Goal: Task Accomplishment & Management: Manage account settings

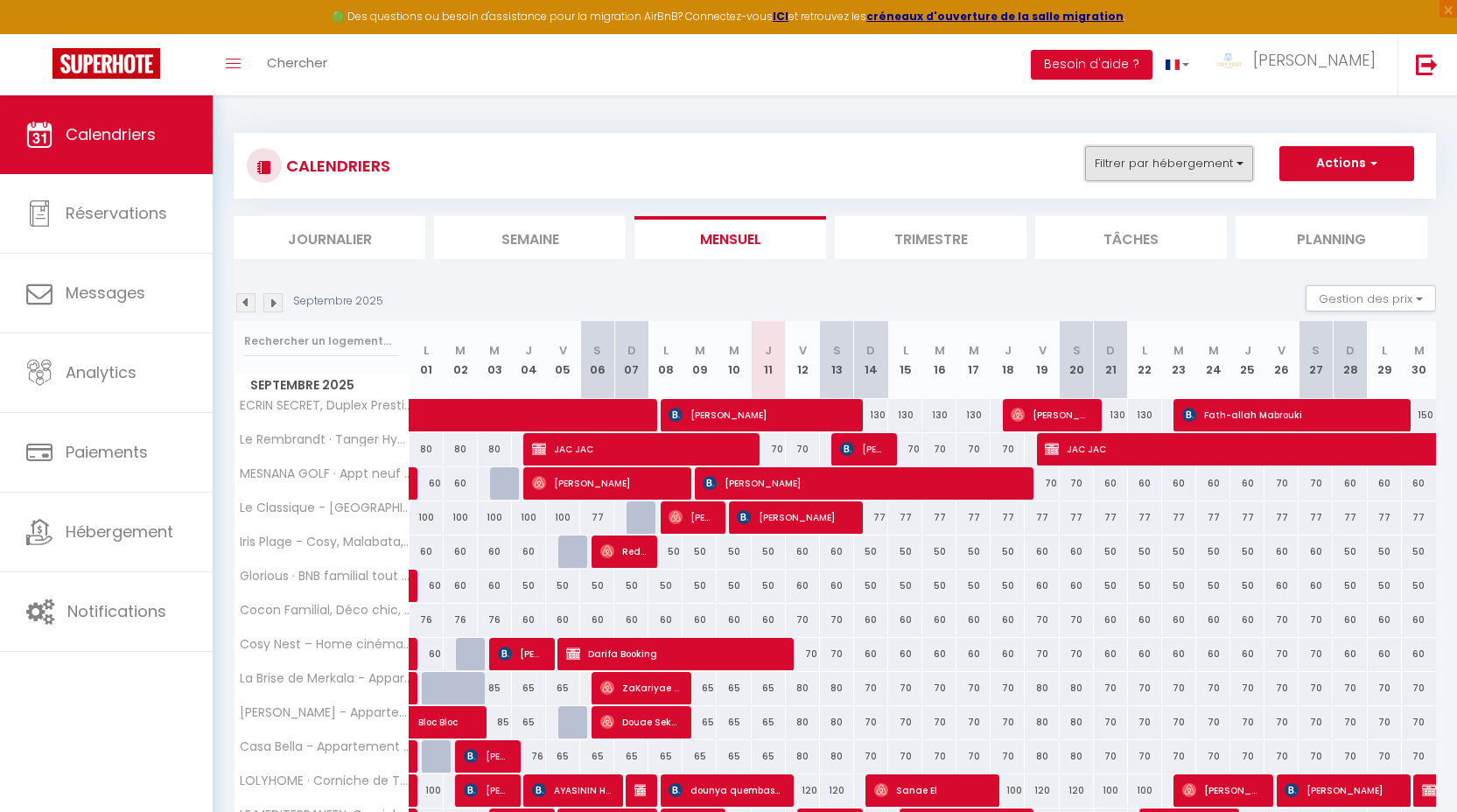
click at [1165, 167] on button "Filtrer par hébergement" at bounding box center [1169, 163] width 168 height 35
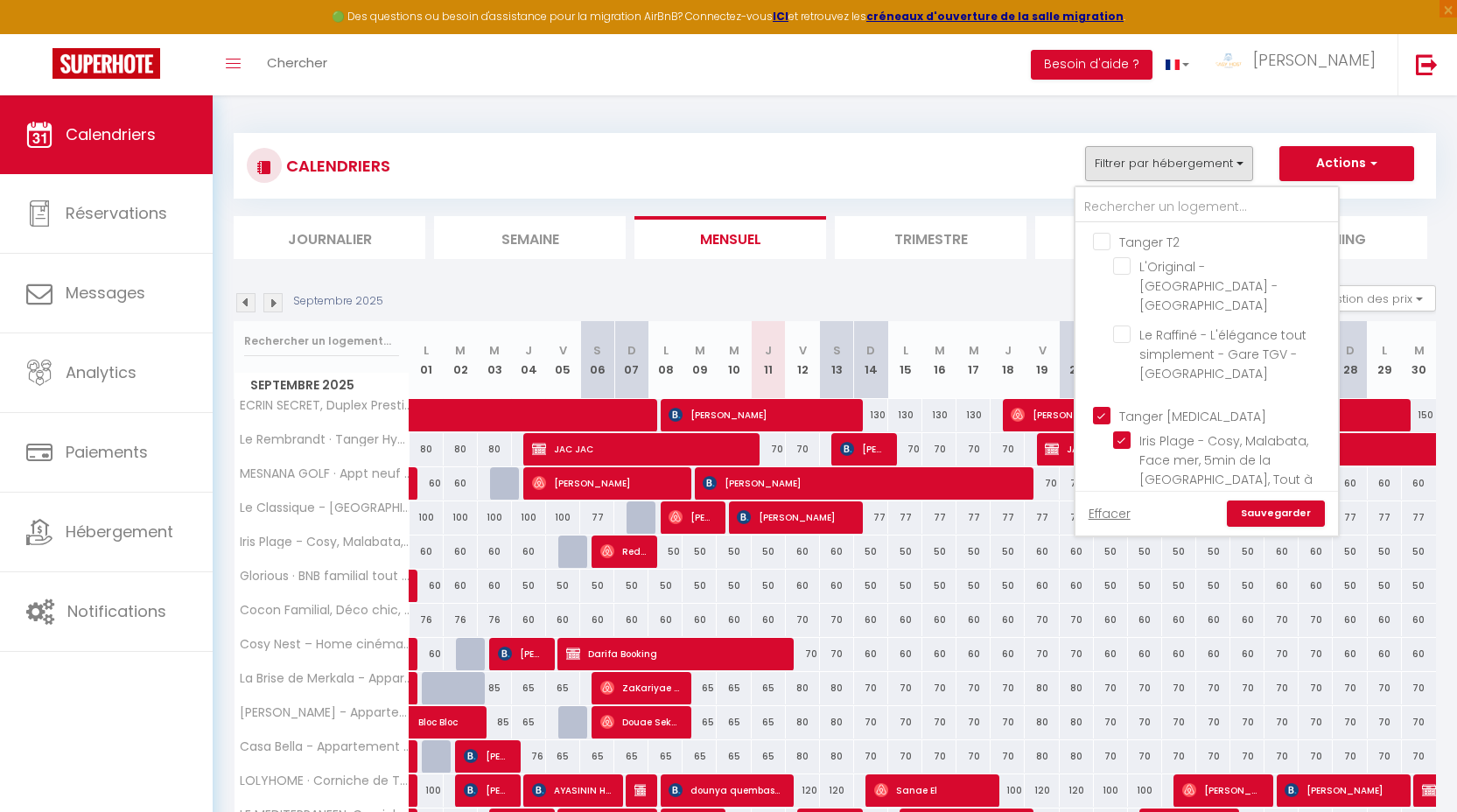
click at [1165, 242] on input "Tanger T2" at bounding box center [1224, 241] width 262 height 18
checkbox input "true"
checkbox input "false"
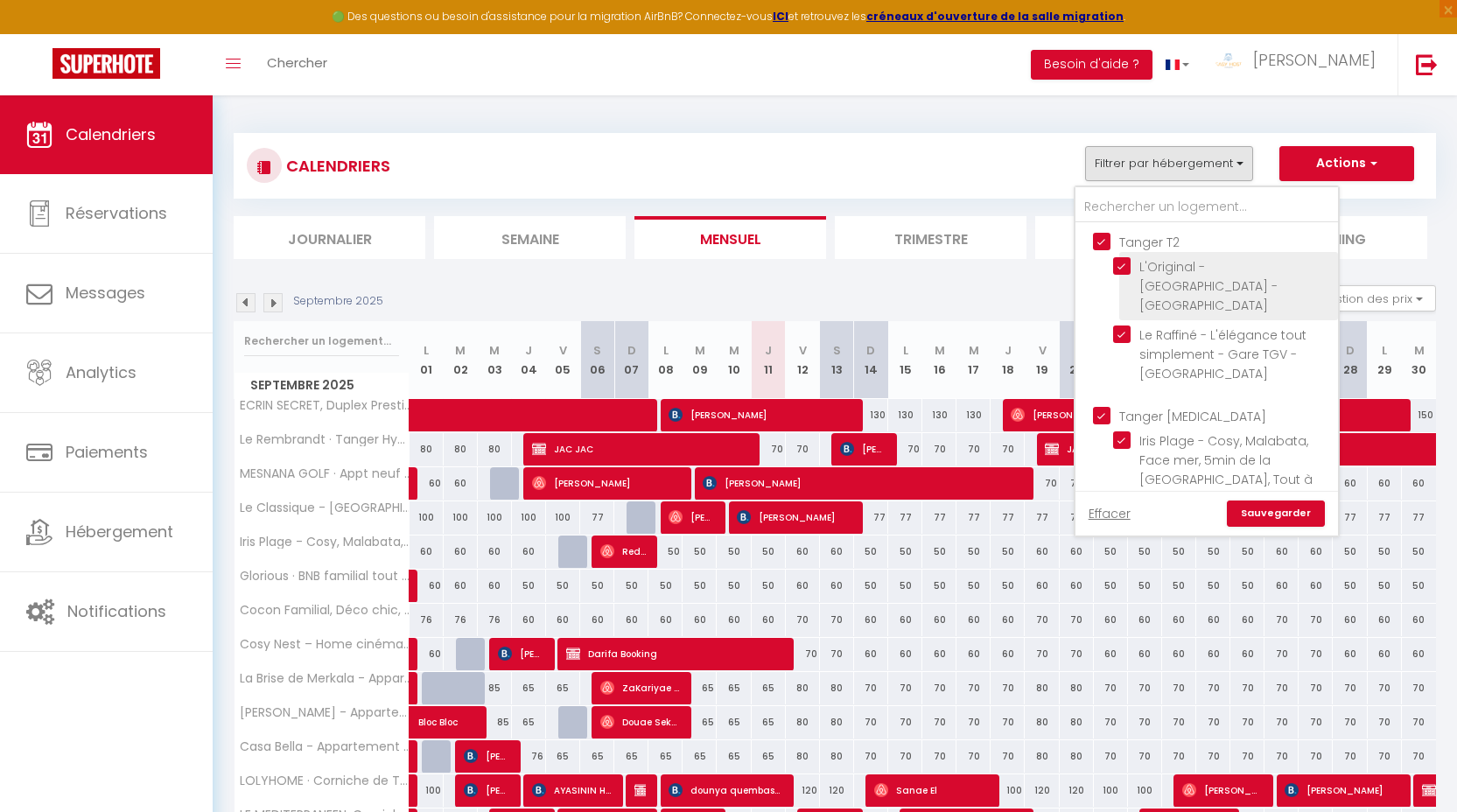
checkbox input "false"
click at [1153, 421] on input "Tanger [MEDICAL_DATA]" at bounding box center [1224, 414] width 262 height 18
checkbox input "false"
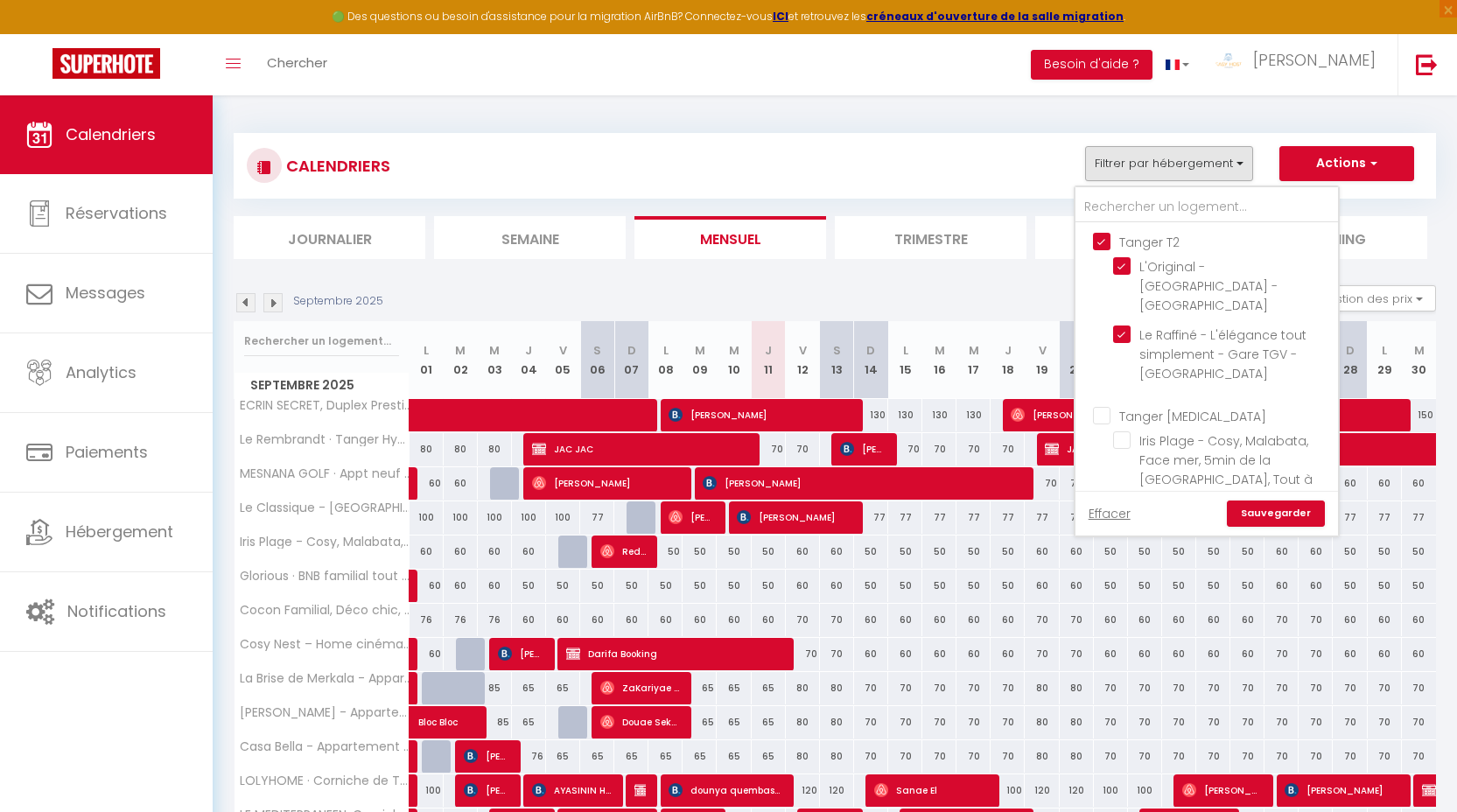
checkbox input "false"
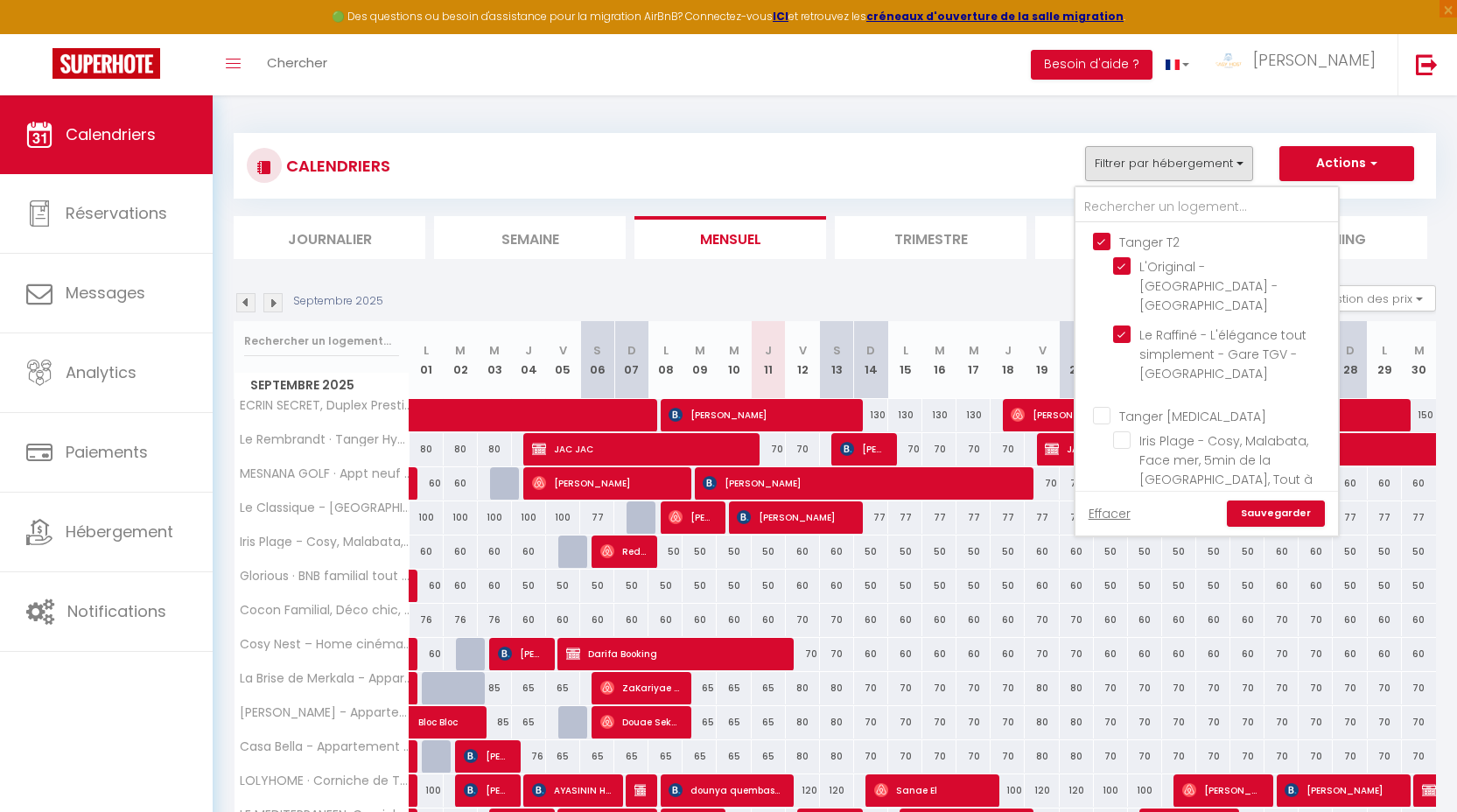
checkbox input "false"
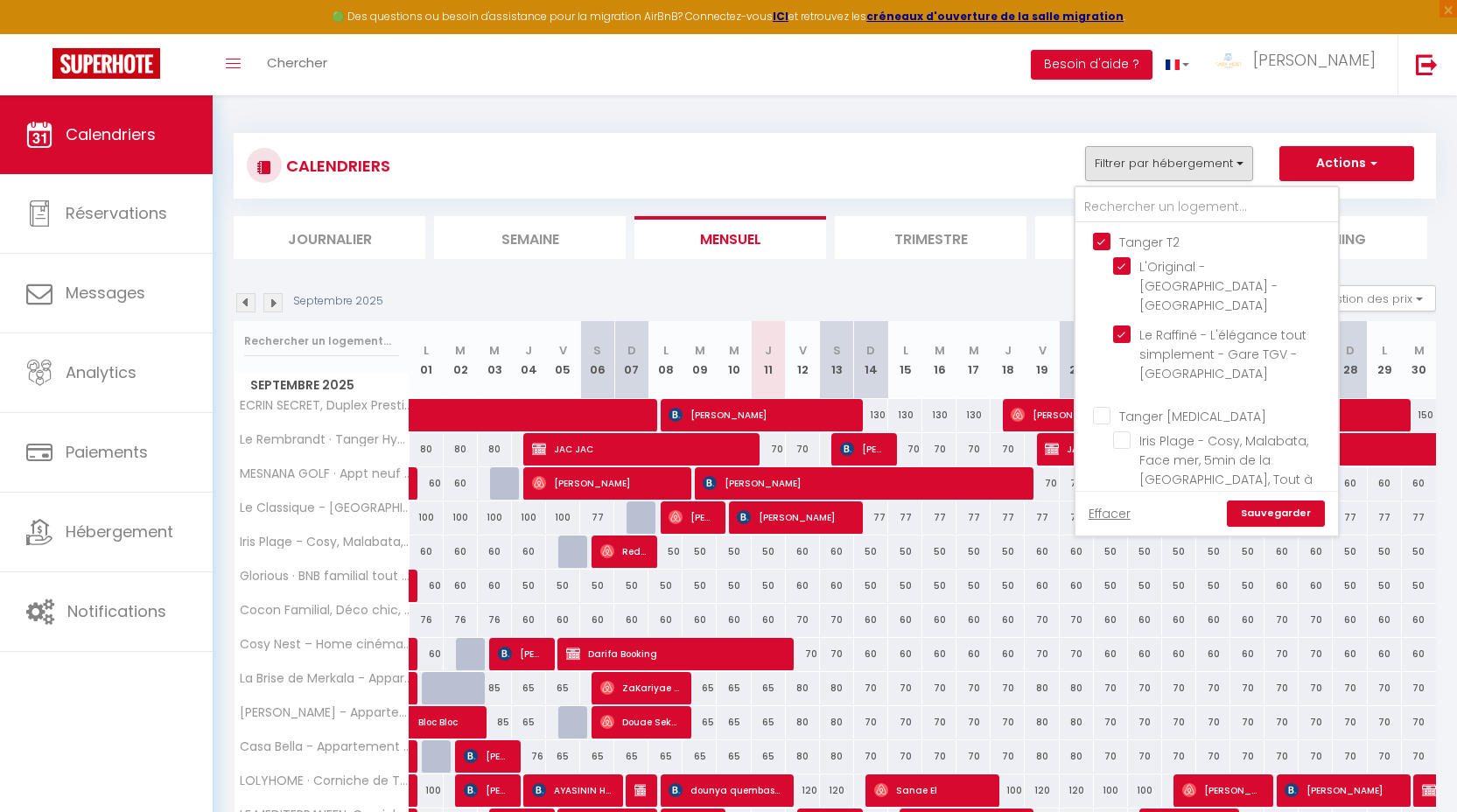
checkbox input "false"
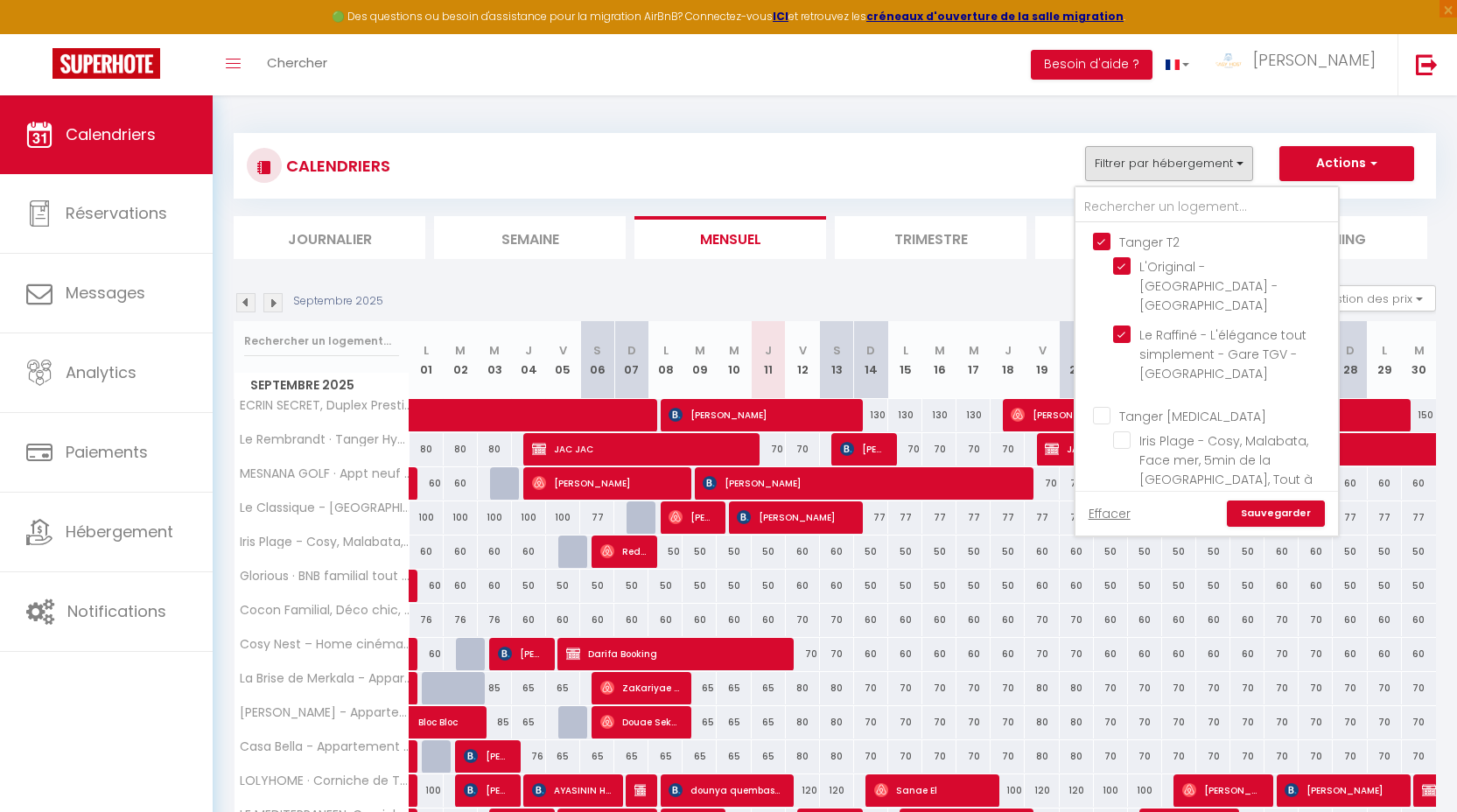
checkbox input "false"
click at [1264, 521] on link "Sauvegarder" at bounding box center [1276, 513] width 98 height 26
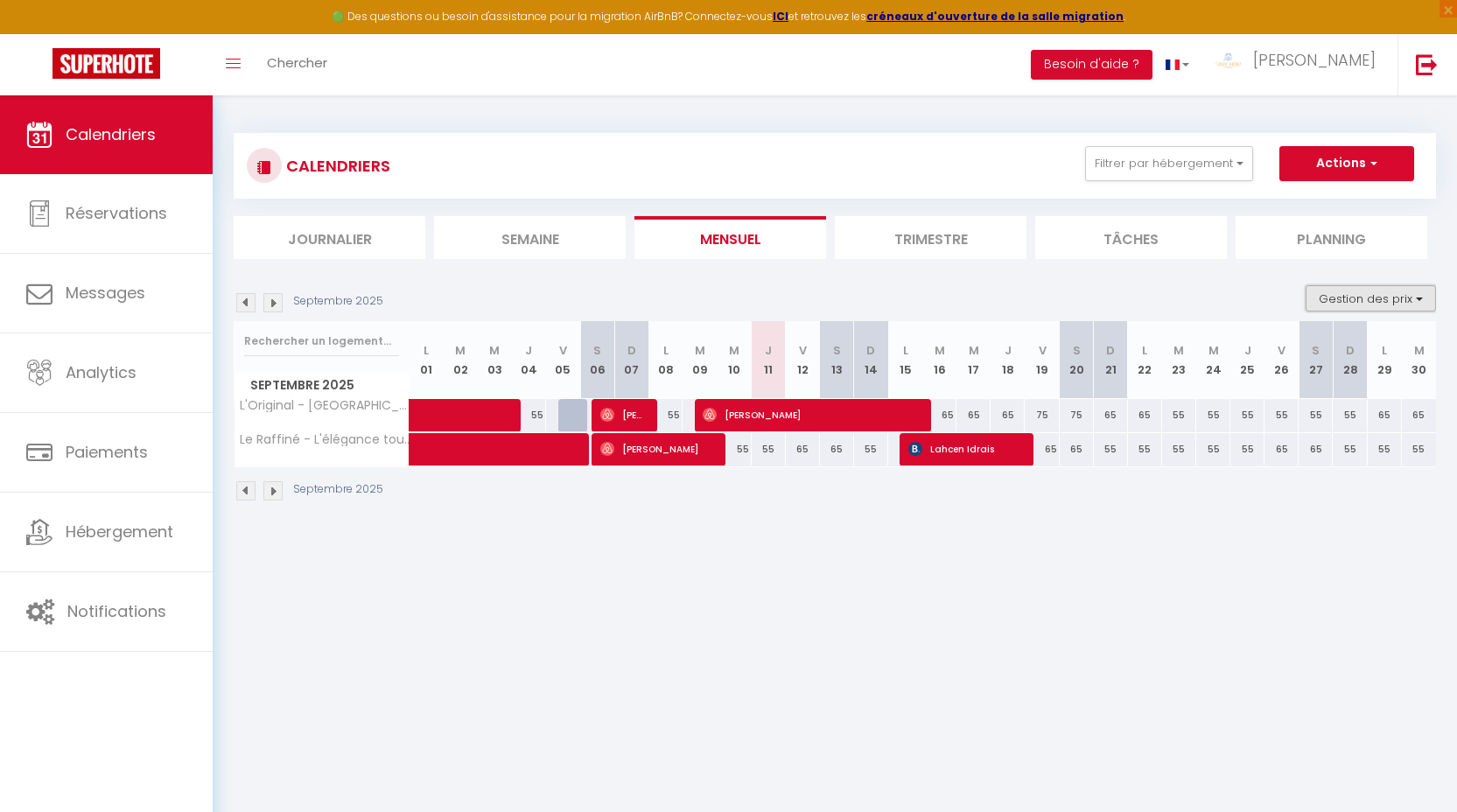
click at [1326, 308] on button "Gestion des prix" at bounding box center [1371, 298] width 130 height 26
click at [1341, 350] on input "Nb Nuits minimum" at bounding box center [1356, 353] width 158 height 18
checkbox input "true"
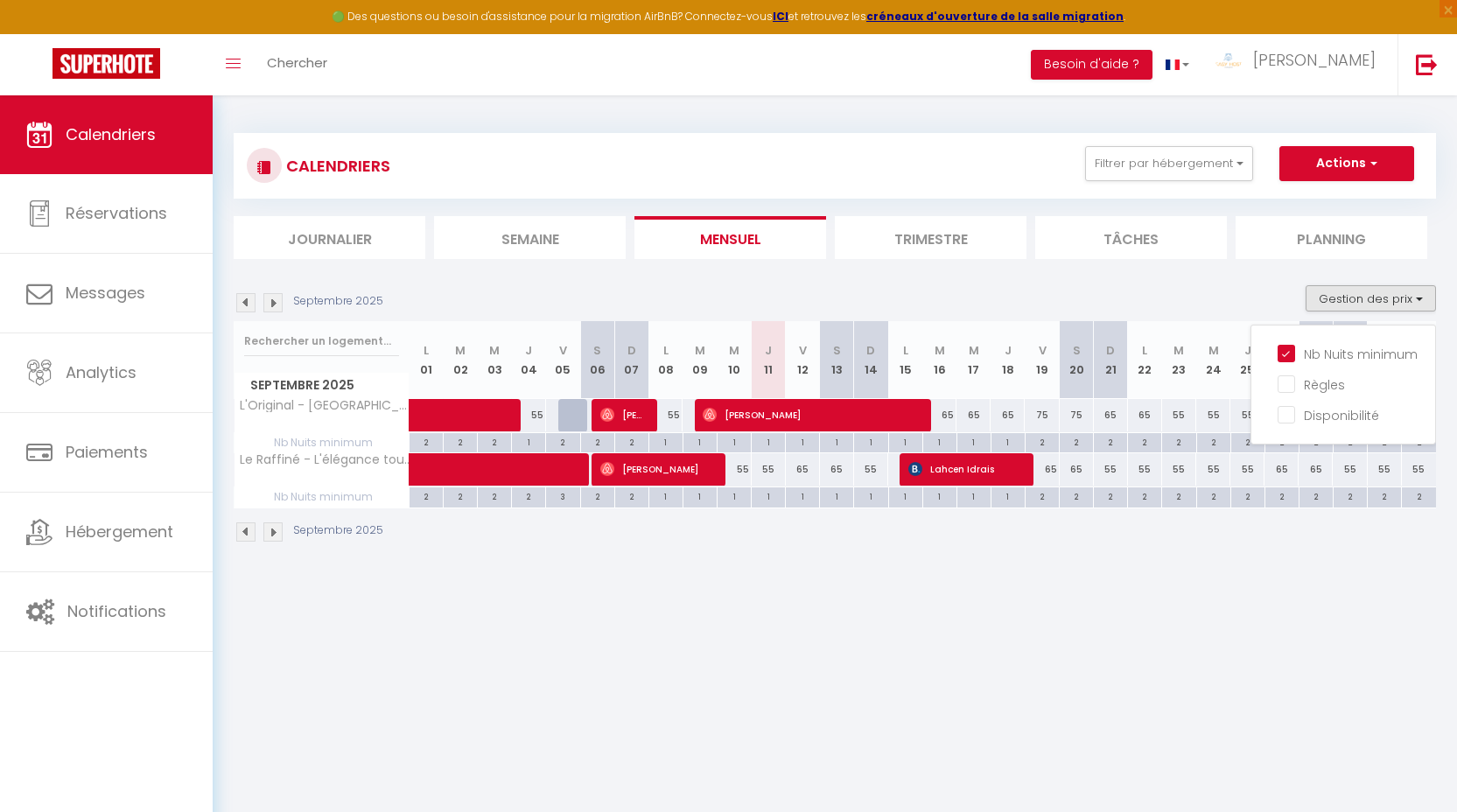
click at [1198, 574] on div "CALENDRIERS Filtrer par hébergement Tanger T2 L'Original - [GEOGRAPHIC_DATA] - …" at bounding box center [834, 338] width 1244 height 486
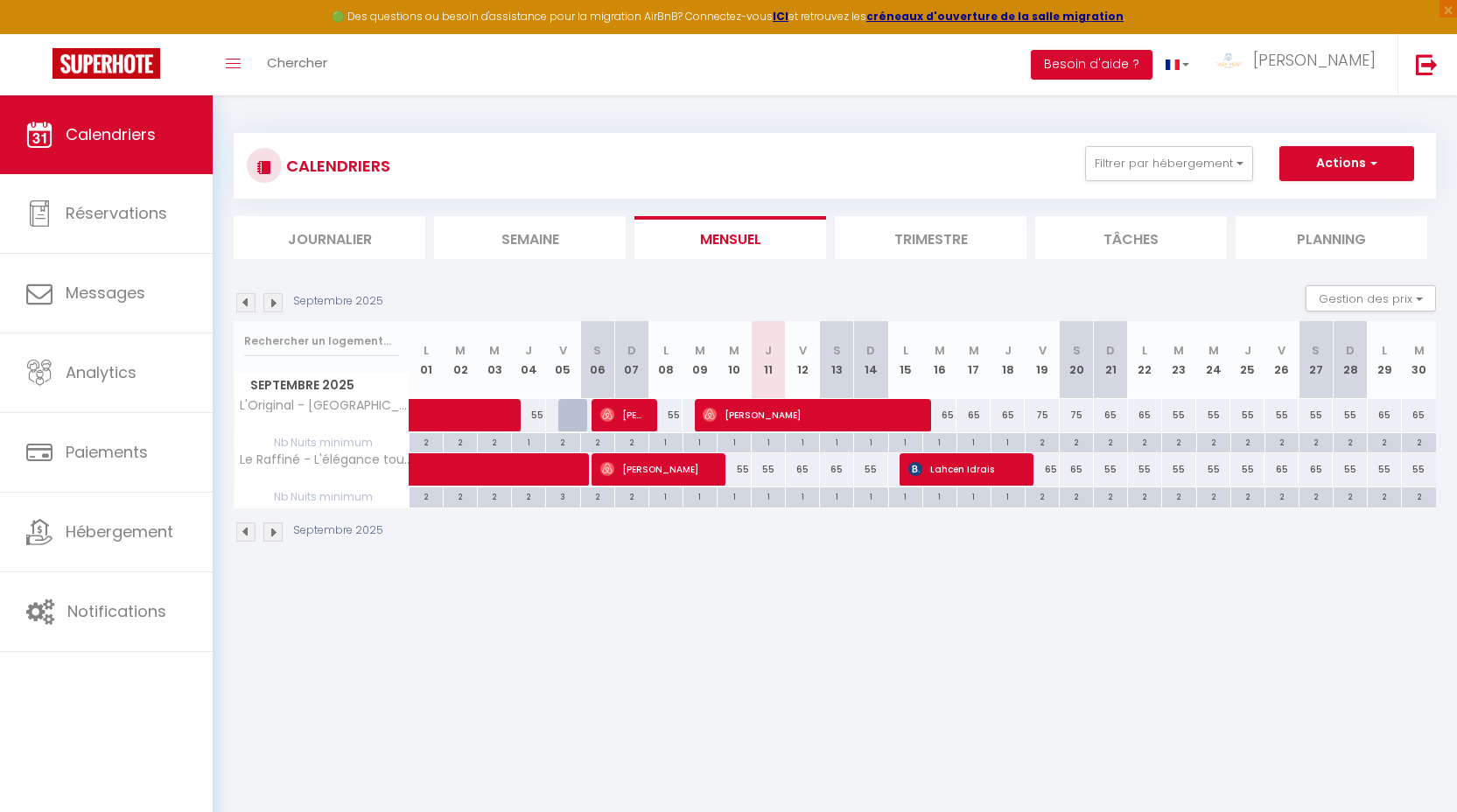
click at [1045, 444] on div "2" at bounding box center [1041, 441] width 33 height 17
type input "2"
type input "Ven 19 Septembre 2025"
type input "Sam 20 Septembre 2025"
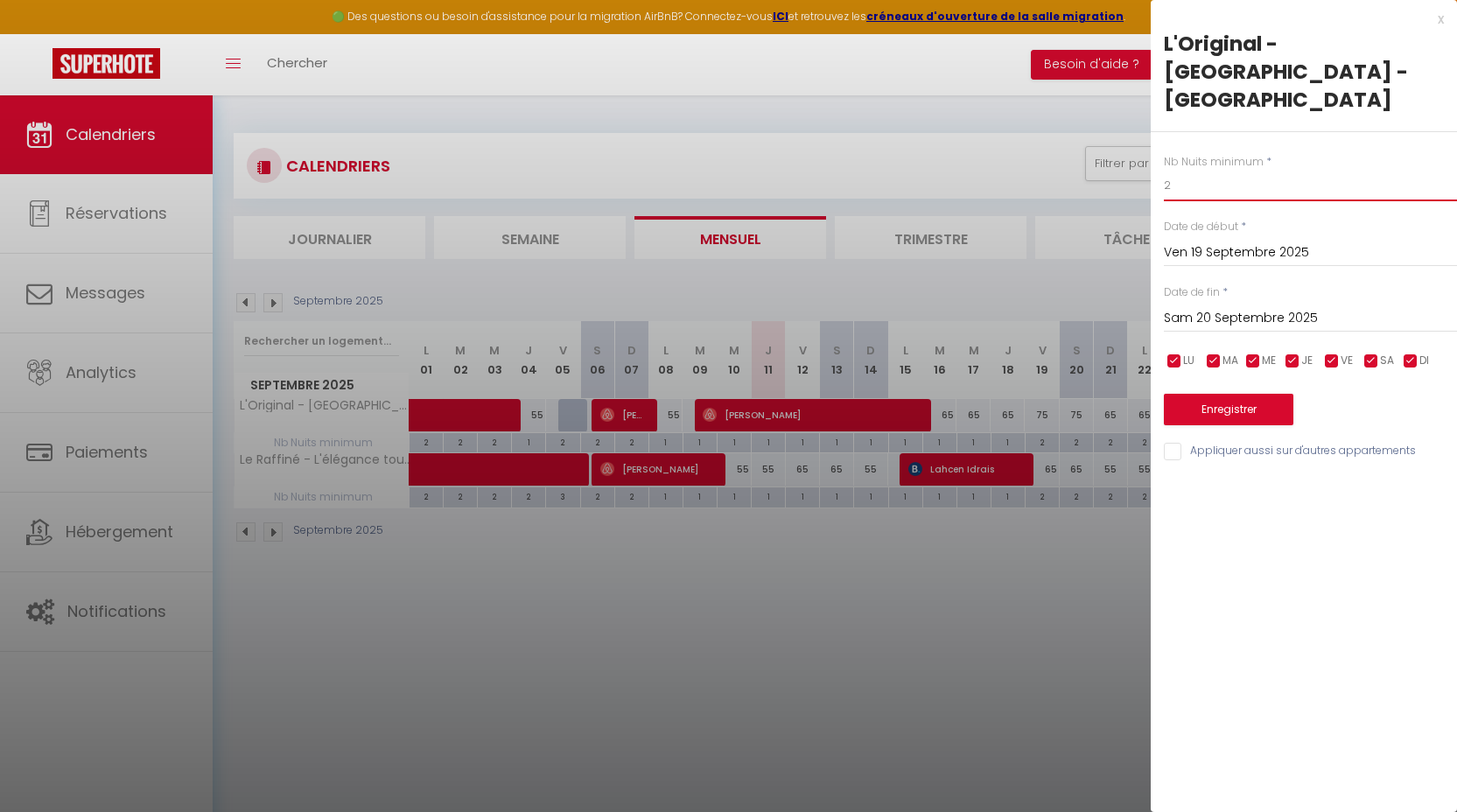
click at [1209, 188] on input "2" at bounding box center [1310, 185] width 293 height 31
type input "1"
click at [1221, 331] on div "[DATE] < [DATE] > Dim Lun Mar Mer Jeu Ven Sam 1 2 3 4 5 6 7 8 9 10 11 12 13 14 …" at bounding box center [1310, 316] width 293 height 31
click at [1227, 325] on input "Sam 20 Septembre 2025" at bounding box center [1310, 318] width 293 height 23
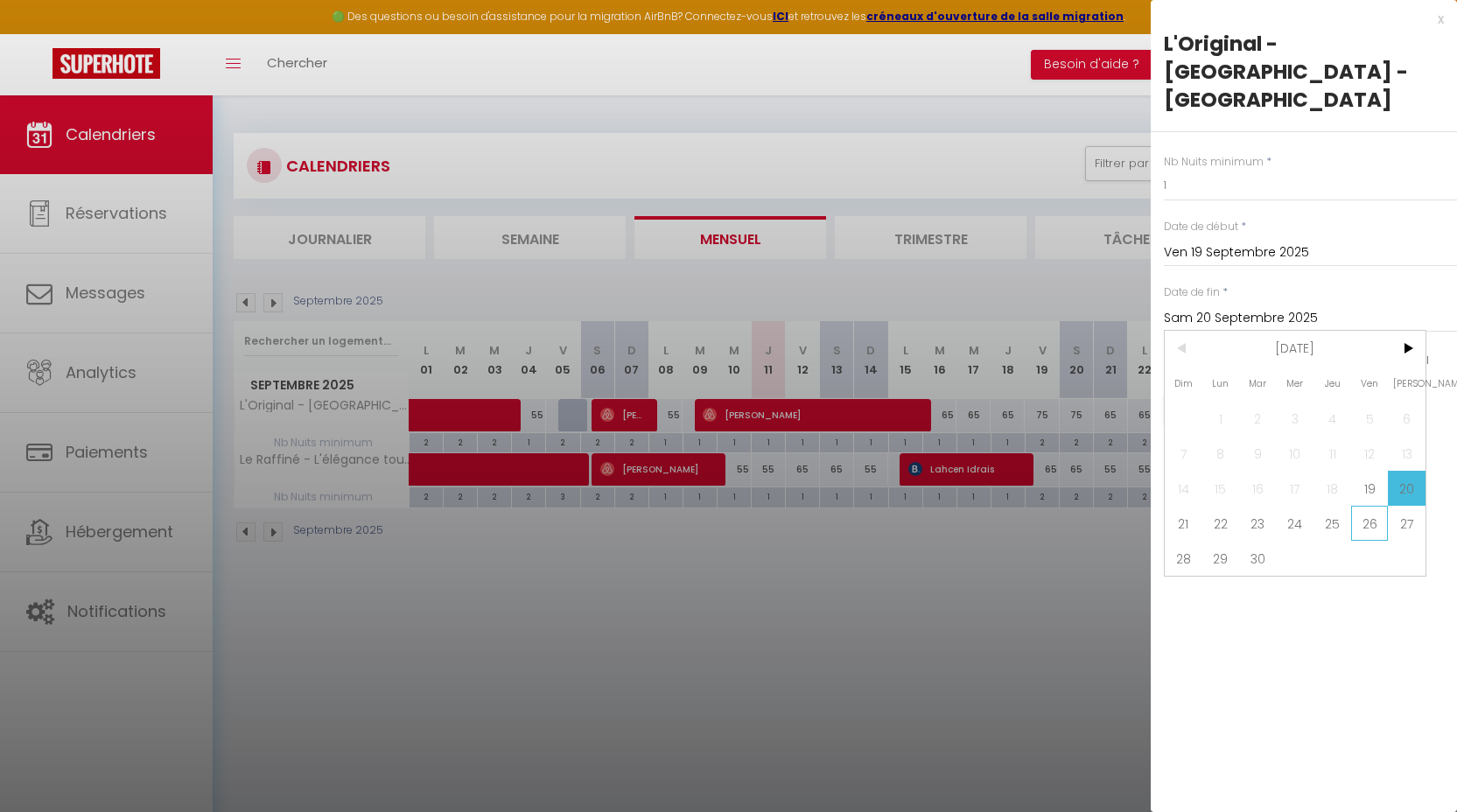
click at [1379, 528] on span "26" at bounding box center [1370, 522] width 37 height 35
type input "Ven 26 Septembre 2025"
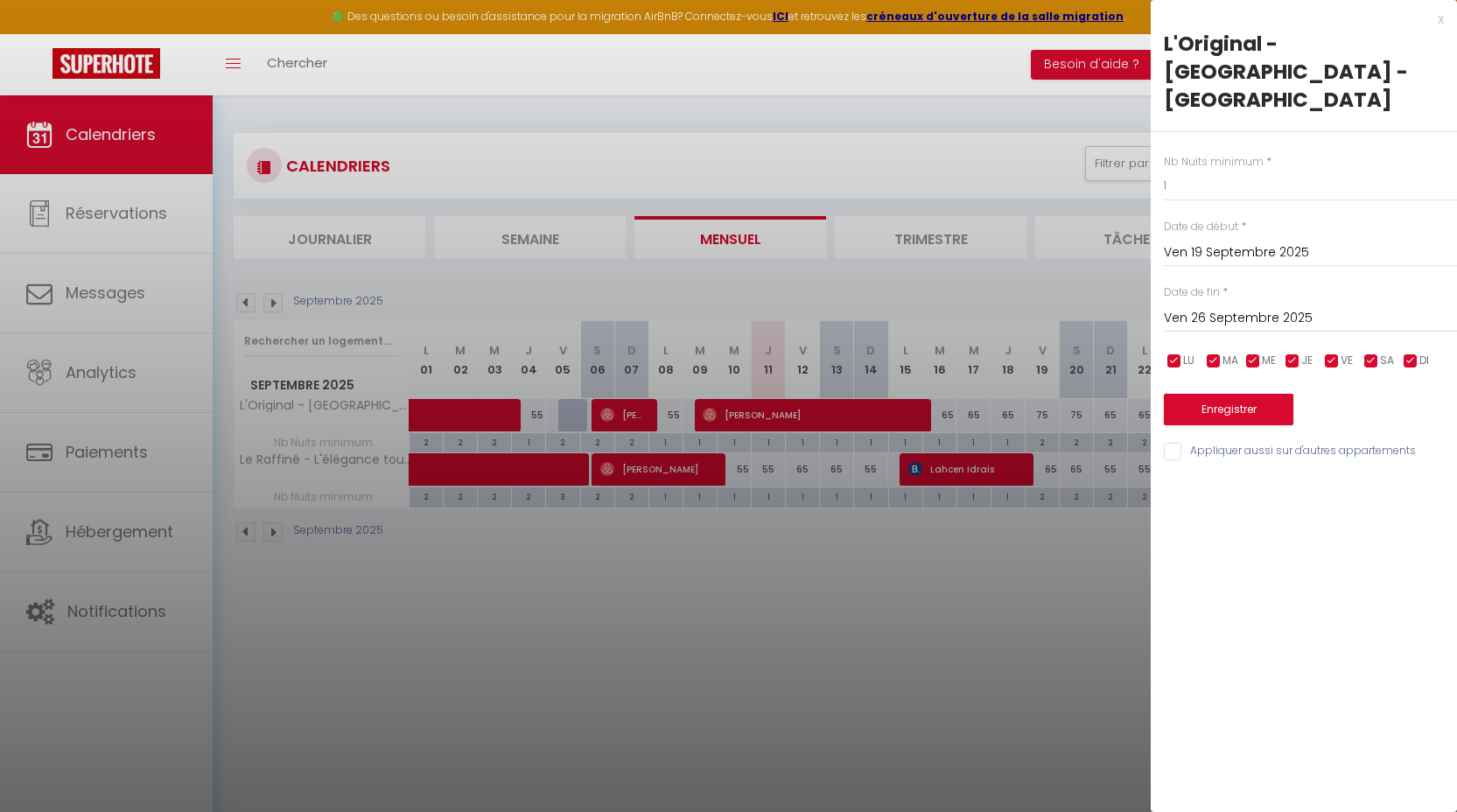
click at [1304, 450] on input "Appliquer aussi sur d'autres appartements" at bounding box center [1310, 452] width 293 height 18
checkbox input "true"
click at [1264, 412] on button "Enregistrer" at bounding box center [1228, 409] width 129 height 31
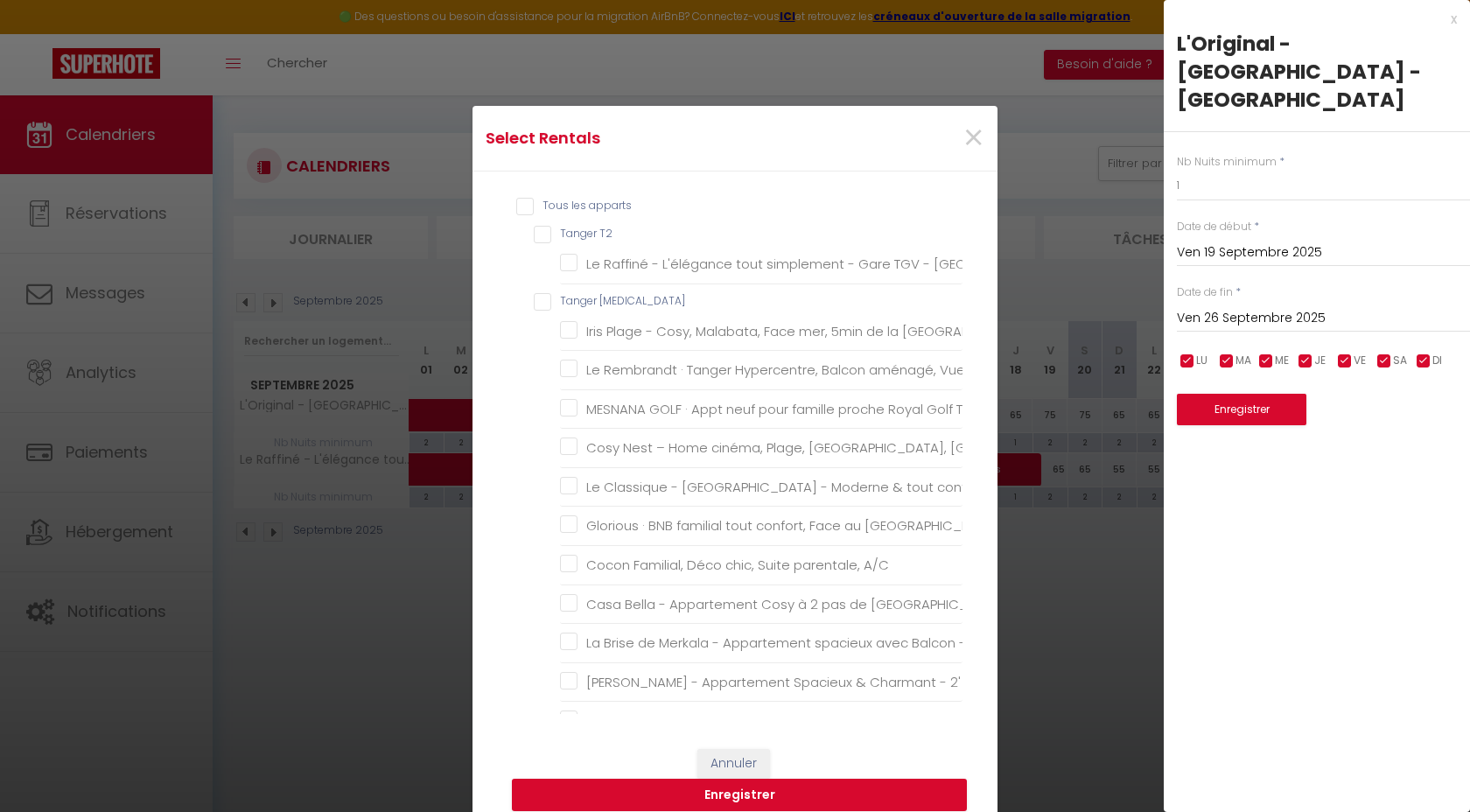
click at [599, 236] on T2 "Tanger T2" at bounding box center [748, 234] width 429 height 18
checkbox T2 "true"
checkbox Mall "true"
checkbox T3 "false"
checkbox proximité "false"
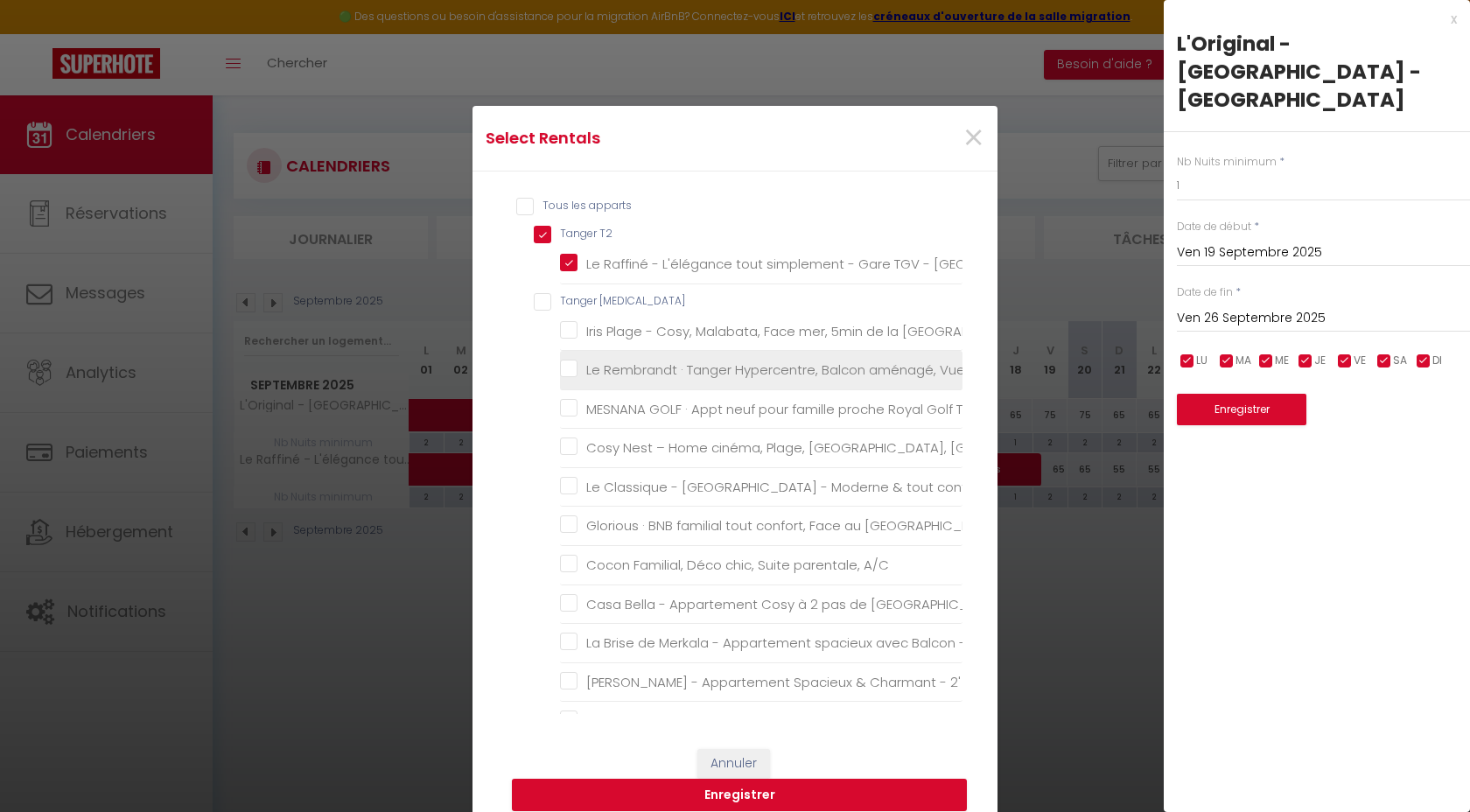
checkbox 2SDB "false"
checkbox Tanger "false"
checkbox TGV "false"
checkbox Mall "false"
checkbox parking "false"
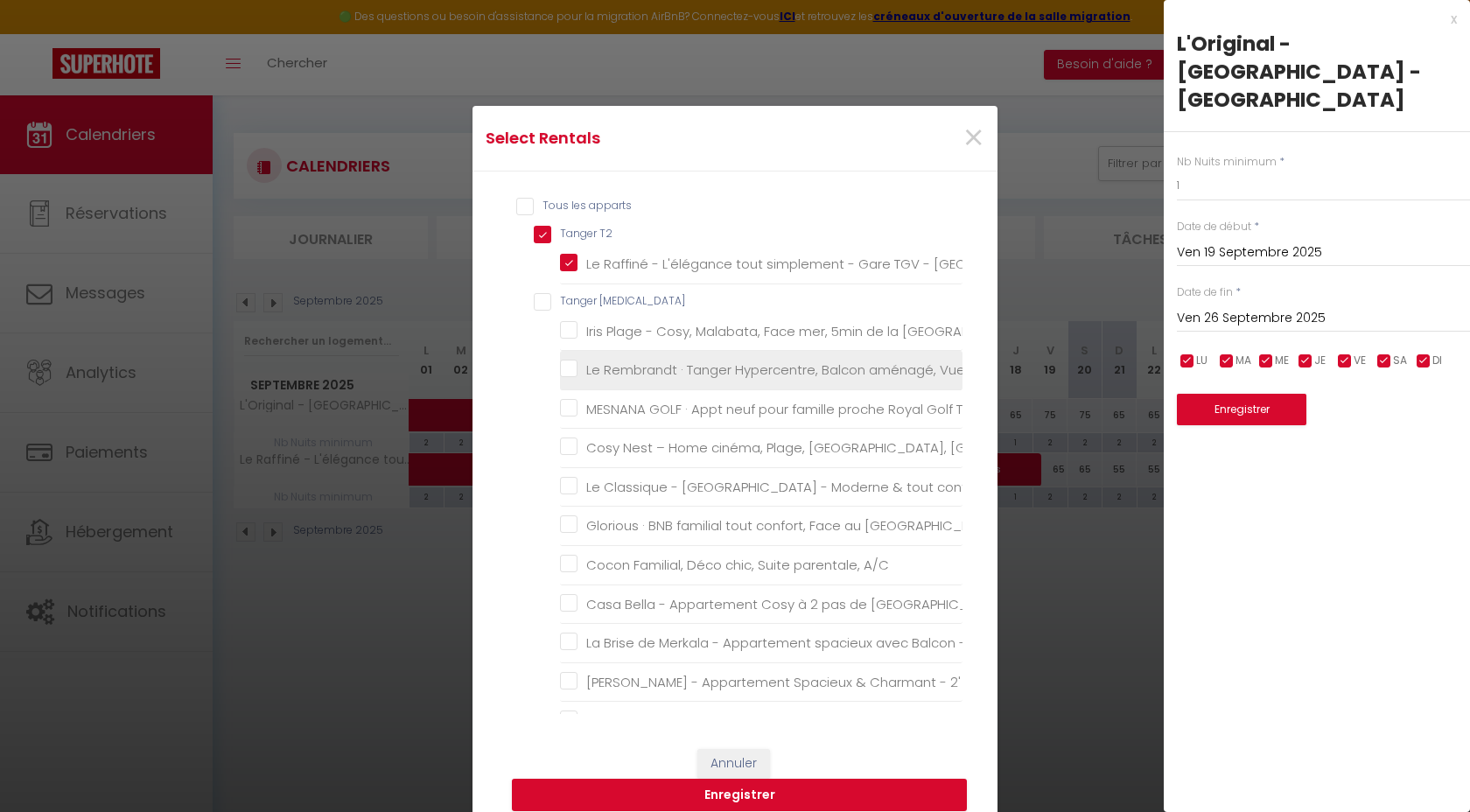
checkbox A\/C "false"
checkbox IPTV "false"
checkbox Parking "false"
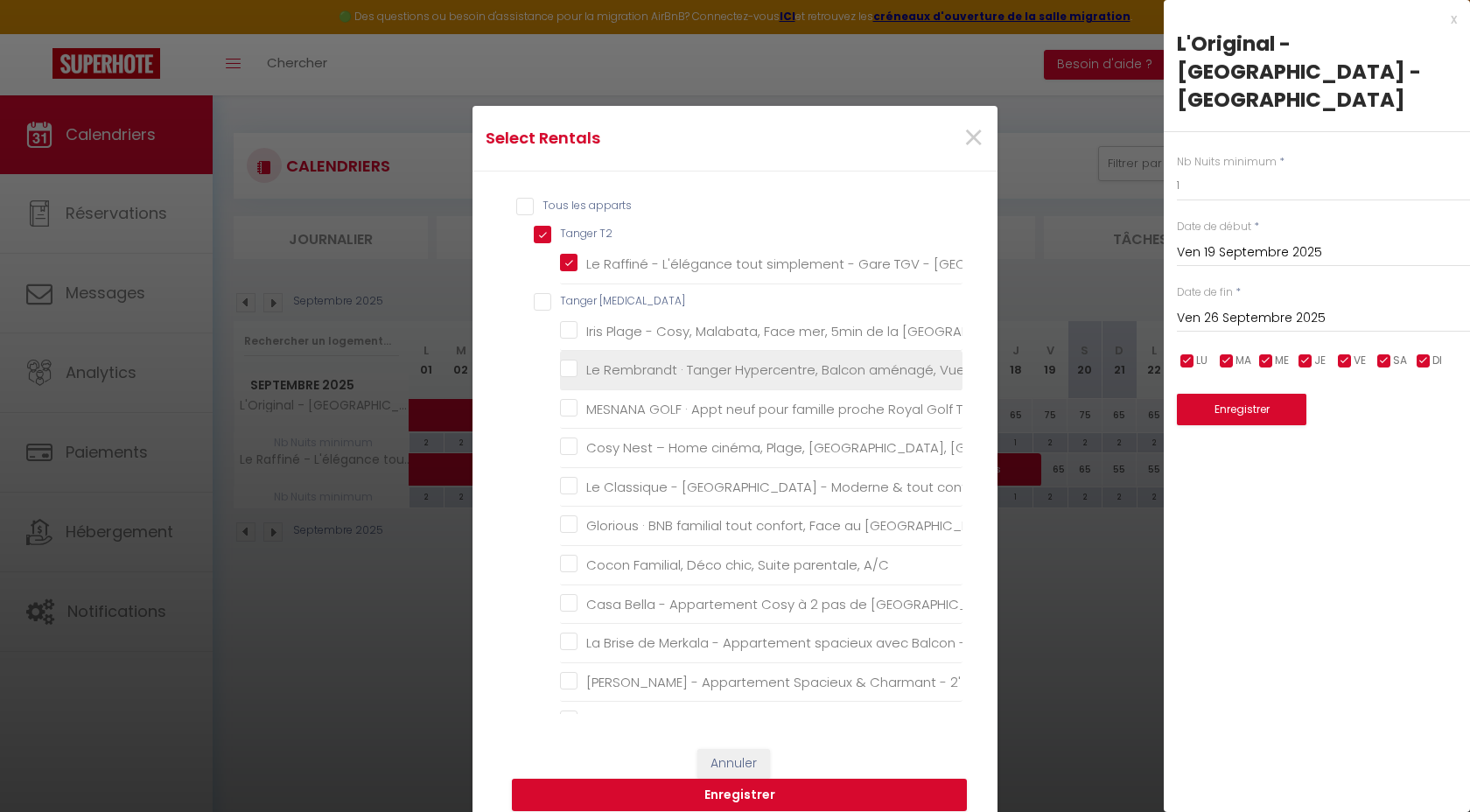
checkbox Parking "false"
checkbox Port "false"
checkbox T4 "false"
checkbox WIFI "false"
checkbox pied "false"
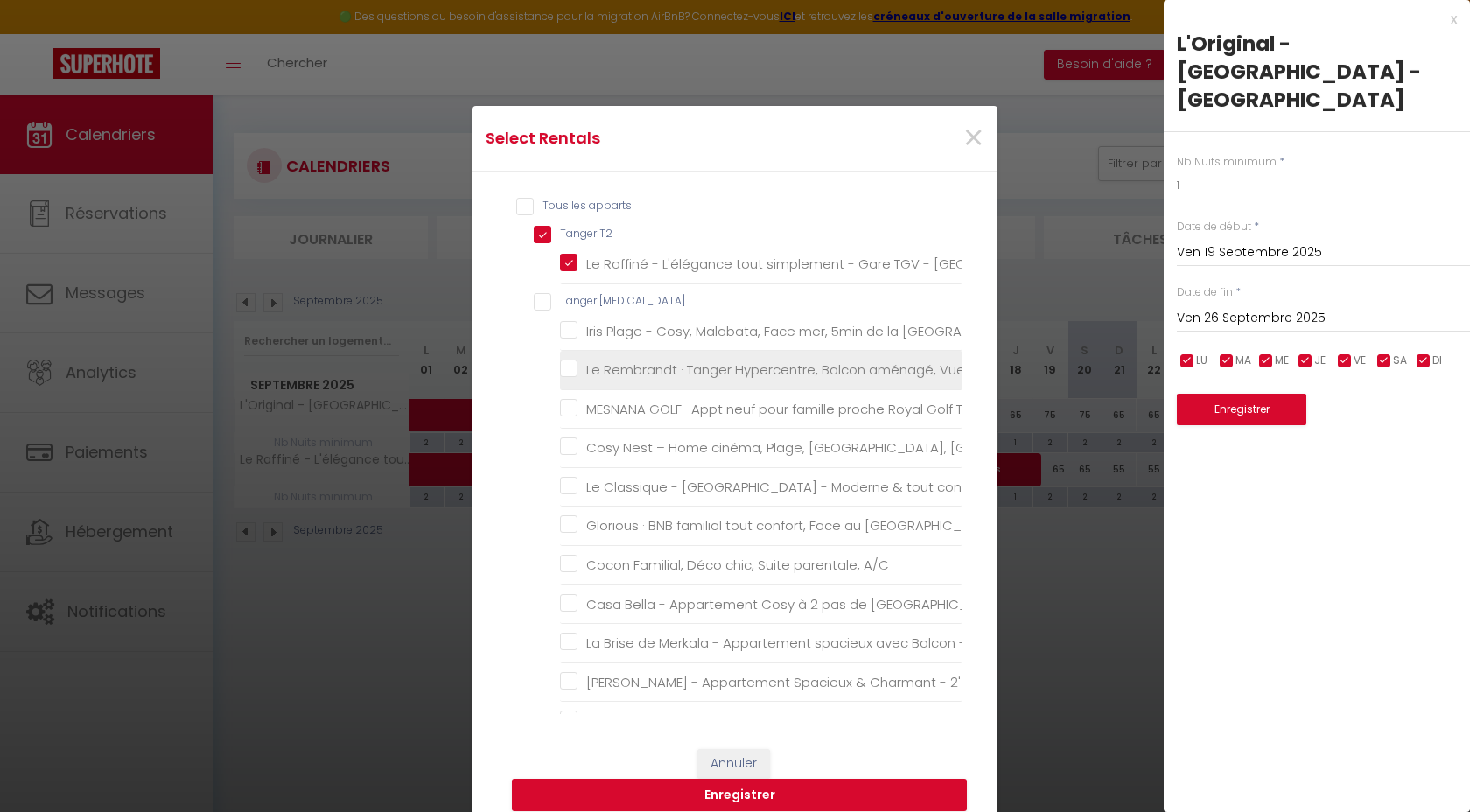
checkbox Mall "false"
checkbox T5 "false"
checkbox modernité "false"
click at [911, 800] on button "Enregistrer" at bounding box center [739, 794] width 455 height 33
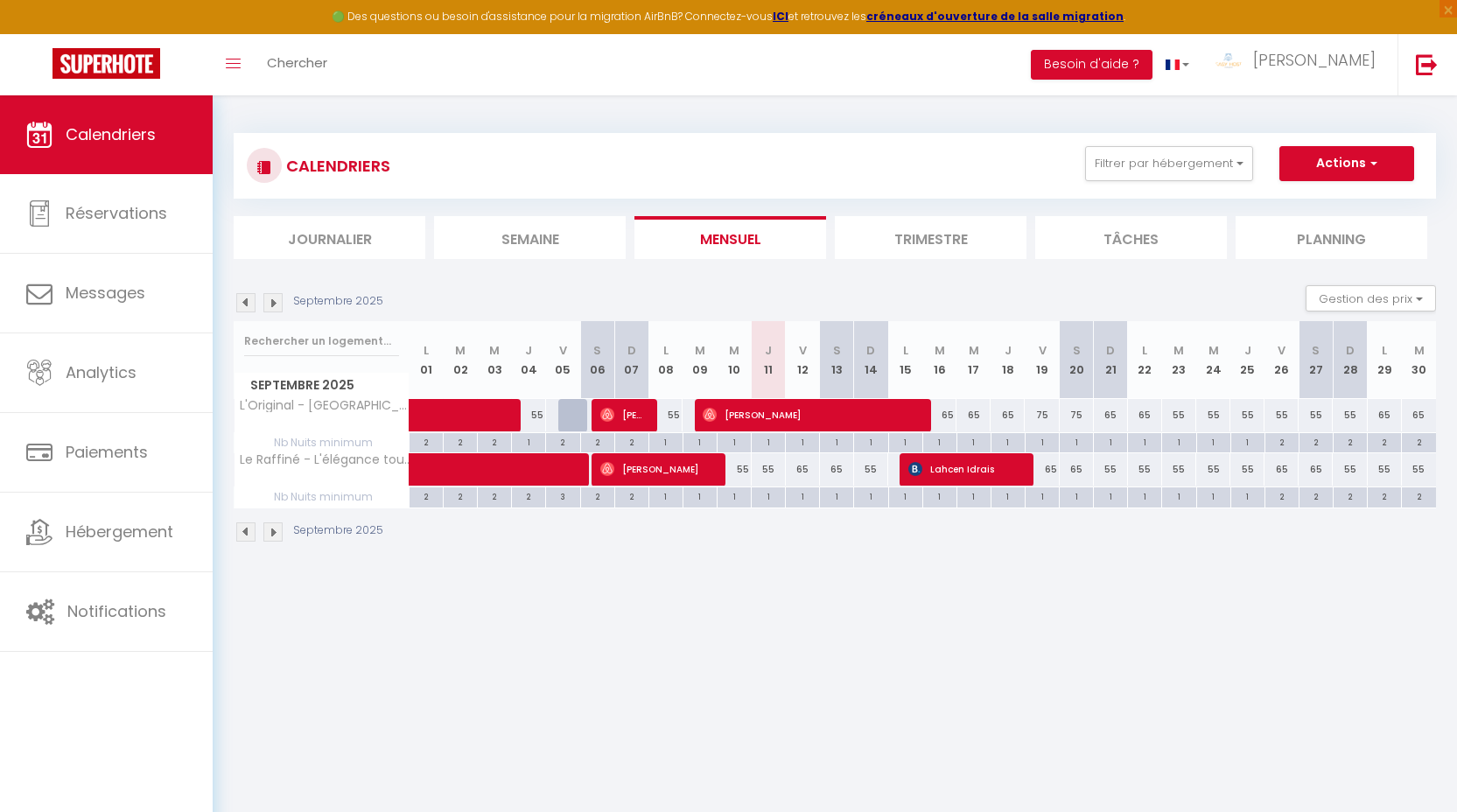
click at [772, 471] on div "55" at bounding box center [769, 469] width 34 height 32
drag, startPoint x: 772, startPoint y: 471, endPoint x: 781, endPoint y: 472, distance: 9.1
click at [0, 0] on div at bounding box center [0, 0] width 0 height 0
click at [772, 468] on div "55" at bounding box center [769, 469] width 34 height 32
type input "55"
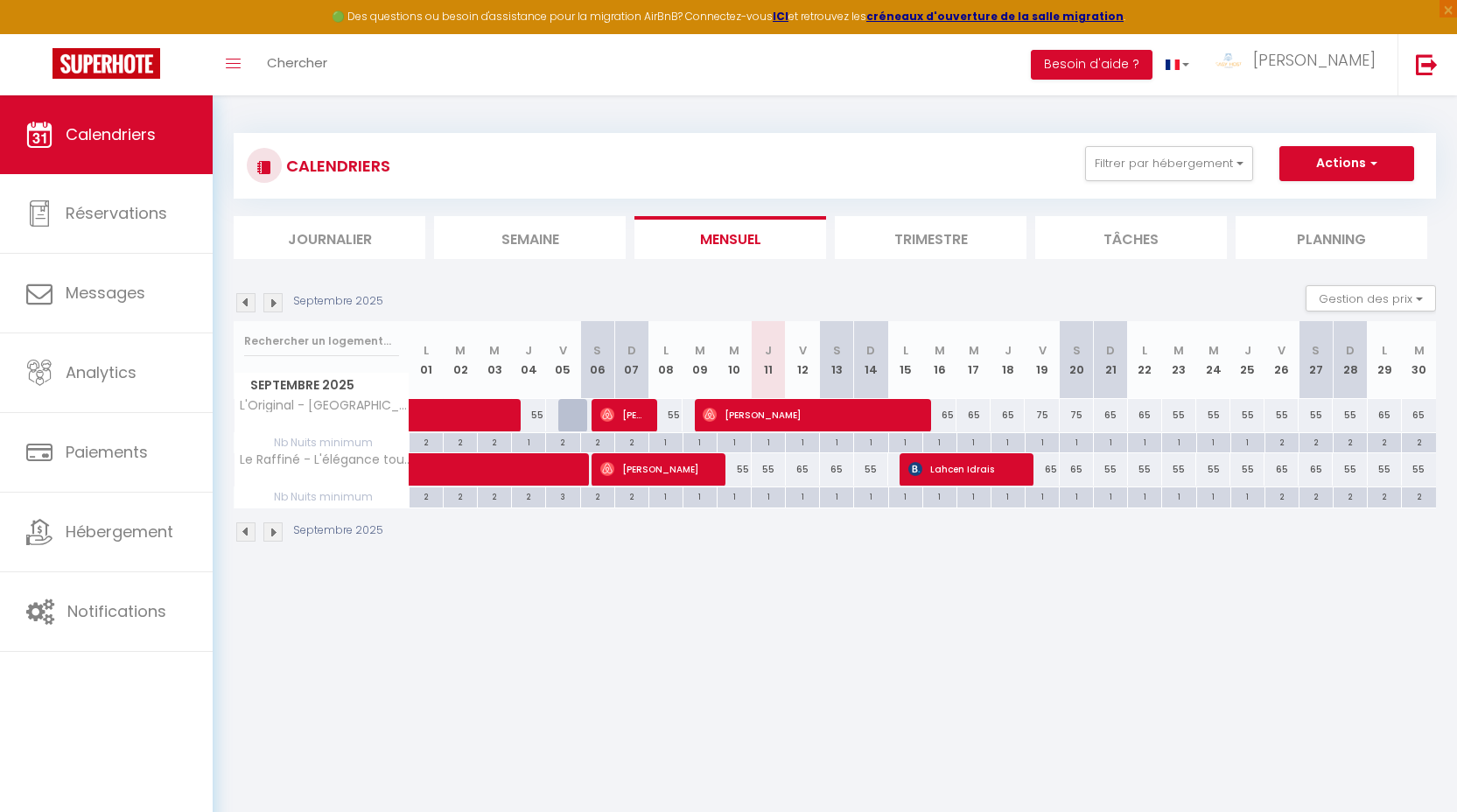
type input "Jeu 11 Septembre 2025"
type input "Ven 12 Septembre 2025"
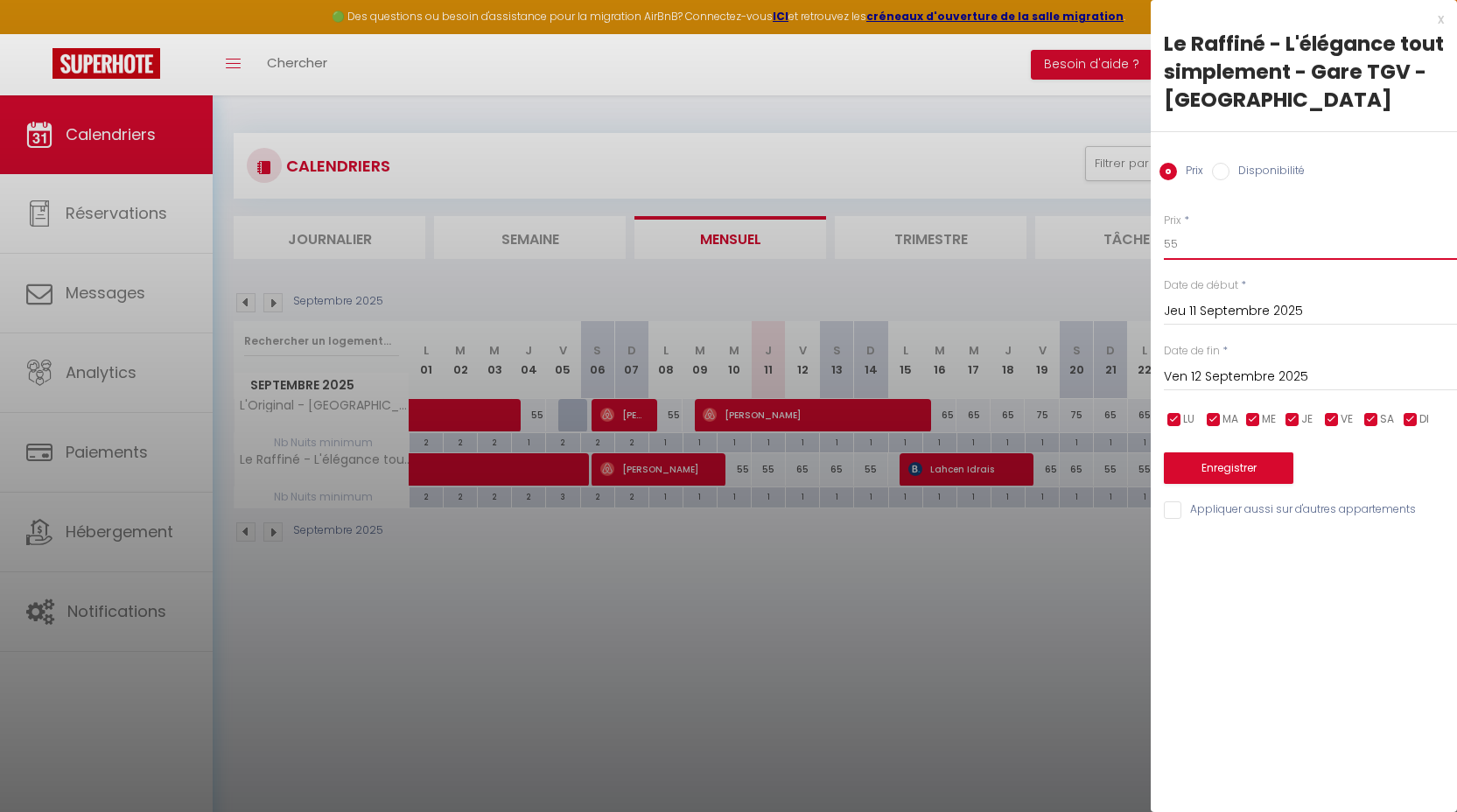
click at [1188, 238] on input "55" at bounding box center [1310, 243] width 293 height 31
type input "50"
click at [1204, 381] on input "Ven 12 Septembre 2025" at bounding box center [1310, 377] width 293 height 23
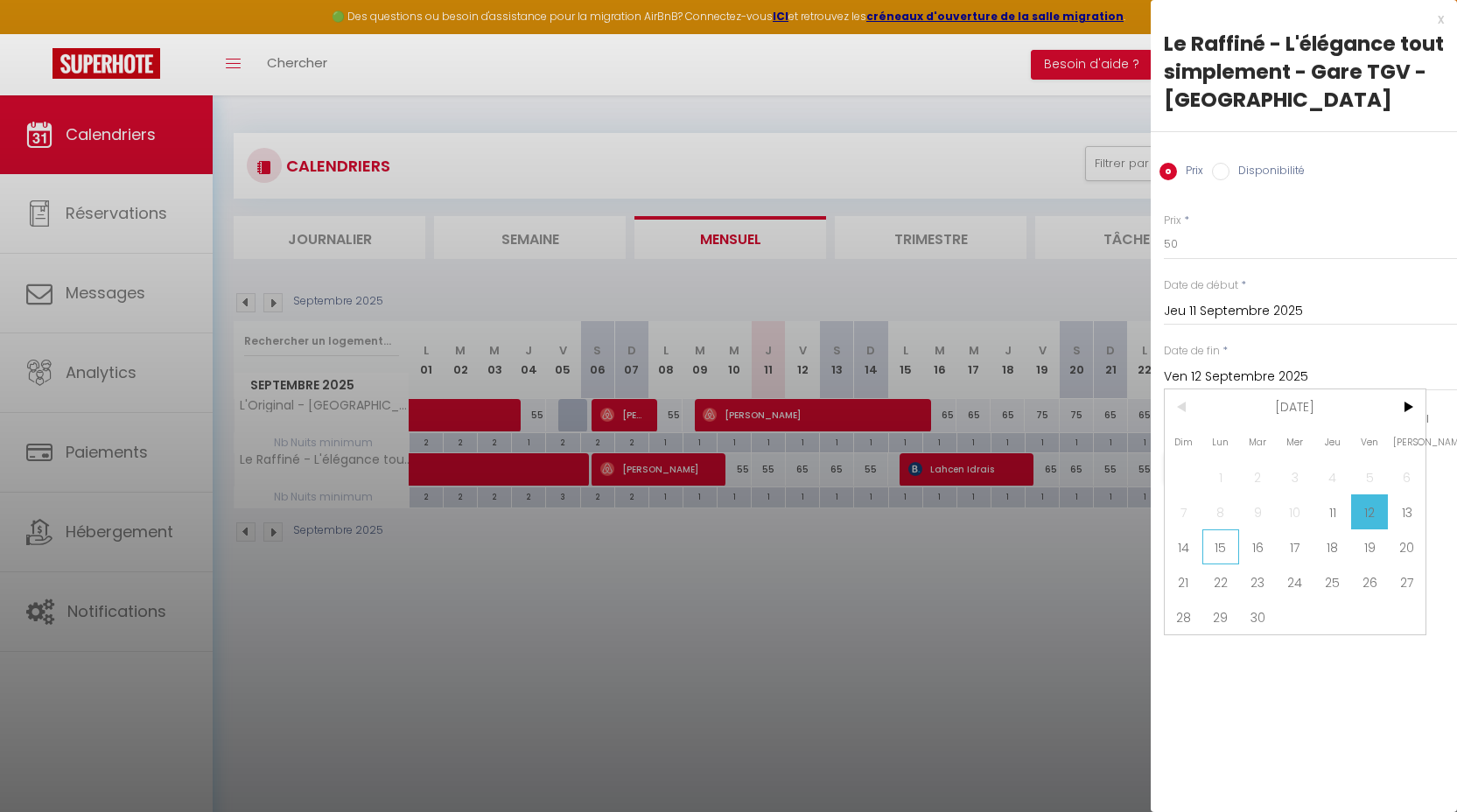
click at [1214, 546] on span "15" at bounding box center [1221, 546] width 37 height 35
type input "Lun 15 Septembre 2025"
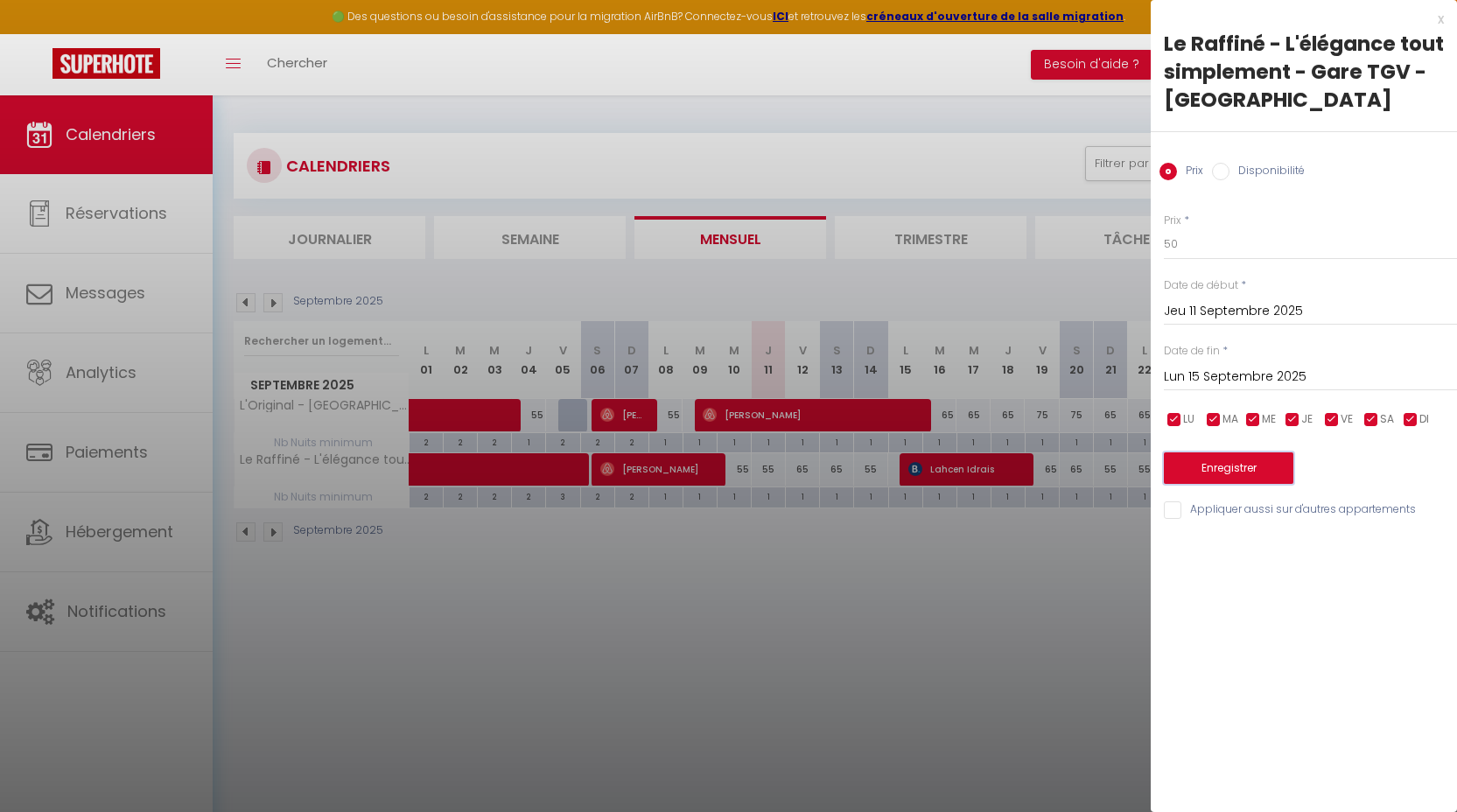
click at [1205, 464] on button "Enregistrer" at bounding box center [1228, 467] width 129 height 31
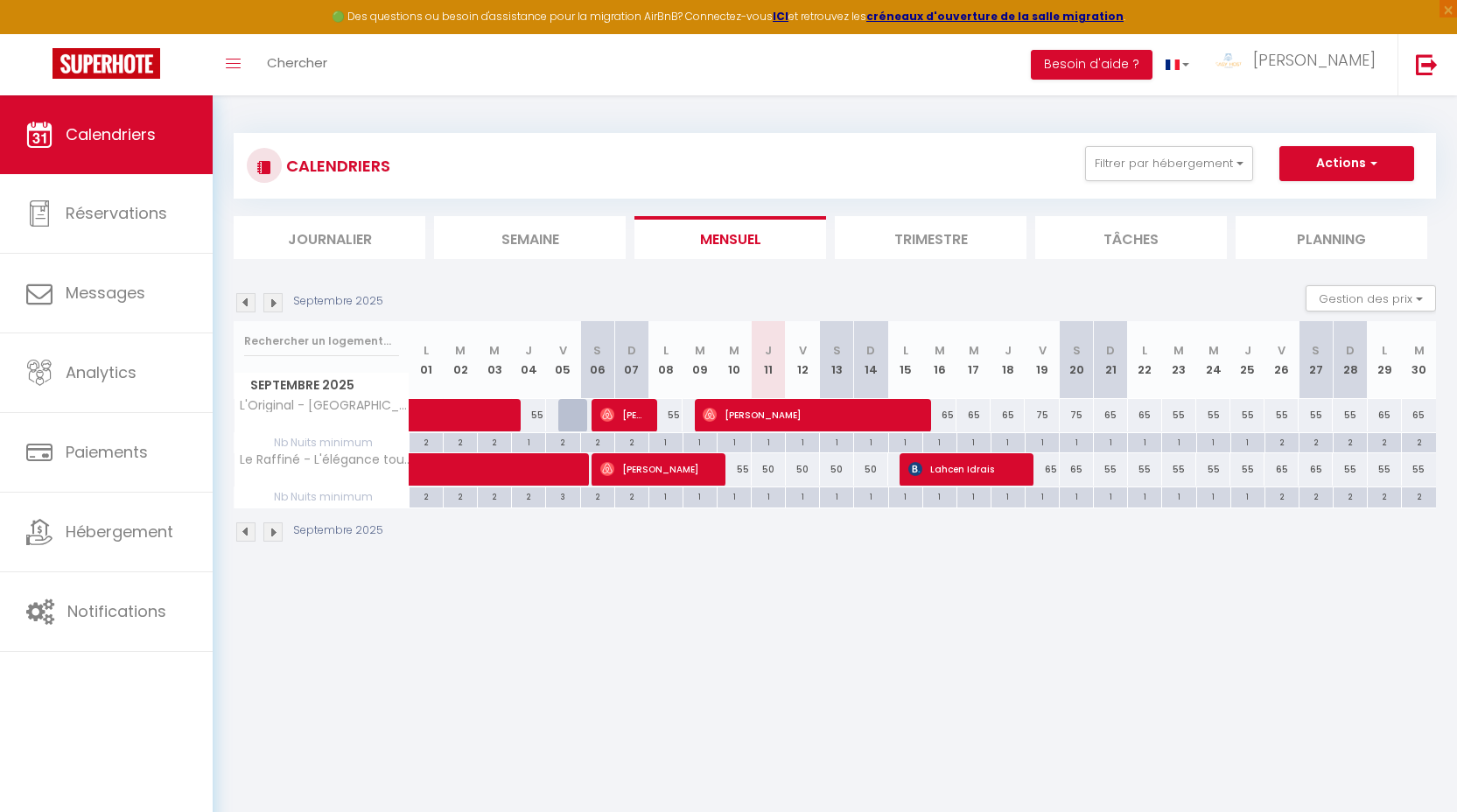
click at [951, 414] on div "65" at bounding box center [939, 414] width 34 height 32
type input "65"
type input "[DATE]"
type input "Mer 17 Septembre 2025"
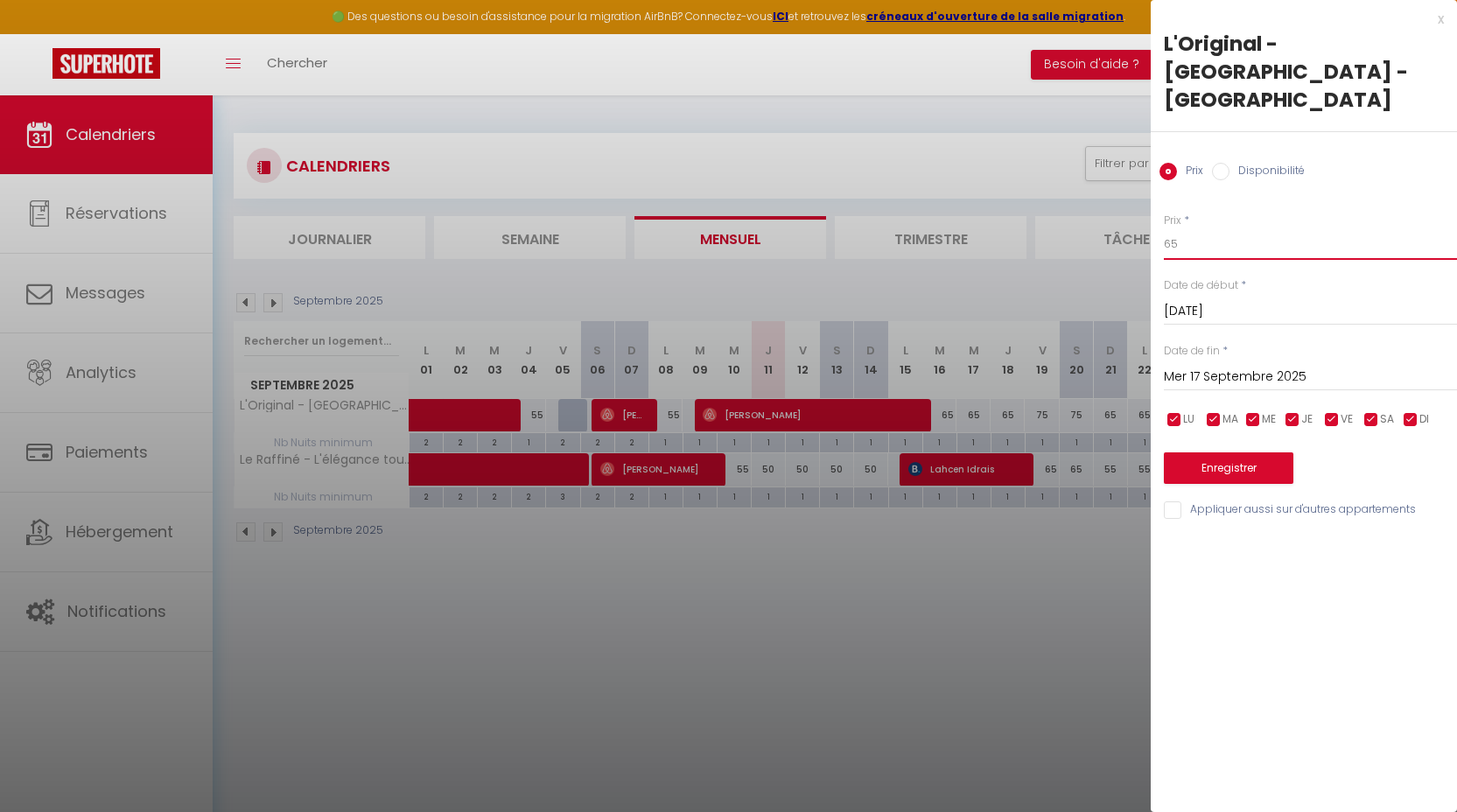
click at [1189, 249] on input "65" at bounding box center [1310, 243] width 293 height 31
type input "55"
click at [1212, 375] on input "Mer 17 Septembre 2025" at bounding box center [1310, 377] width 293 height 23
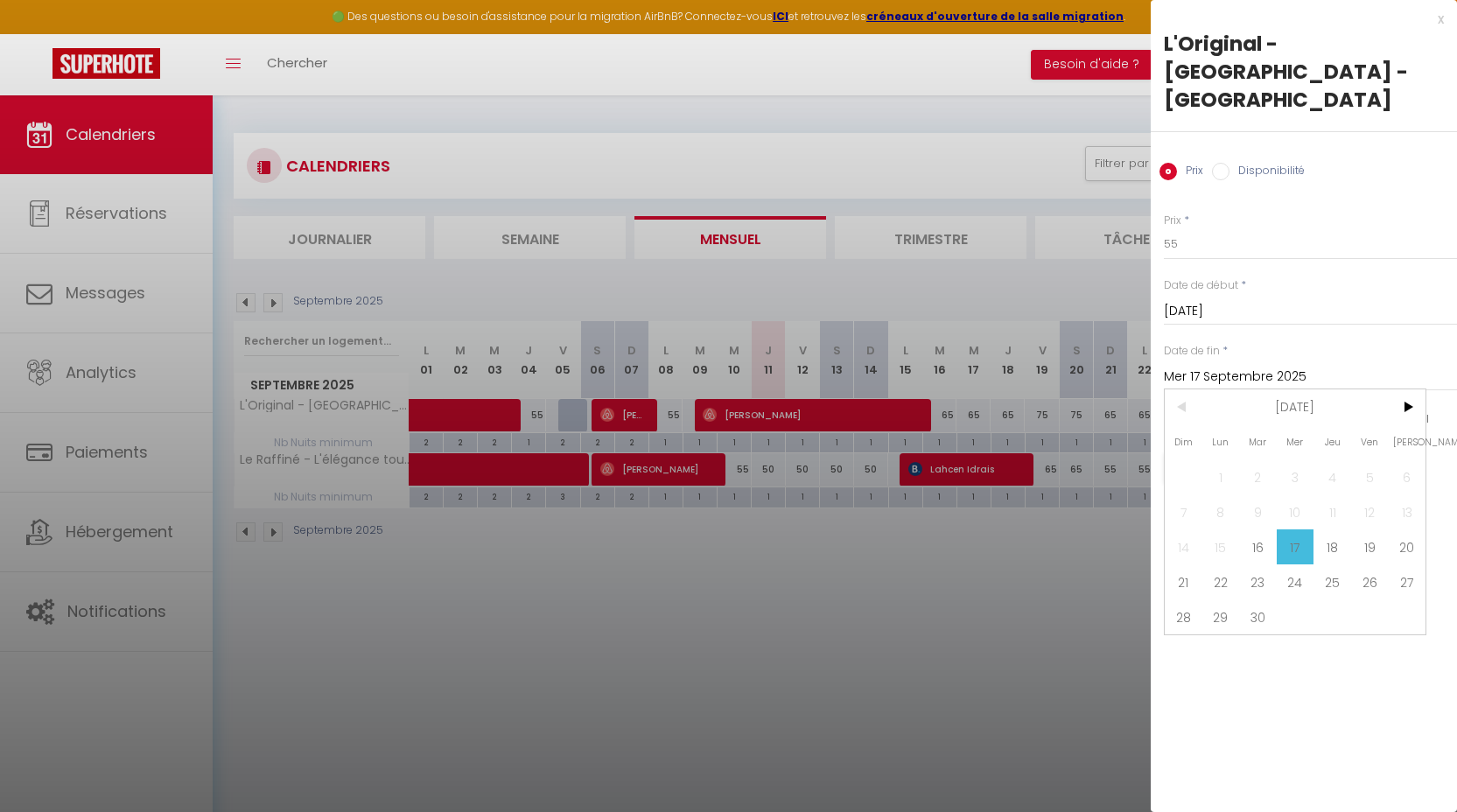
click at [1256, 589] on span "23" at bounding box center [1258, 581] width 37 height 35
type input "[DATE]"
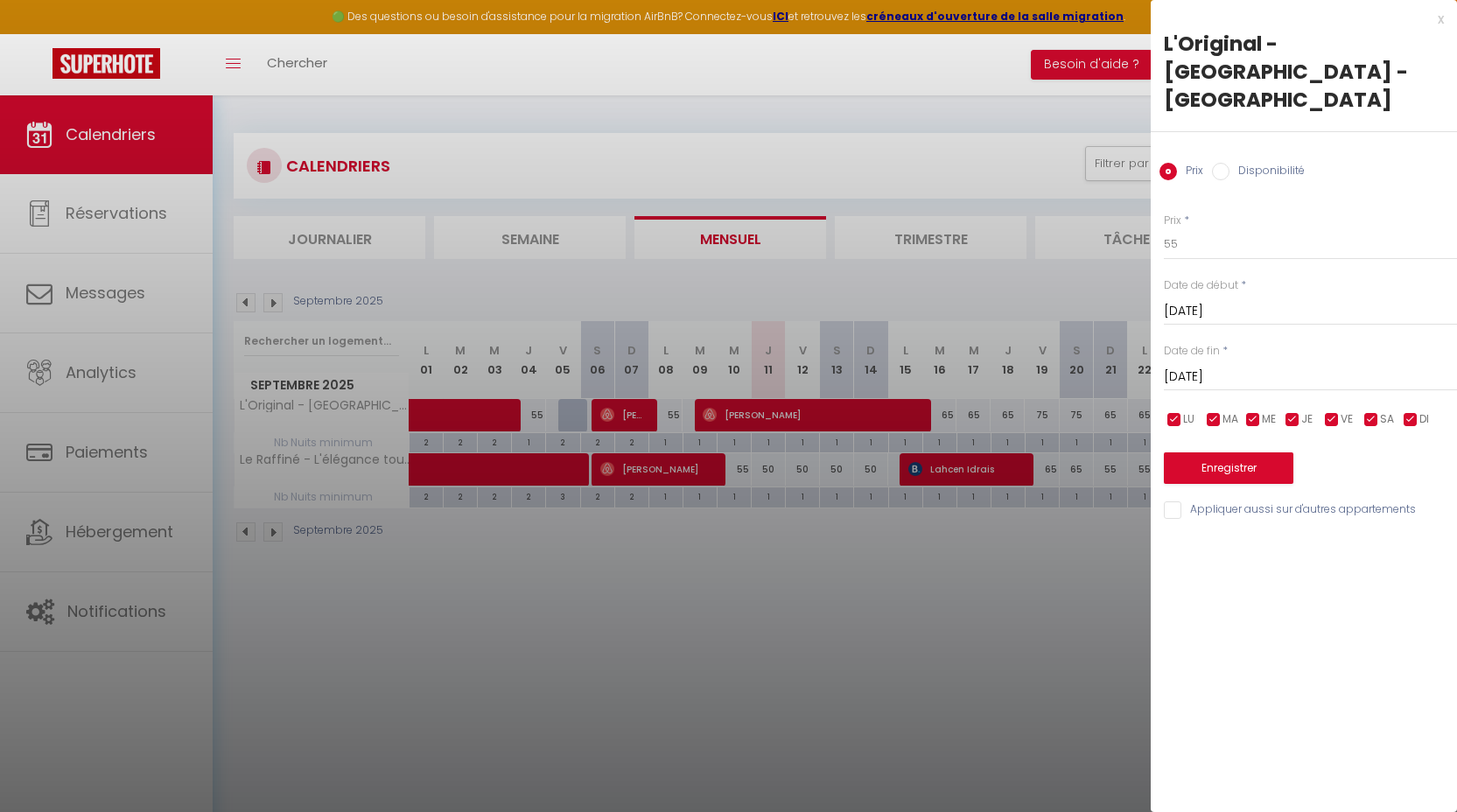
click at [1257, 521] on div "x L'Original - [GEOGRAPHIC_DATA] - Gare TGV - Corniche & Mall Prix Disponibilit…" at bounding box center [1303, 268] width 306 height 537
click at [1237, 521] on div "x L'Original - [GEOGRAPHIC_DATA] - Gare TGV - Corniche & Mall Prix Disponibilit…" at bounding box center [1303, 268] width 306 height 537
click at [1235, 509] on input "Appliquer aussi sur d'autres appartements" at bounding box center [1310, 510] width 293 height 18
checkbox input "true"
click at [1238, 473] on button "Enregistrer" at bounding box center [1228, 467] width 129 height 31
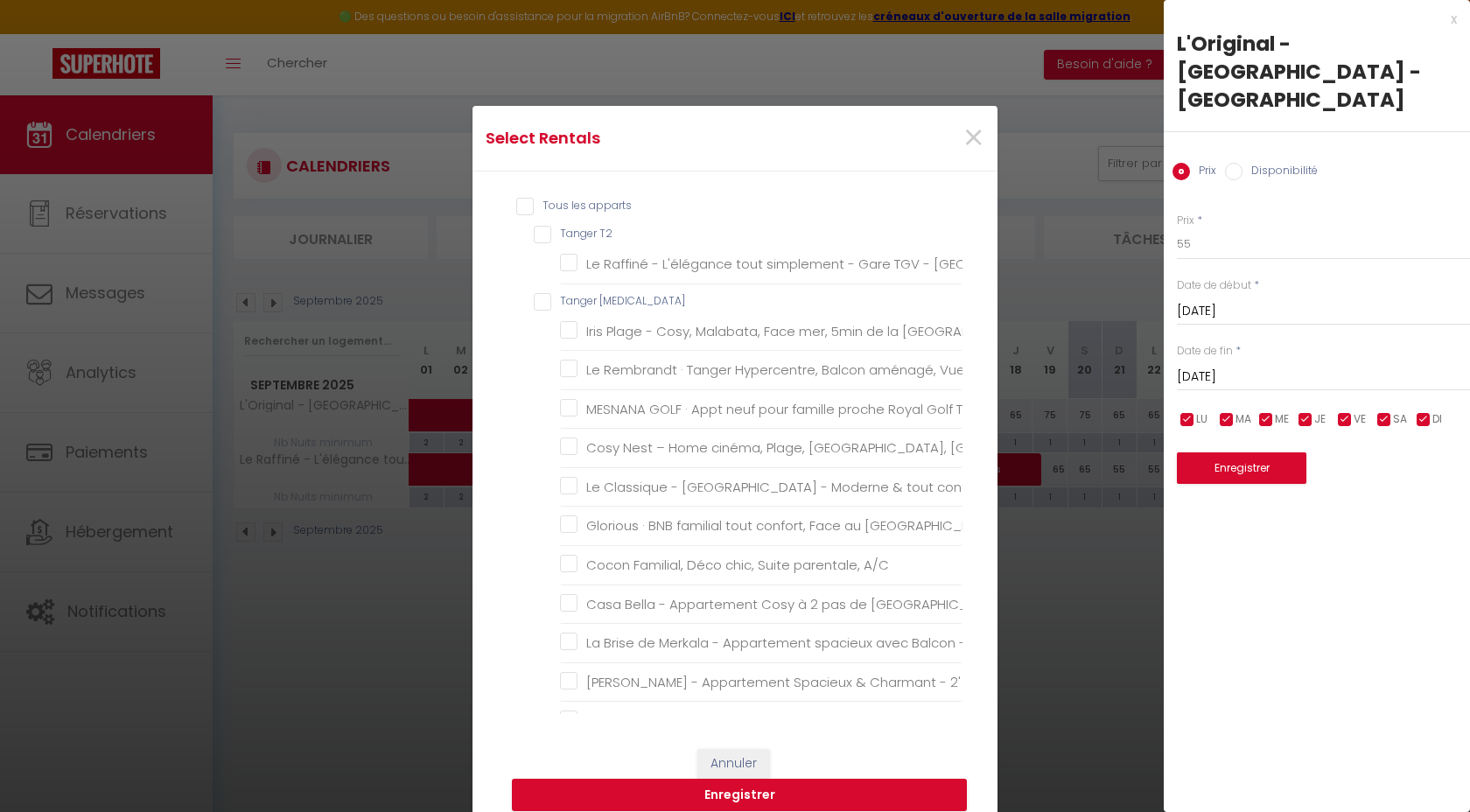
click at [585, 230] on T2 "Tanger T2" at bounding box center [748, 234] width 429 height 18
checkbox T2 "true"
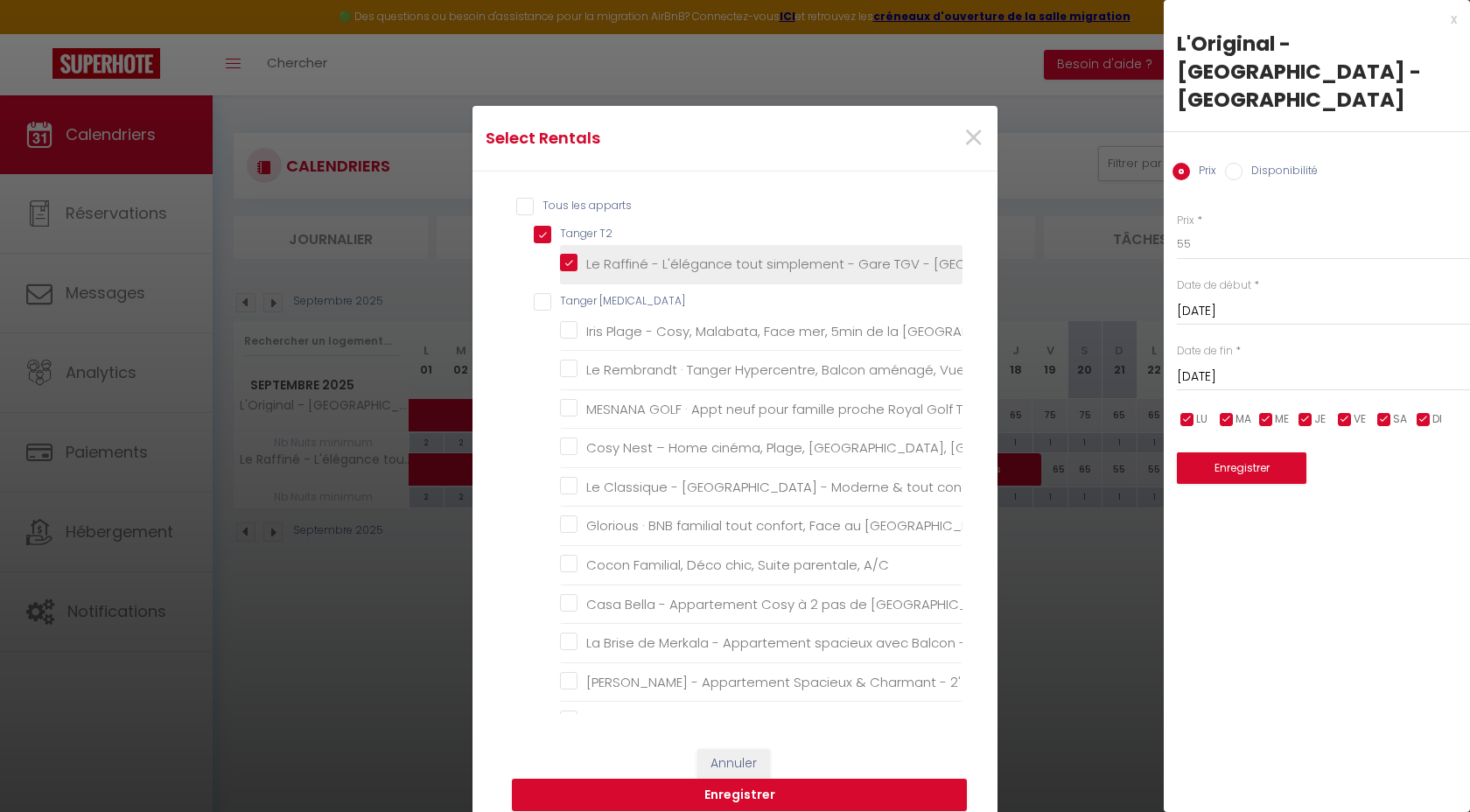
checkbox Mall "true"
checkbox T3 "false"
checkbox proximité "false"
checkbox 2SDB "false"
checkbox Tanger "false"
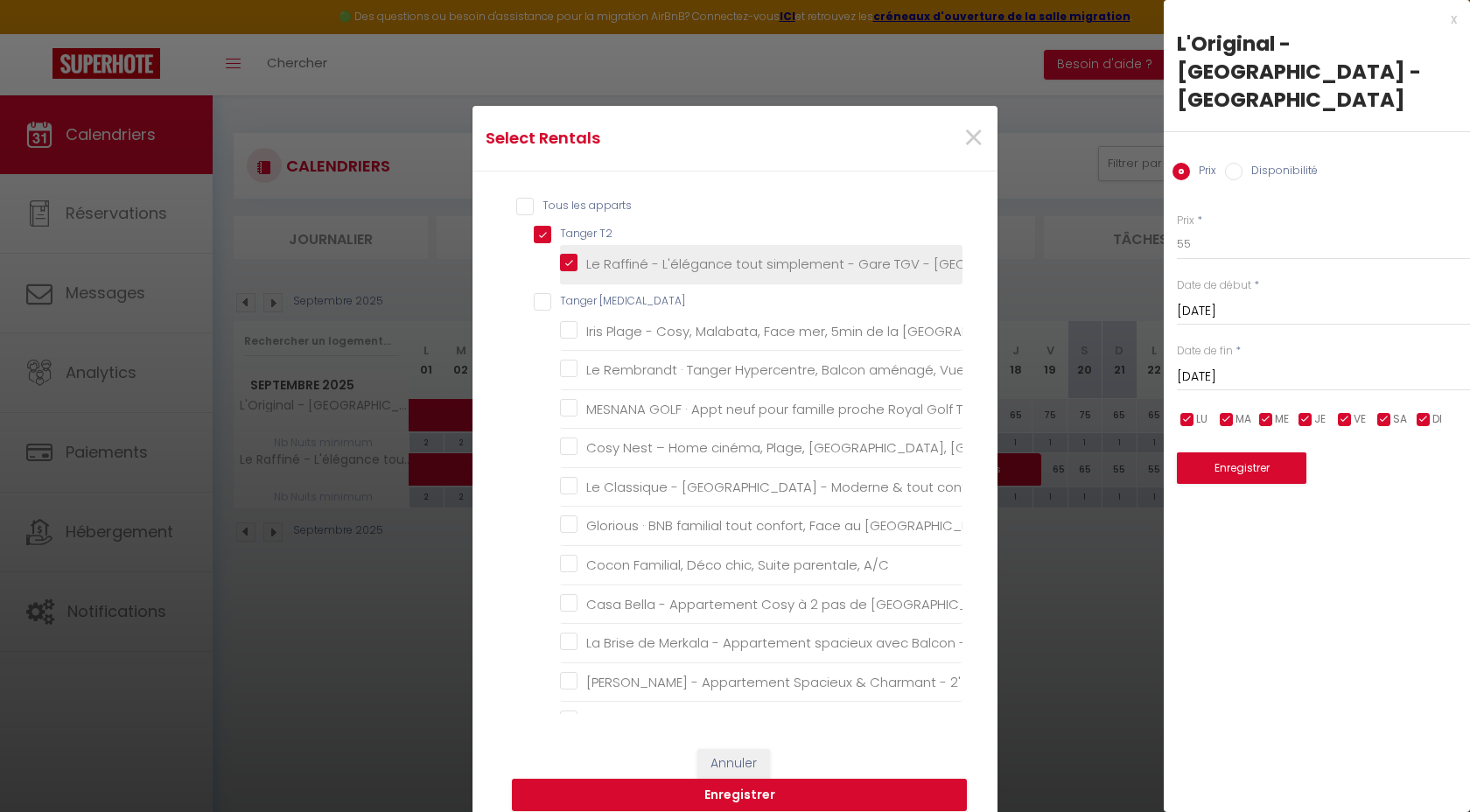
checkbox TGV "false"
checkbox Mall "false"
checkbox parking "false"
checkbox A\/C "false"
checkbox IPTV "false"
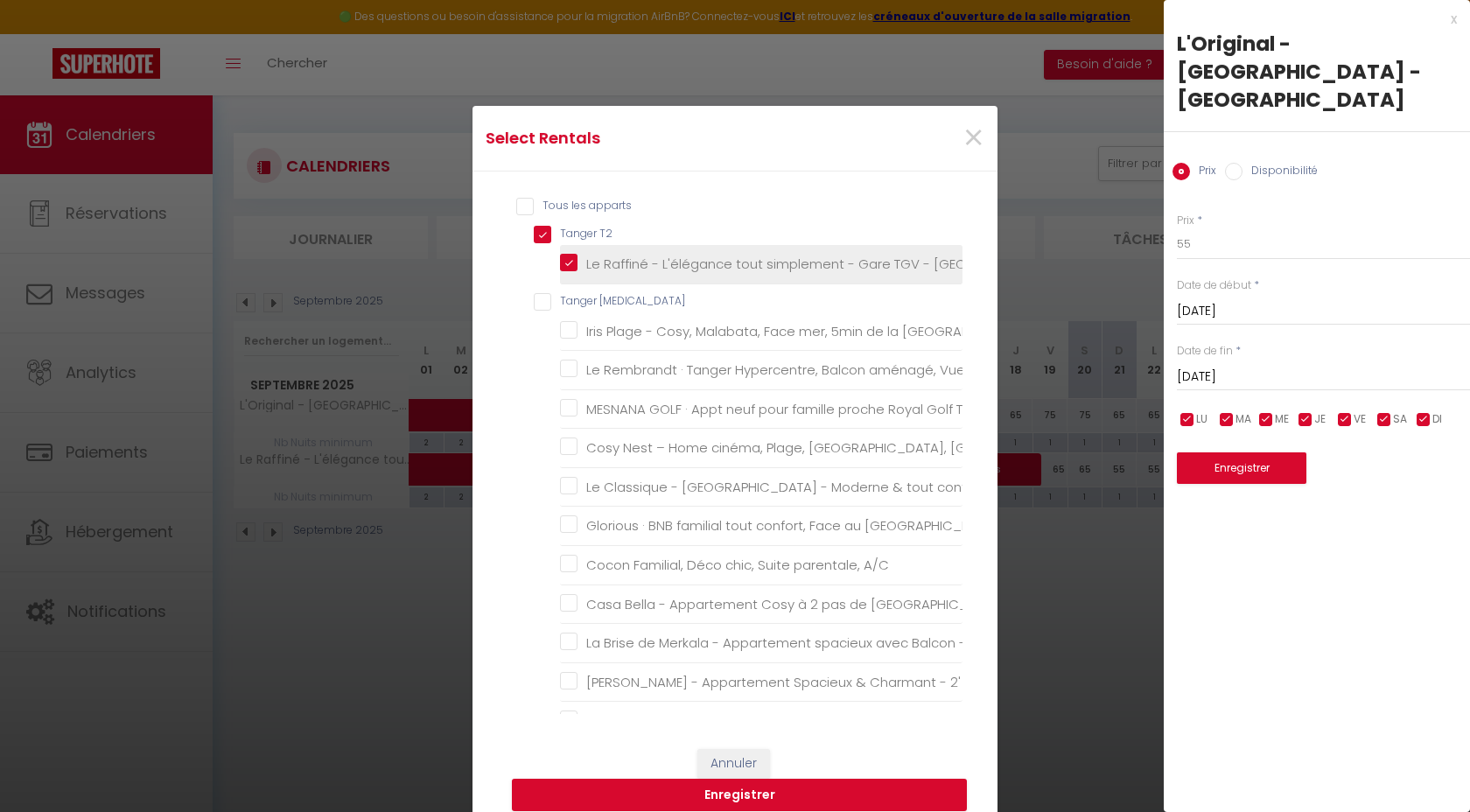
checkbox IPTV "false"
checkbox Parking "false"
checkbox Port "false"
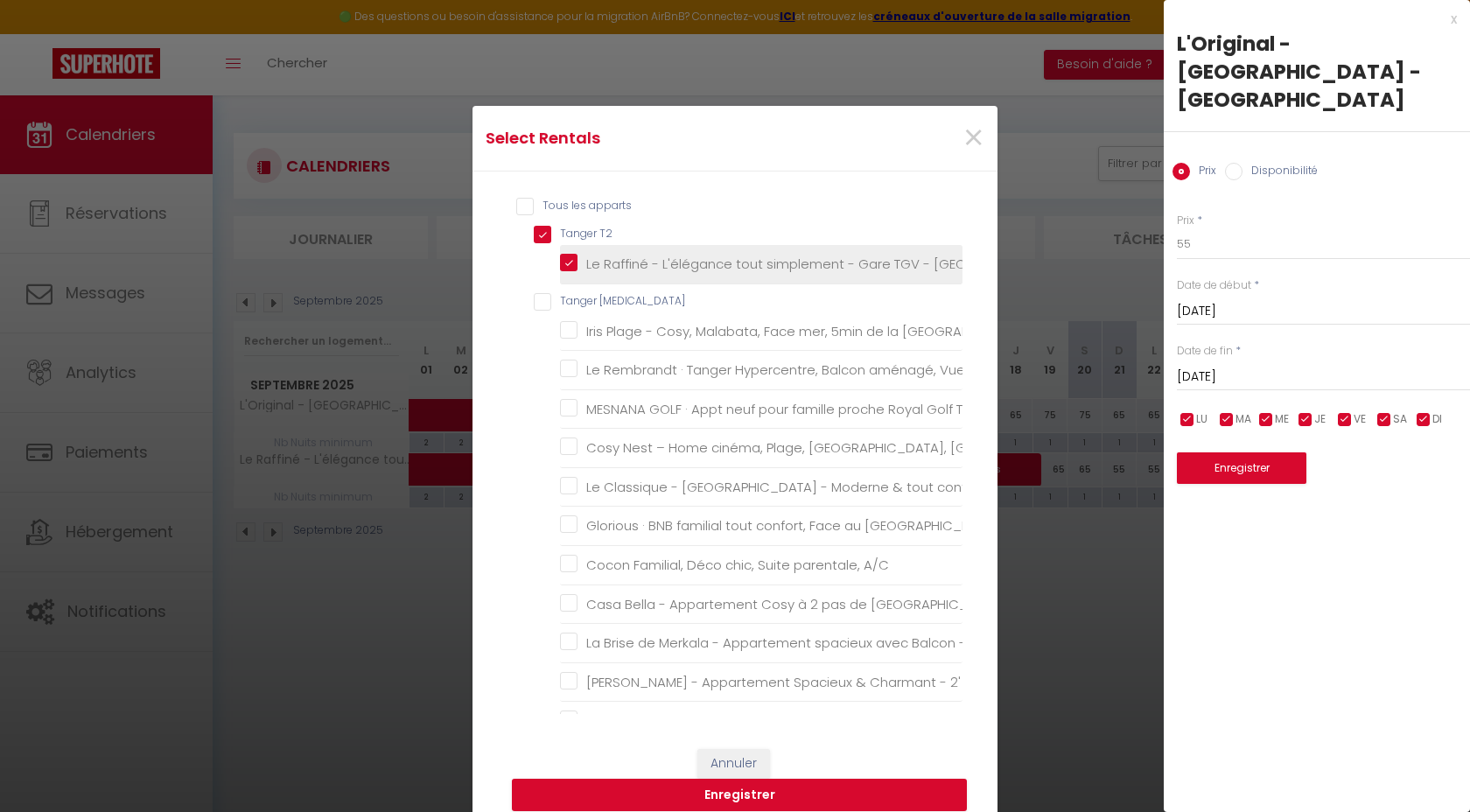
checkbox T4 "false"
checkbox WIFI "false"
checkbox pied "false"
checkbox Mall "false"
checkbox T5 "false"
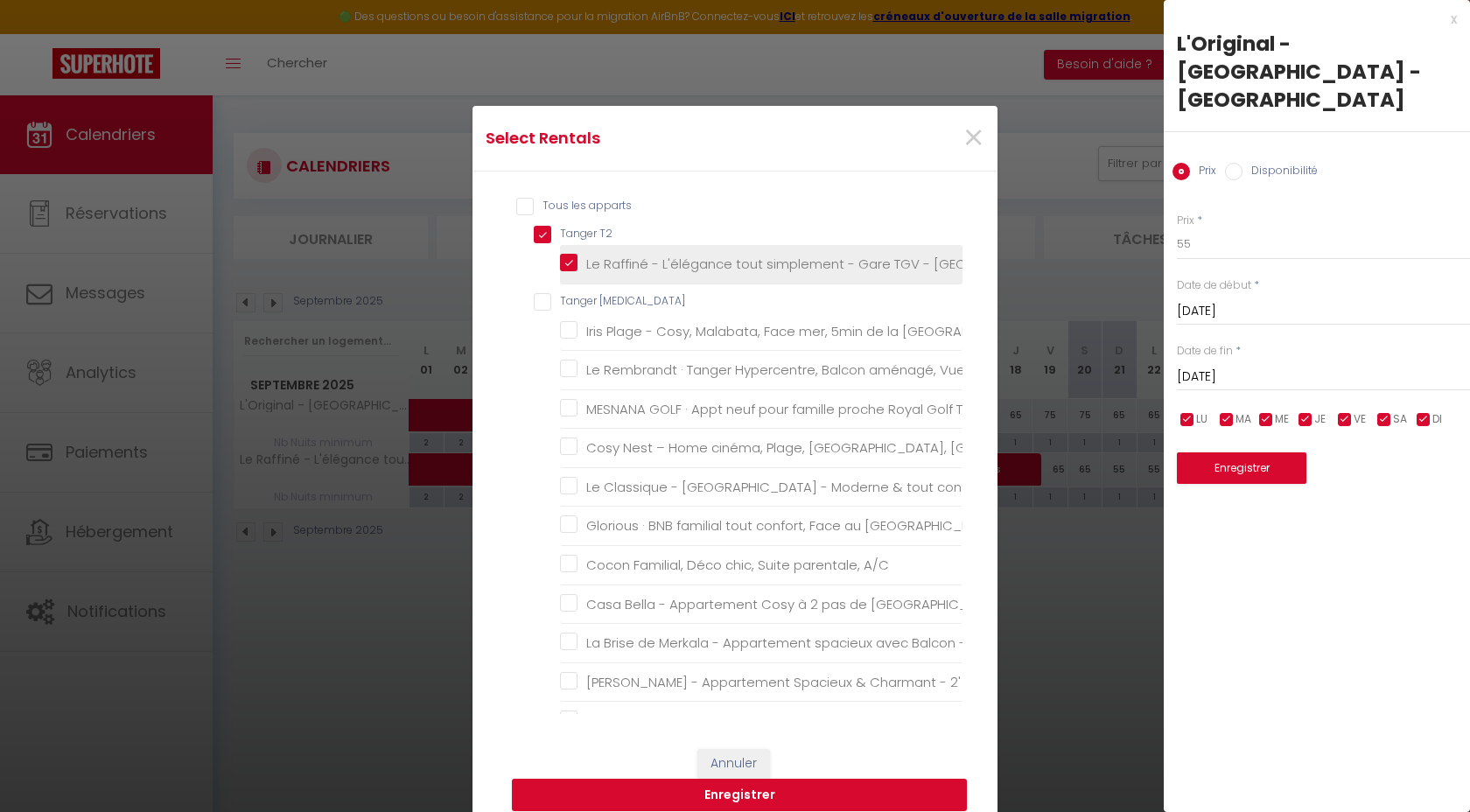
checkbox modernité "false"
click at [822, 800] on button "Enregistrer" at bounding box center [739, 794] width 455 height 33
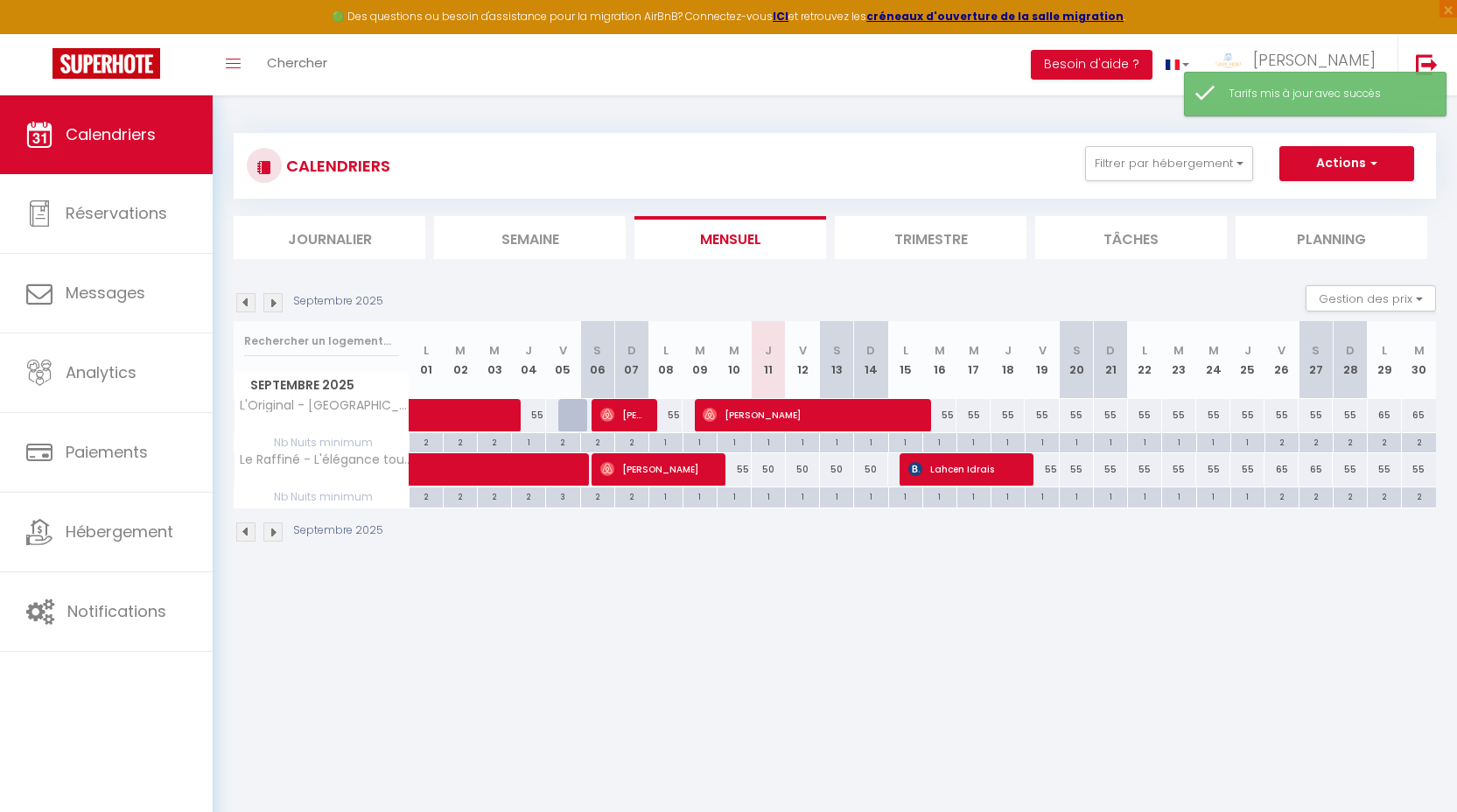
click at [273, 309] on img at bounding box center [273, 303] width 20 height 20
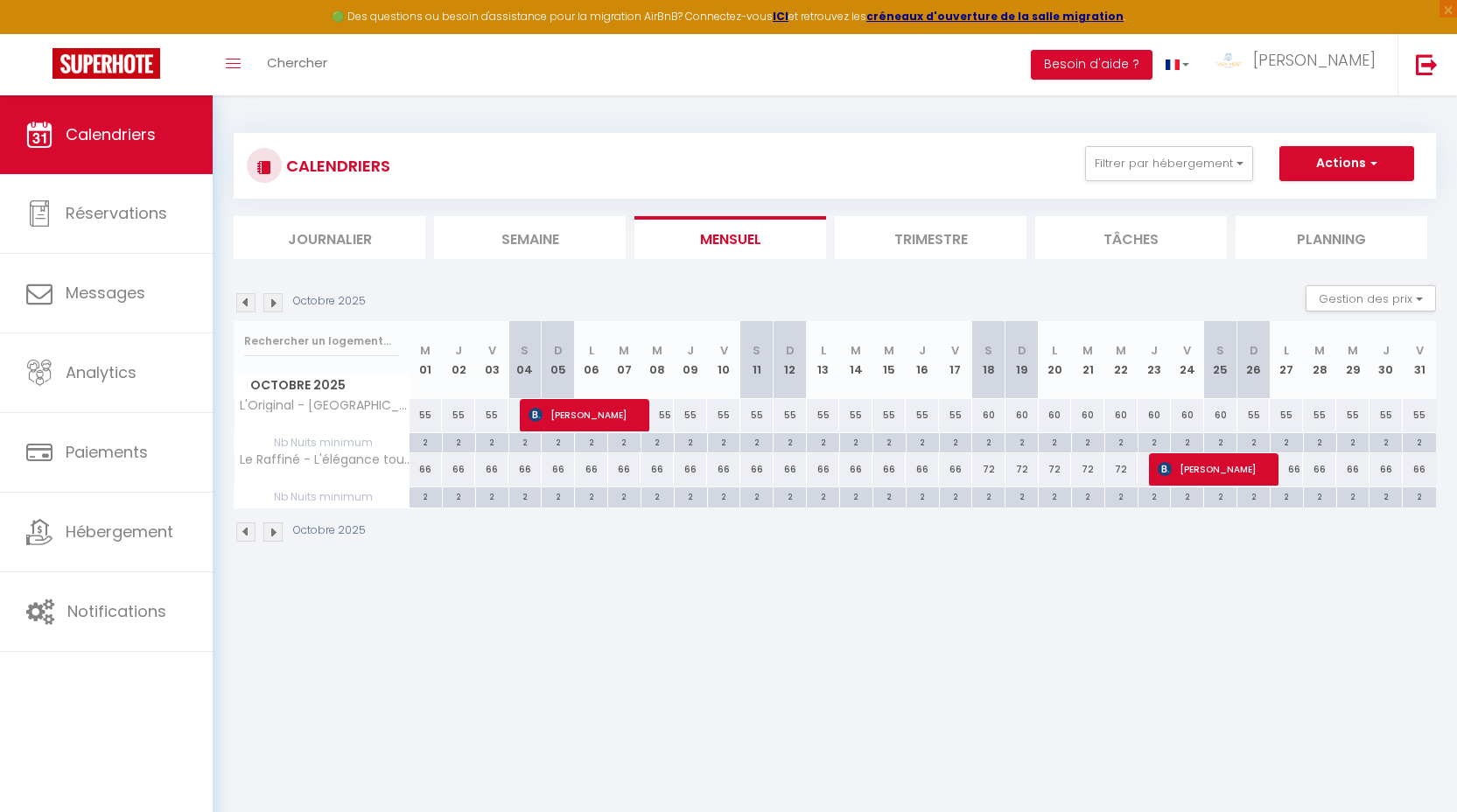
click at [251, 309] on img at bounding box center [246, 303] width 20 height 20
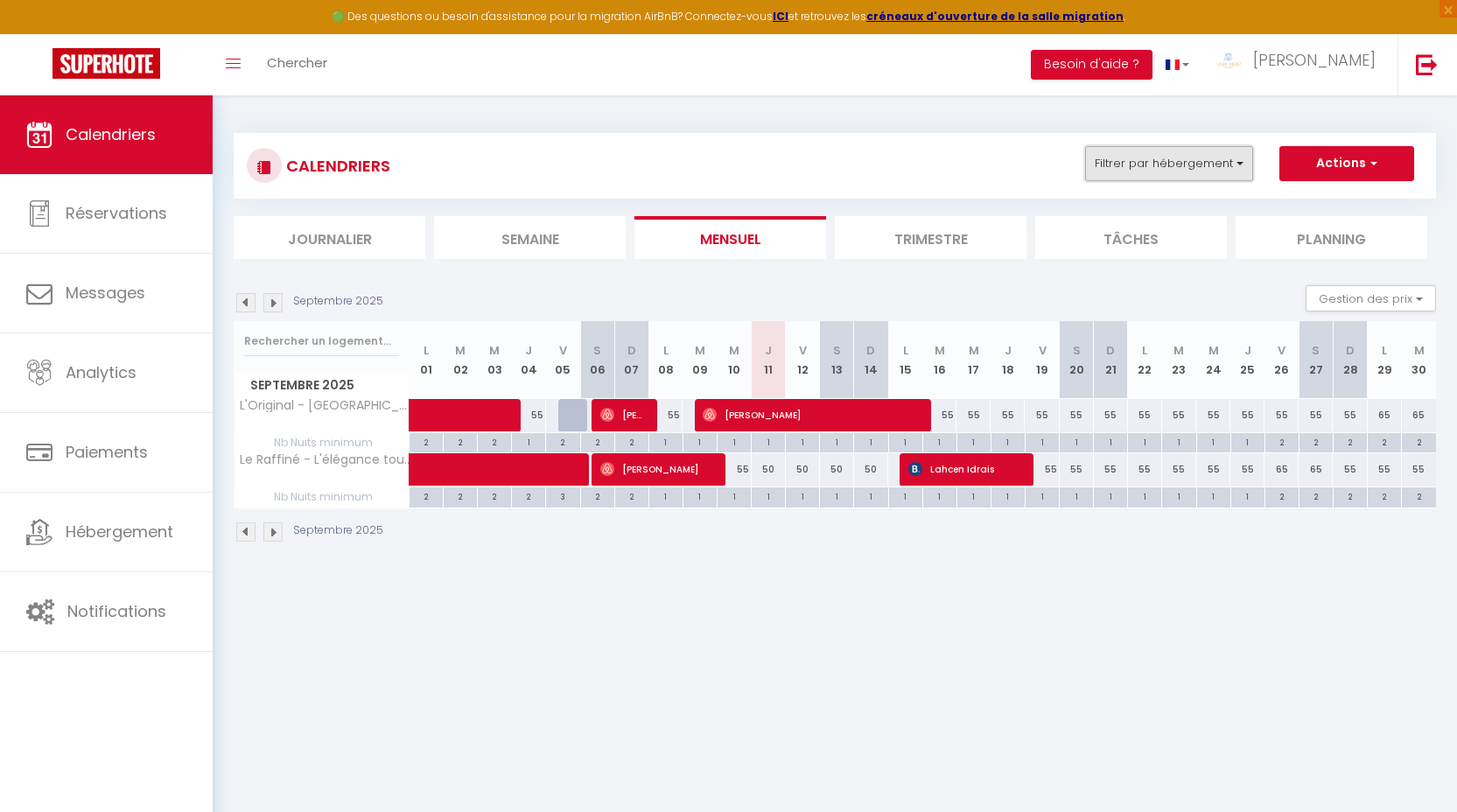
click at [1154, 160] on button "Filtrer par hébergement" at bounding box center [1169, 163] width 168 height 35
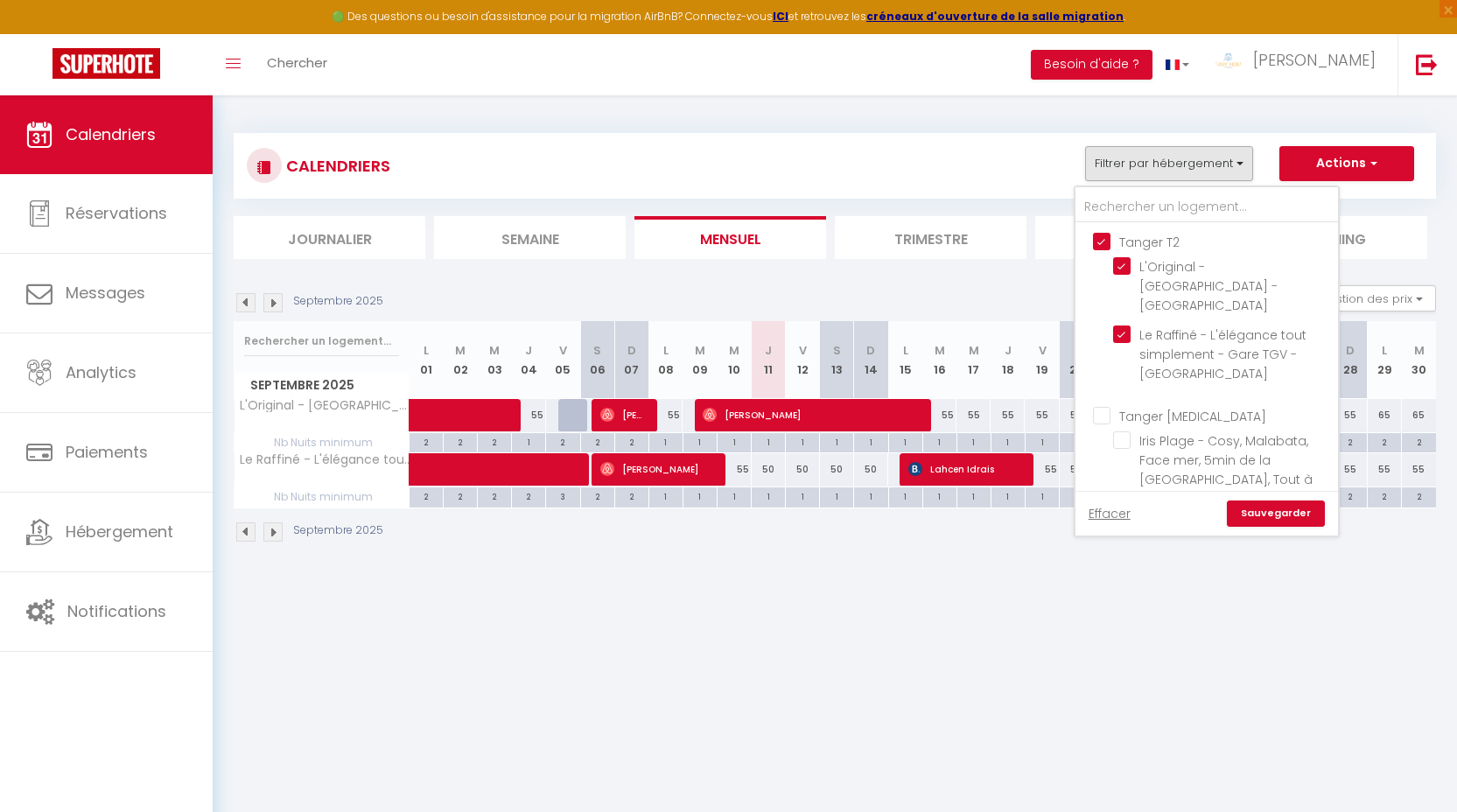
click at [1139, 236] on input "Tanger T2" at bounding box center [1224, 241] width 262 height 18
checkbox input "false"
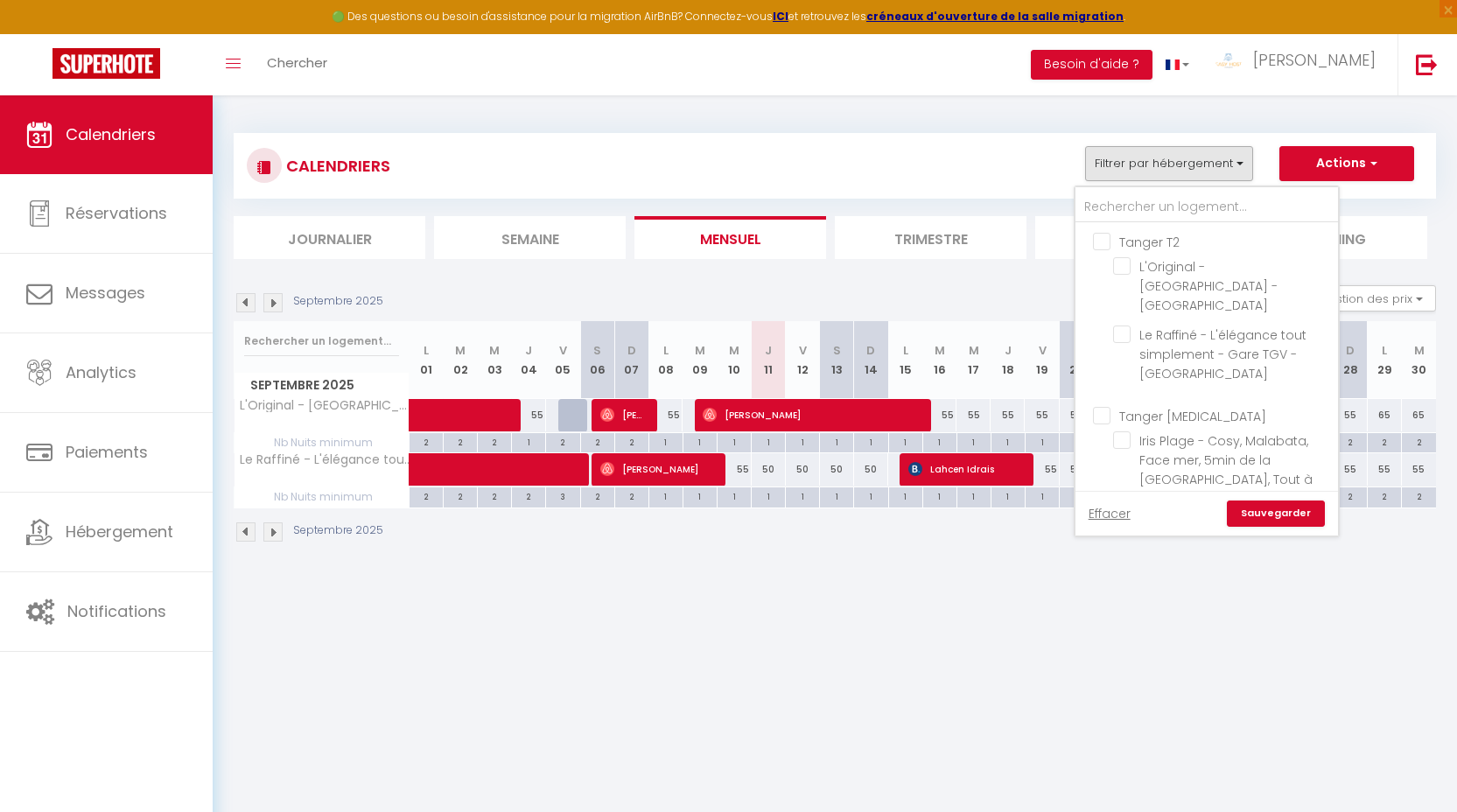
checkbox input "false"
click at [1157, 419] on input "Tanger [MEDICAL_DATA]" at bounding box center [1224, 414] width 262 height 18
checkbox input "true"
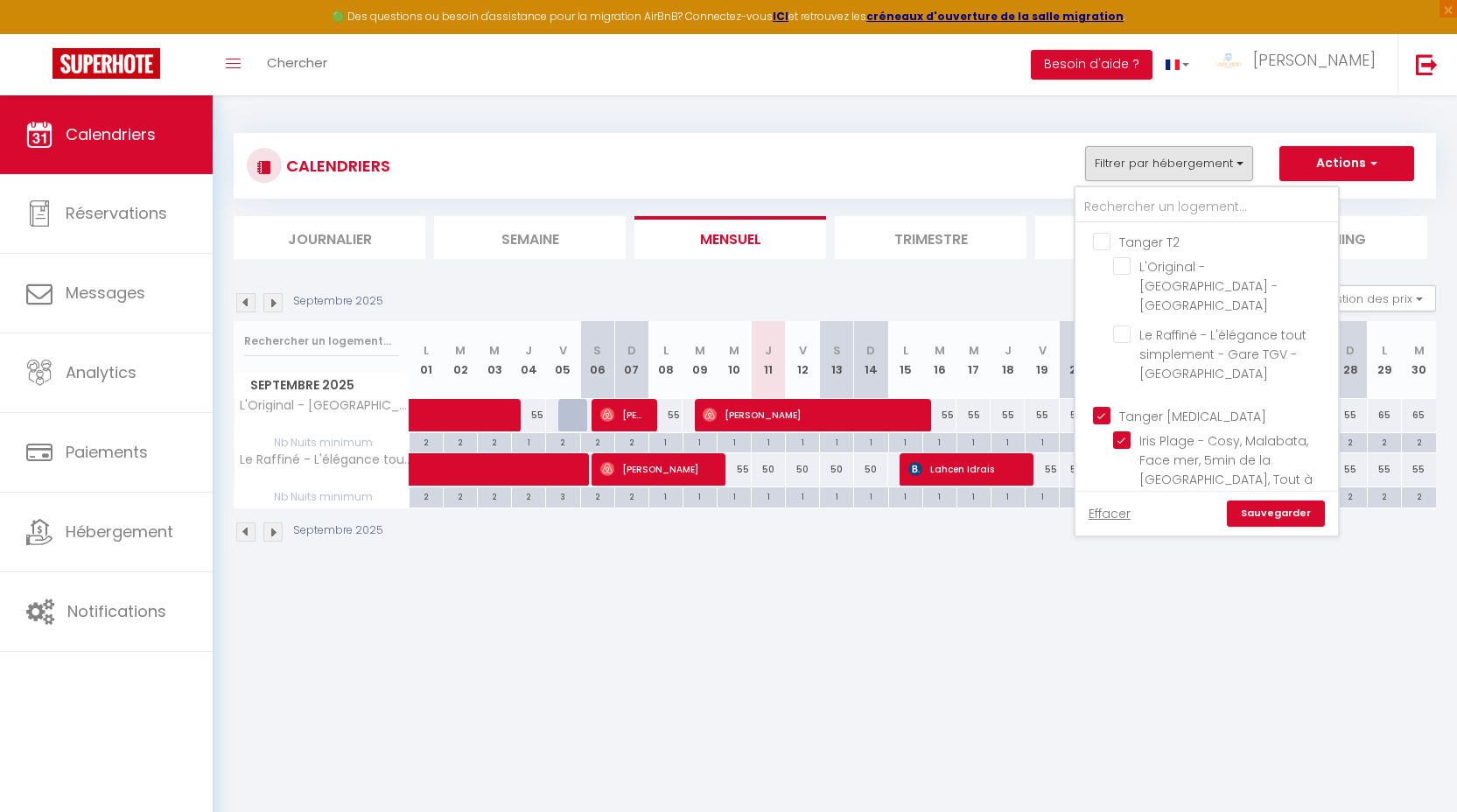
checkbox input "true"
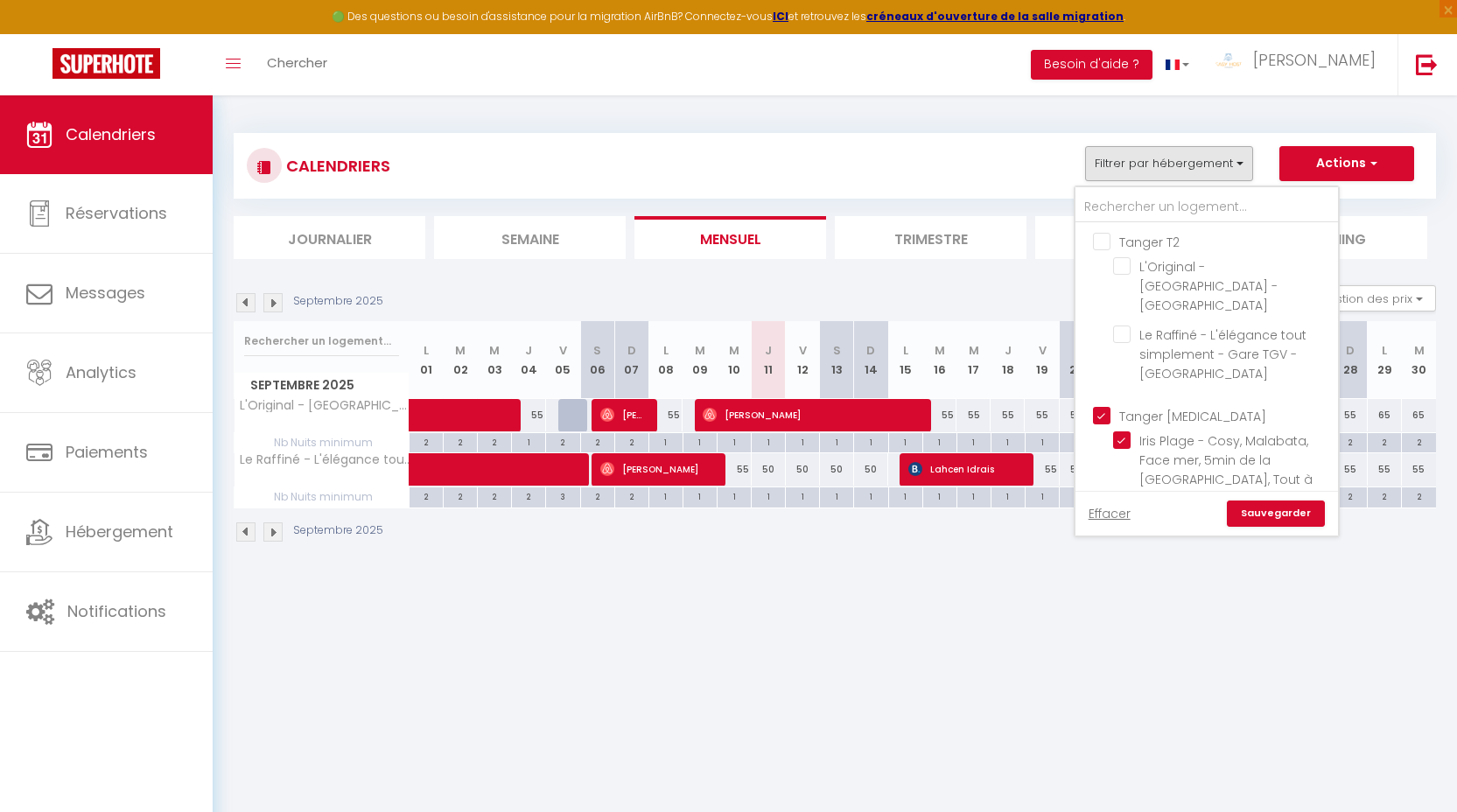
checkbox input "true"
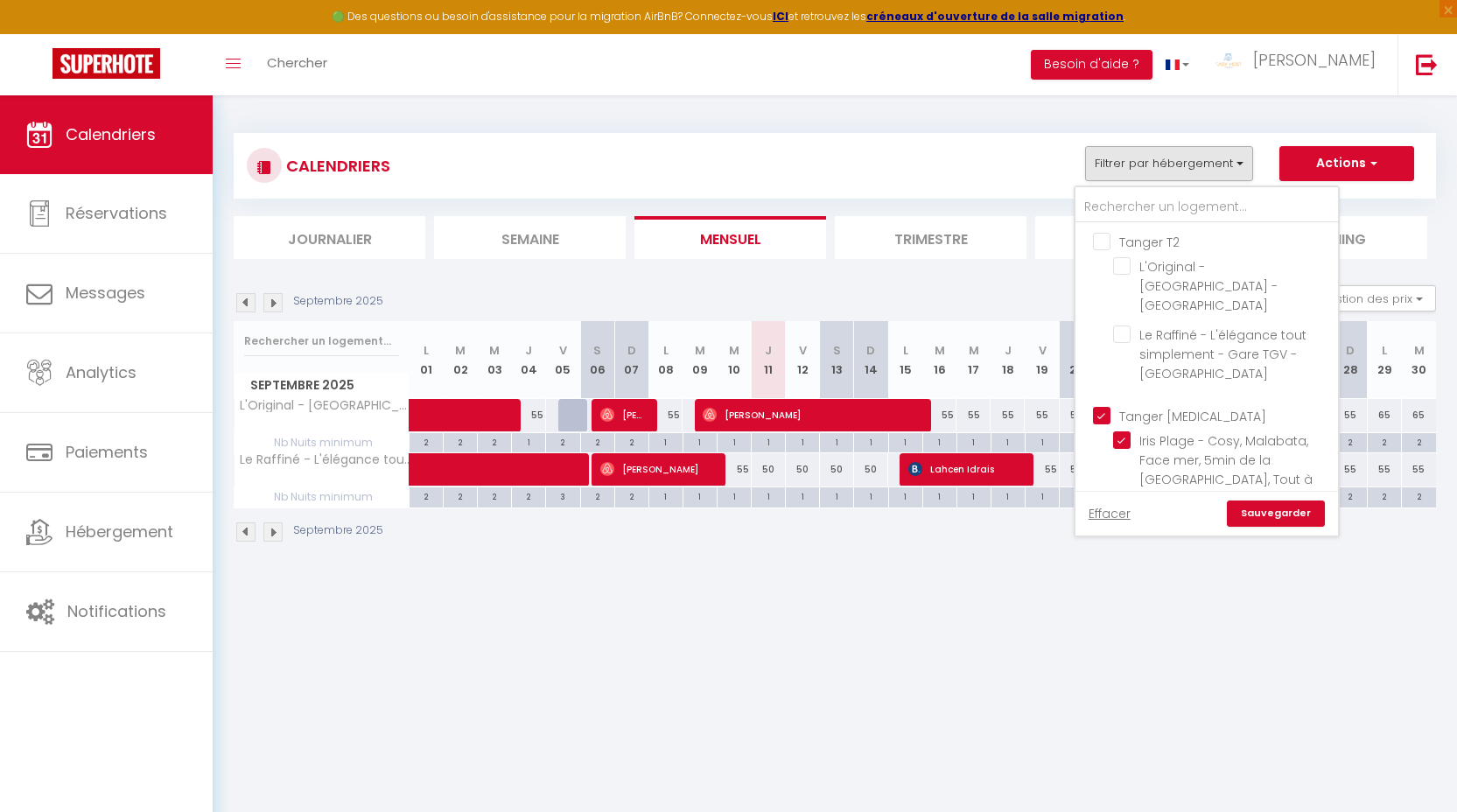
checkbox input "true"
checkbox input "false"
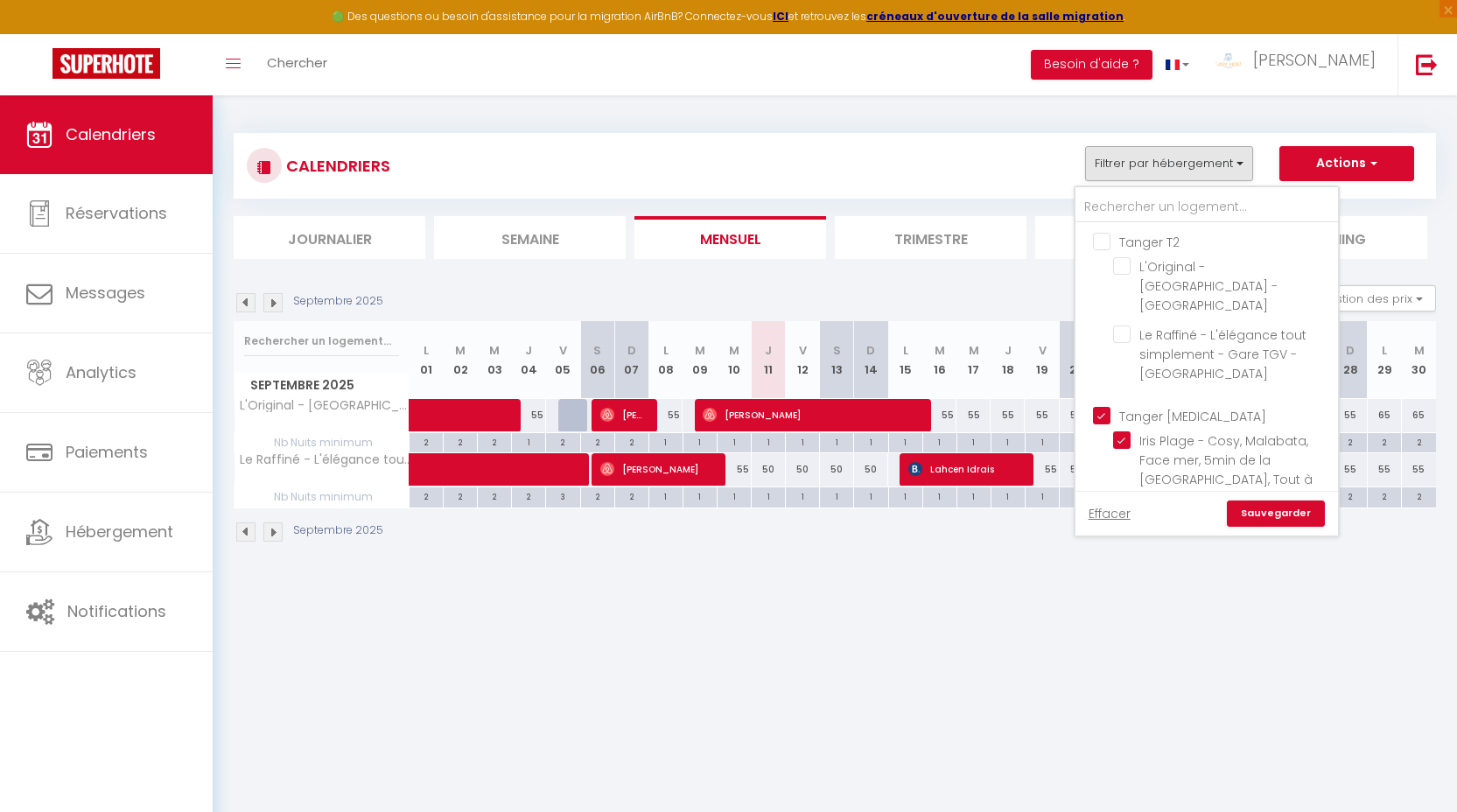
checkbox input "false"
click at [1272, 521] on link "Sauvegarder" at bounding box center [1276, 513] width 98 height 26
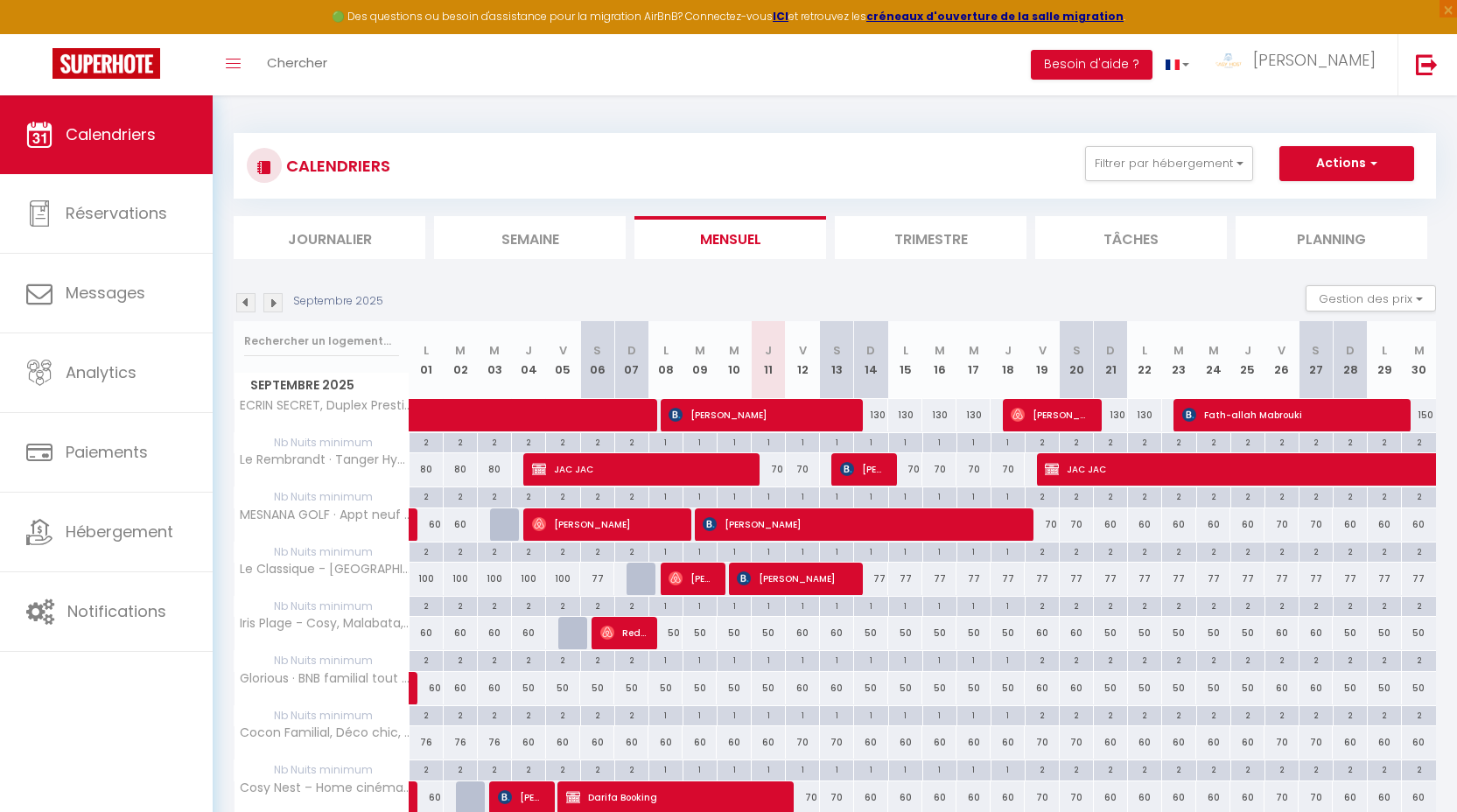
click at [1046, 444] on div "2" at bounding box center [1041, 441] width 33 height 17
type input "2"
type input "Ven 19 Septembre 2025"
type input "Sam 20 Septembre 2025"
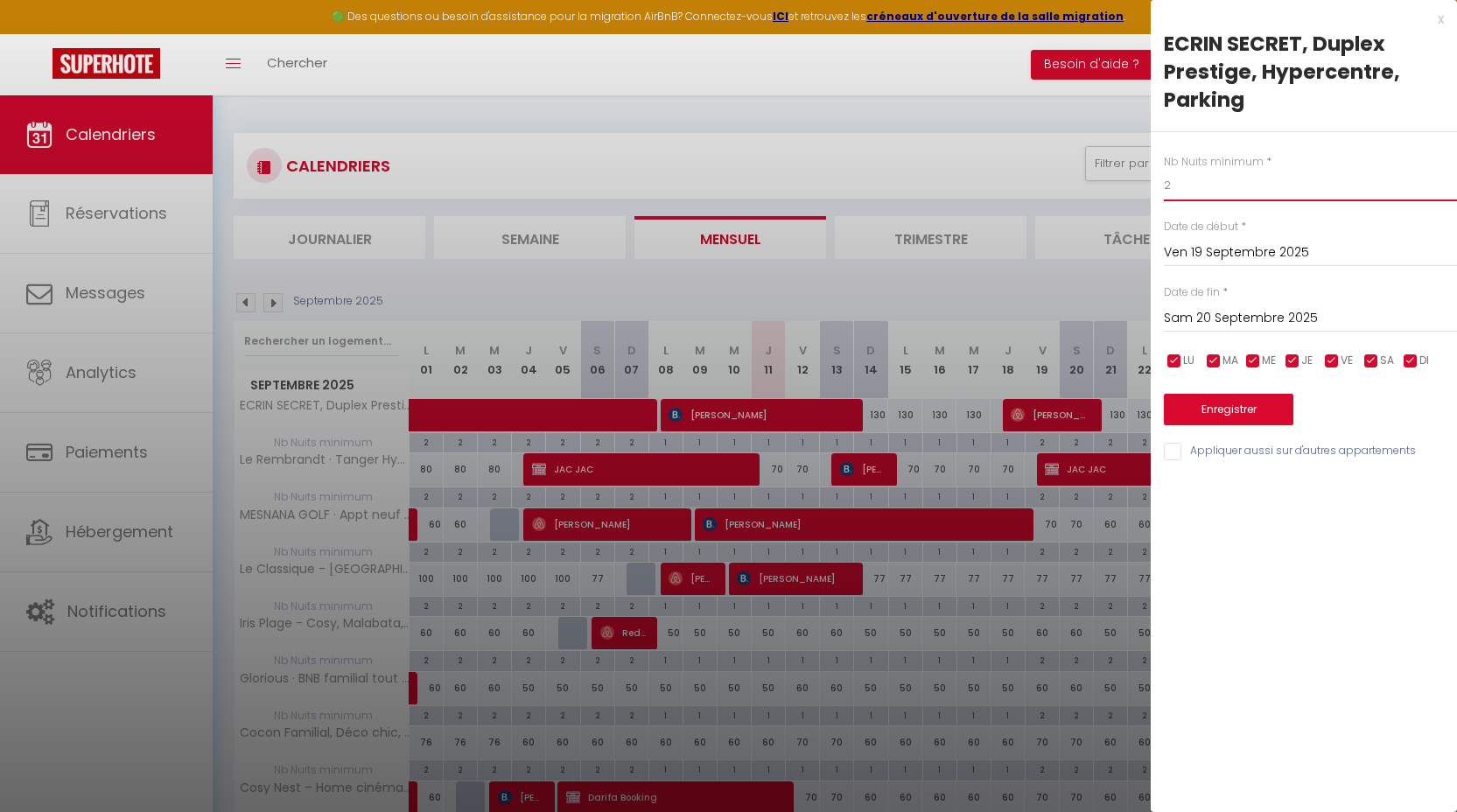
click at [1205, 198] on input "2" at bounding box center [1310, 185] width 293 height 31
type input "1"
click at [1277, 321] on input "Sam 20 Septembre 2025" at bounding box center [1310, 318] width 293 height 23
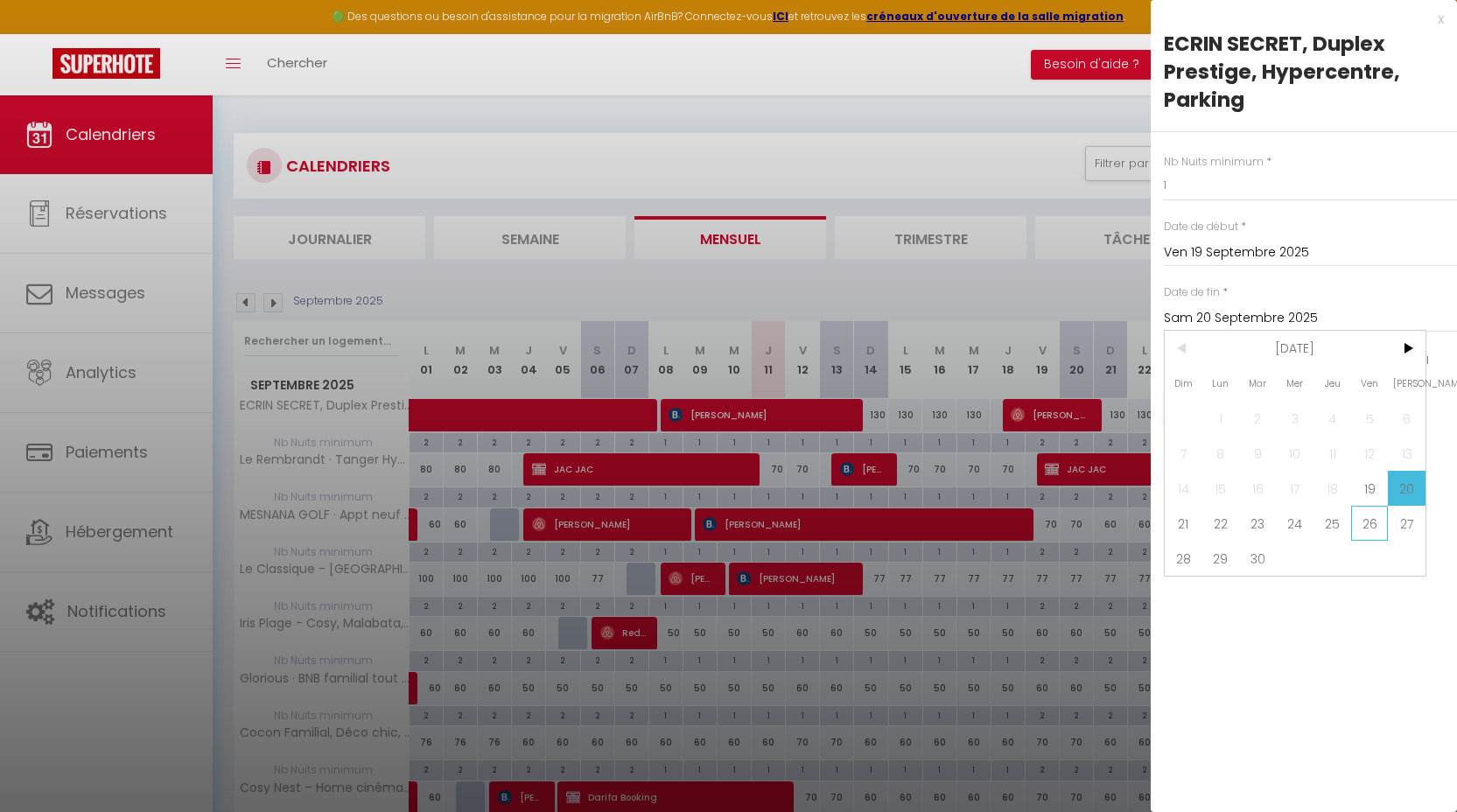
click at [1357, 523] on span "26" at bounding box center [1370, 522] width 37 height 35
type input "Ven 26 Septembre 2025"
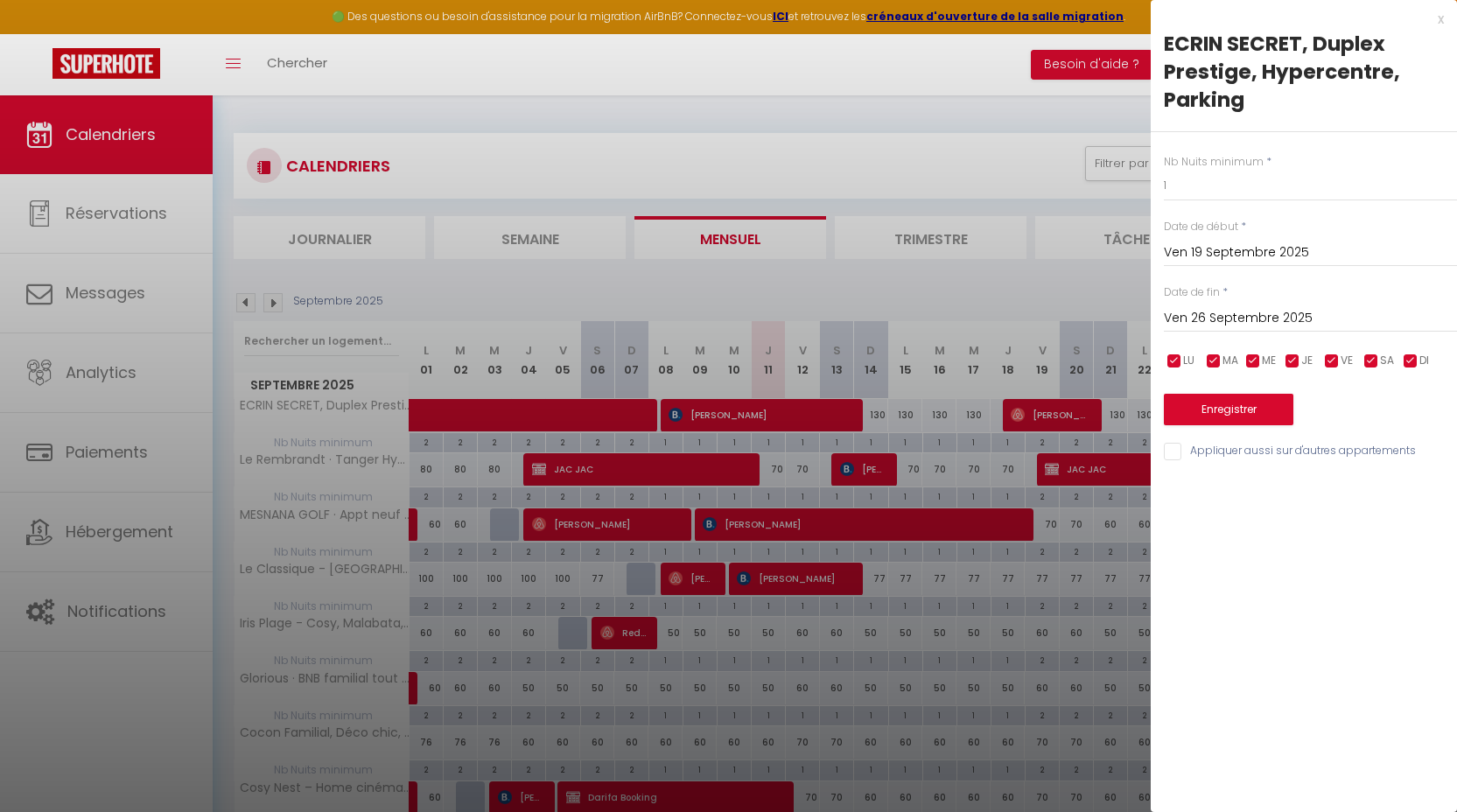
click at [1214, 444] on input "Appliquer aussi sur d'autres appartements" at bounding box center [1310, 452] width 293 height 18
checkbox input "true"
click at [1222, 424] on button "Enregistrer" at bounding box center [1228, 409] width 129 height 31
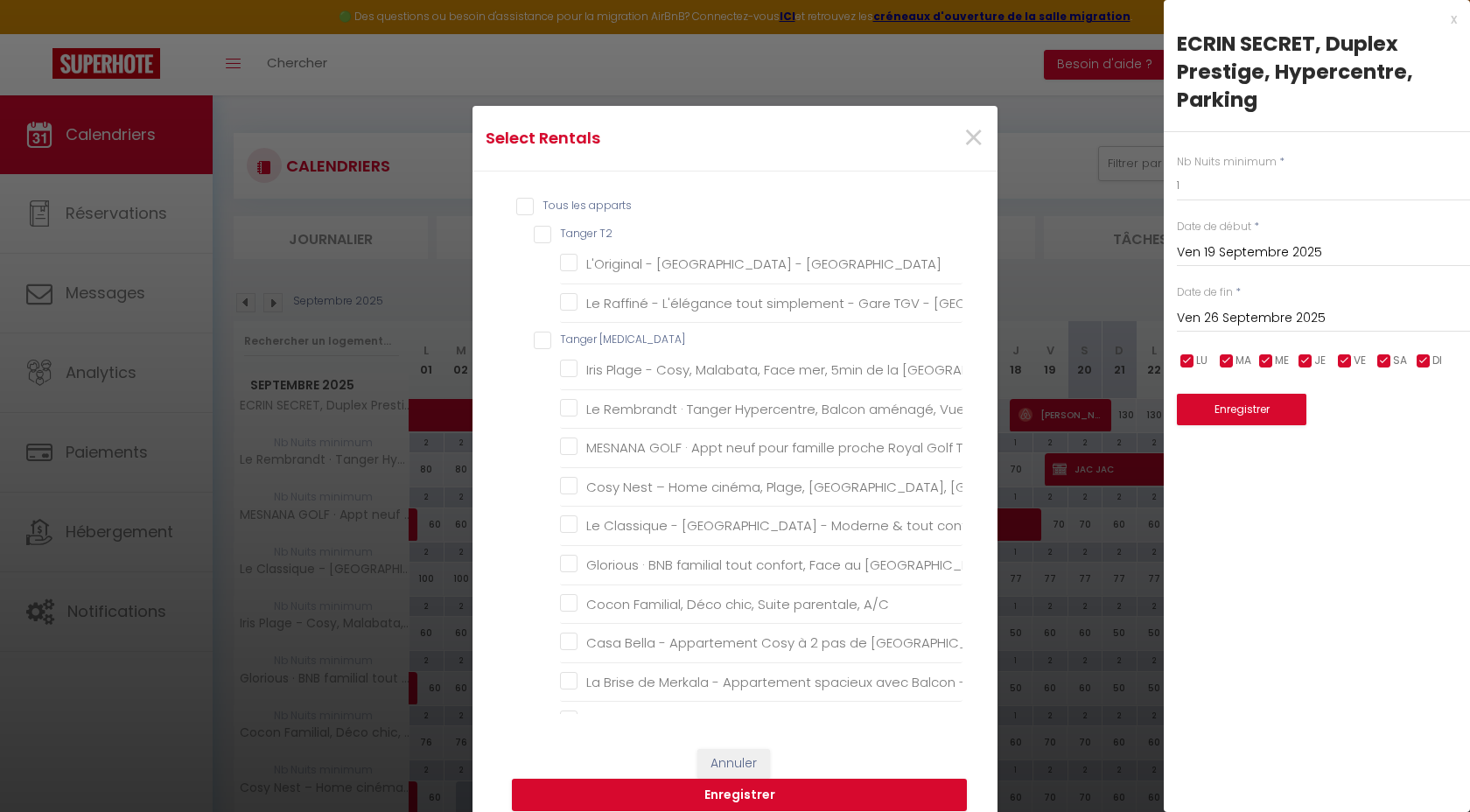
click at [591, 342] on T3 "Tanger [MEDICAL_DATA]" at bounding box center [748, 340] width 429 height 18
checkbox T3 "true"
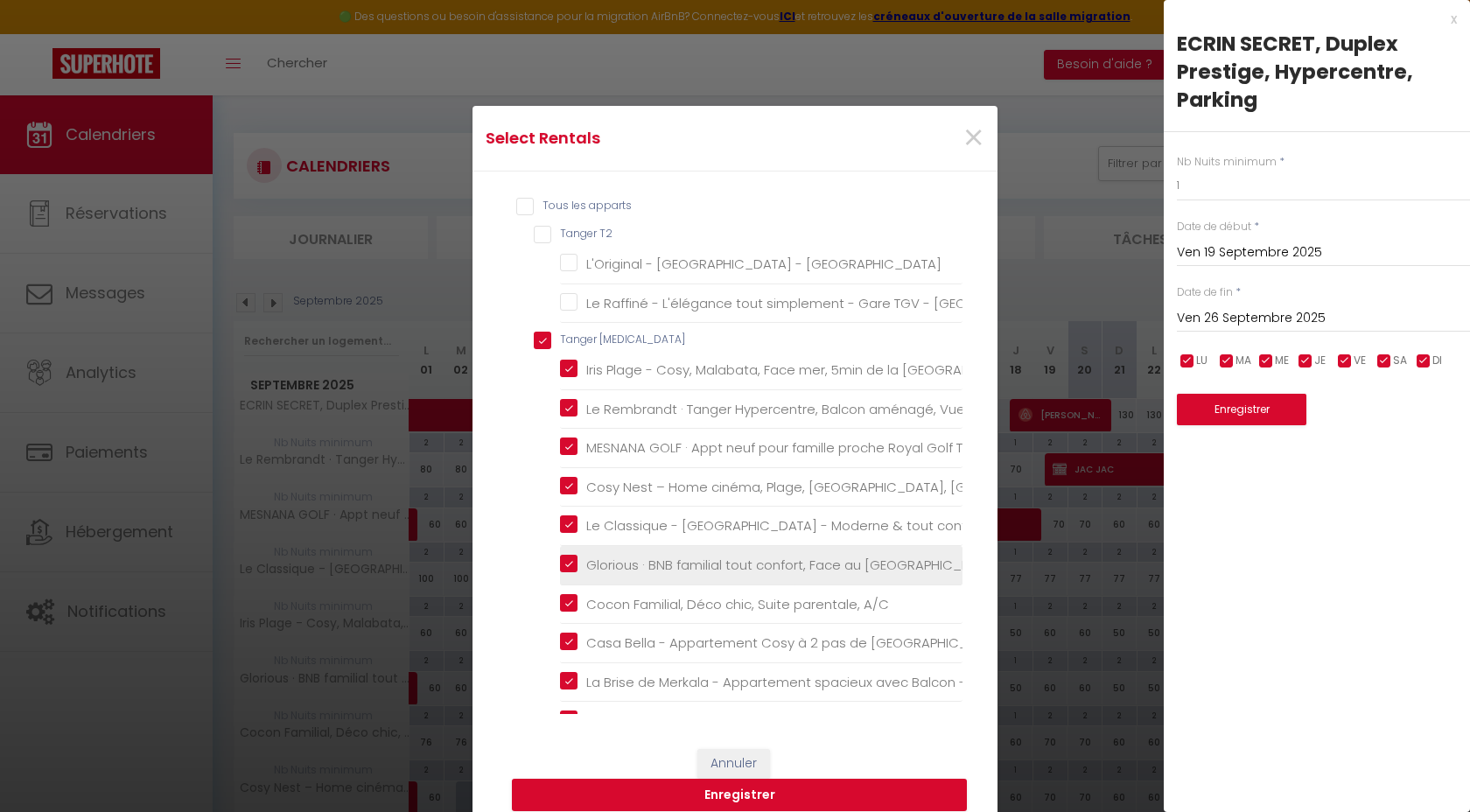
checkbox T2 "false"
checkbox Mall "false"
checkbox proximité "true"
checkbox 2SDB "true"
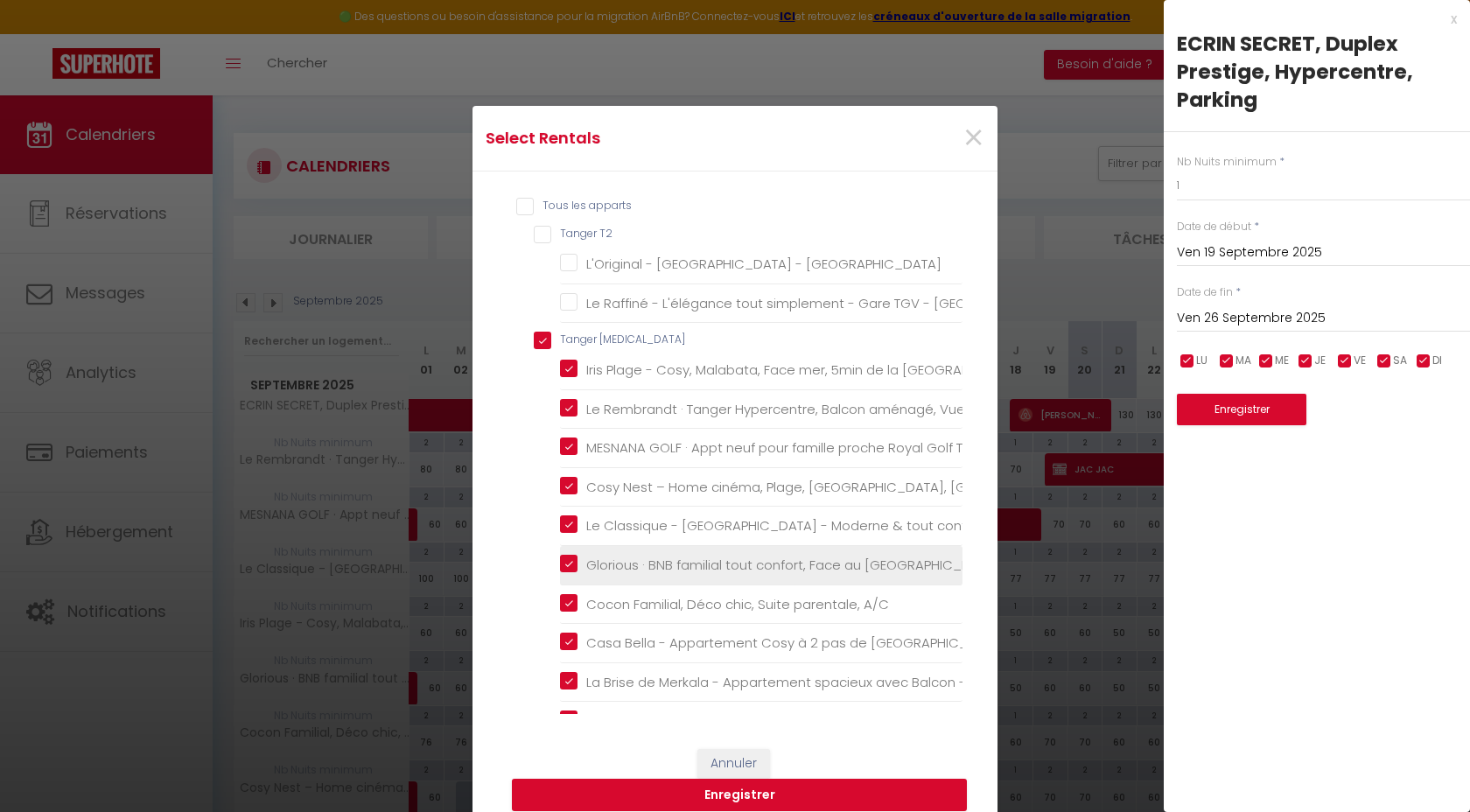
checkbox Tanger "true"
checkbox TGV "true"
checkbox Mall "true"
checkbox parking "true"
checkbox A\/C "true"
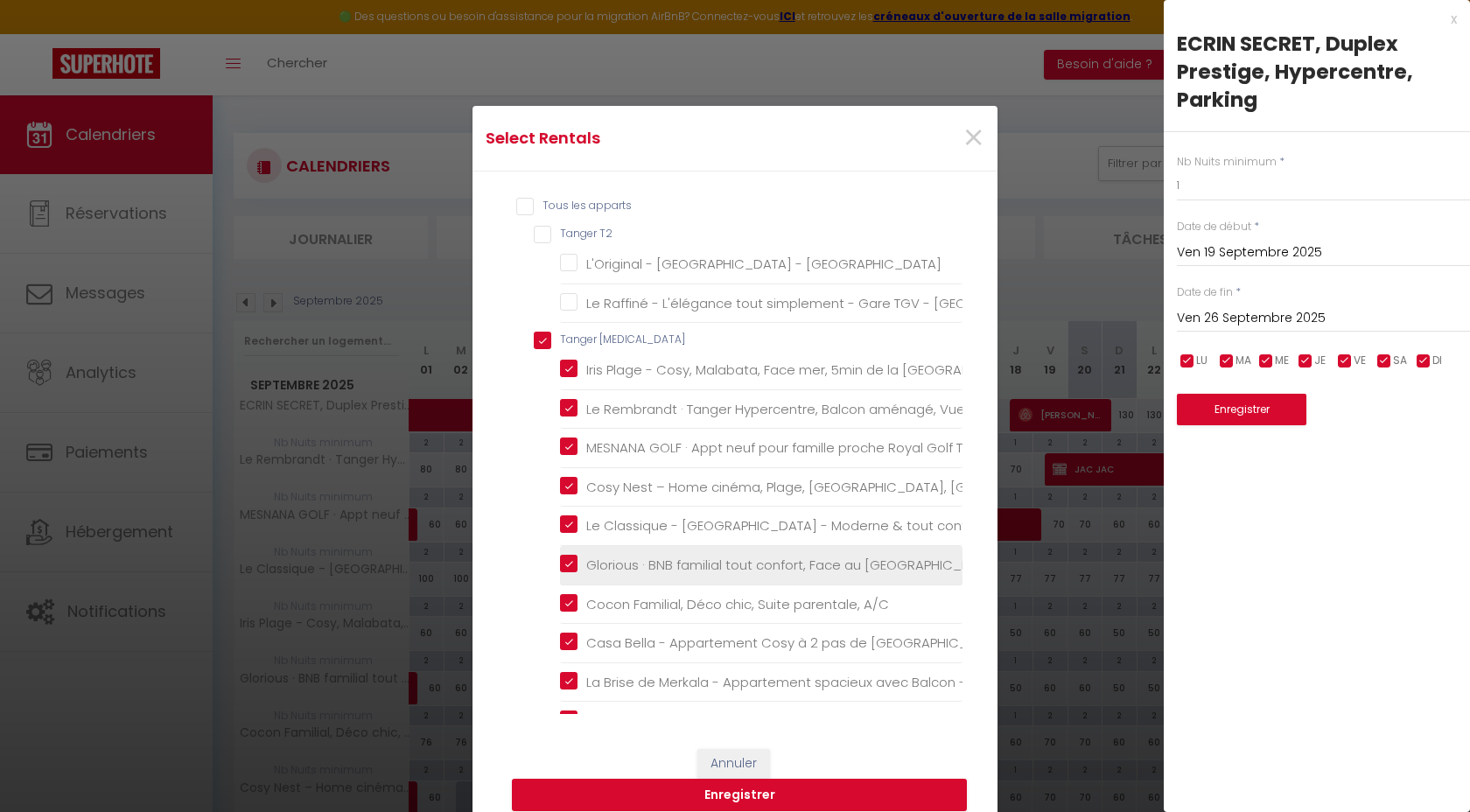
checkbox IPTV "true"
checkbox Parking "true"
checkbox Port "true"
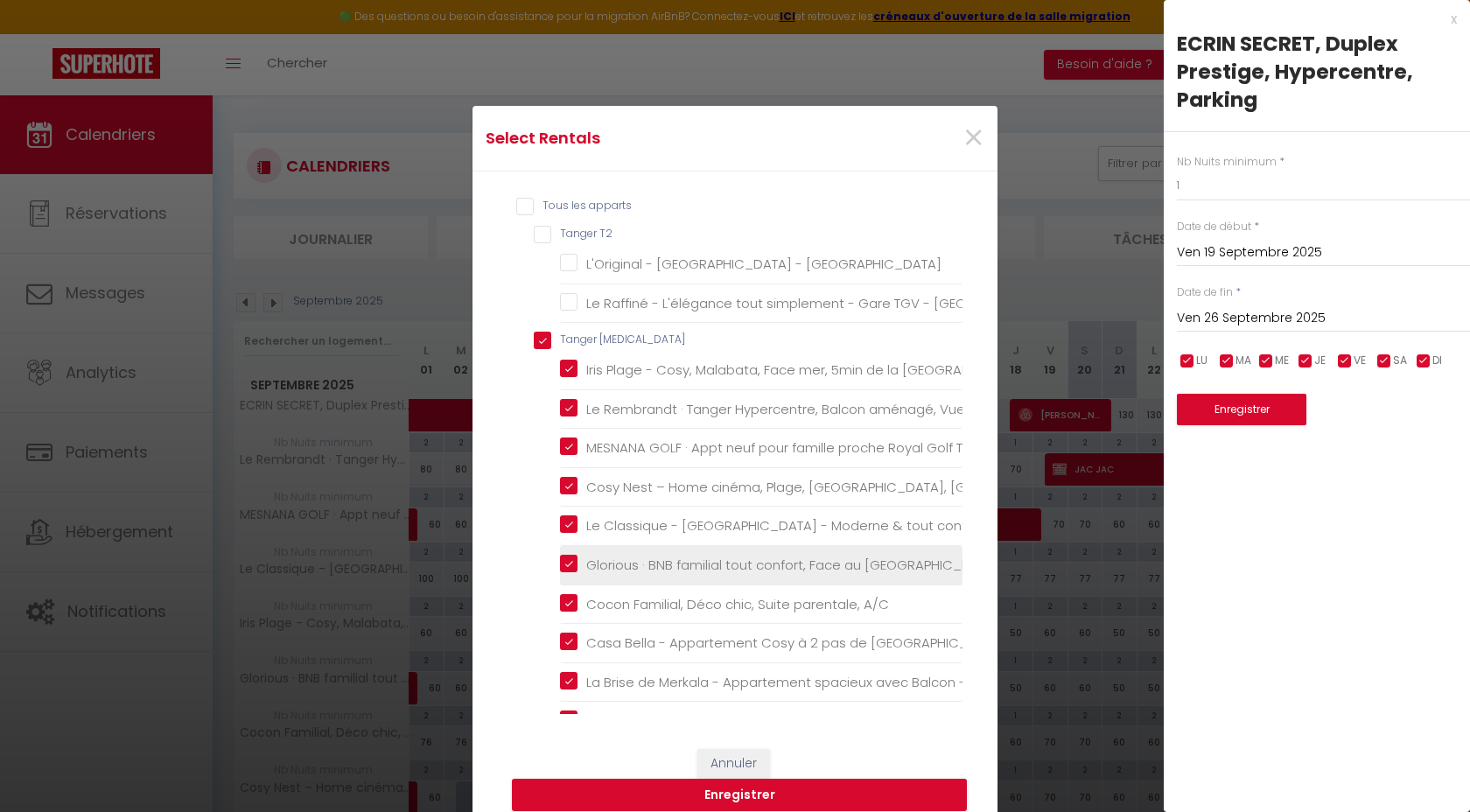
checkbox T4 "false"
checkbox WIFI "false"
checkbox pied "false"
checkbox Mall "false"
checkbox T5 "false"
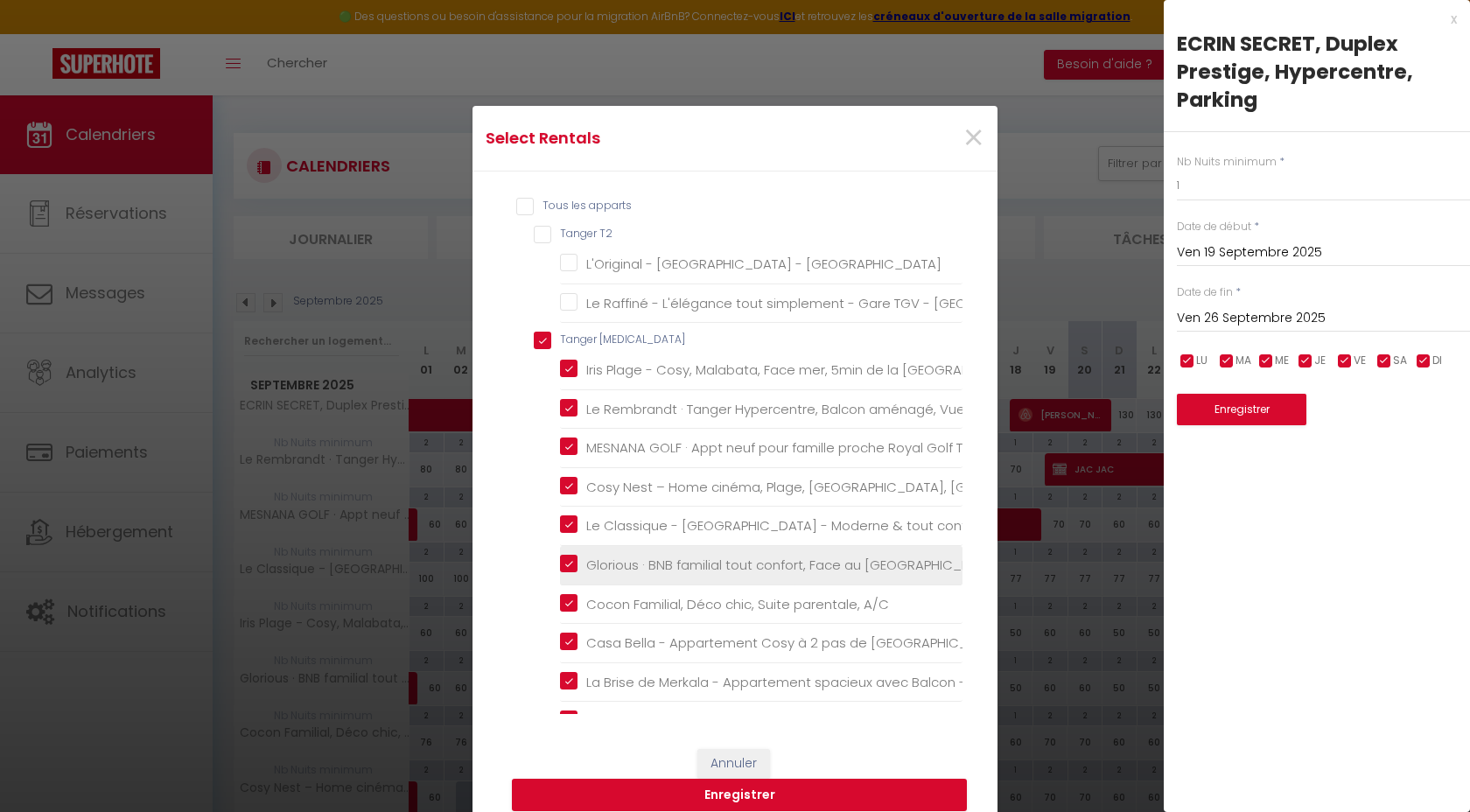
checkbox modernité "false"
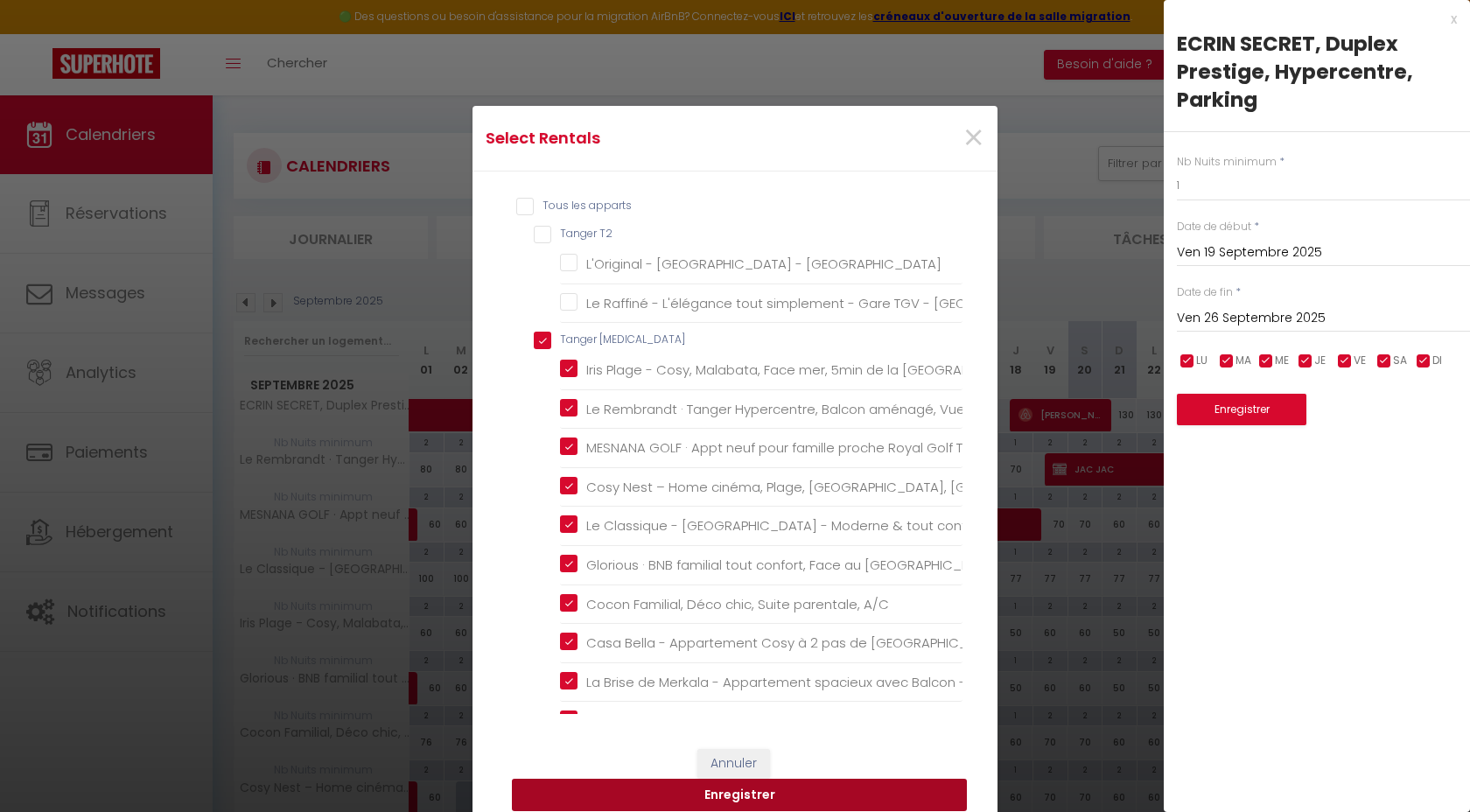
click at [819, 793] on button "Enregistrer" at bounding box center [739, 794] width 455 height 33
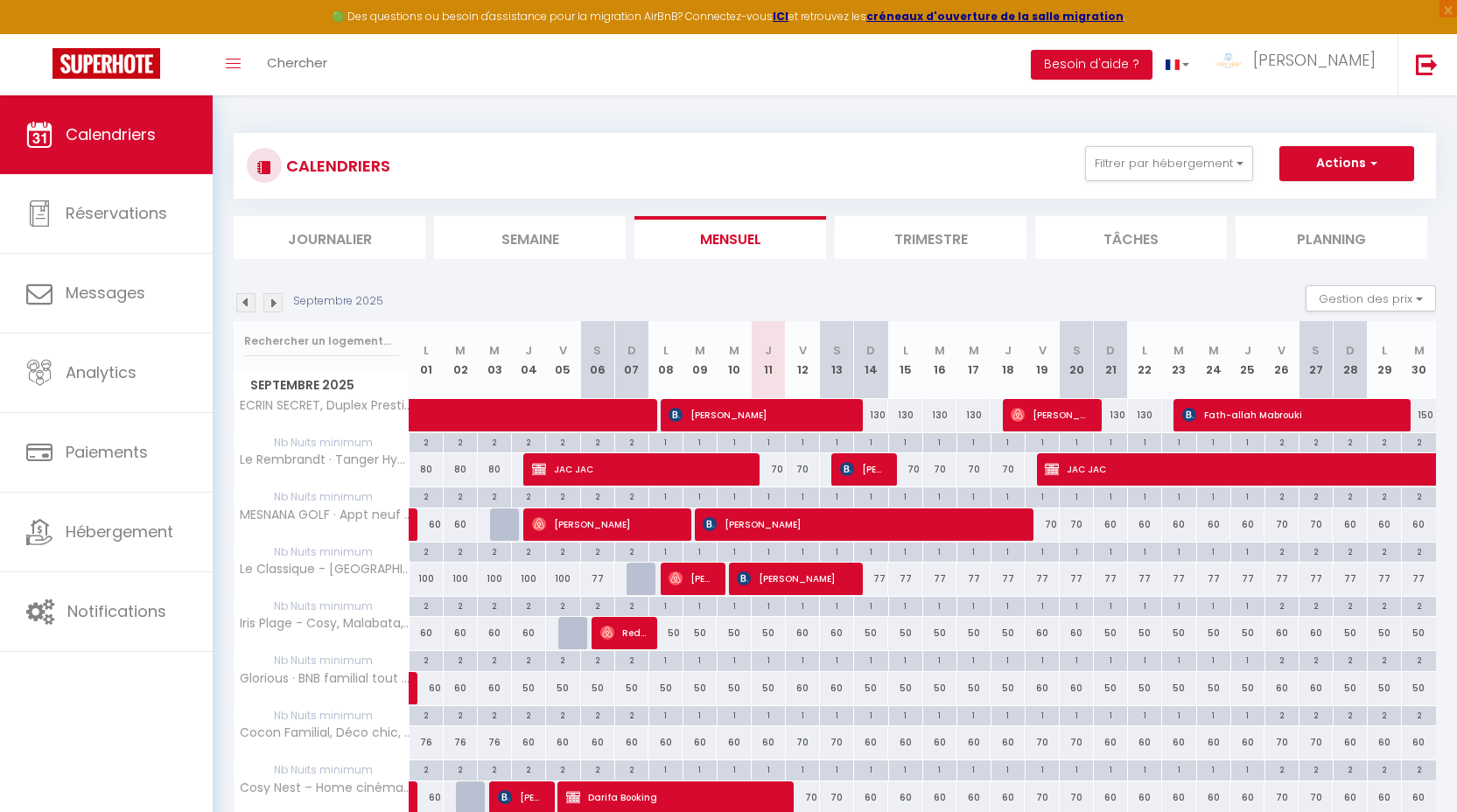
click at [876, 421] on div "130" at bounding box center [871, 414] width 34 height 32
type input "130"
type input "Dim 14 Septembre 2025"
type input "Lun 15 Septembre 2025"
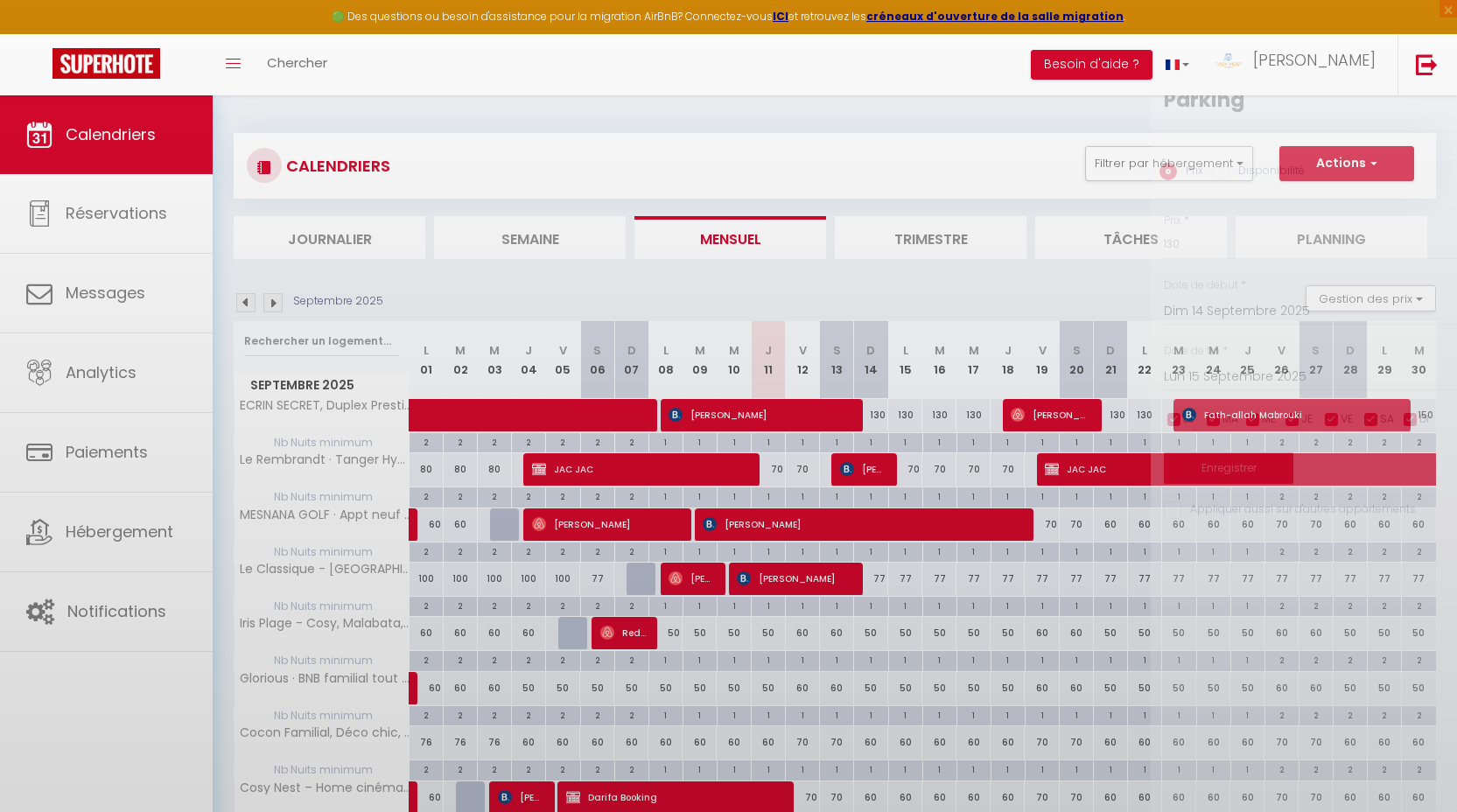
click at [877, 418] on div at bounding box center [728, 406] width 1457 height 812
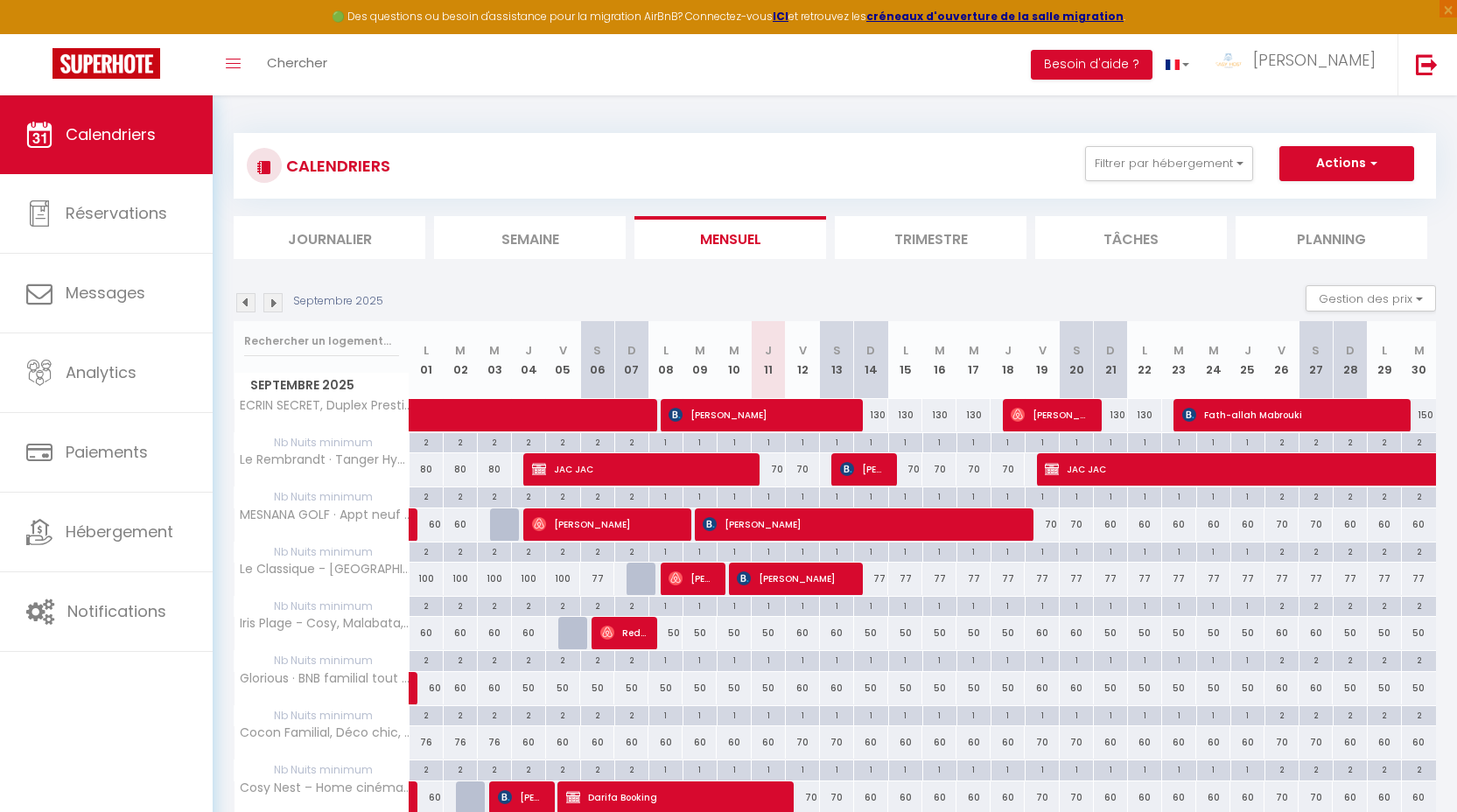
click at [878, 423] on div "130" at bounding box center [871, 414] width 34 height 32
type input "130"
type input "Dim 14 Septembre 2025"
type input "Lun 15 Septembre 2025"
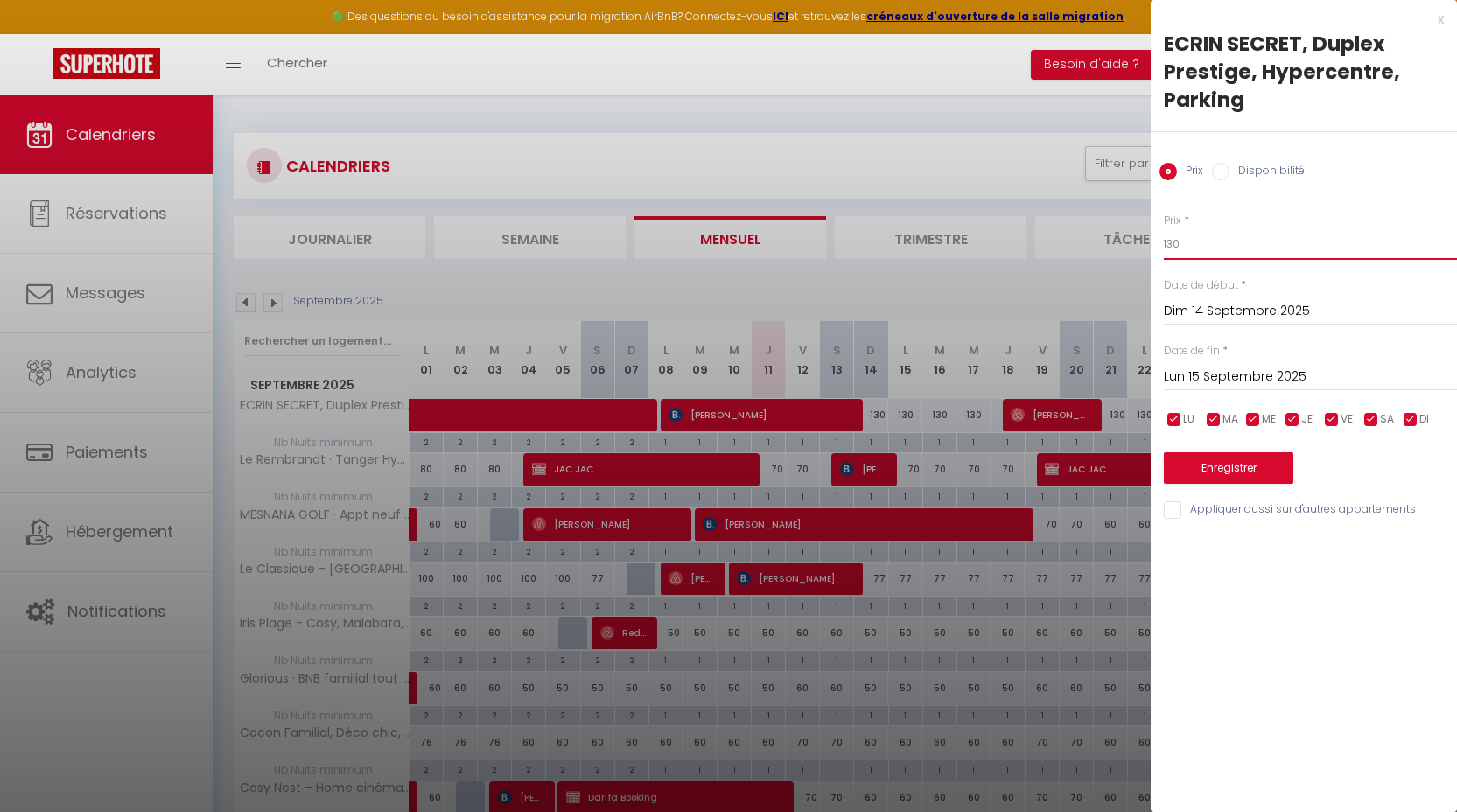
click at [1261, 245] on input "130" at bounding box center [1310, 243] width 293 height 31
type input "110"
click at [1229, 372] on input "Lun 15 Septembre 2025" at bounding box center [1310, 377] width 293 height 23
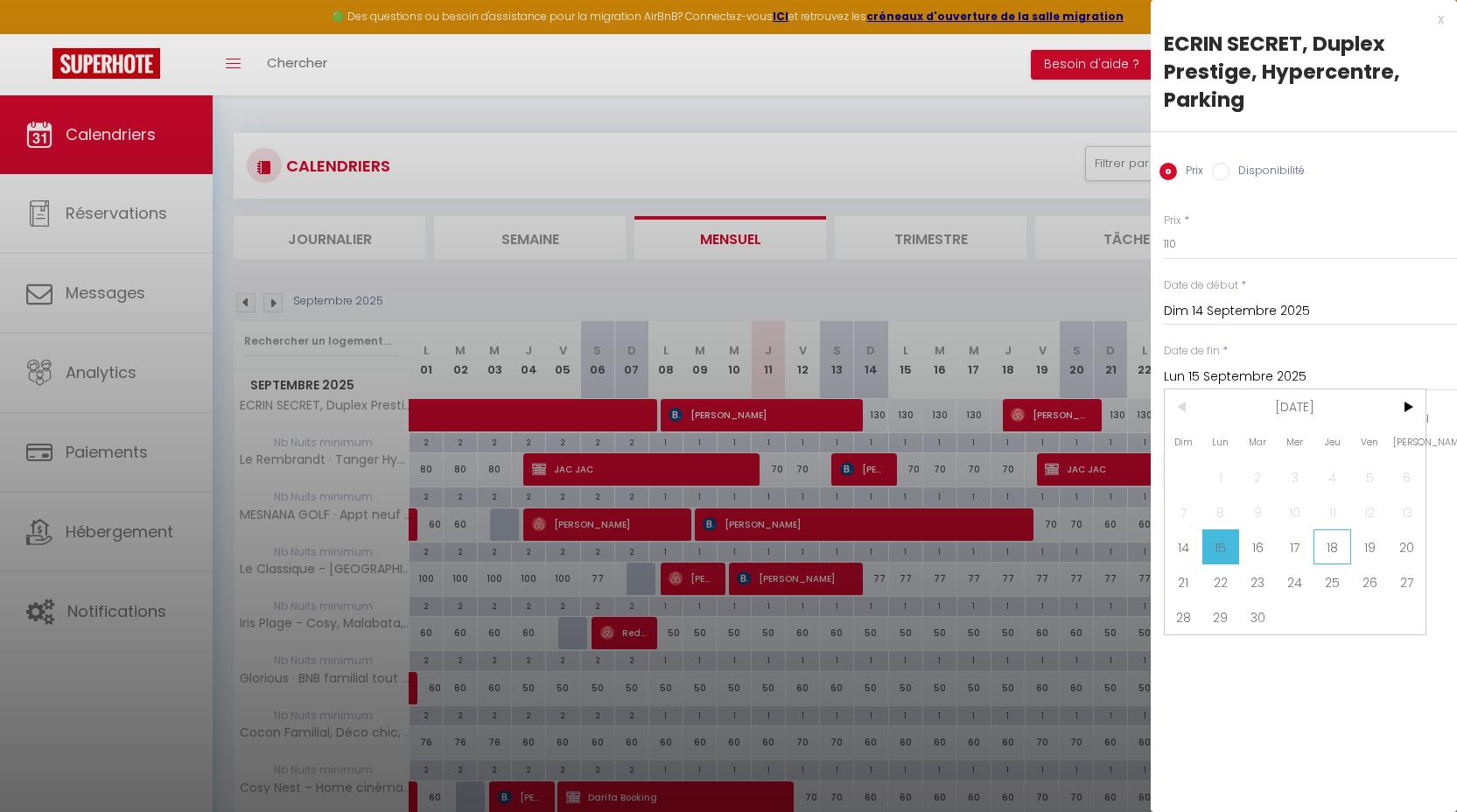
click at [1338, 558] on span "18" at bounding box center [1332, 546] width 37 height 35
type input "Jeu 18 Septembre 2025"
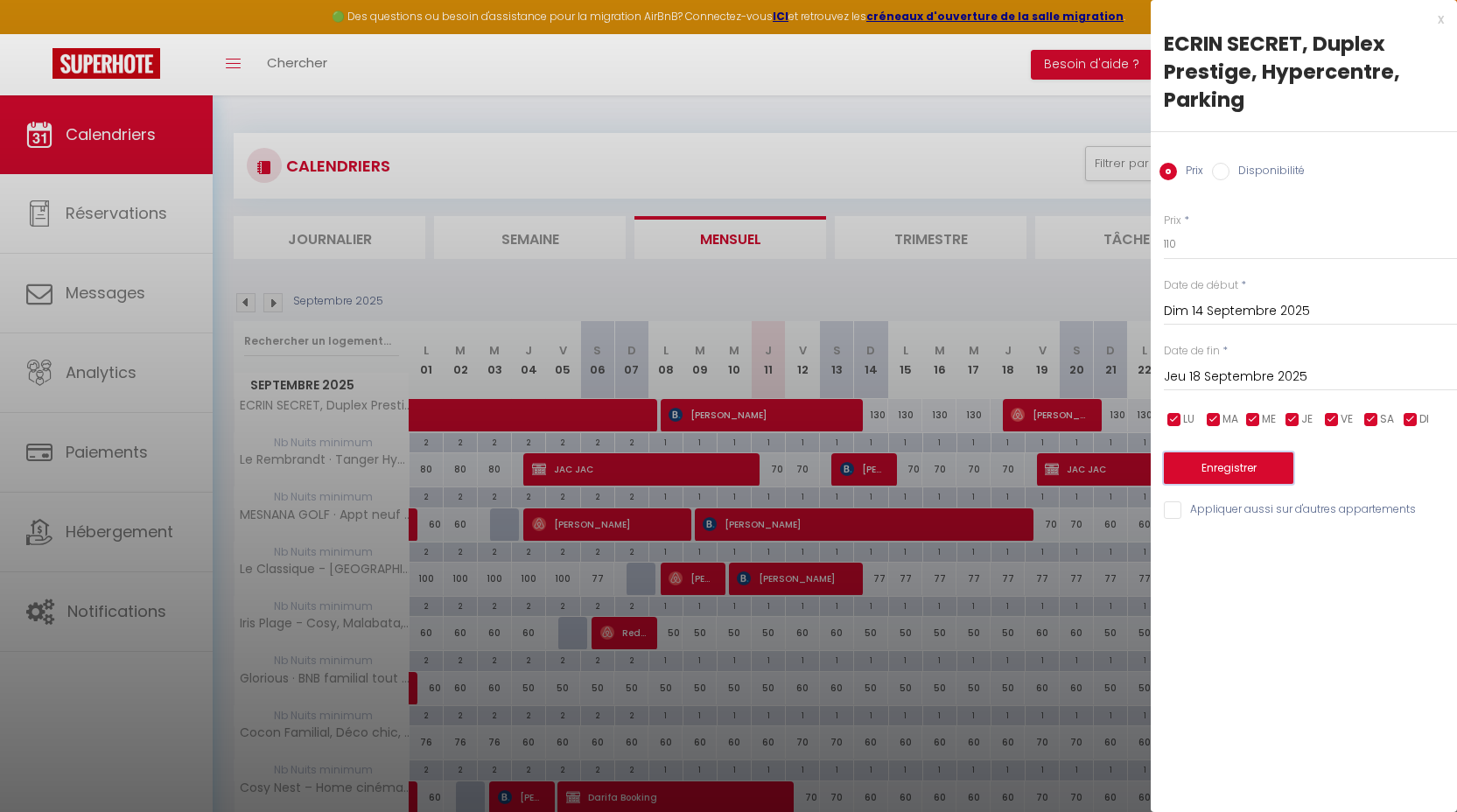
click at [1267, 479] on button "Enregistrer" at bounding box center [1228, 467] width 129 height 31
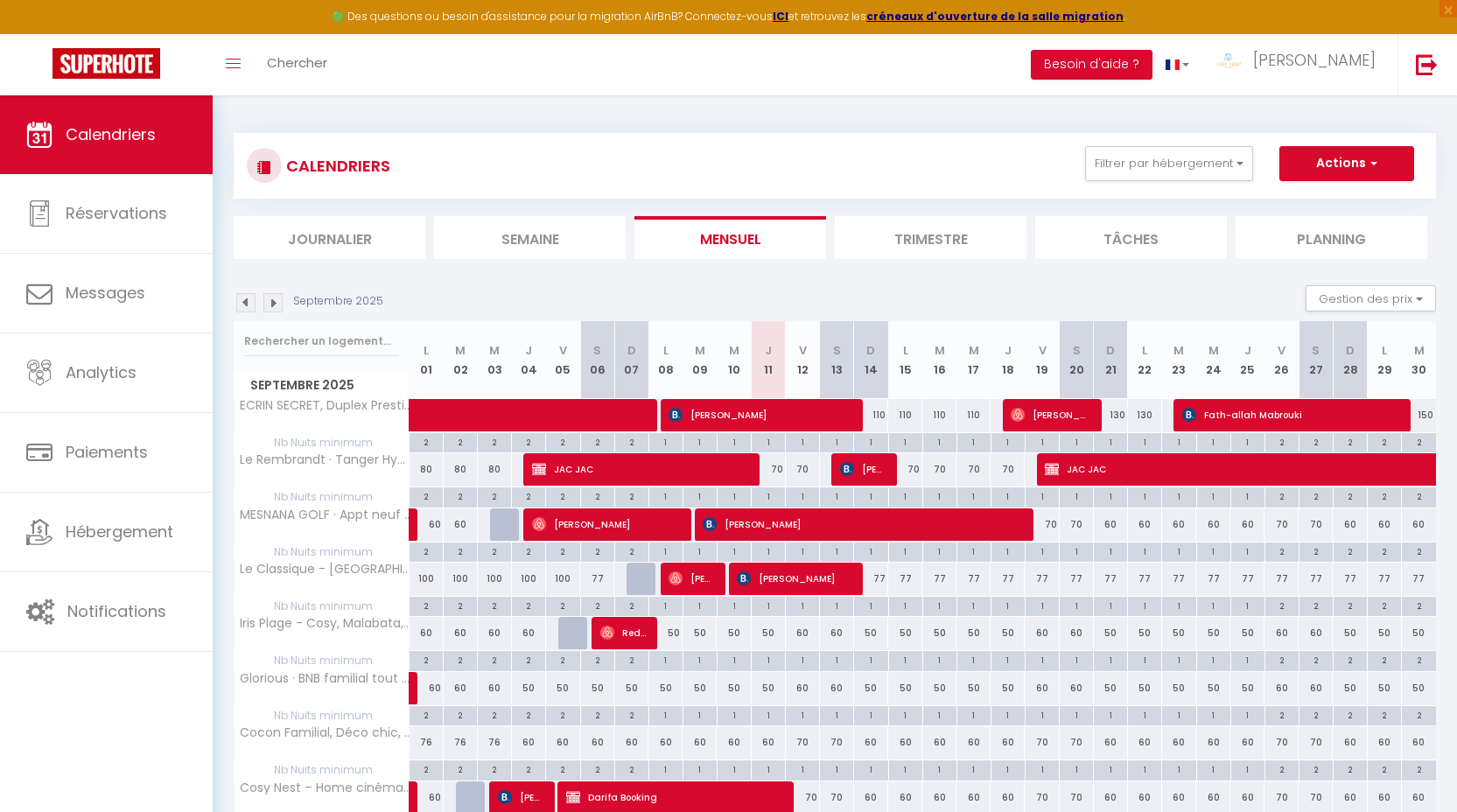
click at [774, 476] on div "70" at bounding box center [769, 469] width 34 height 32
type input "70"
type input "Jeu 11 Septembre 2025"
type input "Ven 12 Septembre 2025"
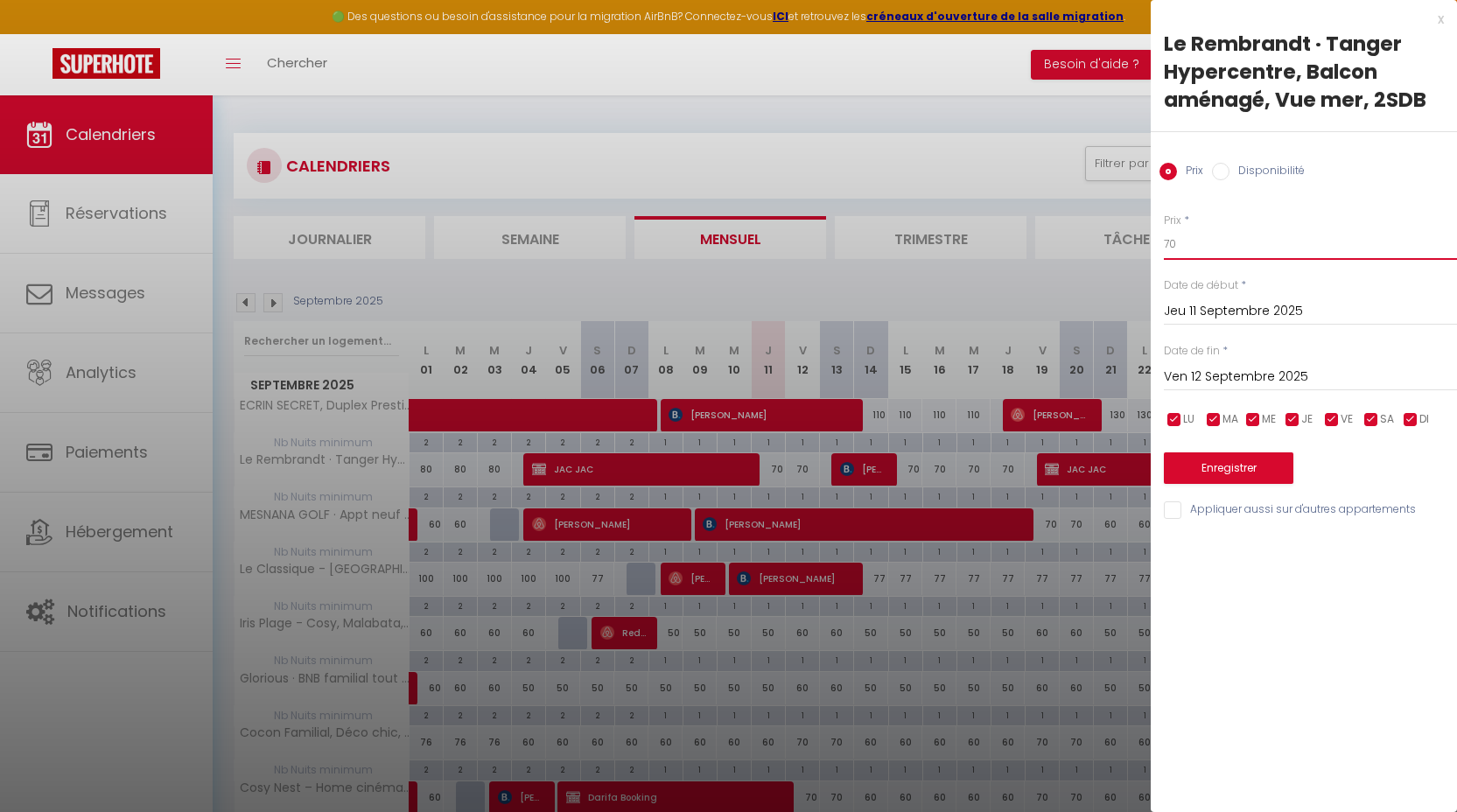
click at [1202, 233] on input "70" at bounding box center [1310, 243] width 293 height 31
type input "60"
click at [1200, 381] on input "Ven 12 Septembre 2025" at bounding box center [1310, 377] width 293 height 23
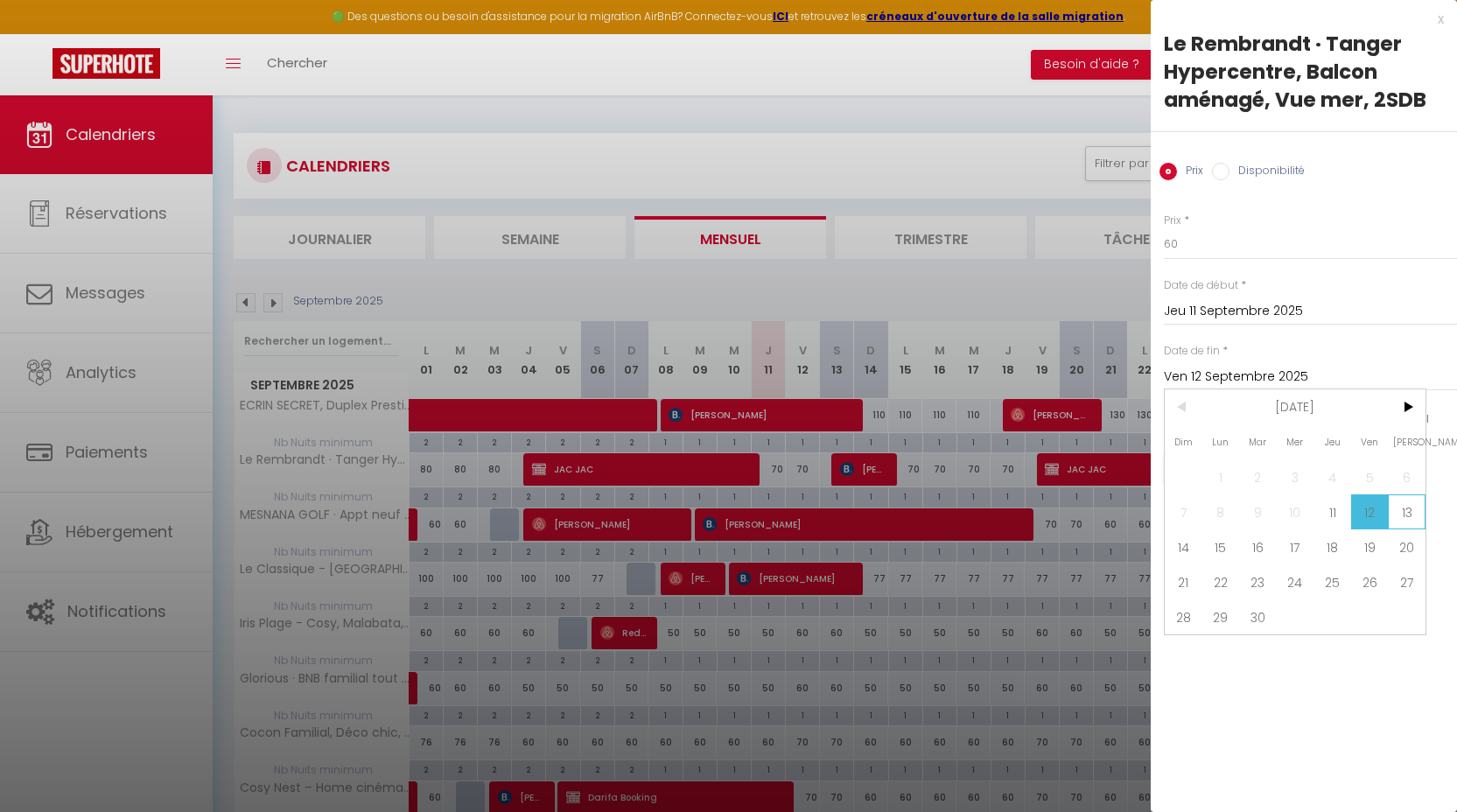
drag, startPoint x: 1190, startPoint y: 540, endPoint x: 1404, endPoint y: 509, distance: 216.2
click at [1404, 509] on div "Dim Lun Mar Mer Jeu Ven Sam 1 2 3 4 5 6 7 8 9 10 11 12 13 14 15 16 17 18 19 20 …" at bounding box center [1295, 512] width 260 height 245
click at [1404, 509] on span "13" at bounding box center [1406, 511] width 37 height 35
type input "[DATE]"
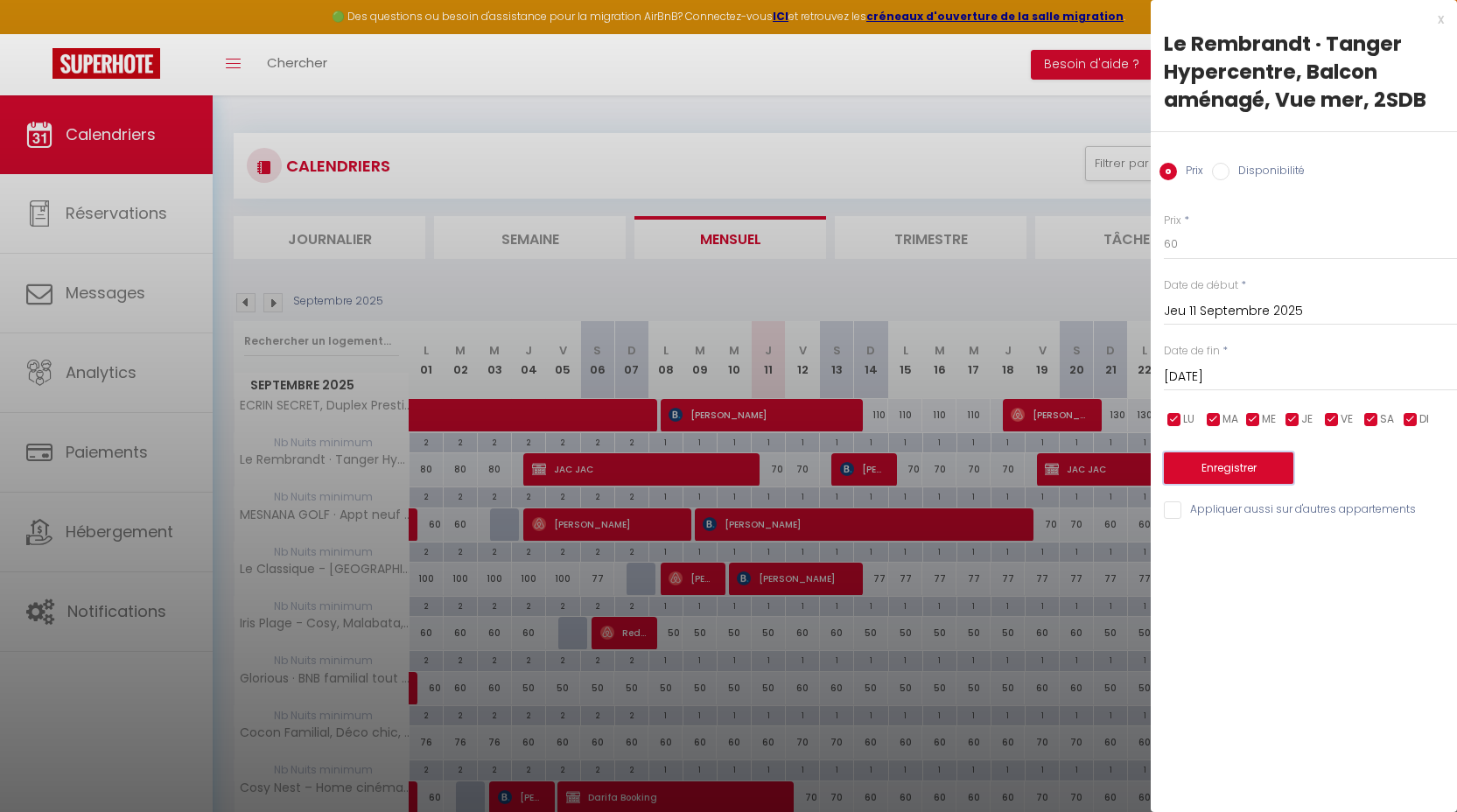
click at [1229, 481] on button "Enregistrer" at bounding box center [1228, 467] width 129 height 31
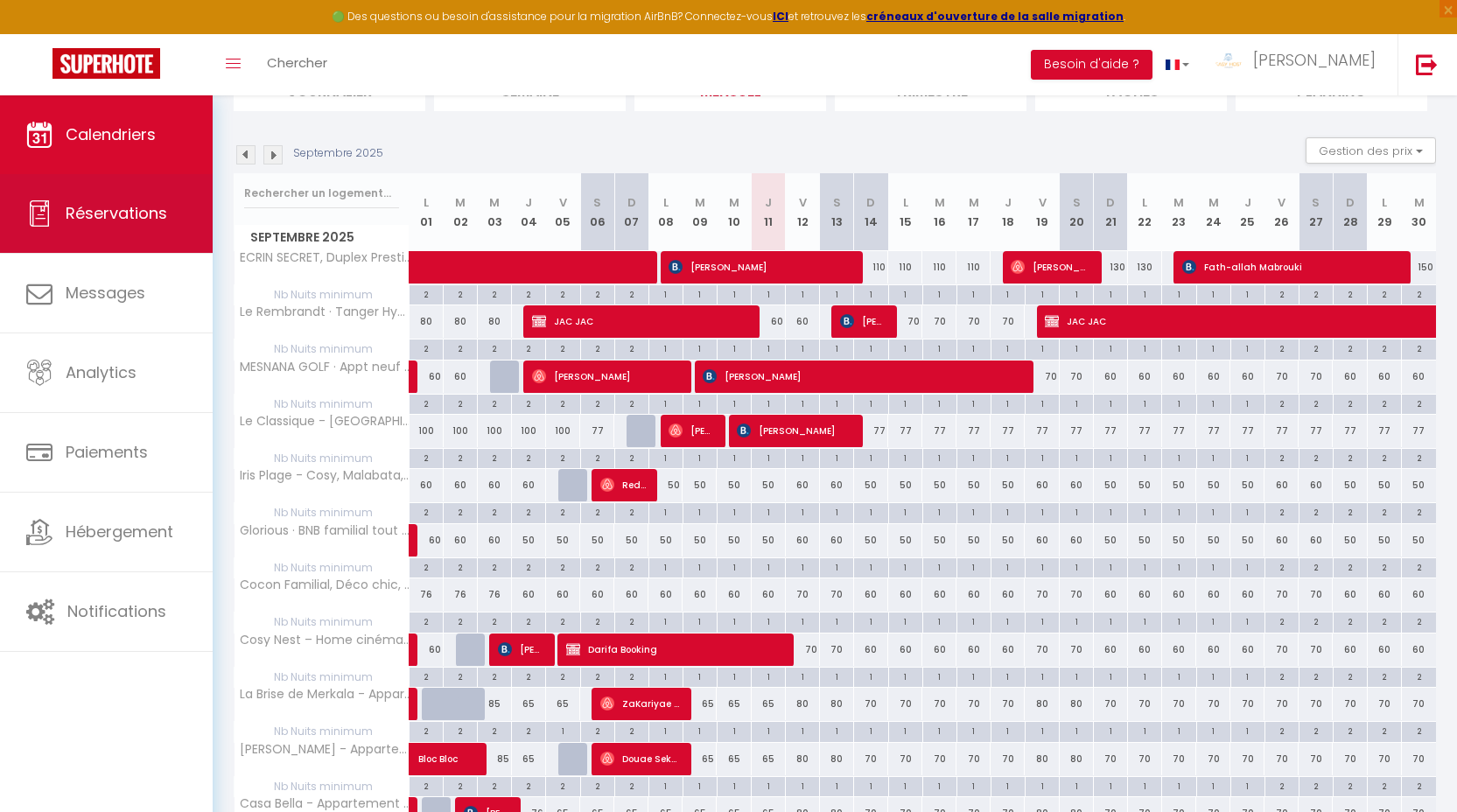
scroll to position [148, 0]
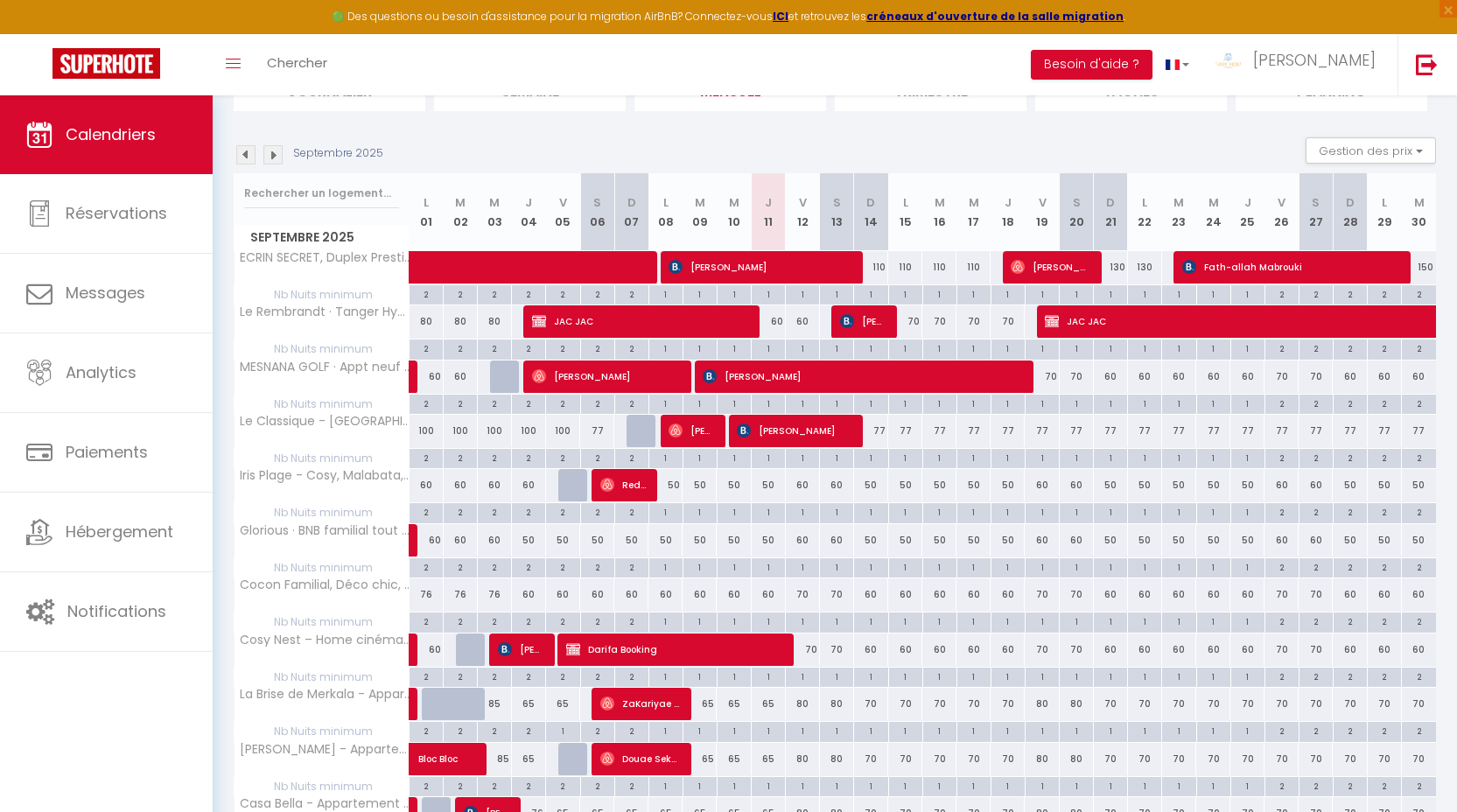
click at [811, 491] on div "60" at bounding box center [803, 485] width 34 height 32
type input "60"
type input "Ven 12 Septembre 2025"
type input "[DATE]"
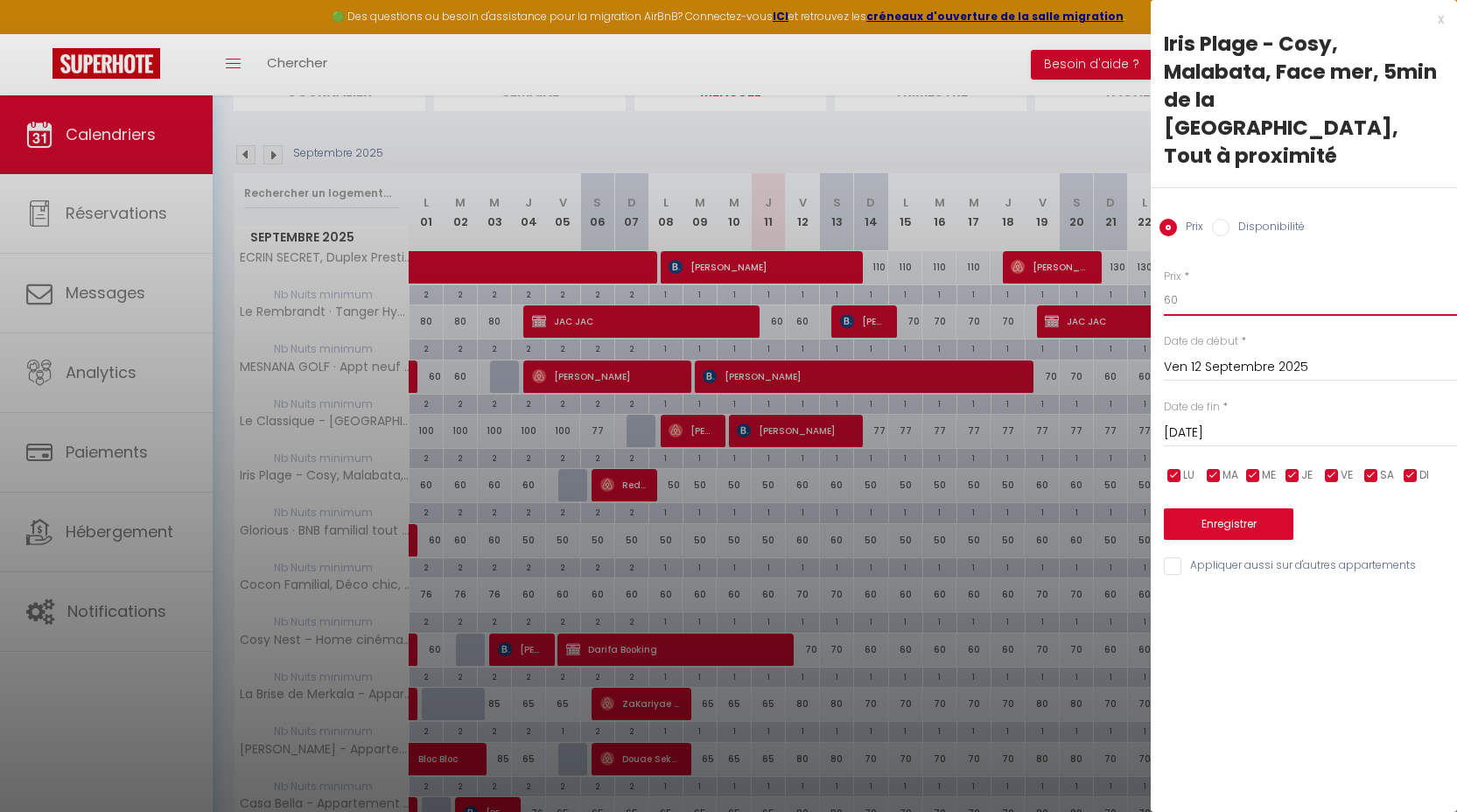
click at [1195, 284] on input "60" at bounding box center [1310, 299] width 293 height 31
type input "50"
click at [1208, 422] on input "[DATE]" at bounding box center [1310, 433] width 293 height 23
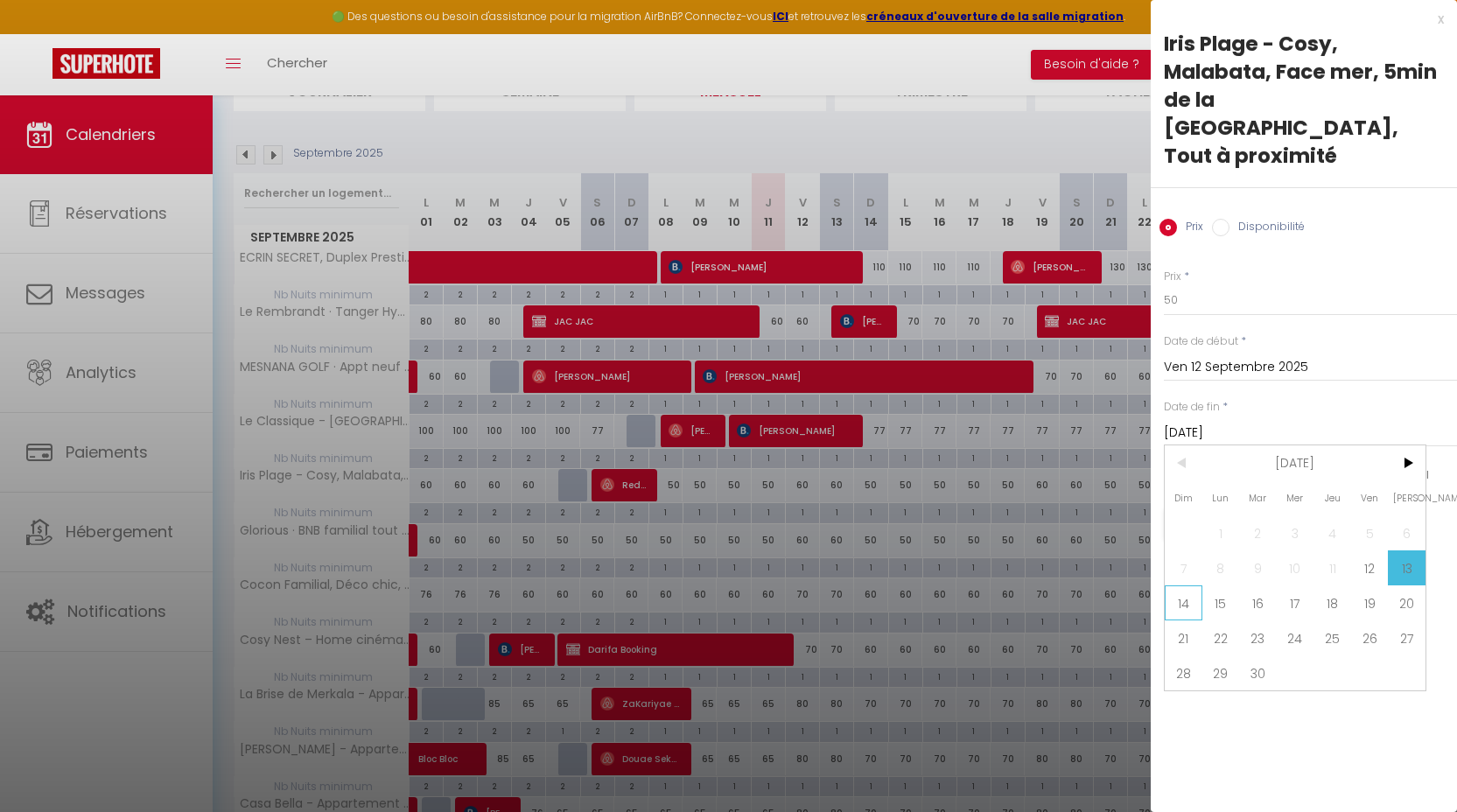
click at [1187, 585] on span "14" at bounding box center [1183, 602] width 37 height 35
type input "Dim 14 Septembre 2025"
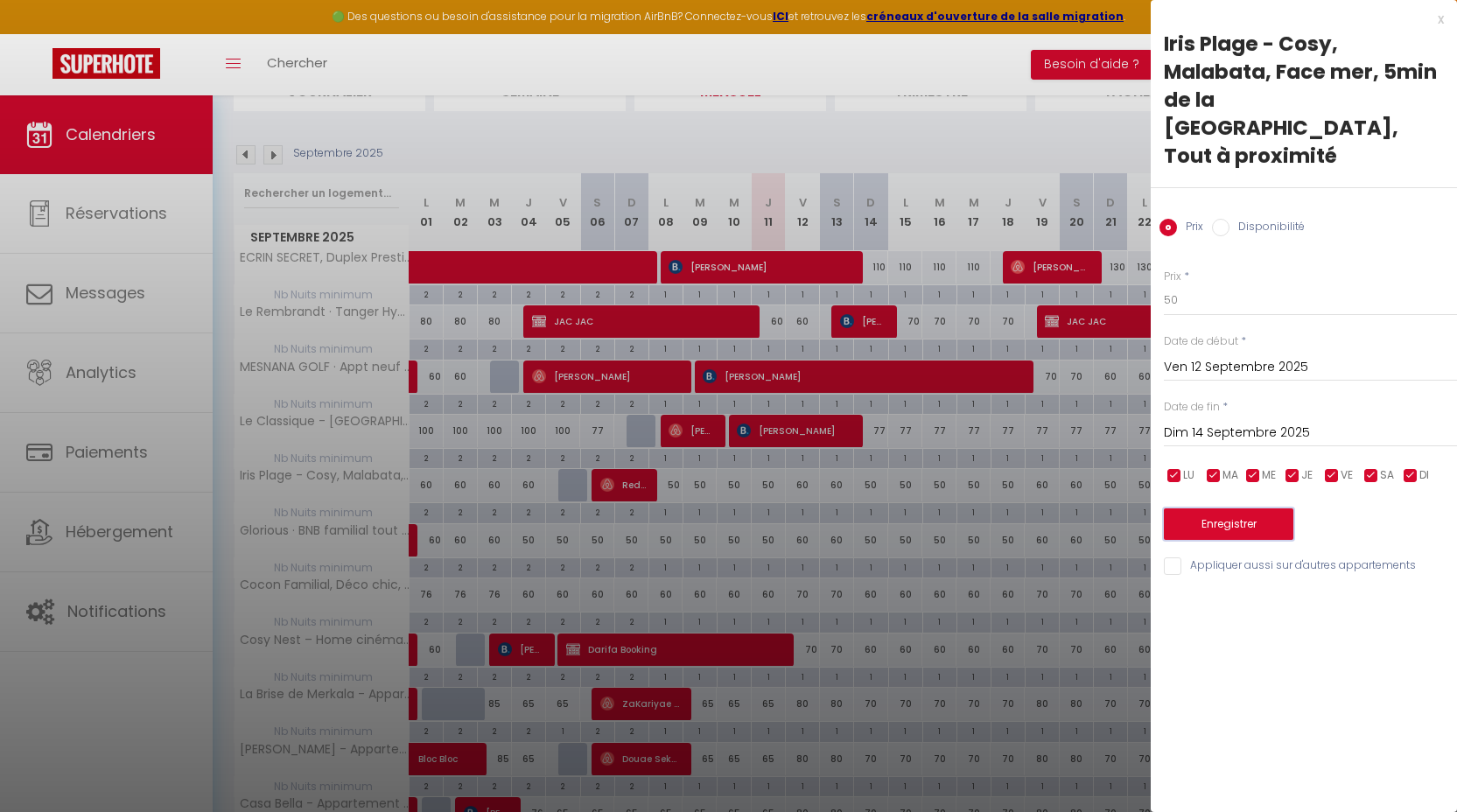
click at [1206, 508] on button "Enregistrer" at bounding box center [1228, 523] width 129 height 31
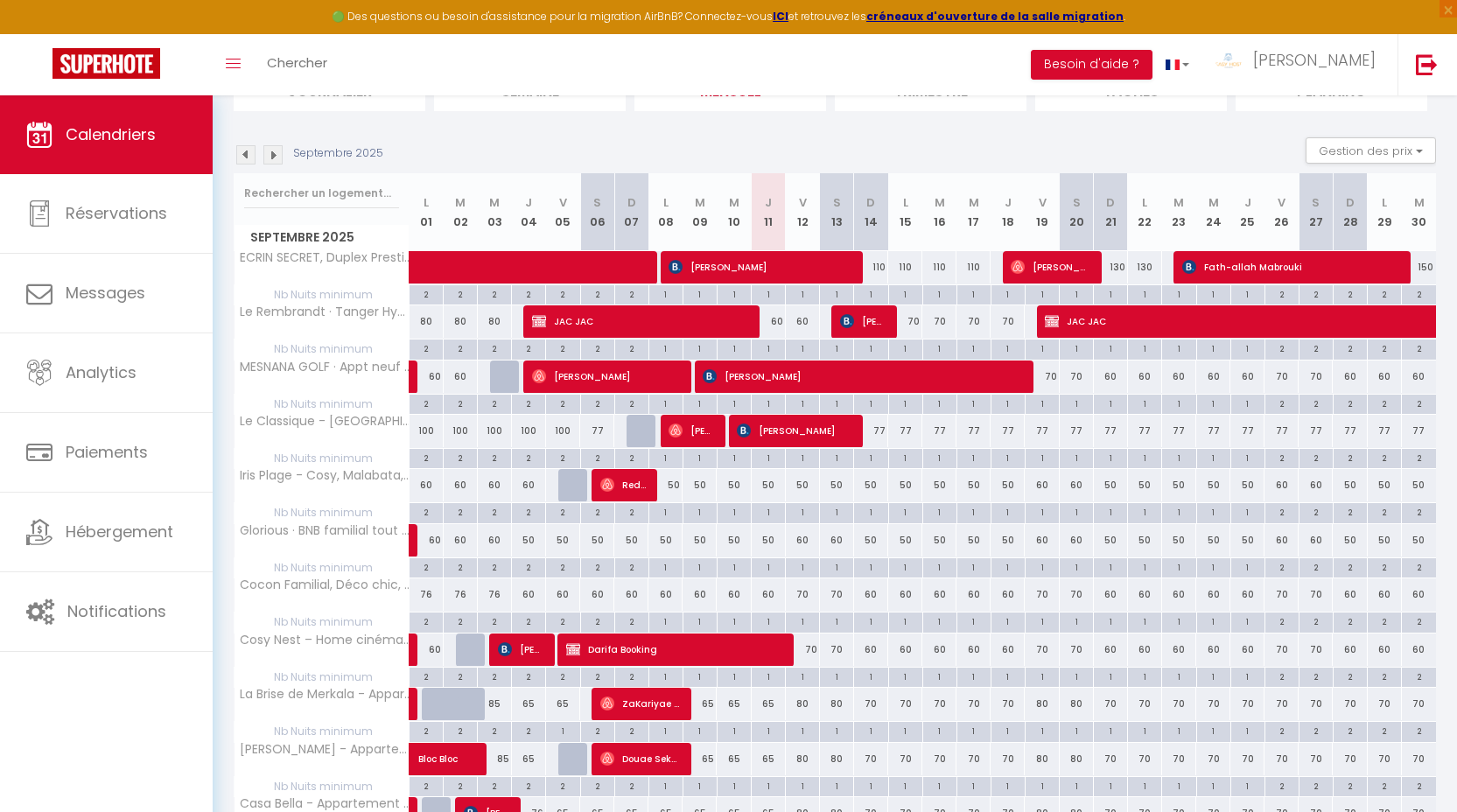
click at [772, 539] on div "50" at bounding box center [769, 540] width 34 height 32
type input "50"
type input "Jeu 11 Septembre 2025"
type input "Ven 12 Septembre 2025"
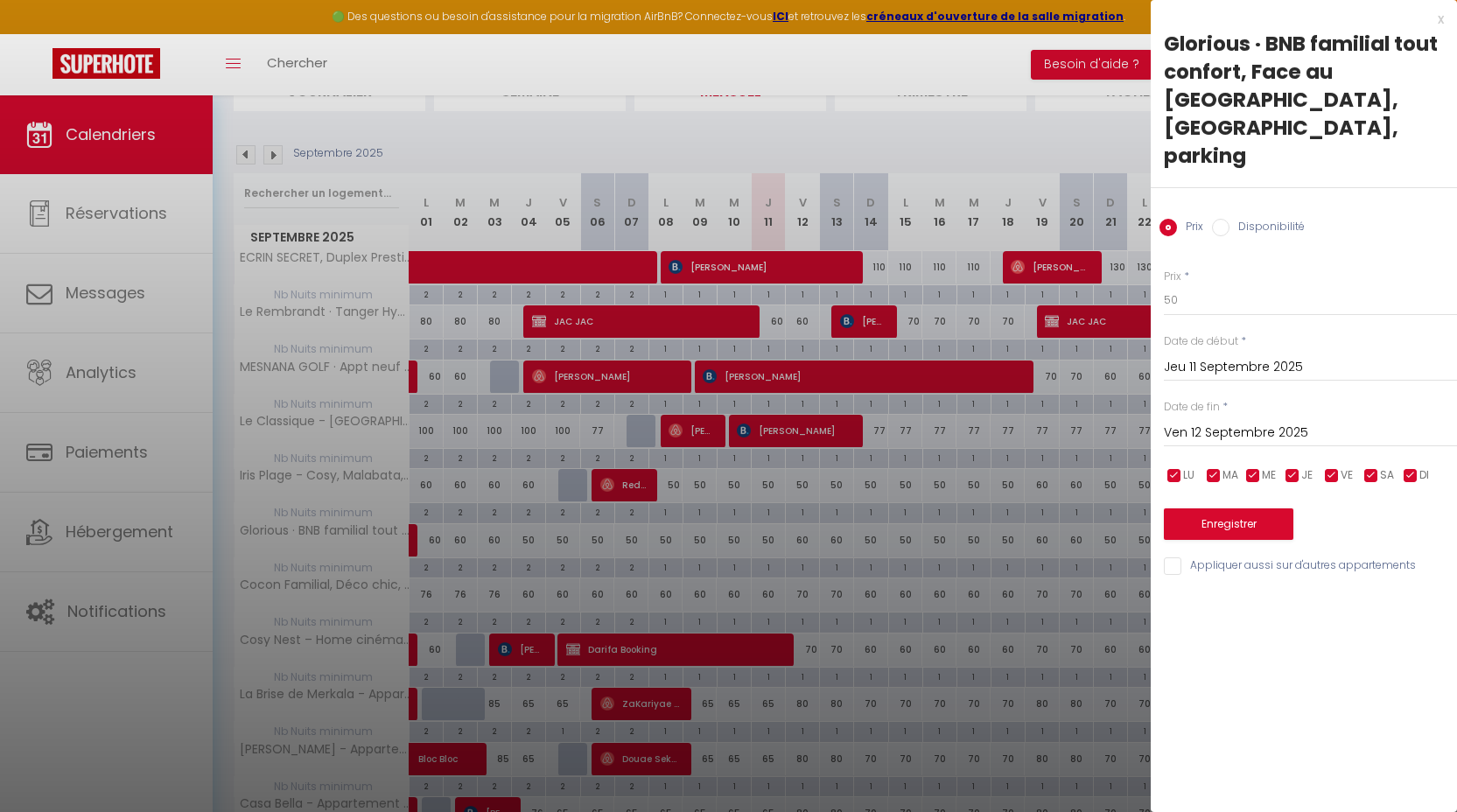
click at [1260, 268] on div "Prix * 50" at bounding box center [1310, 292] width 293 height 48
click at [1244, 284] on input "50" at bounding box center [1310, 299] width 293 height 31
click at [1245, 284] on input "50" at bounding box center [1310, 299] width 293 height 31
type input "45"
click at [1240, 422] on input "Ven 12 Septembre 2025" at bounding box center [1310, 433] width 293 height 23
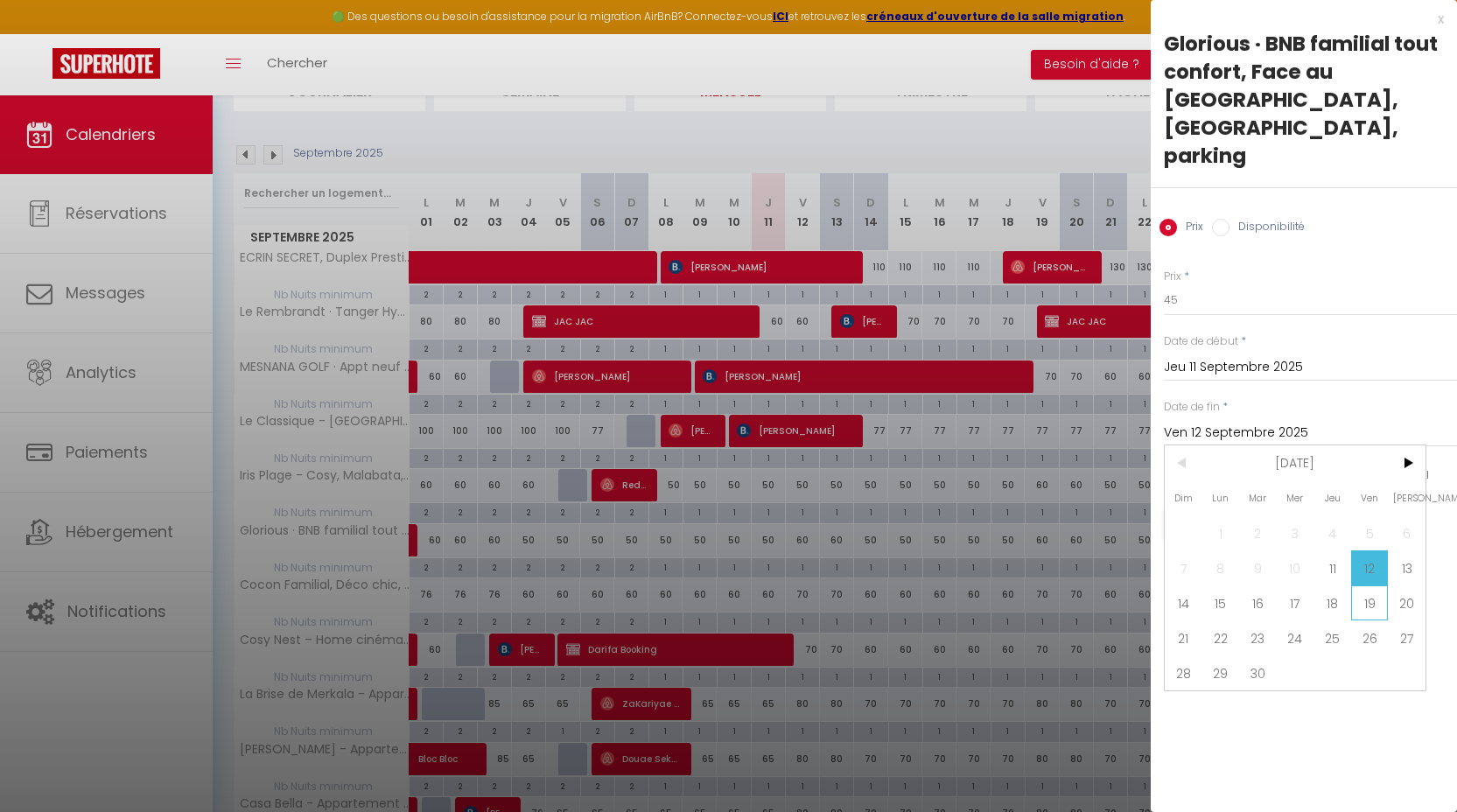
click at [1372, 585] on span "19" at bounding box center [1370, 602] width 37 height 35
type input "Ven 19 Septembre 2025"
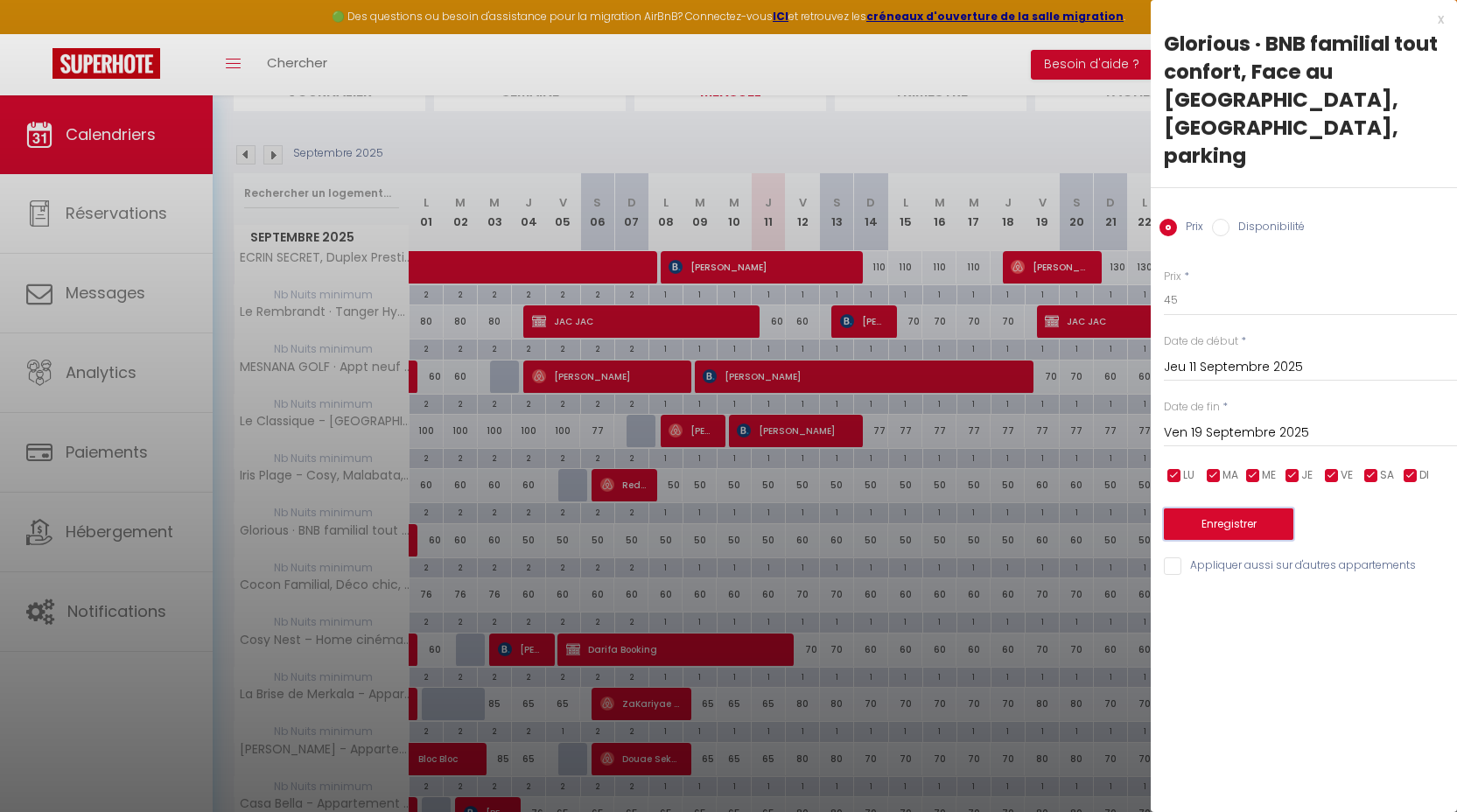
click at [1232, 508] on button "Enregistrer" at bounding box center [1228, 523] width 129 height 31
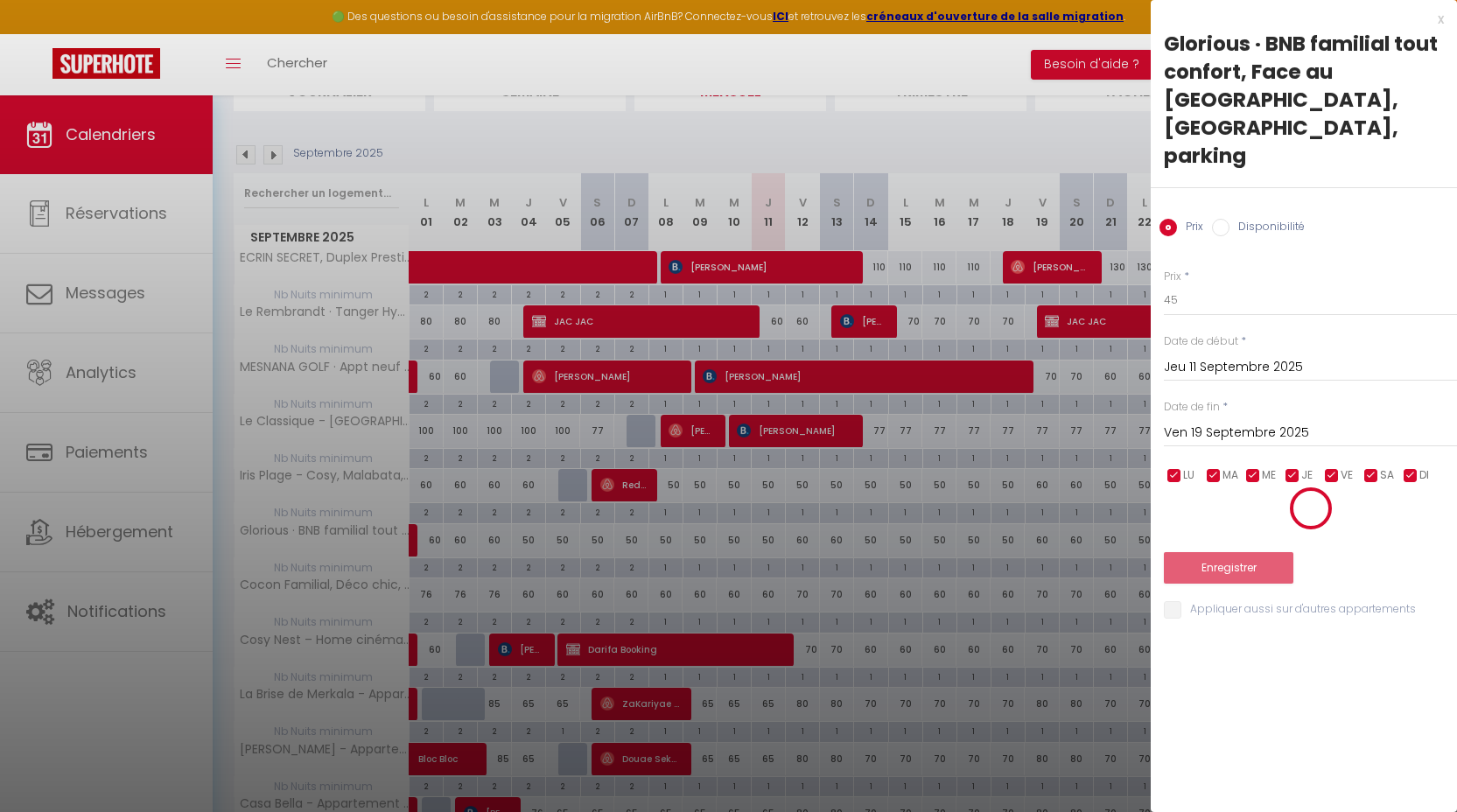
drag, startPoint x: 978, startPoint y: 484, endPoint x: 859, endPoint y: 483, distance: 119.0
click at [920, 488] on div at bounding box center [728, 406] width 1457 height 812
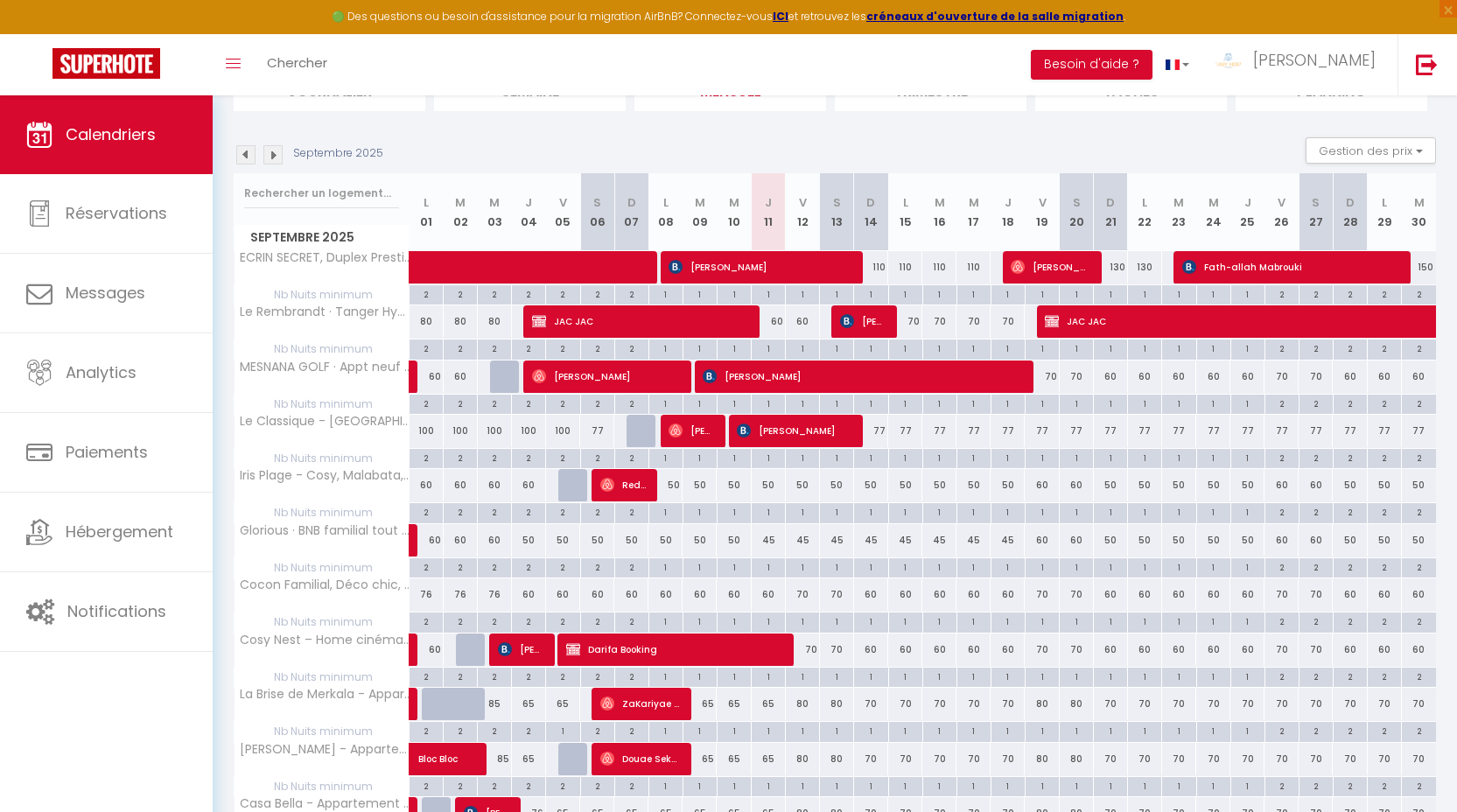
click at [768, 590] on div "60" at bounding box center [769, 595] width 34 height 32
type input "60"
type input "Jeu 11 Septembre 2025"
type input "Ven 12 Septembre 2025"
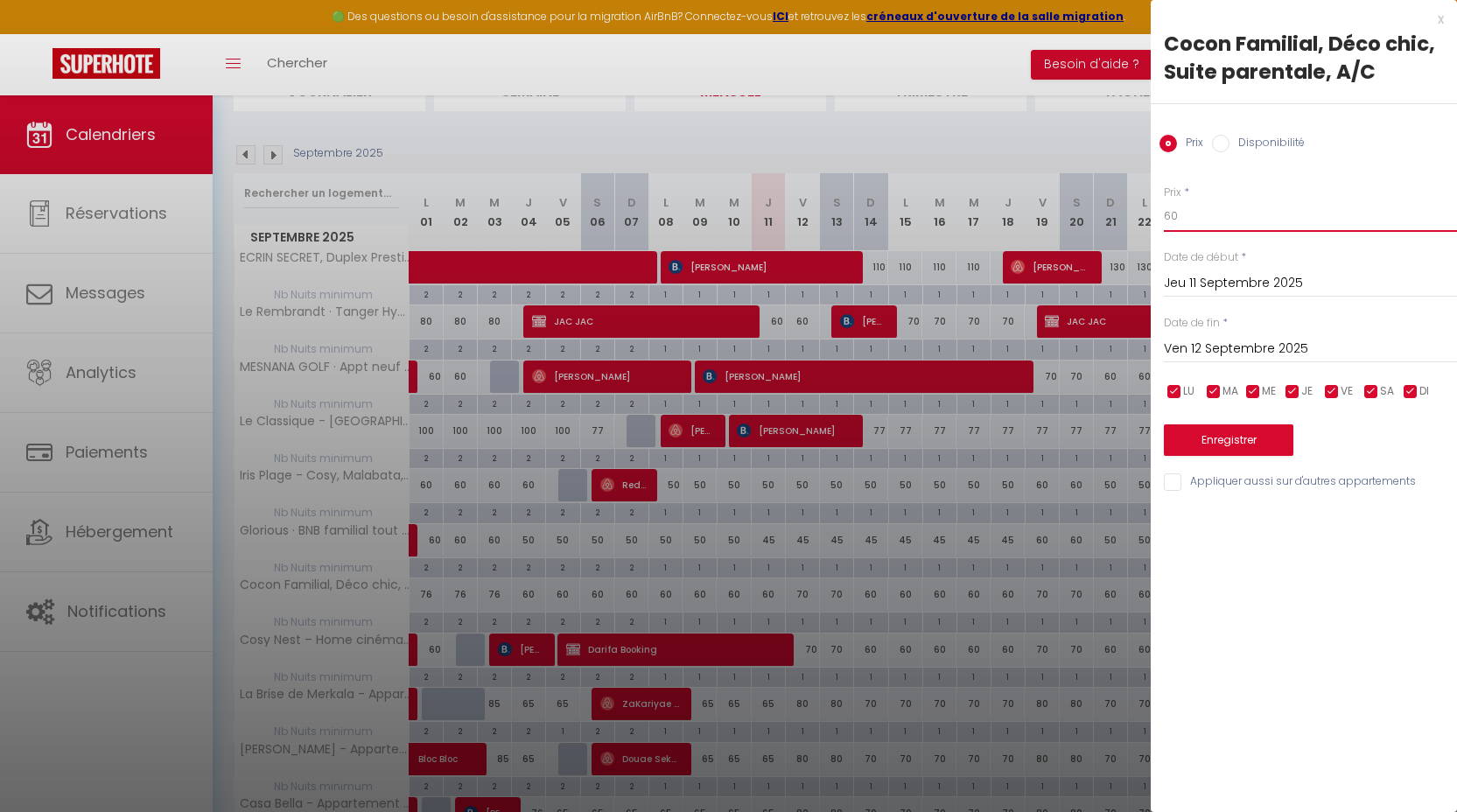
click at [1183, 217] on input "60" at bounding box center [1310, 216] width 293 height 31
type input "50"
click at [1206, 353] on input "Ven 12 Septembre 2025" at bounding box center [1310, 349] width 293 height 23
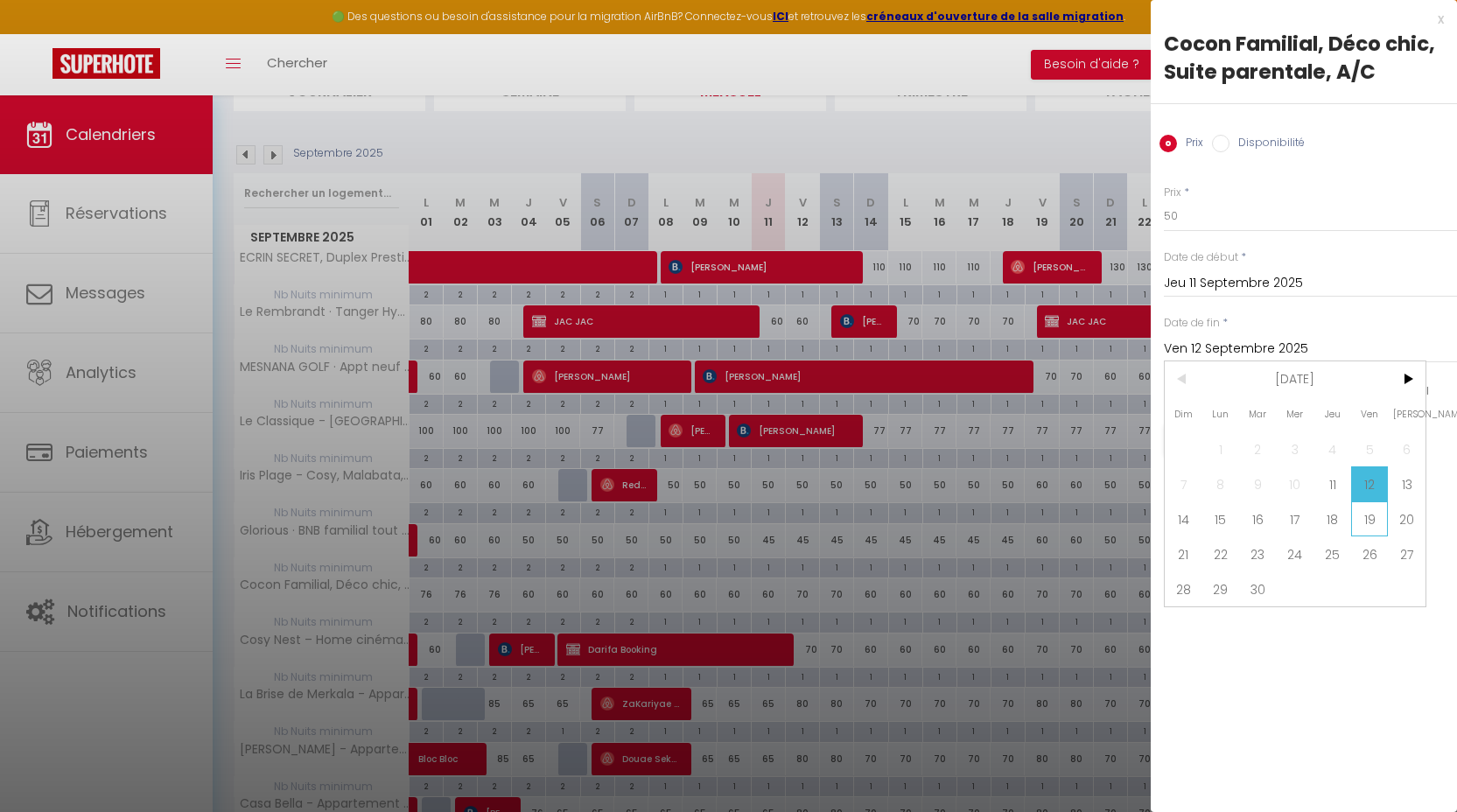
click at [1366, 522] on span "19" at bounding box center [1370, 518] width 37 height 35
type input "Ven 19 Septembre 2025"
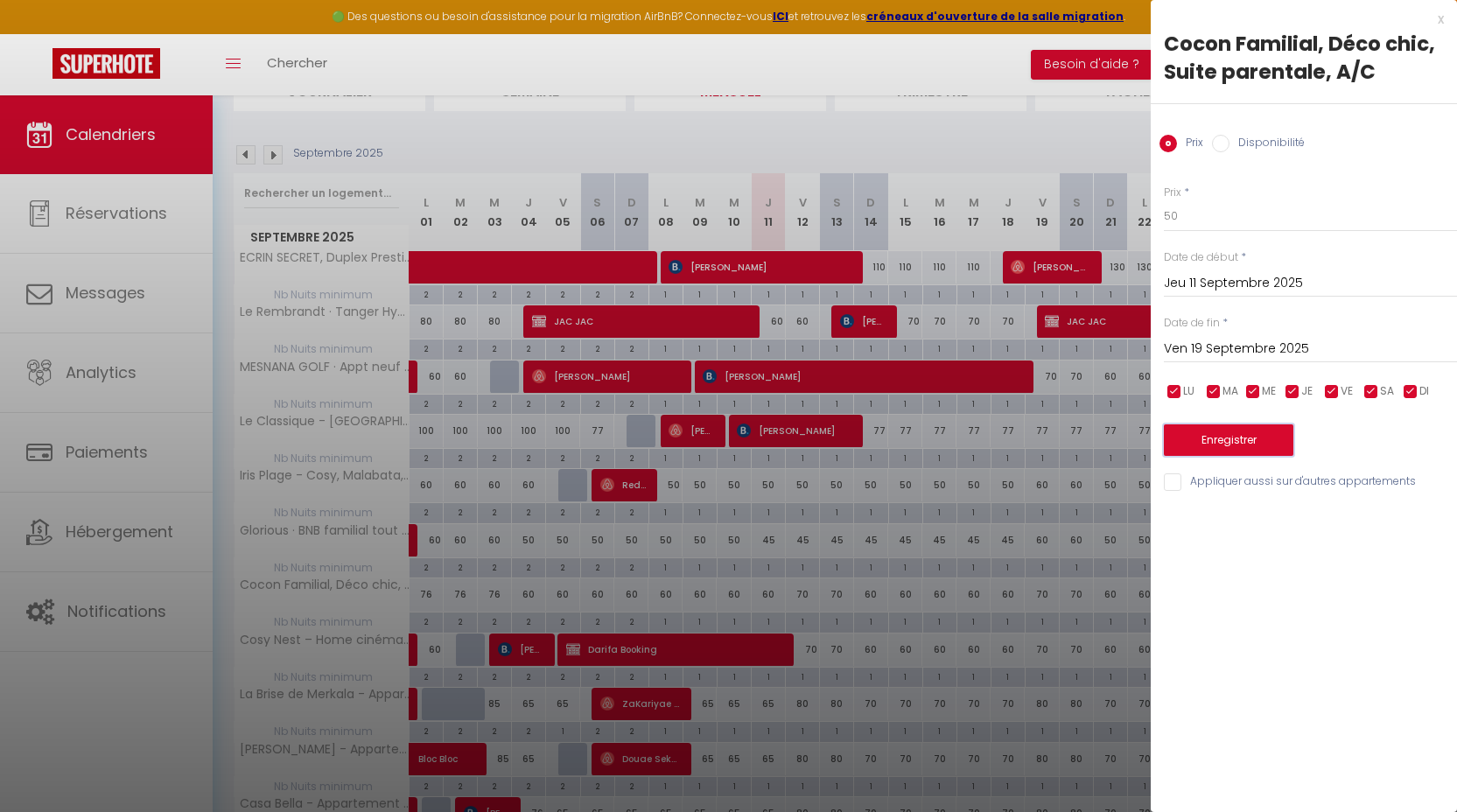
click at [1248, 444] on button "Enregistrer" at bounding box center [1228, 439] width 129 height 31
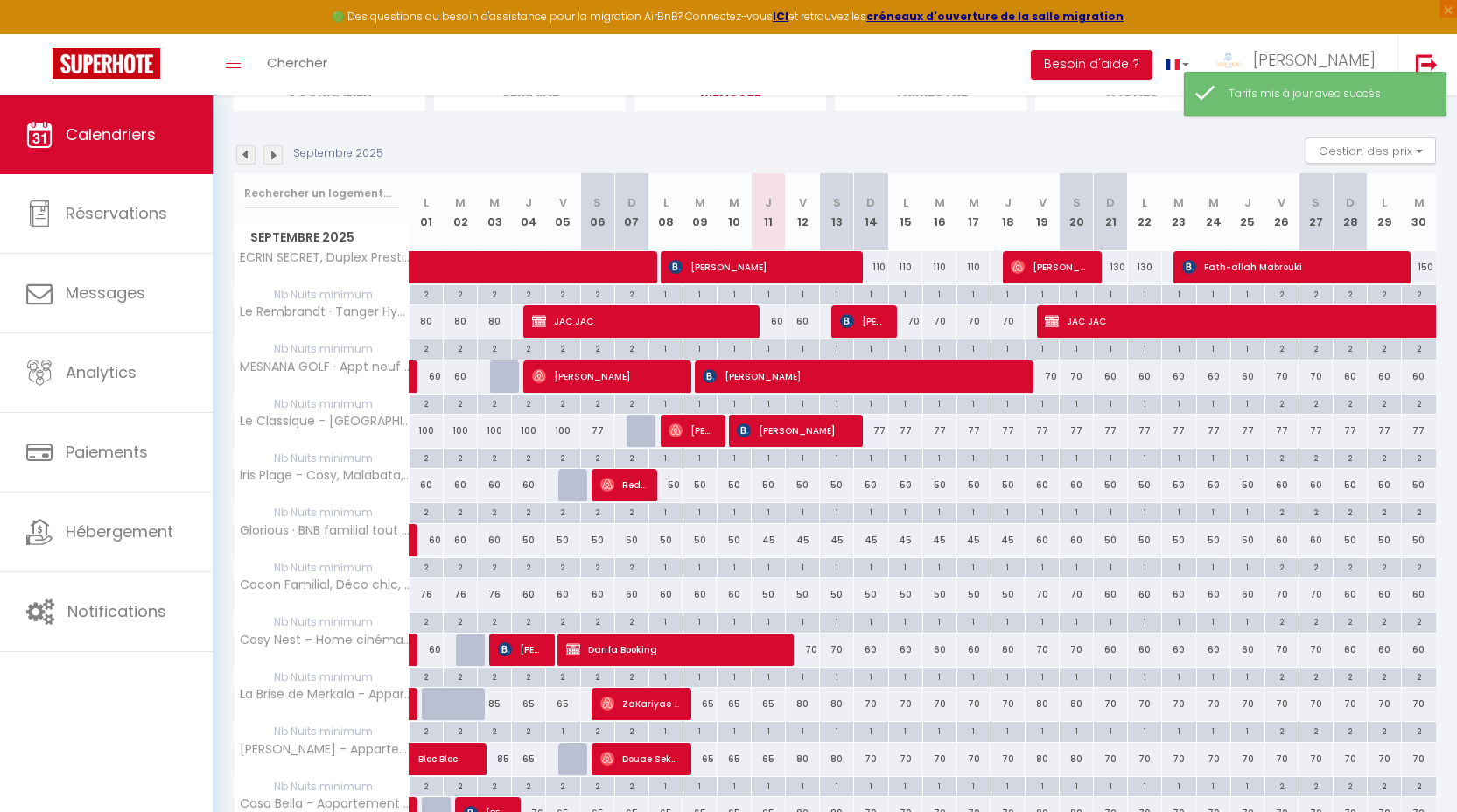
click at [1051, 594] on div "70" at bounding box center [1041, 595] width 34 height 32
type input "70"
type input "Ven 19 Septembre 2025"
type input "Sam 20 Septembre 2025"
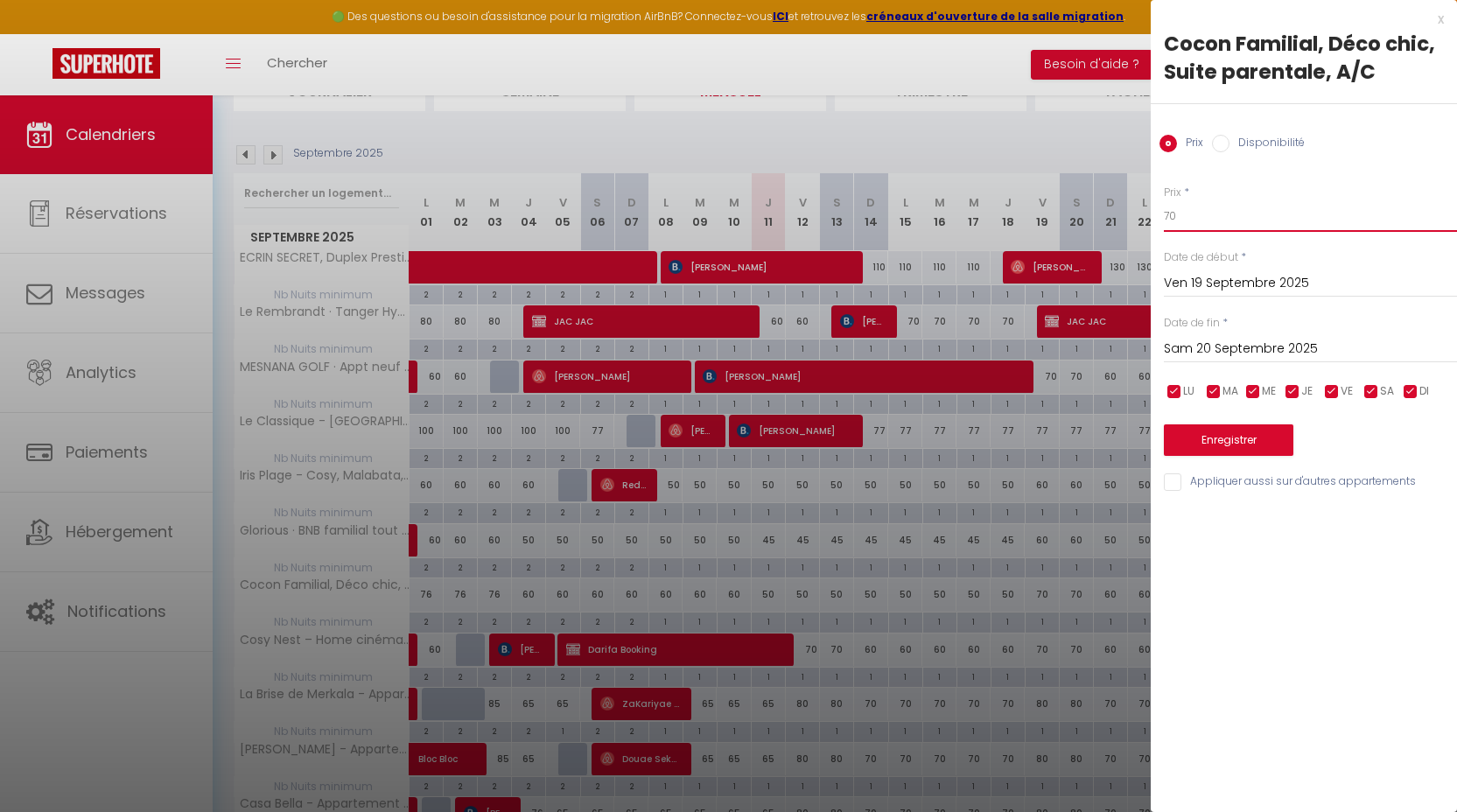
click at [1200, 202] on input "70" at bounding box center [1310, 216] width 293 height 31
type input "60"
click at [1230, 357] on input "Sam 20 Septembre 2025" at bounding box center [1310, 349] width 293 height 23
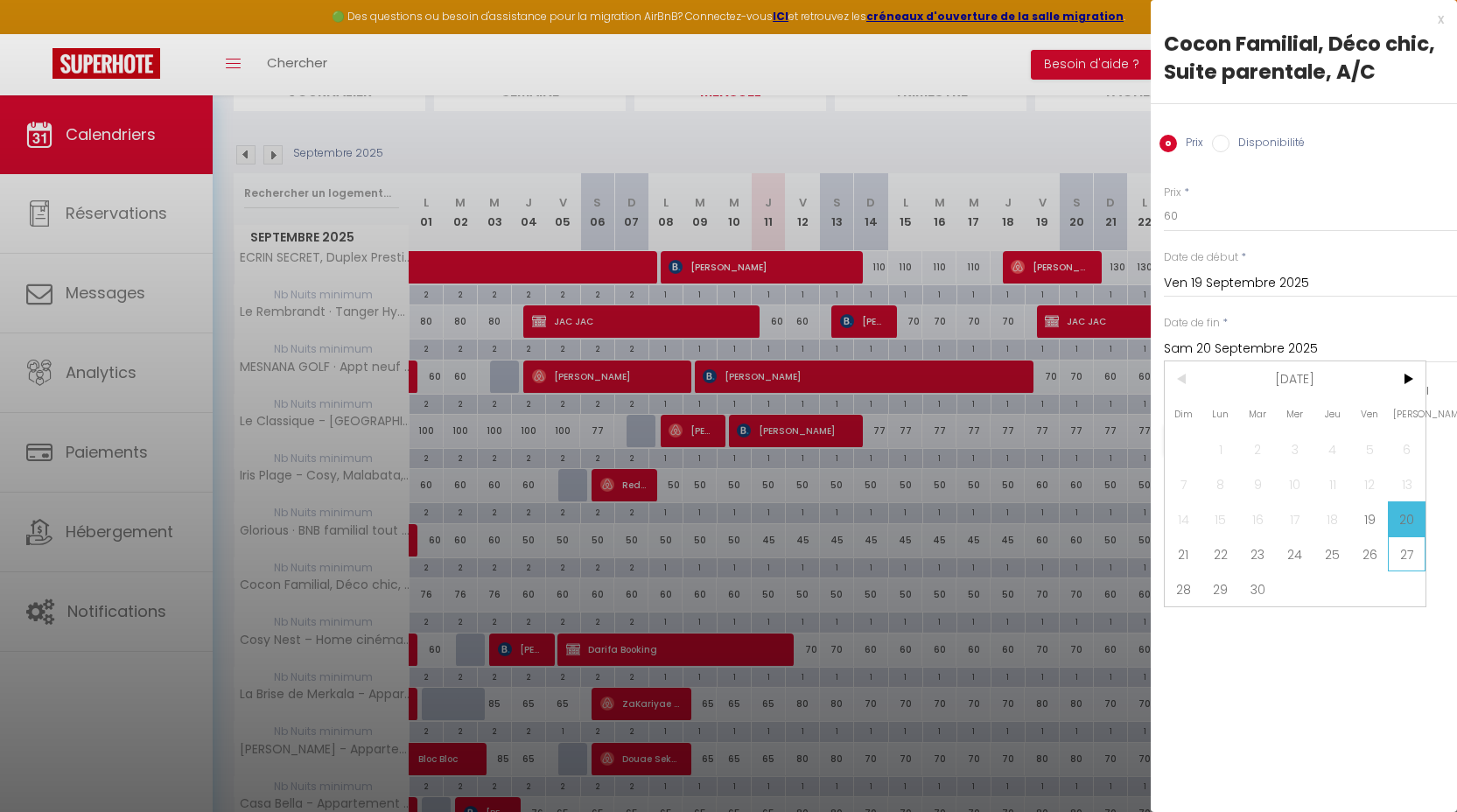
click at [1414, 550] on span "27" at bounding box center [1406, 554] width 37 height 35
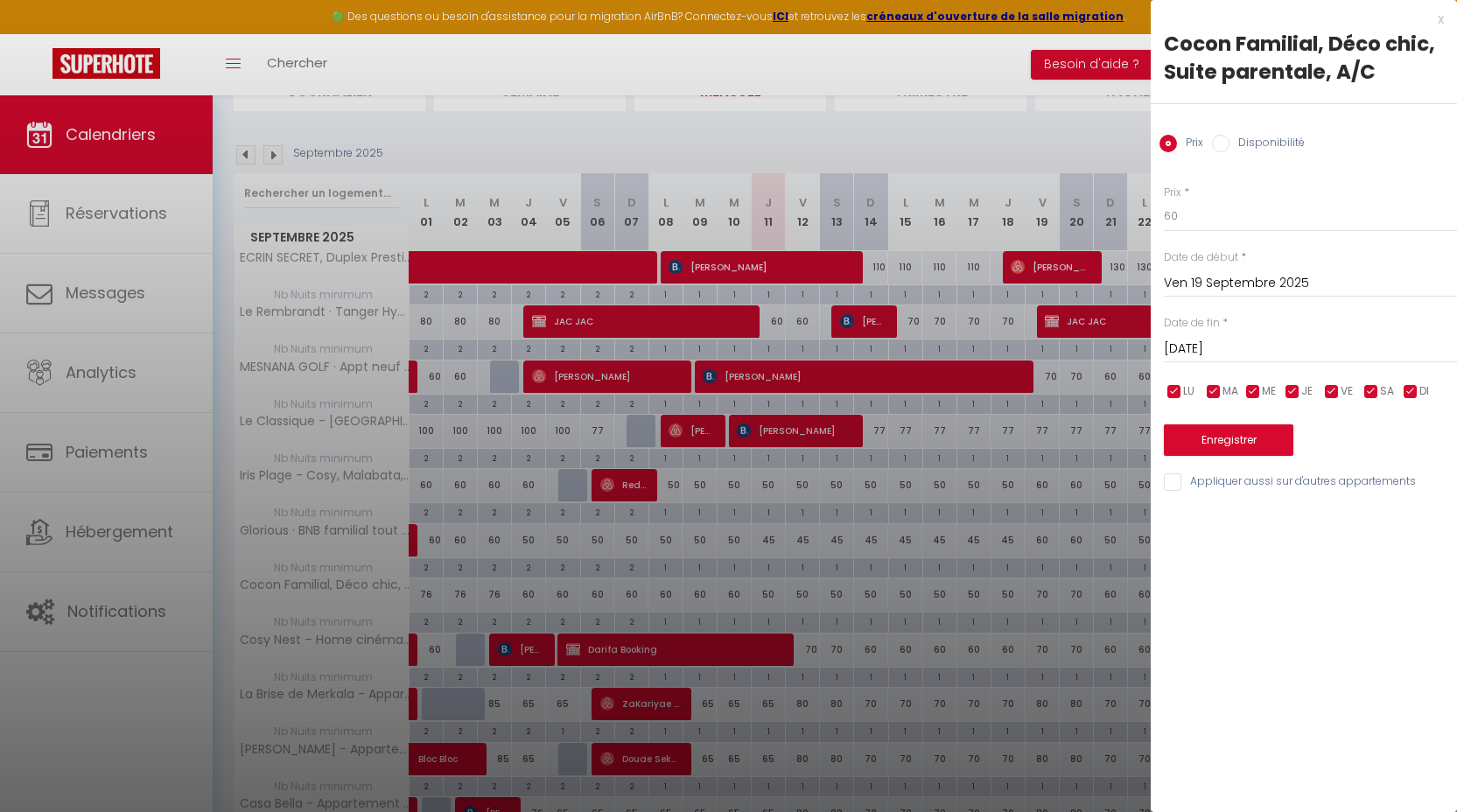
click at [1220, 350] on input "[DATE]" at bounding box center [1310, 349] width 293 height 23
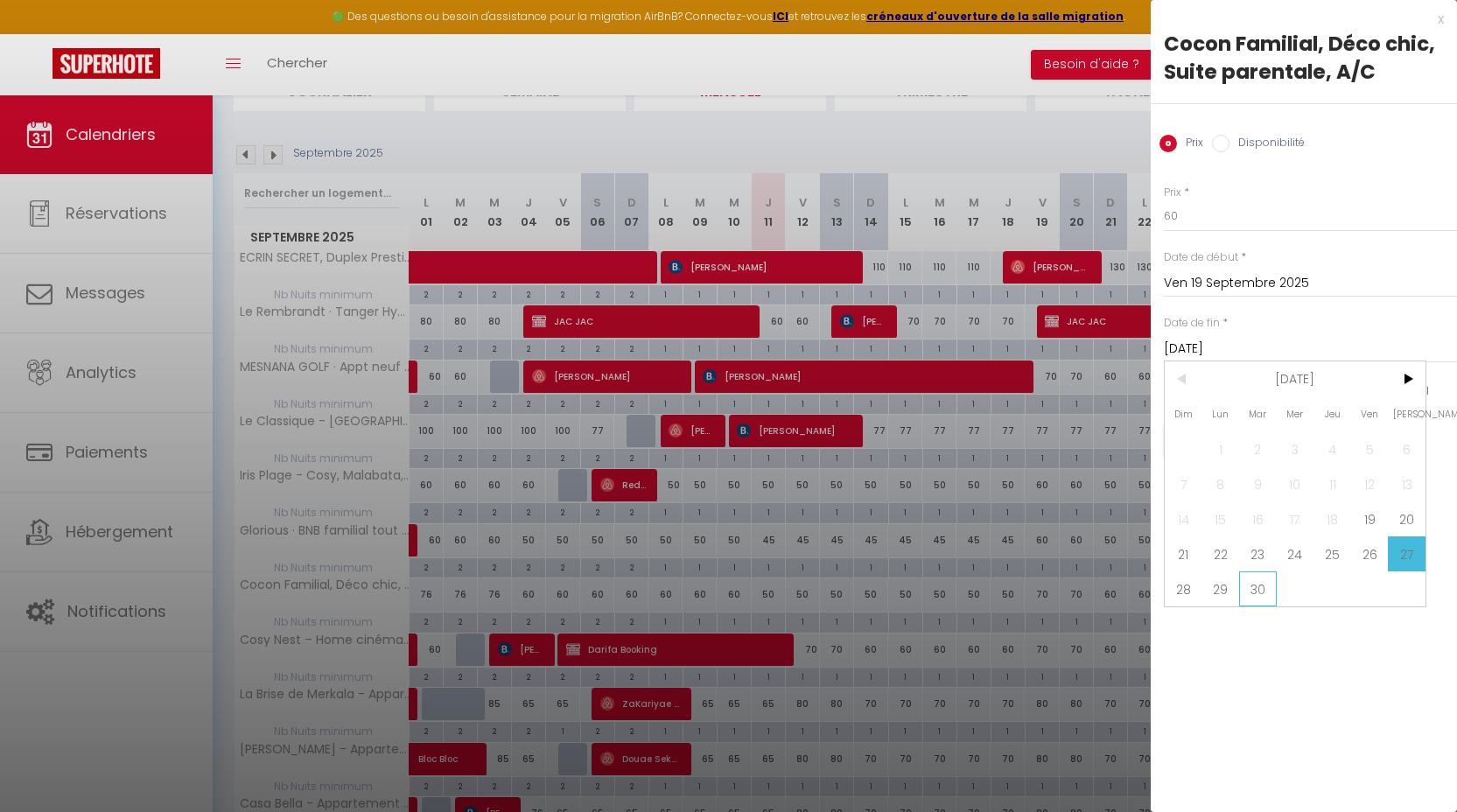
click at [1255, 595] on span "30" at bounding box center [1258, 588] width 37 height 35
type input "[DATE]"
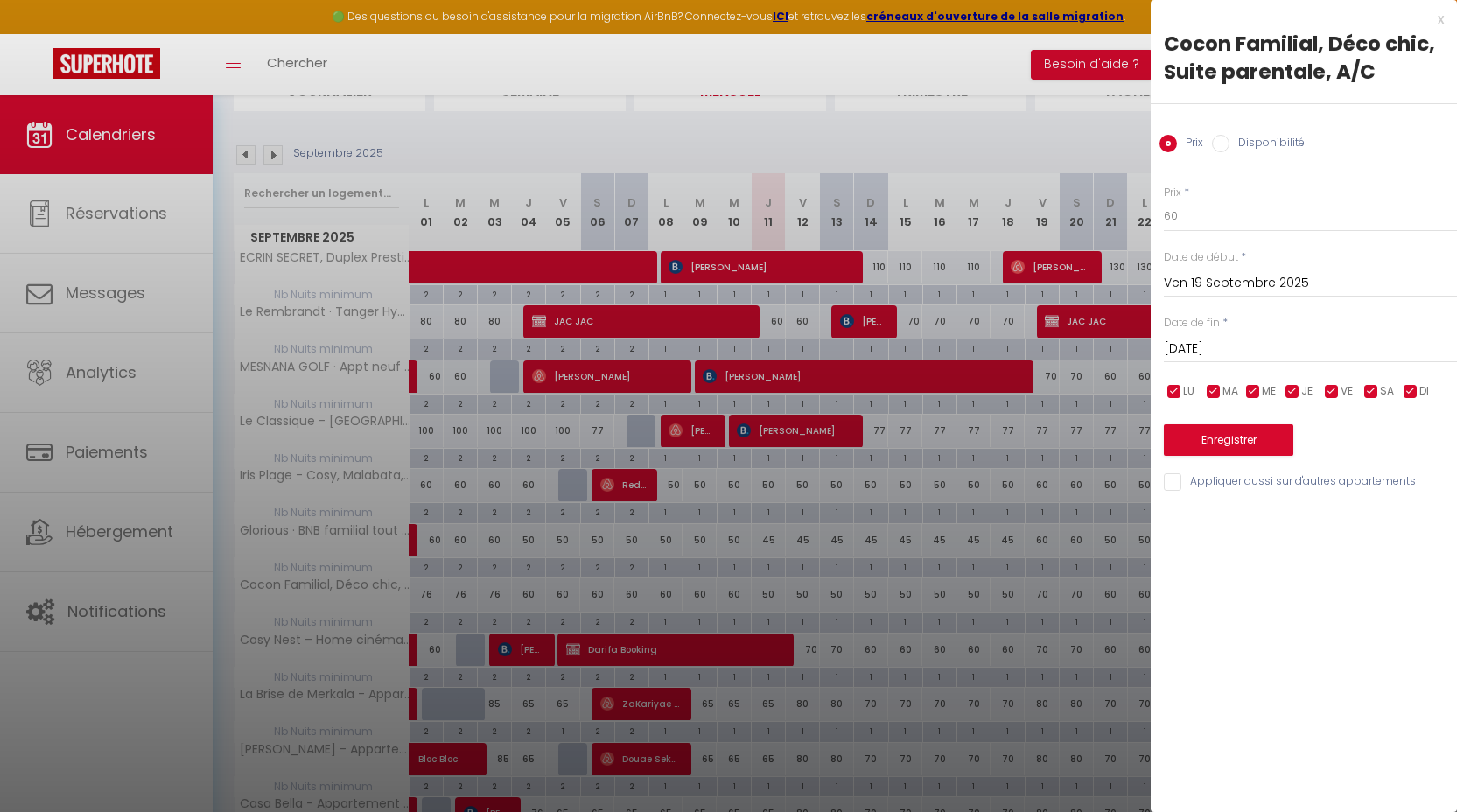
click at [1187, 393] on li "LU" at bounding box center [1183, 392] width 18 height 20
checkbox input "false"
drag, startPoint x: 1199, startPoint y: 390, endPoint x: 1229, endPoint y: 390, distance: 30.0
click at [1205, 390] on div "LU MA ME JE VE SA DI" at bounding box center [1310, 391] width 316 height 22
drag, startPoint x: 1230, startPoint y: 390, endPoint x: 1251, endPoint y: 390, distance: 21.0
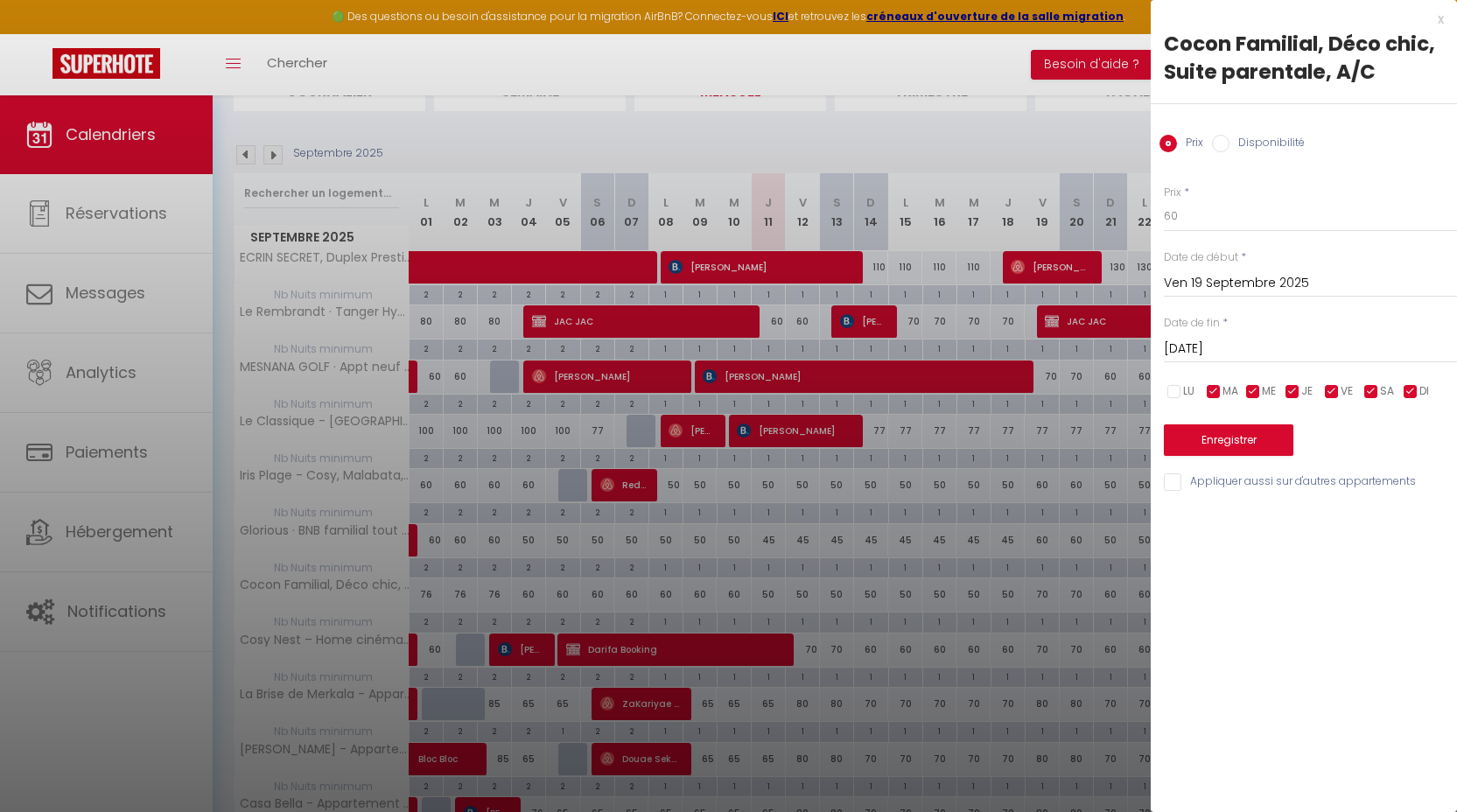
click at [1230, 390] on span "MA" at bounding box center [1231, 391] width 16 height 17
checkbox input "false"
drag, startPoint x: 1251, startPoint y: 390, endPoint x: 1282, endPoint y: 391, distance: 31.0
click at [1251, 390] on input "checkbox" at bounding box center [1253, 392] width 18 height 18
checkbox input "false"
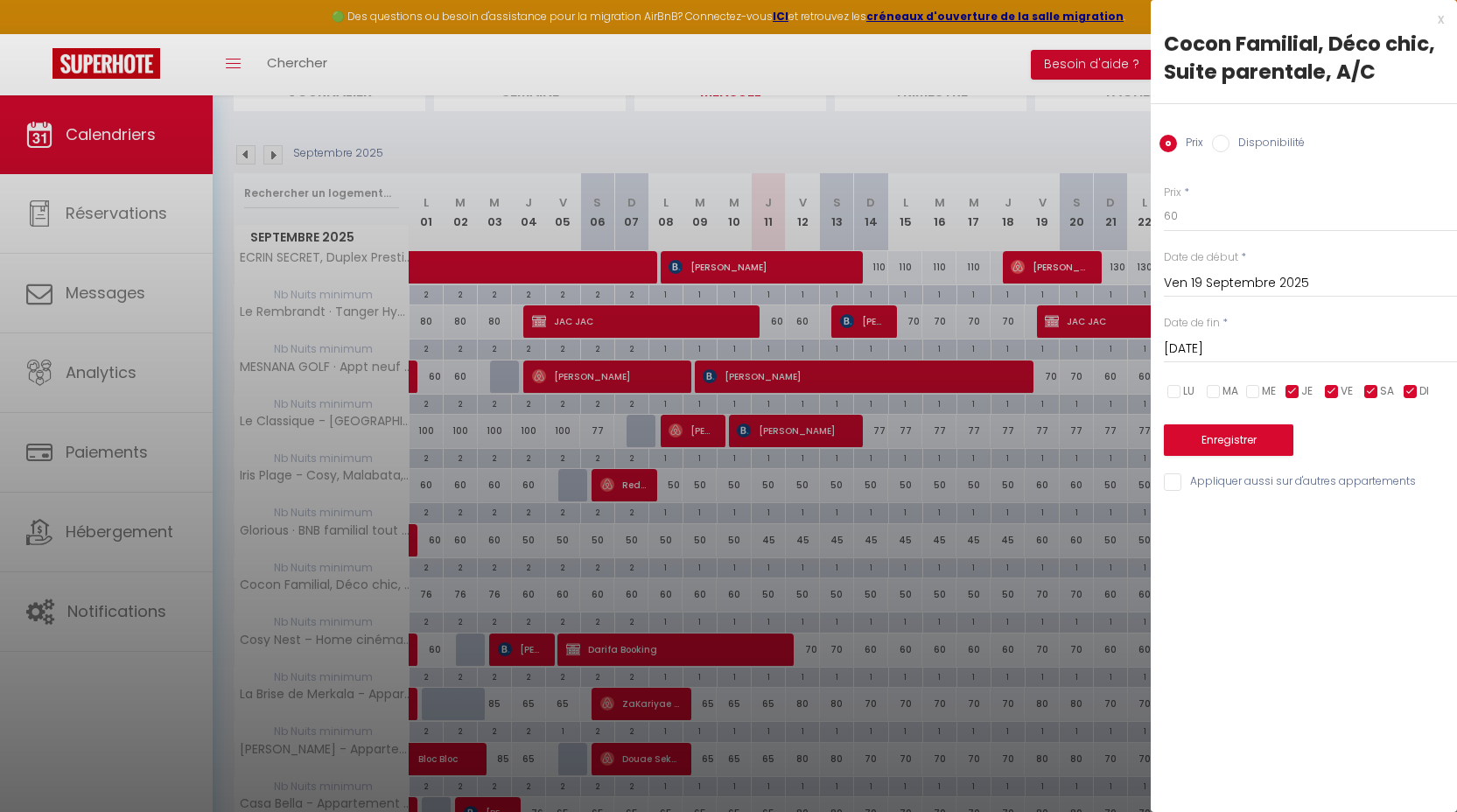
click at [1286, 390] on input "checkbox" at bounding box center [1293, 392] width 18 height 18
checkbox input "false"
click at [1390, 388] on span "SA" at bounding box center [1387, 391] width 14 height 17
drag, startPoint x: 1387, startPoint y: 390, endPoint x: 1414, endPoint y: 390, distance: 27.0
click at [1387, 390] on span "SA" at bounding box center [1387, 391] width 14 height 17
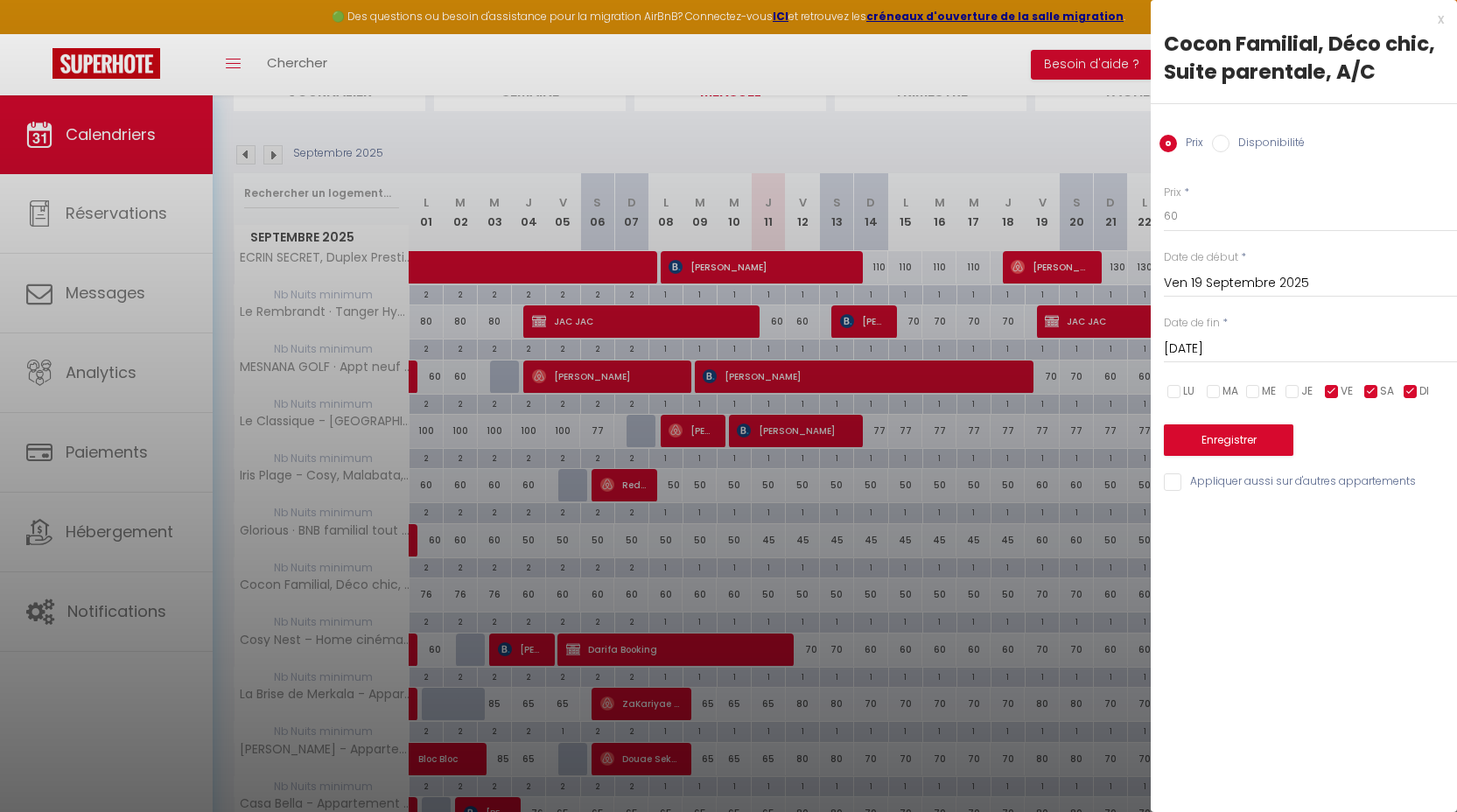
checkbox input "true"
click at [1414, 390] on input "checkbox" at bounding box center [1411, 392] width 18 height 18
checkbox input "false"
click at [1251, 450] on button "Enregistrer" at bounding box center [1228, 439] width 129 height 31
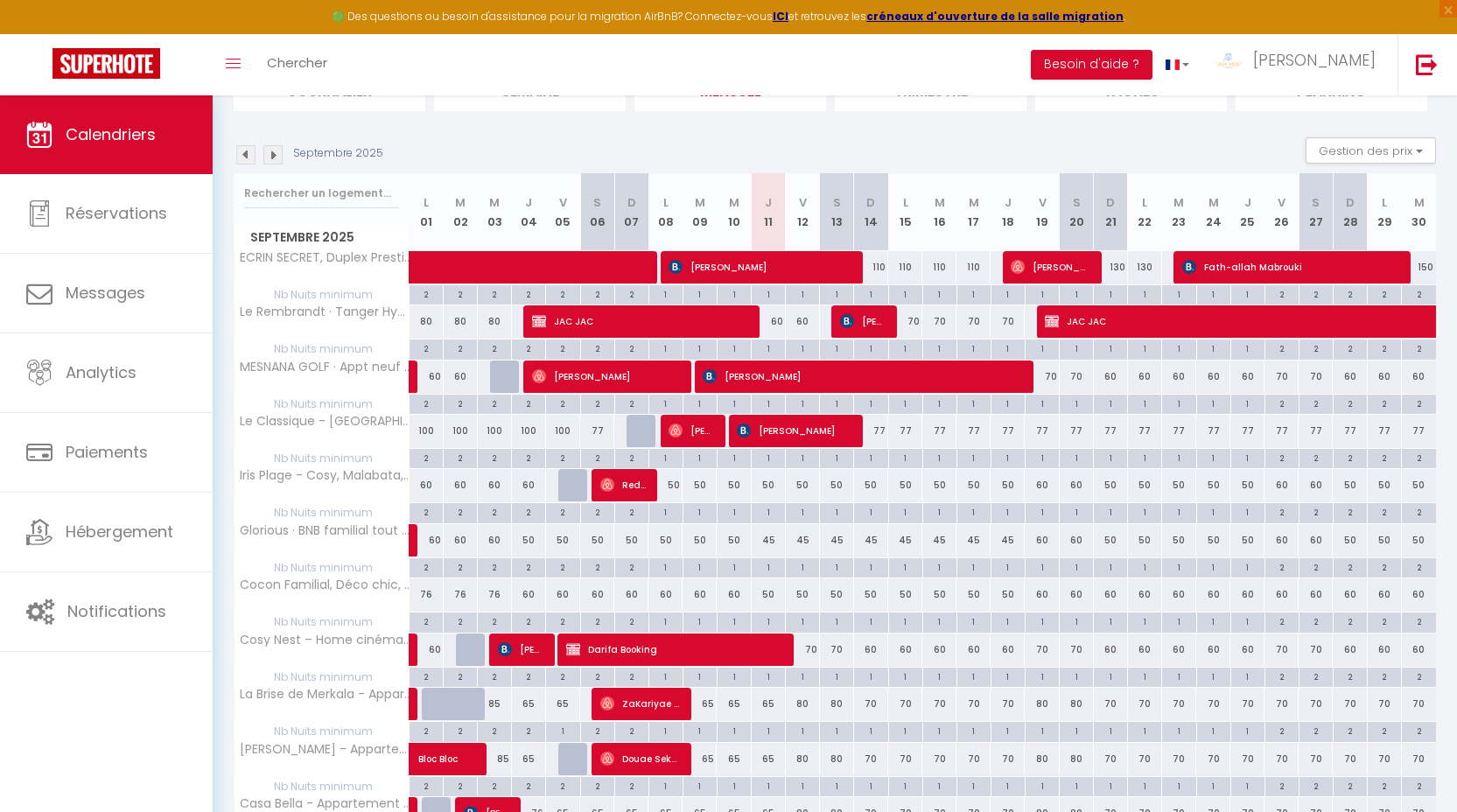
click at [1108, 594] on div "60" at bounding box center [1111, 595] width 34 height 32
type input "60"
type input "Dim 21 Septembre 2025"
type input "Lun 22 Septembre 2025"
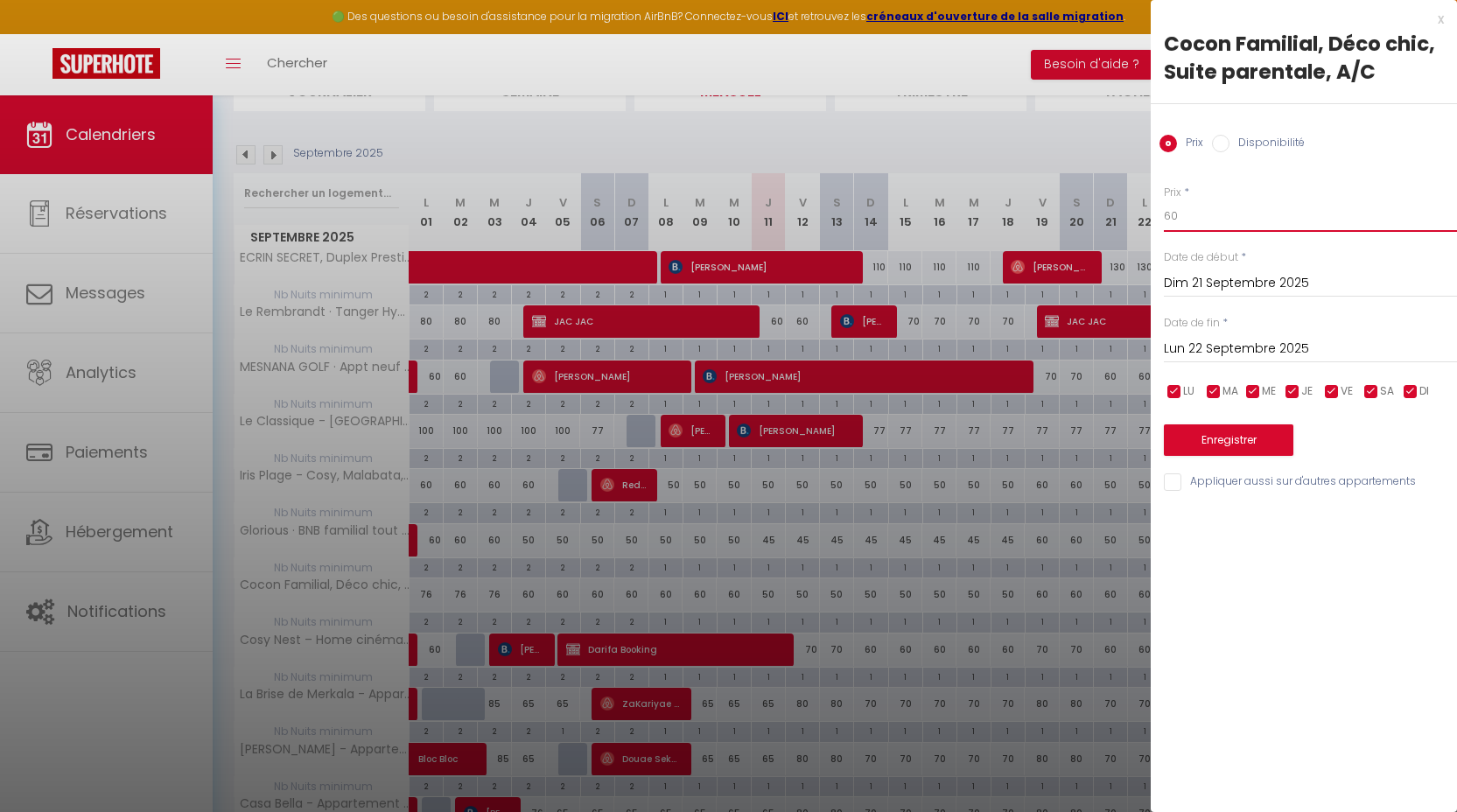
click at [1208, 213] on input "60" at bounding box center [1310, 216] width 293 height 31
type input "50"
click at [1238, 351] on input "Lun 22 Septembre 2025" at bounding box center [1310, 349] width 293 height 23
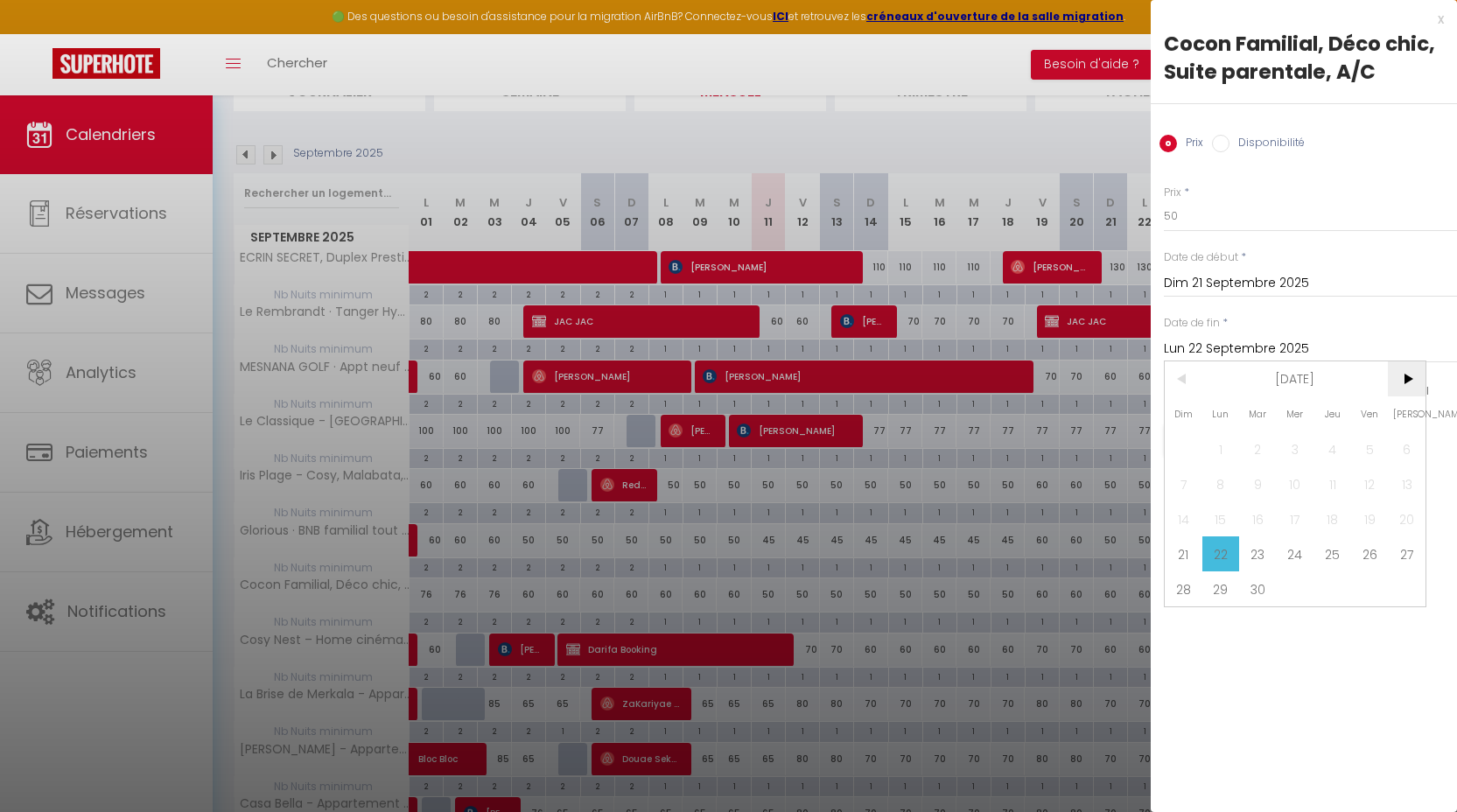
click at [1412, 371] on span ">" at bounding box center [1406, 378] width 37 height 35
click at [1315, 446] on span "2" at bounding box center [1332, 448] width 37 height 35
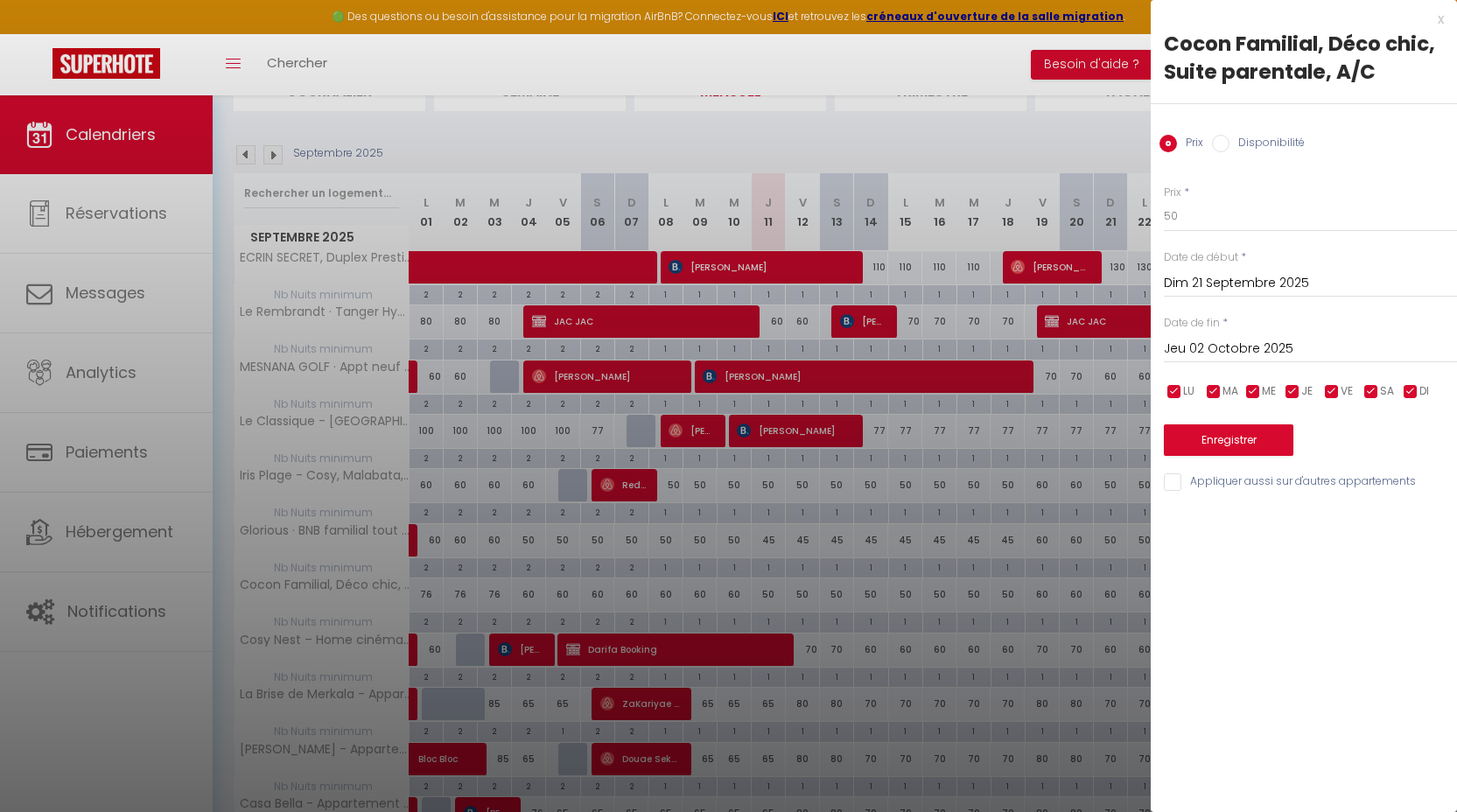
click at [1277, 354] on input "Jeu 02 Octobre 2025" at bounding box center [1310, 349] width 293 height 23
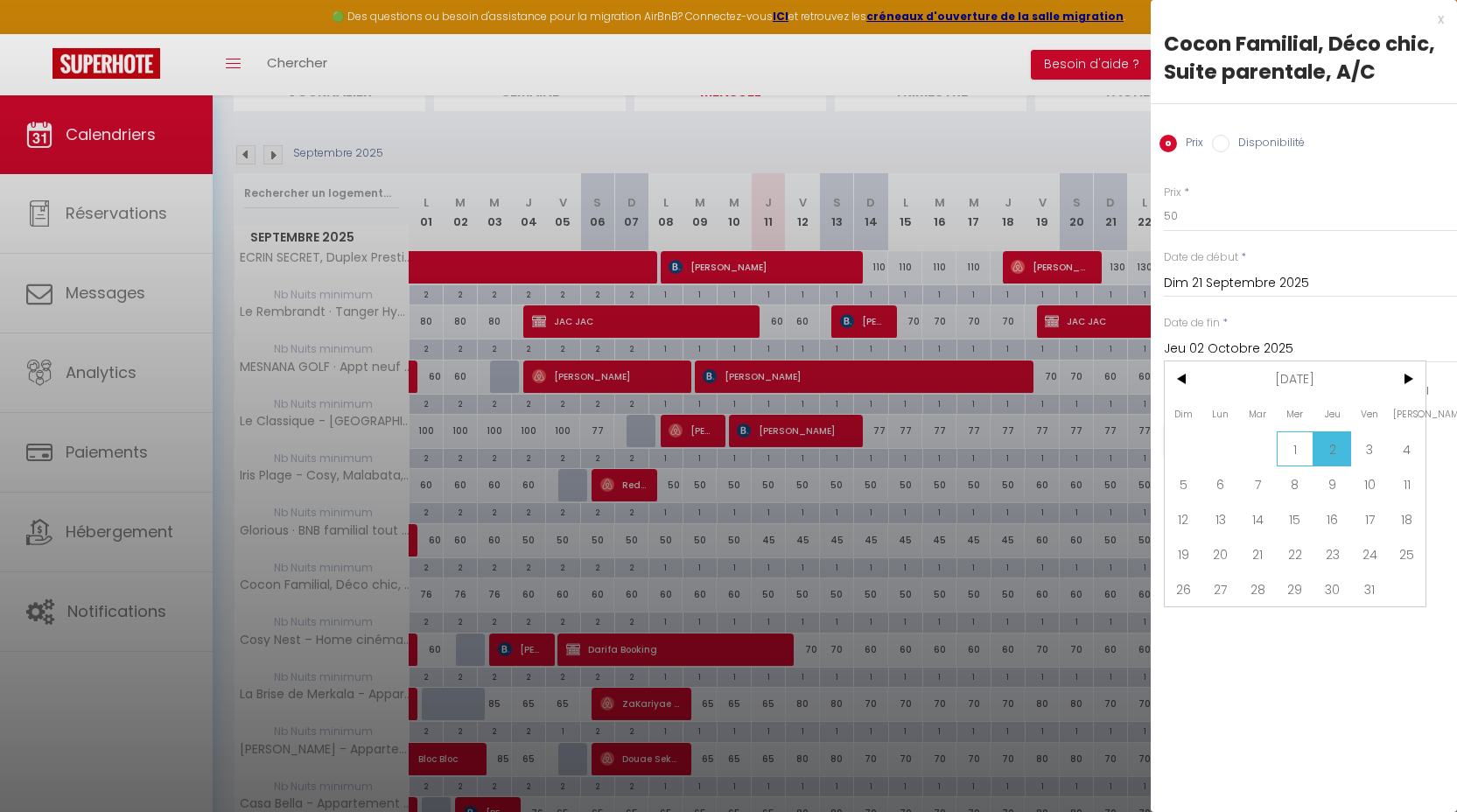
click at [1300, 440] on span "1" at bounding box center [1296, 448] width 37 height 35
type input "Mer 01 Octobre 2025"
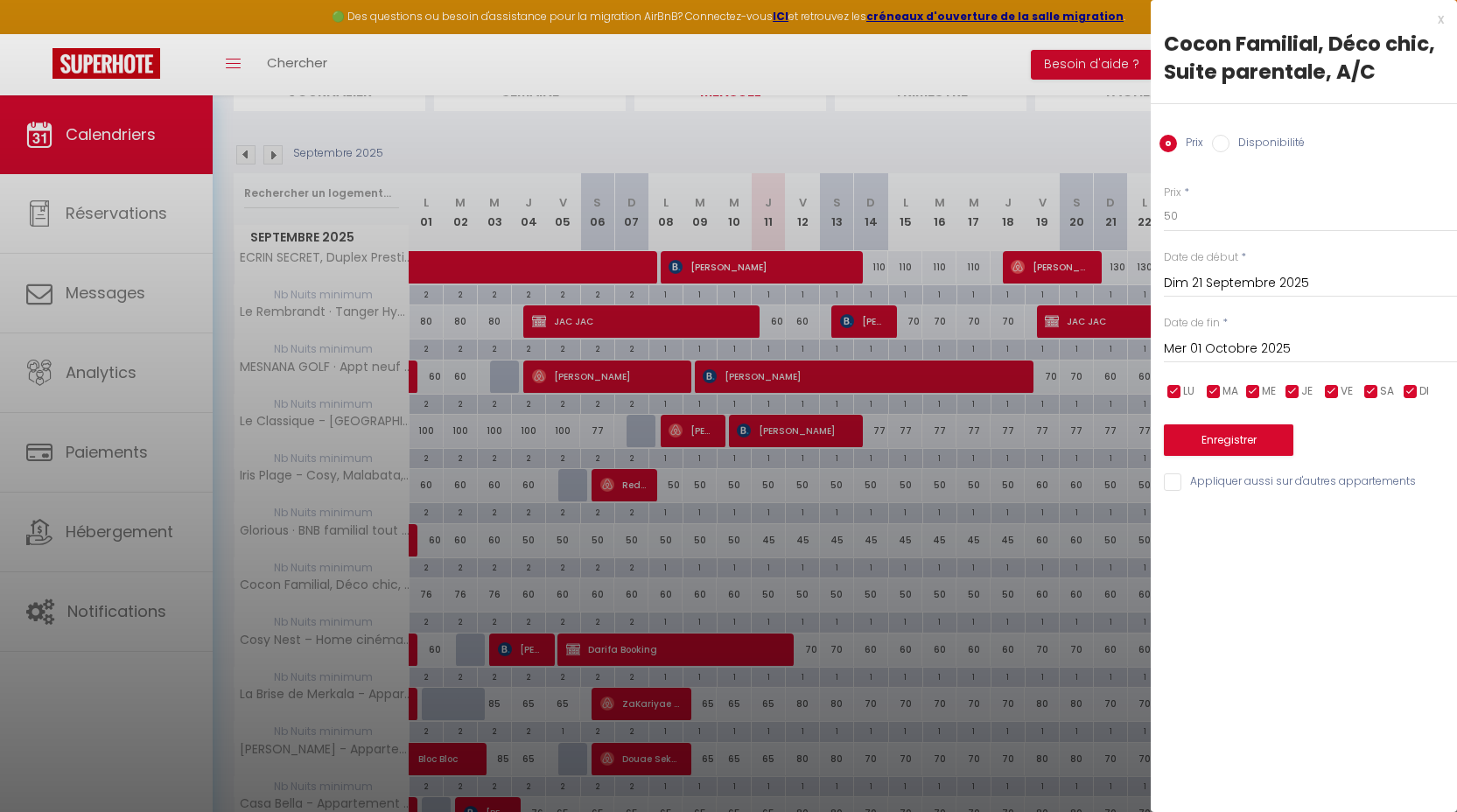
click at [1373, 392] on input "checkbox" at bounding box center [1371, 392] width 18 height 18
checkbox input "false"
click at [1337, 394] on input "checkbox" at bounding box center [1332, 392] width 18 height 18
checkbox input "false"
click at [1264, 448] on button "Enregistrer" at bounding box center [1228, 439] width 129 height 31
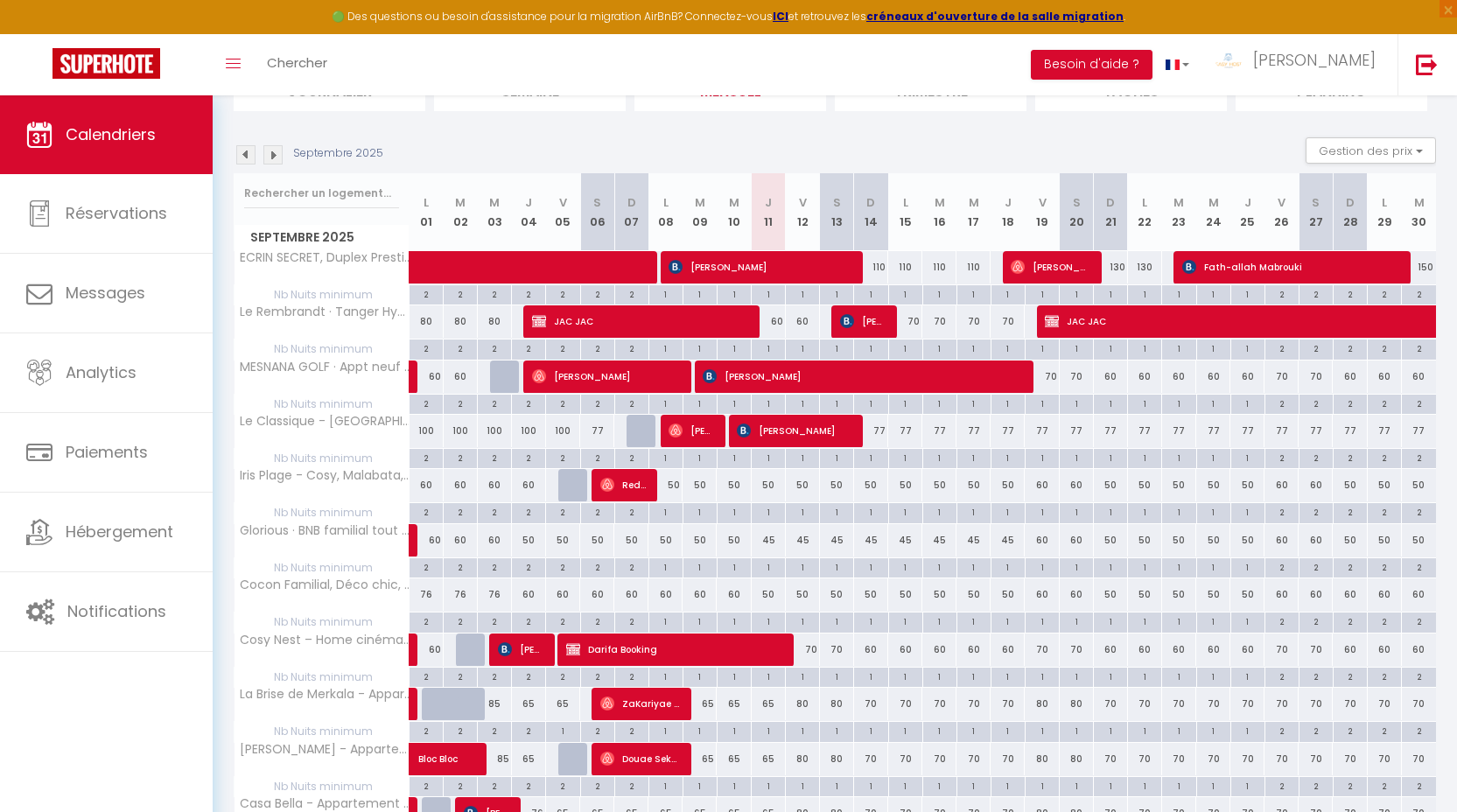
click at [1350, 596] on div "60" at bounding box center [1349, 595] width 34 height 32
type input "60"
type input "Dim 28 Septembre 2025"
type input "Lun 29 Septembre 2025"
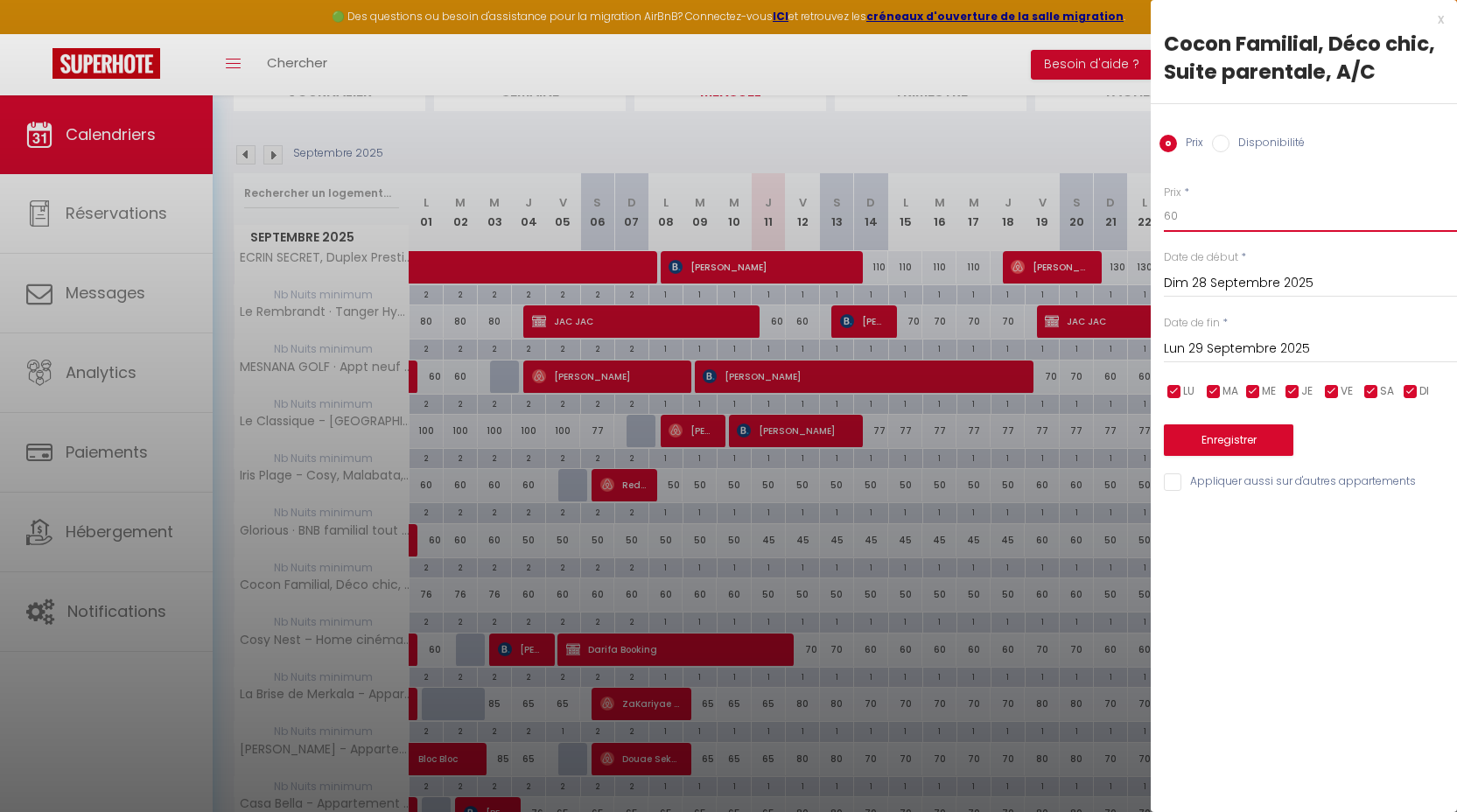
click at [1210, 221] on input "60" at bounding box center [1310, 216] width 293 height 31
type input "50"
click at [1231, 349] on input "Lun 29 Septembre 2025" at bounding box center [1310, 349] width 293 height 23
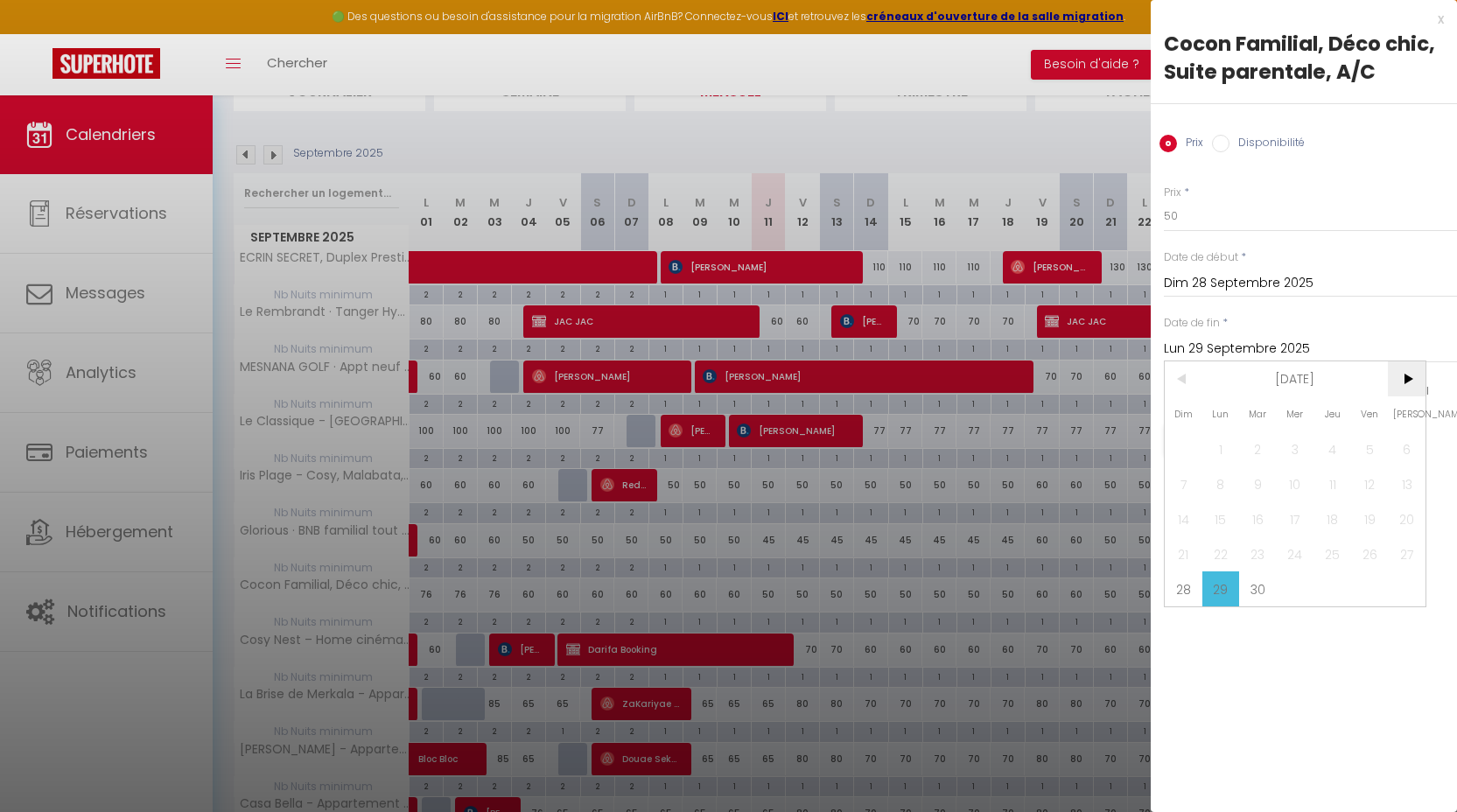
click at [1394, 374] on span ">" at bounding box center [1406, 378] width 37 height 35
click at [1286, 446] on span "1" at bounding box center [1296, 448] width 37 height 35
type input "Mer 01 Octobre 2025"
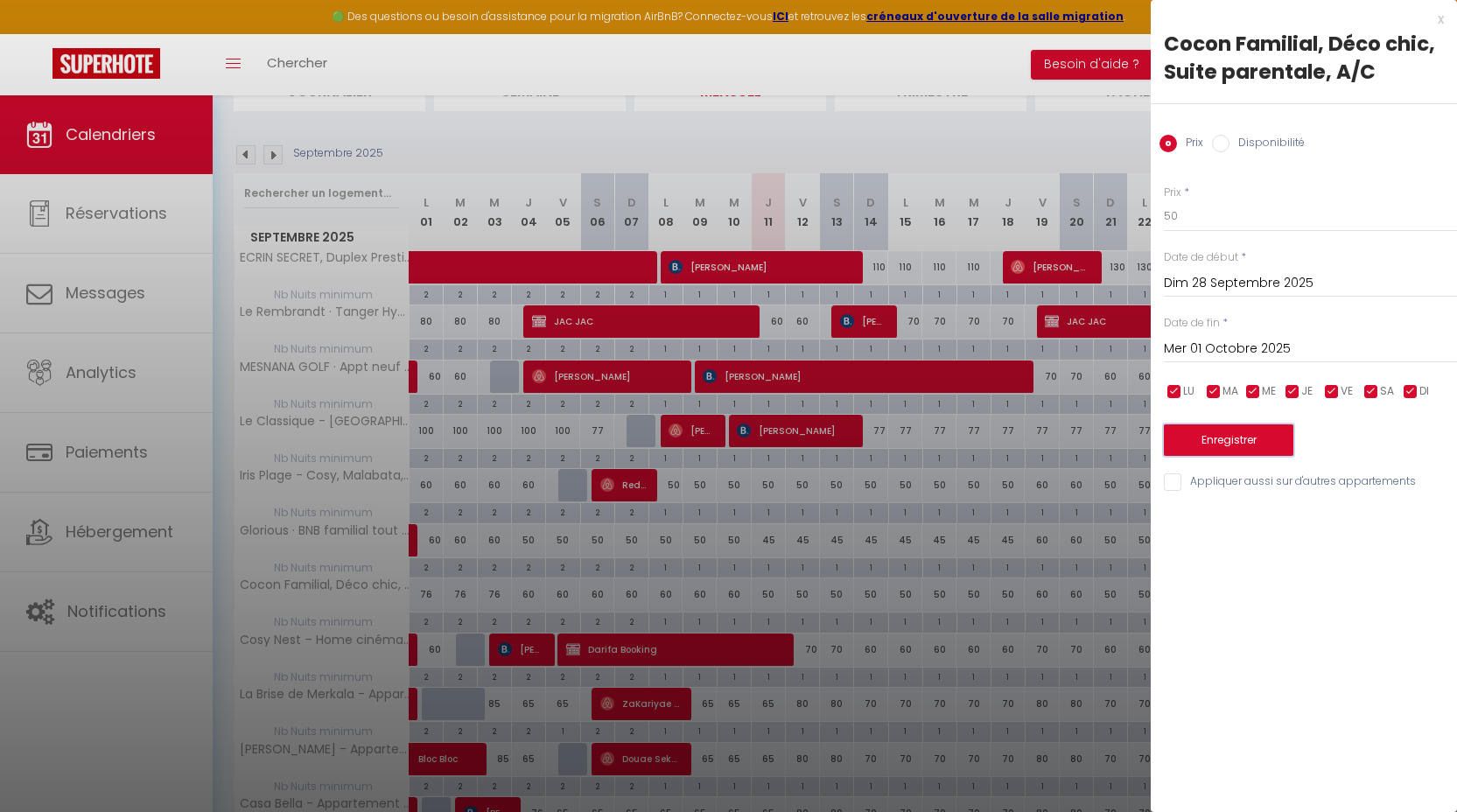
click at [1219, 443] on button "Enregistrer" at bounding box center [1228, 439] width 129 height 31
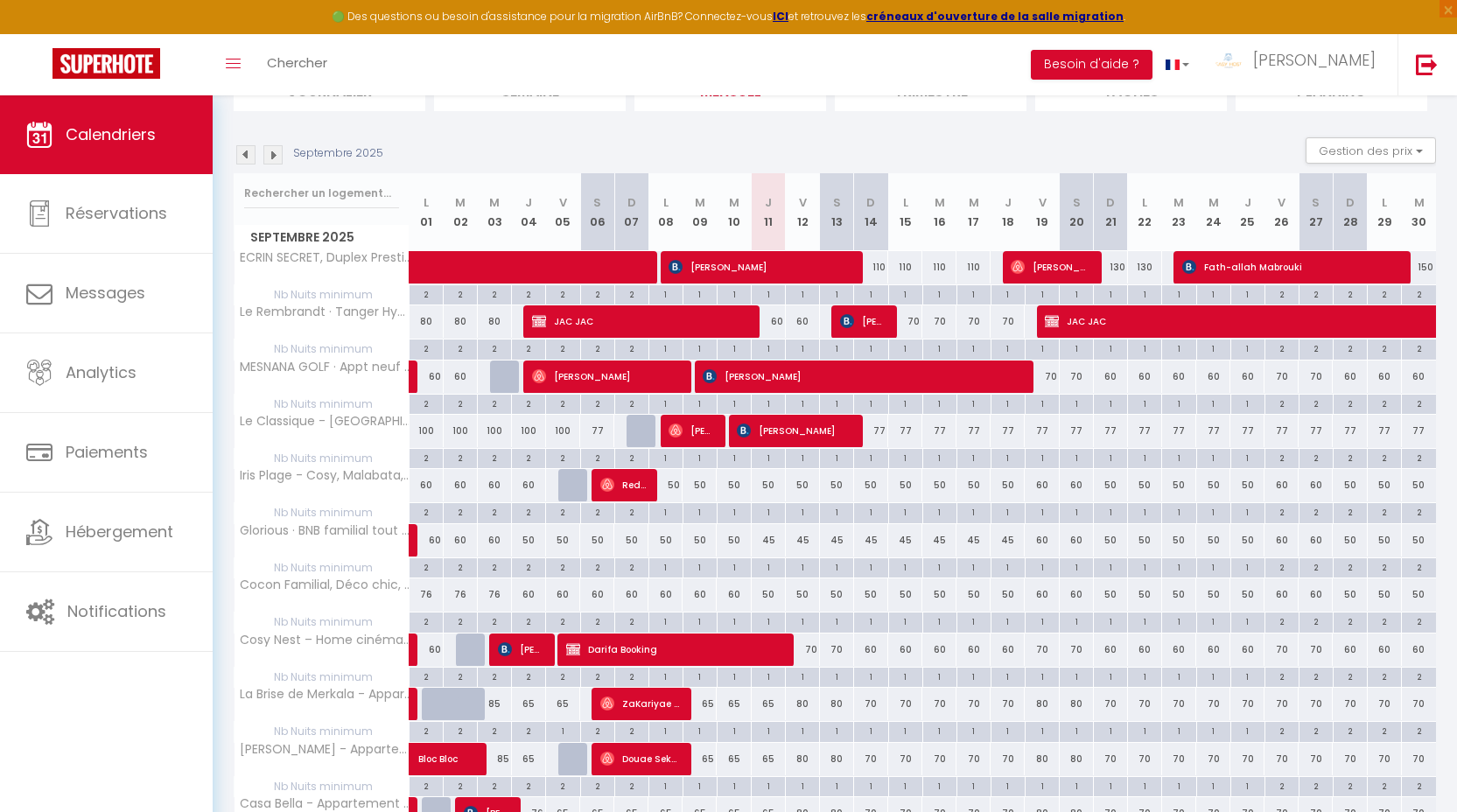
click at [815, 652] on div "70" at bounding box center [803, 649] width 34 height 32
type input "70"
type input "Ven 12 Septembre 2025"
type input "[DATE]"
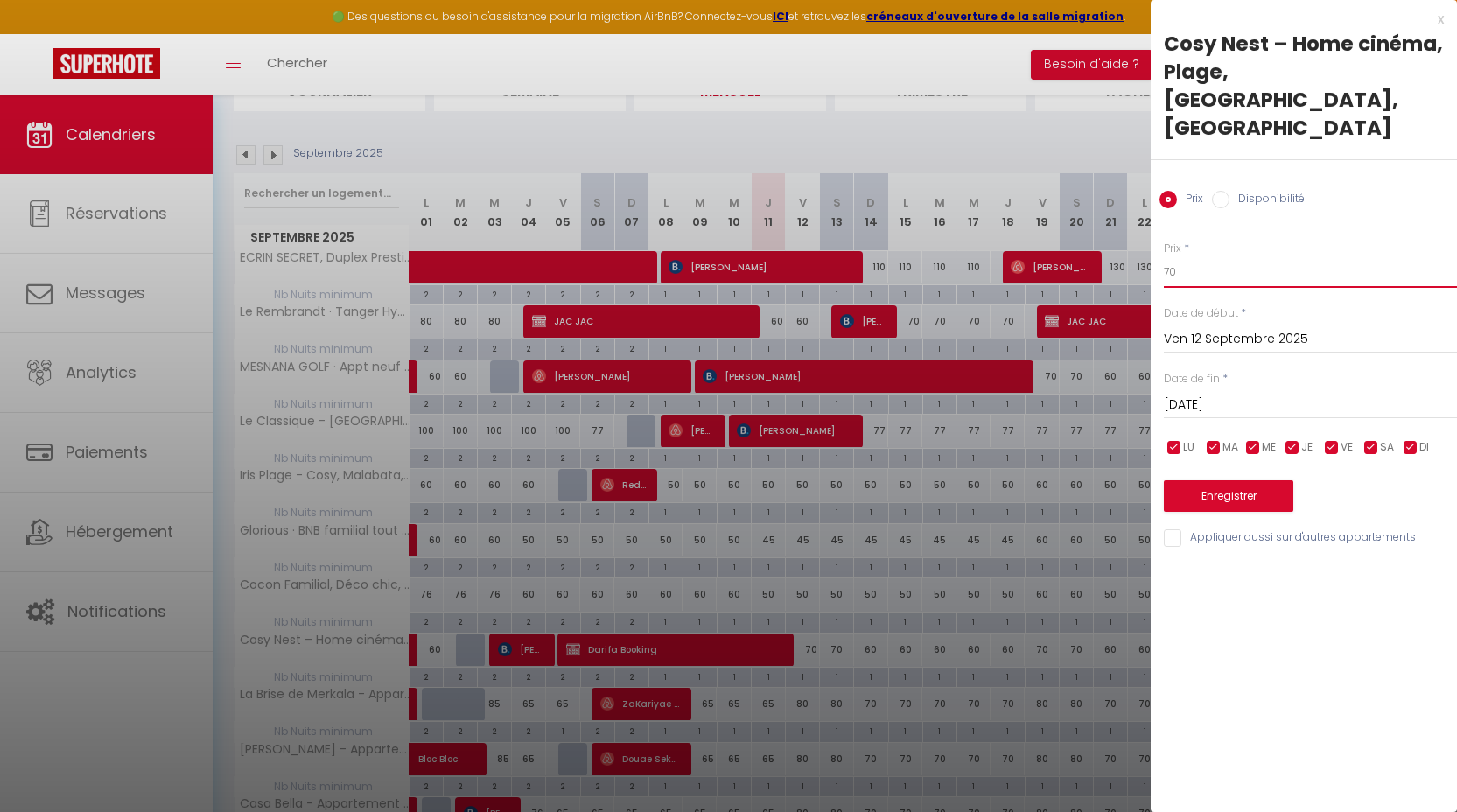
click at [1190, 257] on input "70" at bounding box center [1310, 272] width 293 height 31
type input "60"
click at [1206, 394] on input "[DATE]" at bounding box center [1310, 406] width 293 height 23
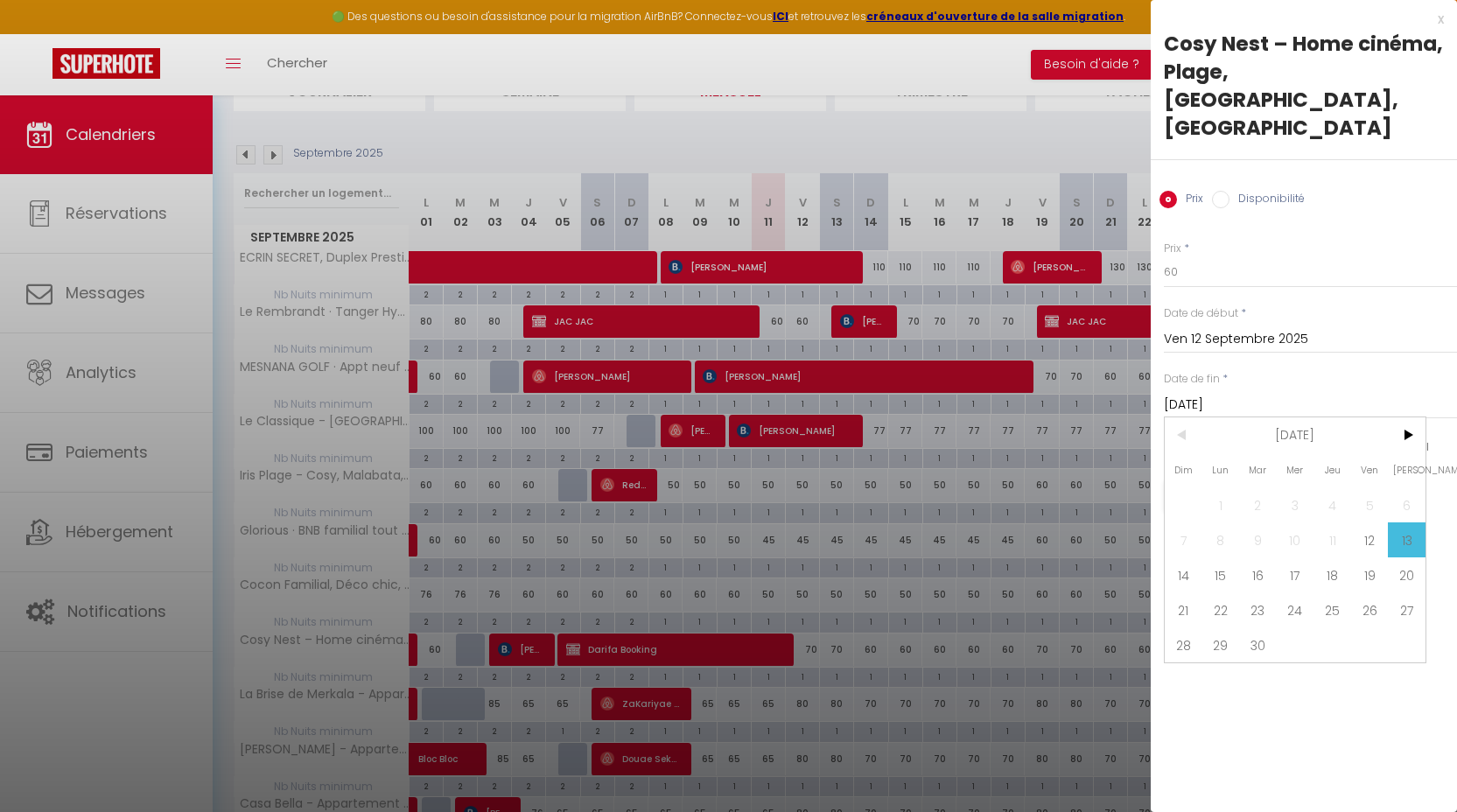
drag, startPoint x: 1184, startPoint y: 521, endPoint x: 1189, endPoint y: 474, distance: 47.3
click at [1185, 557] on span "14" at bounding box center [1183, 574] width 37 height 35
type input "Dim 14 Septembre 2025"
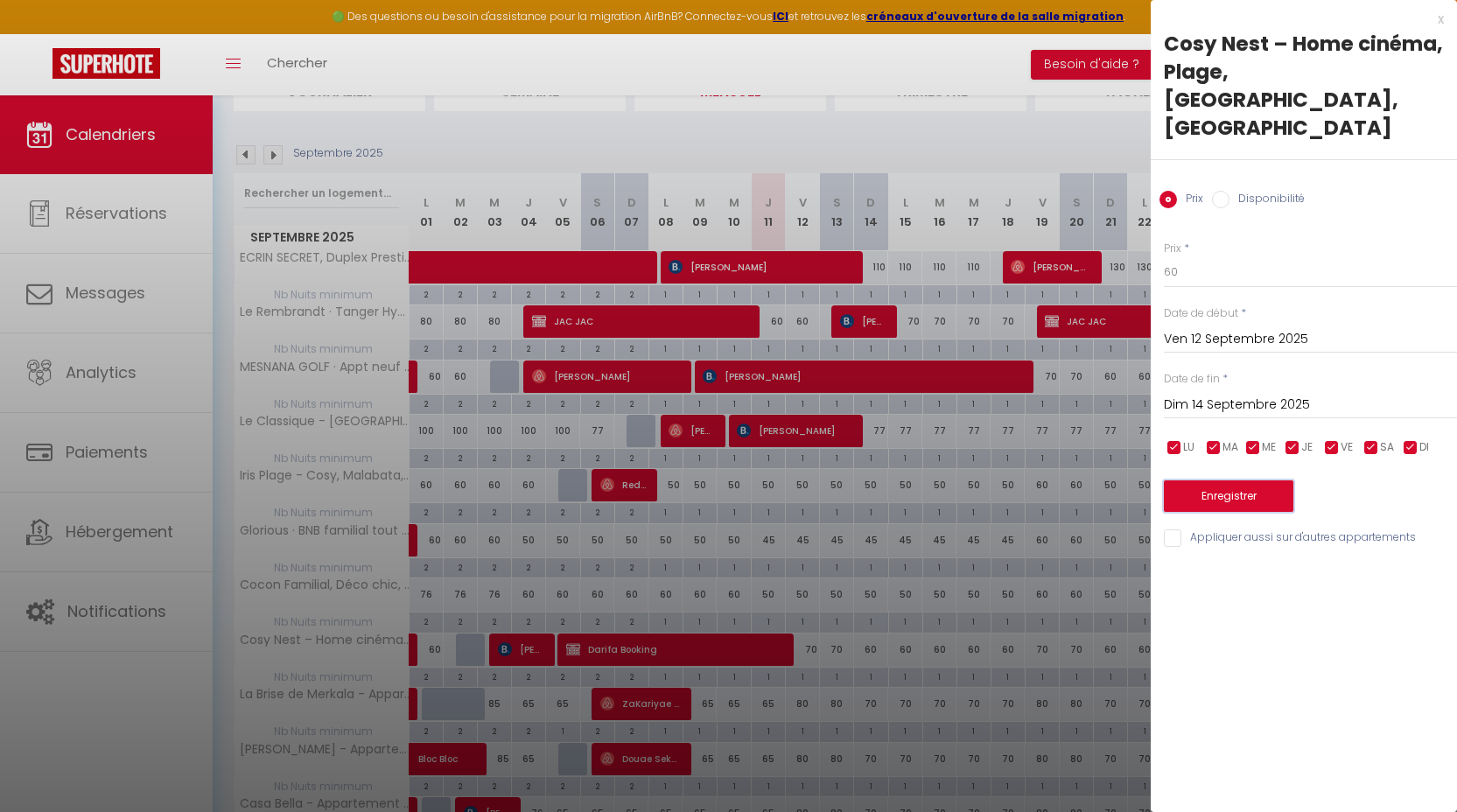
click at [1193, 480] on button "Enregistrer" at bounding box center [1228, 496] width 129 height 31
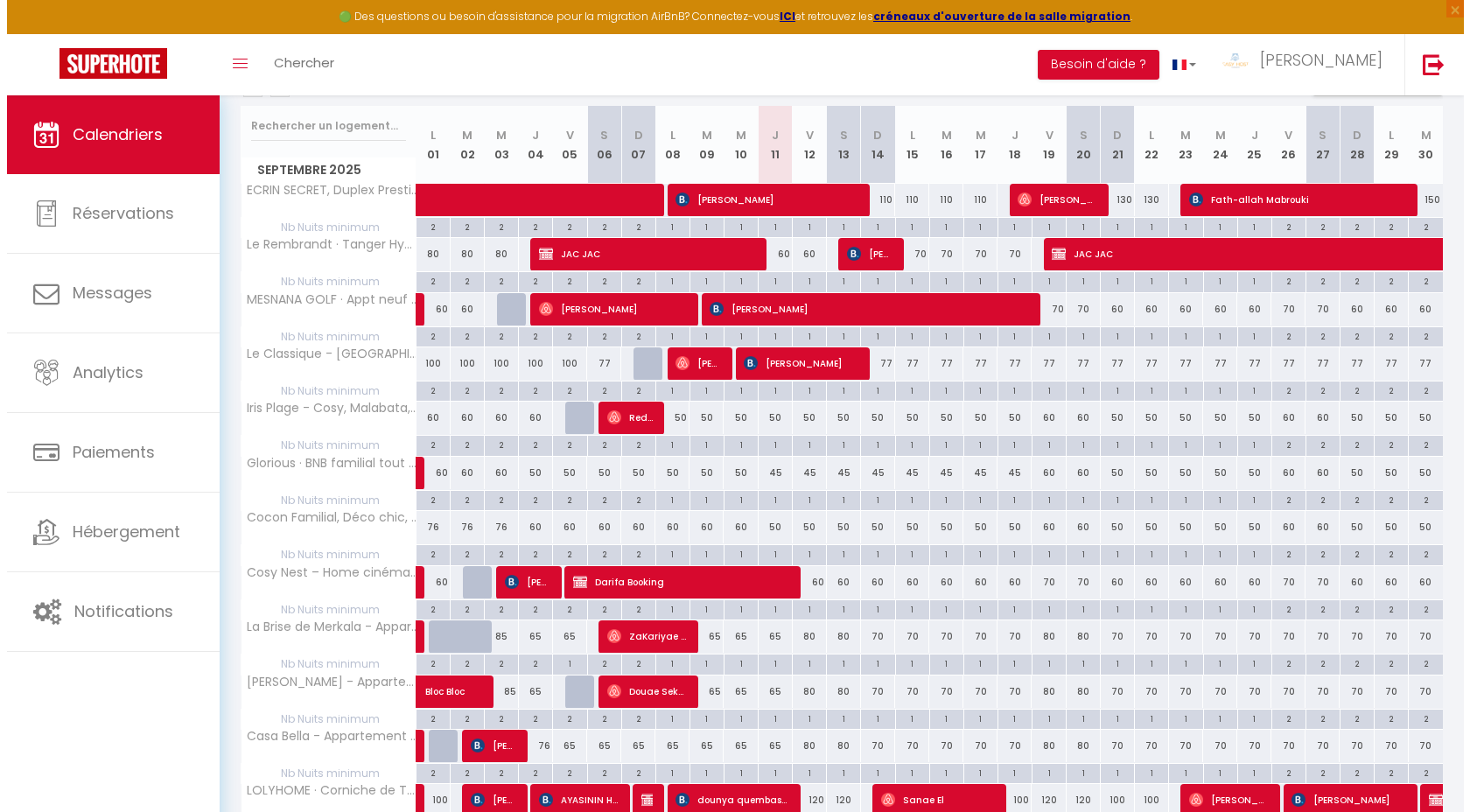
scroll to position [218, 0]
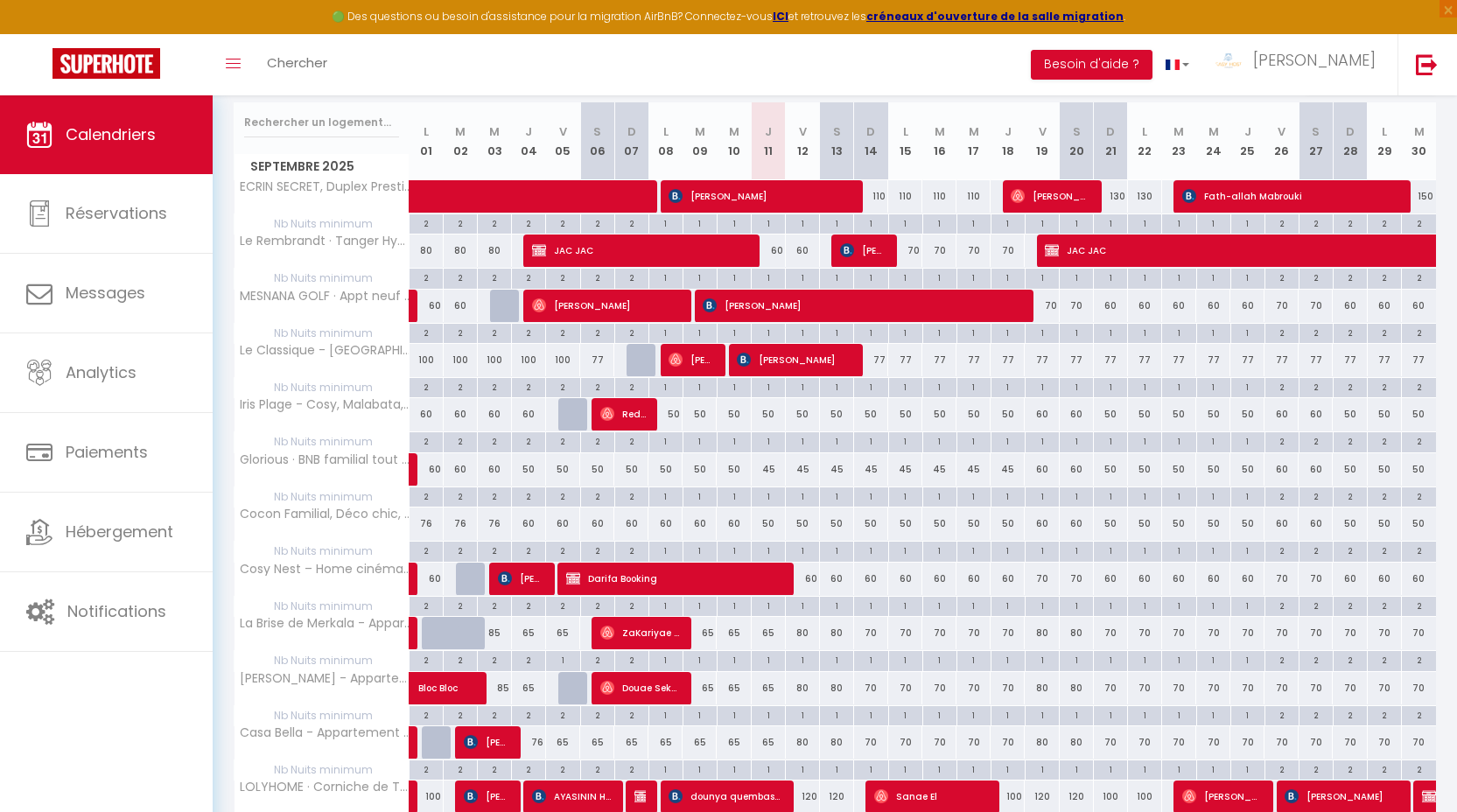
click at [775, 632] on div "65" at bounding box center [769, 633] width 34 height 32
type input "65"
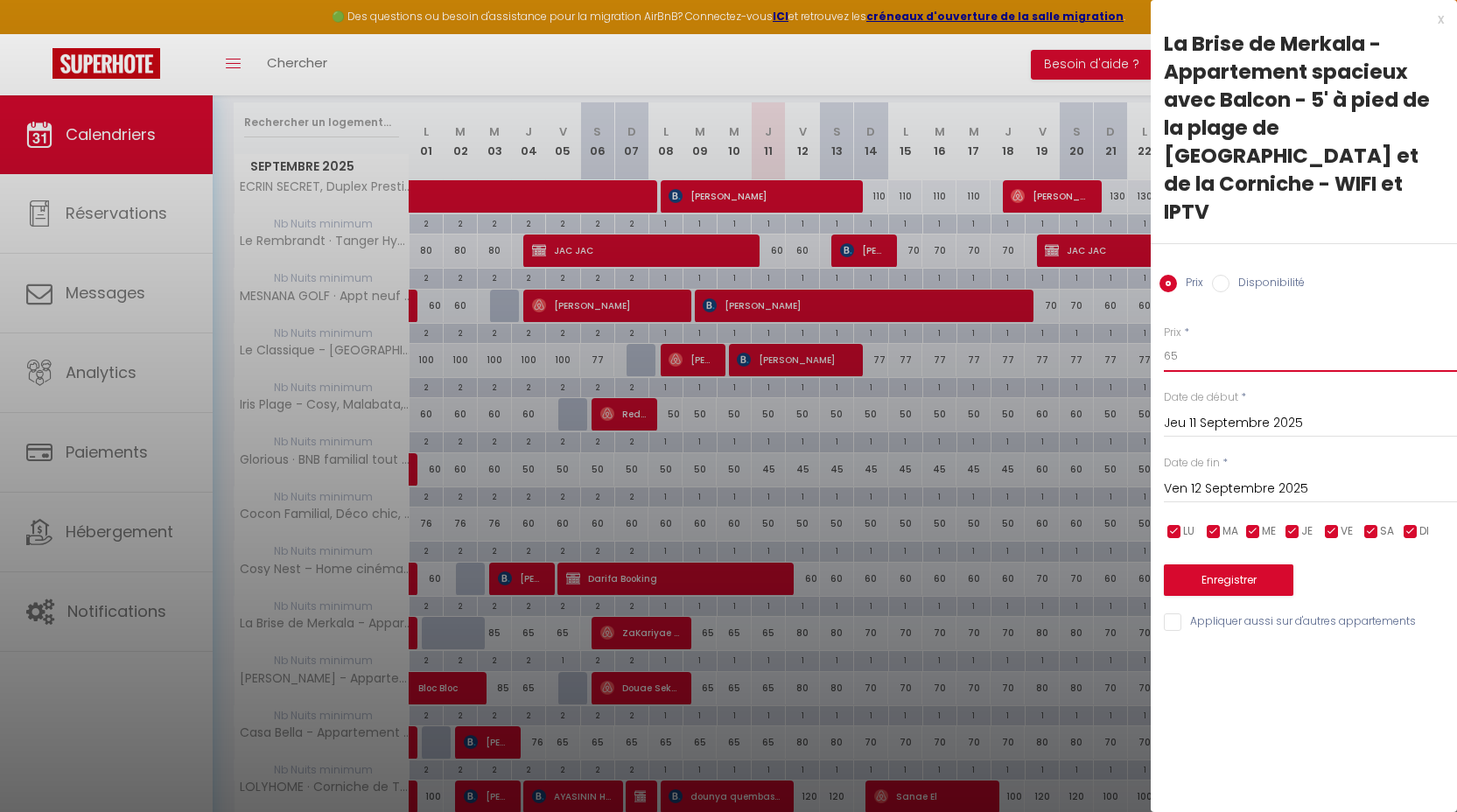
click at [1188, 340] on input "65" at bounding box center [1310, 356] width 293 height 31
click at [1175, 340] on input "60" at bounding box center [1310, 356] width 293 height 31
click at [1188, 478] on input "Ven 12 Septembre 2025" at bounding box center [1310, 489] width 293 height 23
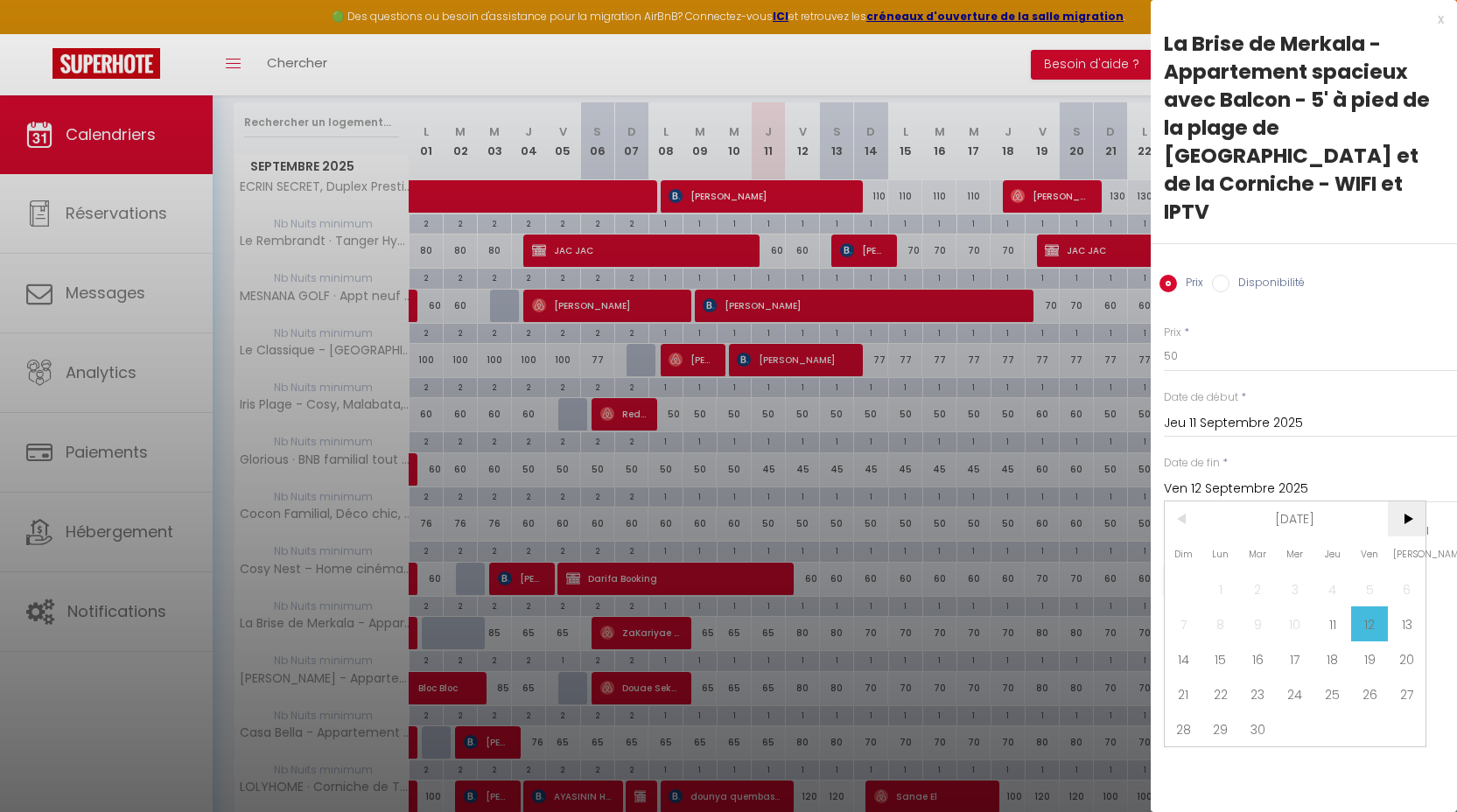
click at [1402, 501] on span ">" at bounding box center [1406, 518] width 37 height 35
click at [1296, 571] on span "1" at bounding box center [1296, 588] width 37 height 35
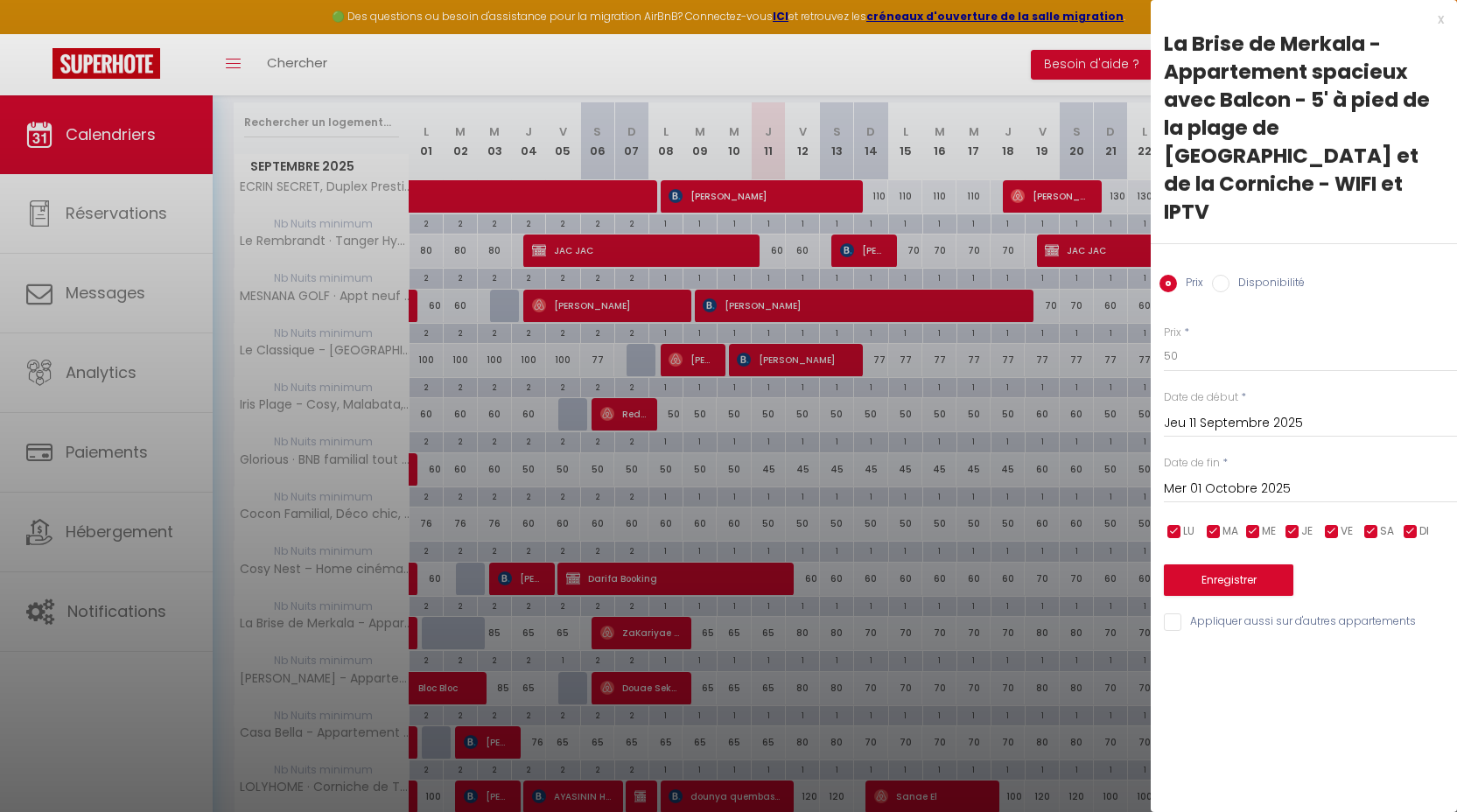
click at [1282, 613] on input "Appliquer aussi sur d'autres appartements" at bounding box center [1310, 622] width 293 height 18
click at [1274, 564] on button "Enregistrer" at bounding box center [1228, 579] width 129 height 31
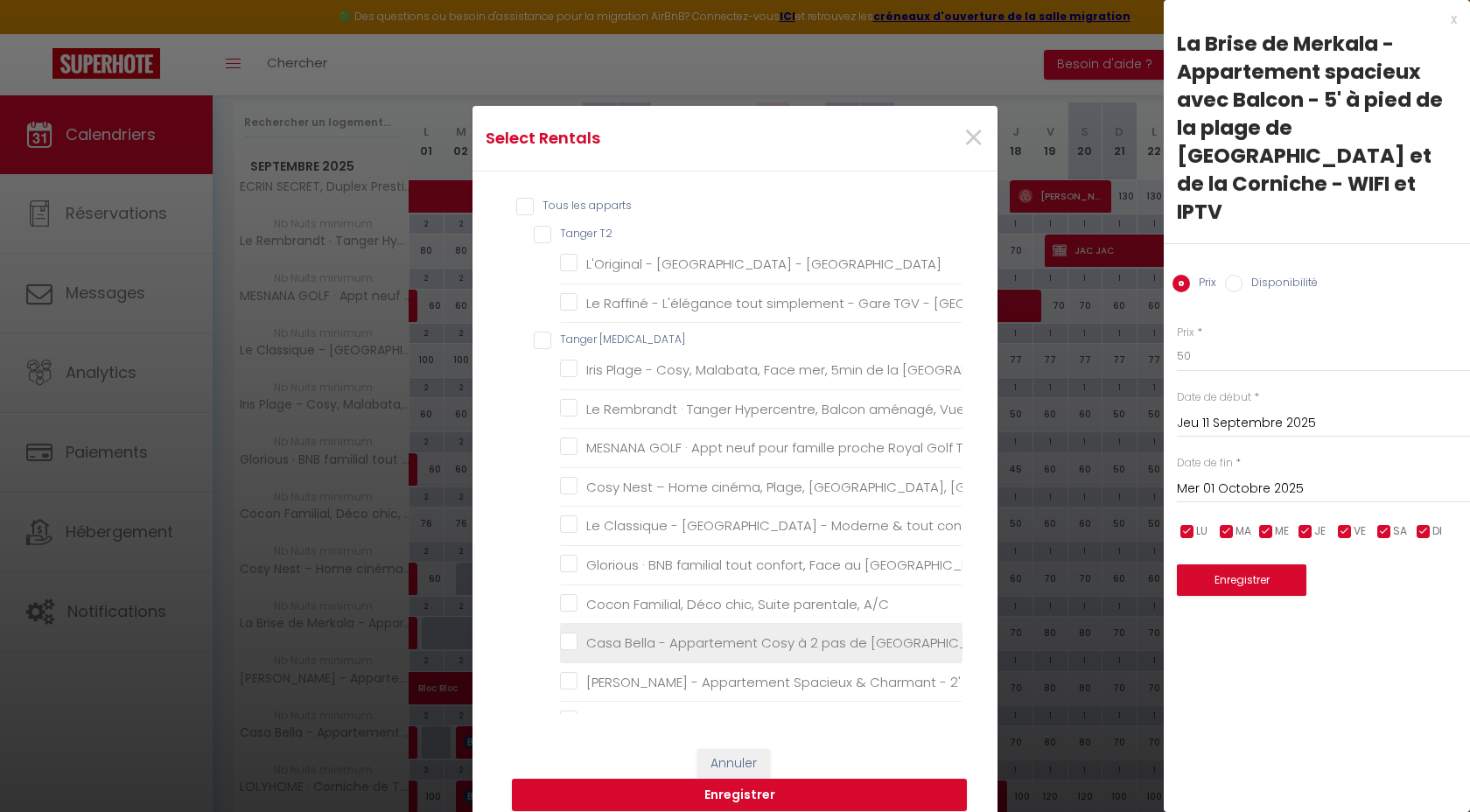
click at [678, 646] on IPTV "Casa Bella - Appartement Cosy à 2 pas de [GEOGRAPHIC_DATA], de [GEOGRAPHIC_DATA…" at bounding box center [760, 643] width 402 height 18
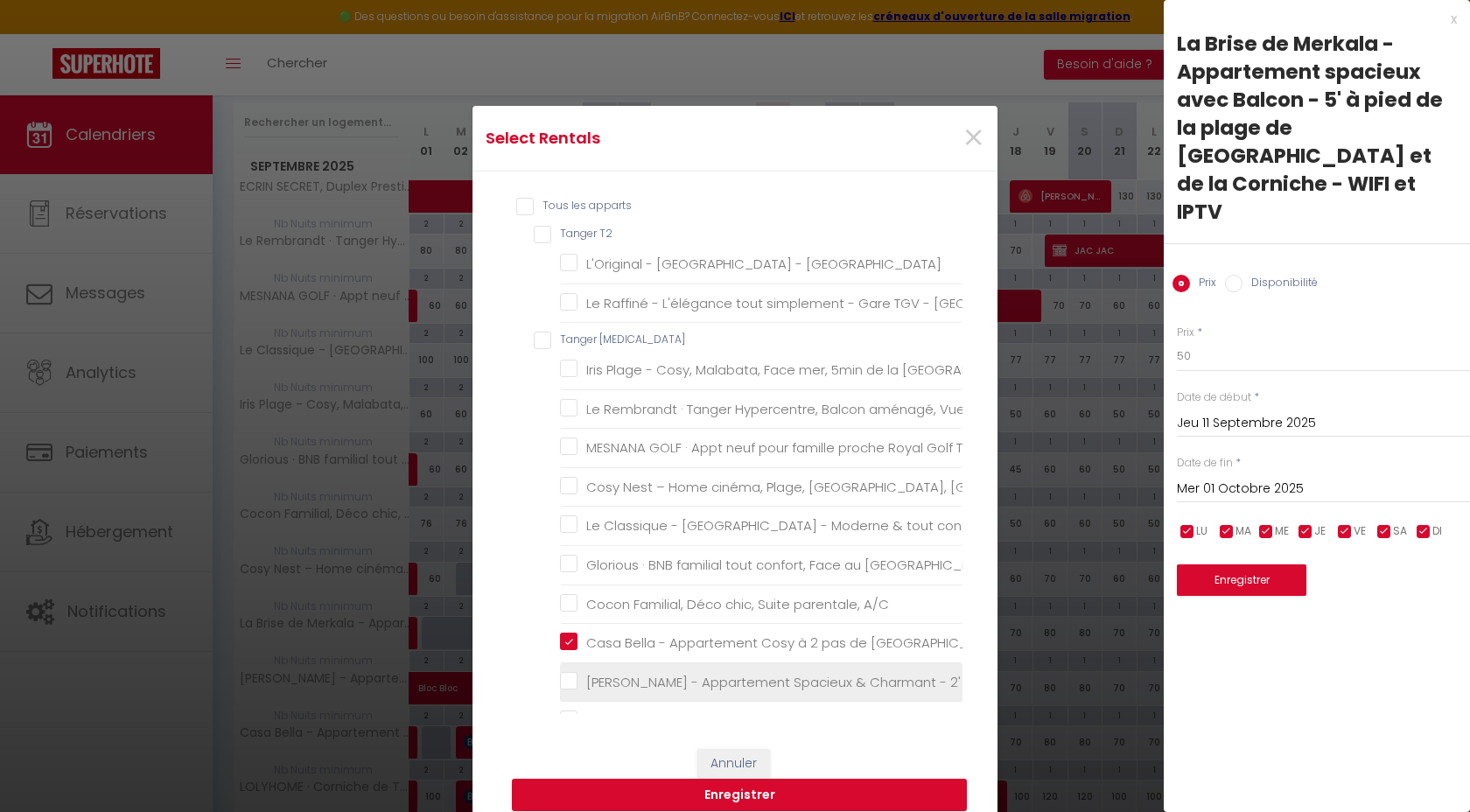
click at [669, 677] on IPTV "[PERSON_NAME] - Appartement Spacieux & Charmant - 2' de la Marina, de la plage …" at bounding box center [760, 682] width 402 height 18
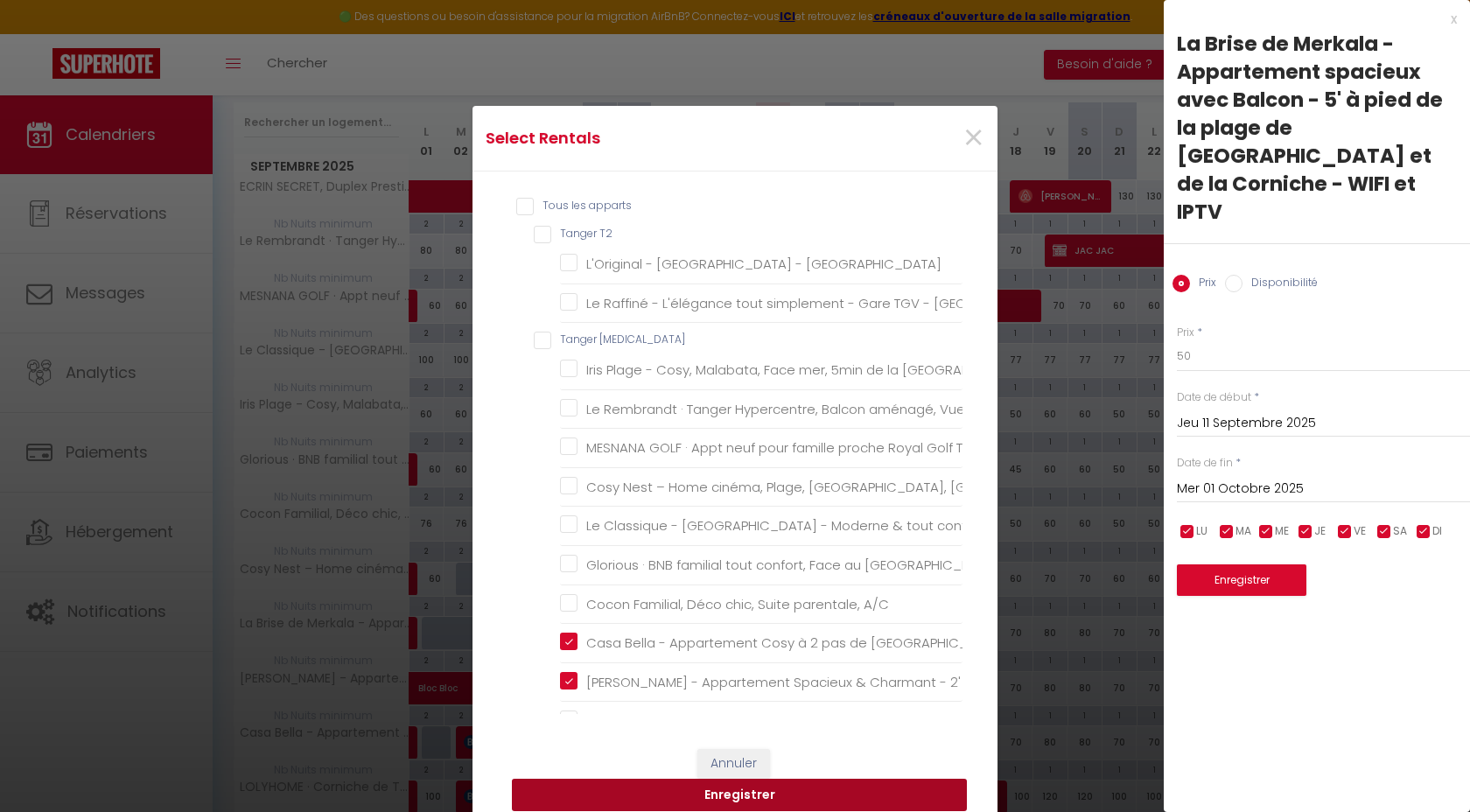
click at [813, 805] on button "Enregistrer" at bounding box center [739, 794] width 455 height 33
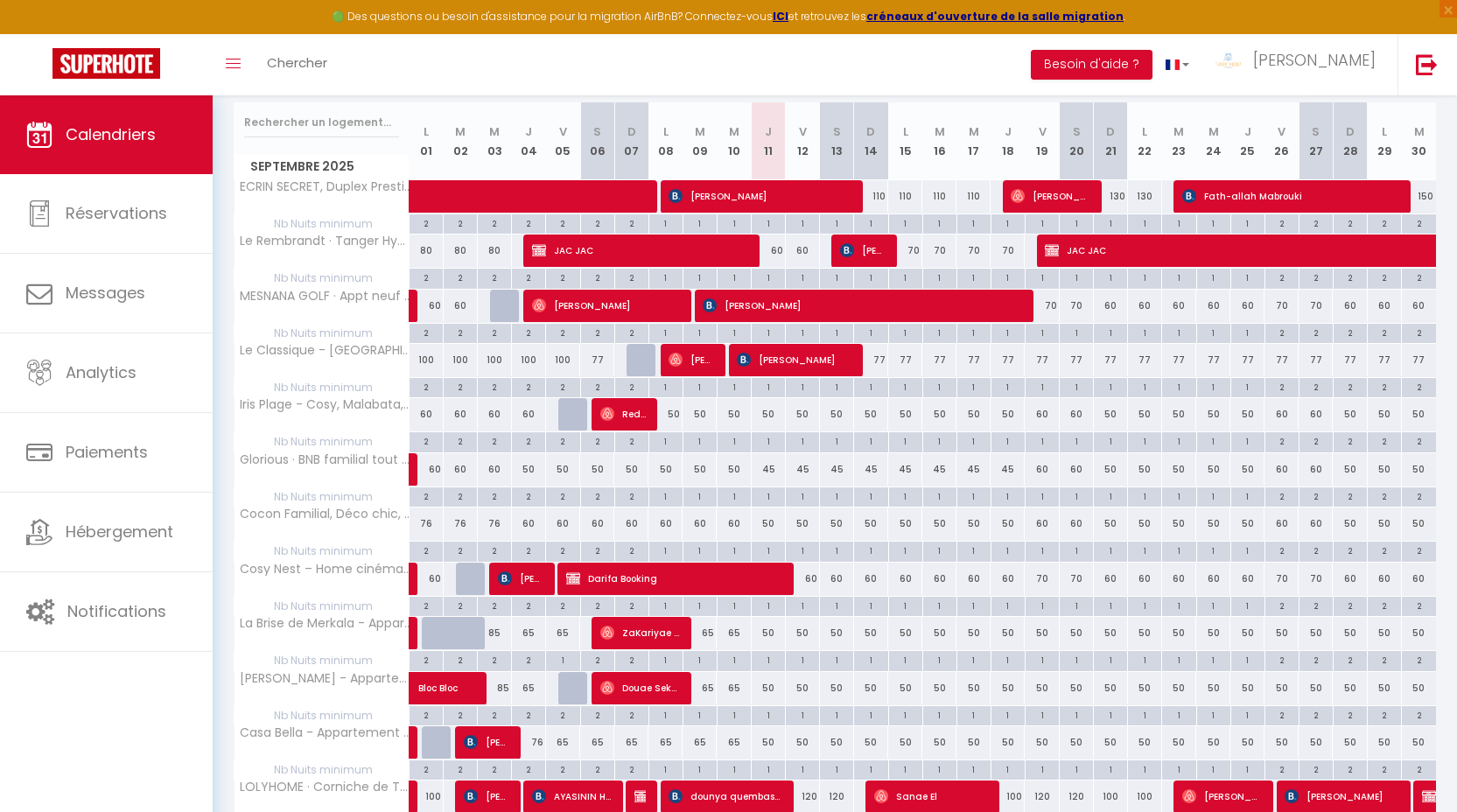
click at [798, 636] on div "50" at bounding box center [803, 633] width 34 height 32
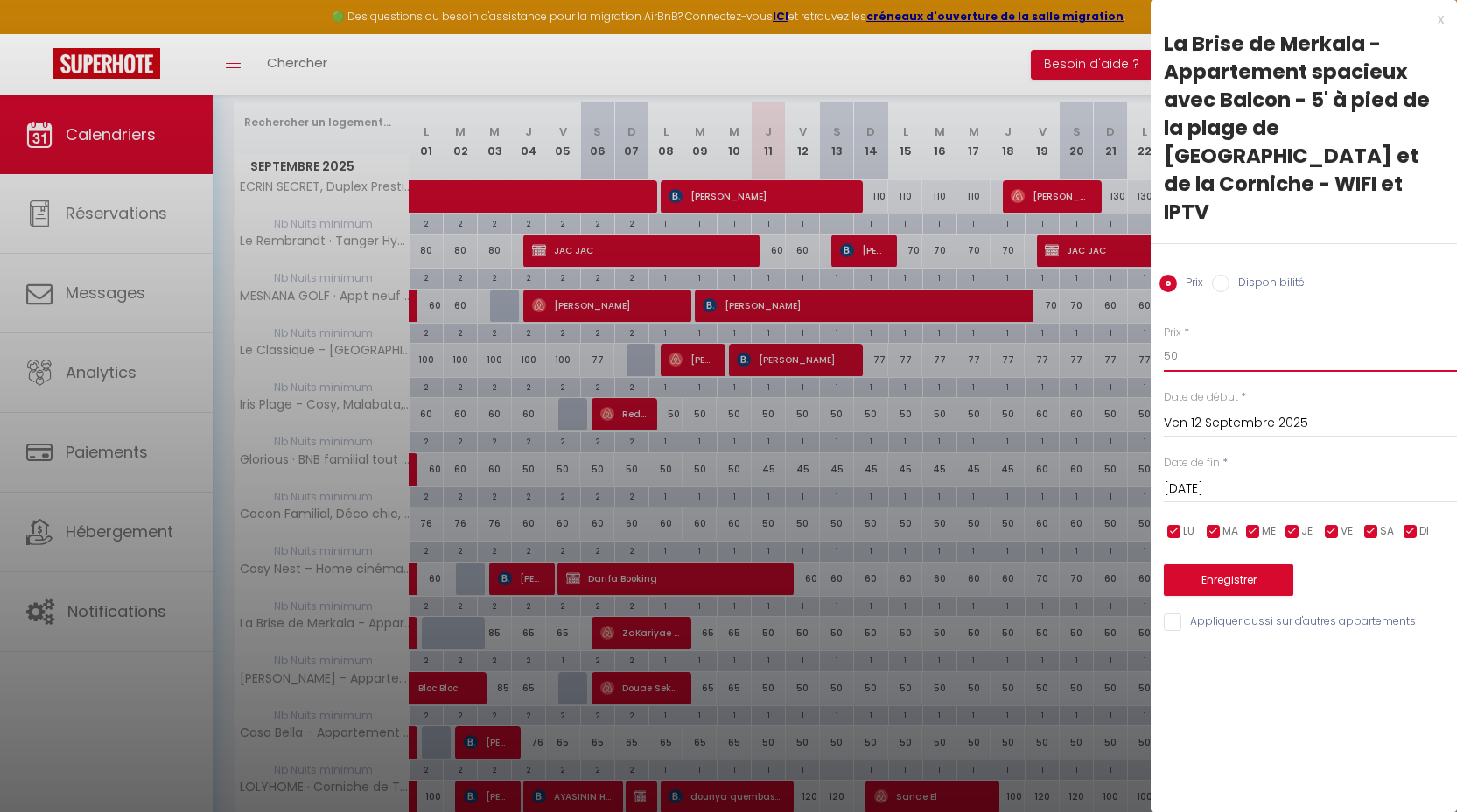
click at [1175, 340] on input "50" at bounding box center [1310, 356] width 293 height 31
click at [1185, 478] on input "[DATE]" at bounding box center [1310, 489] width 293 height 23
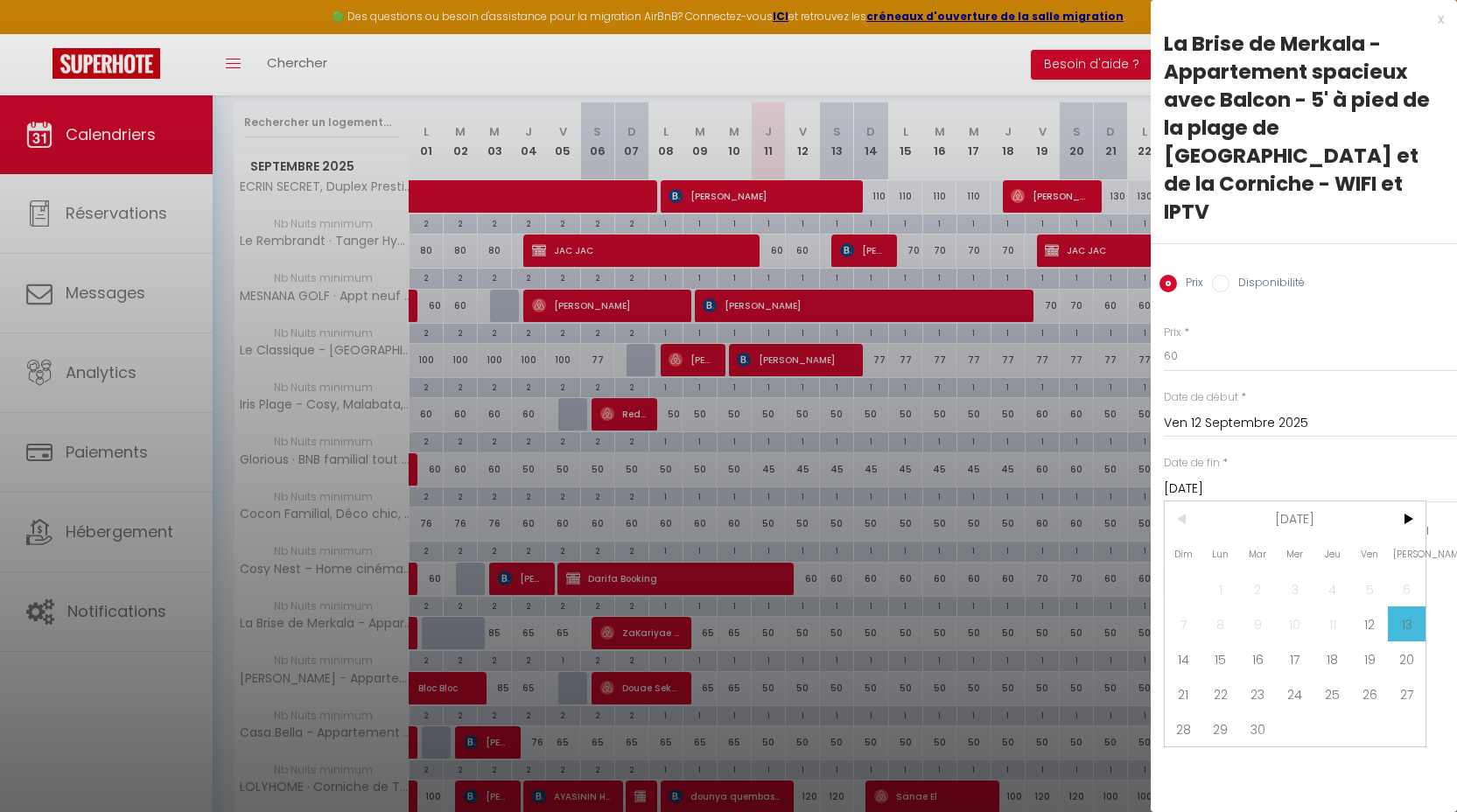
click at [1188, 641] on span "14" at bounding box center [1183, 658] width 37 height 35
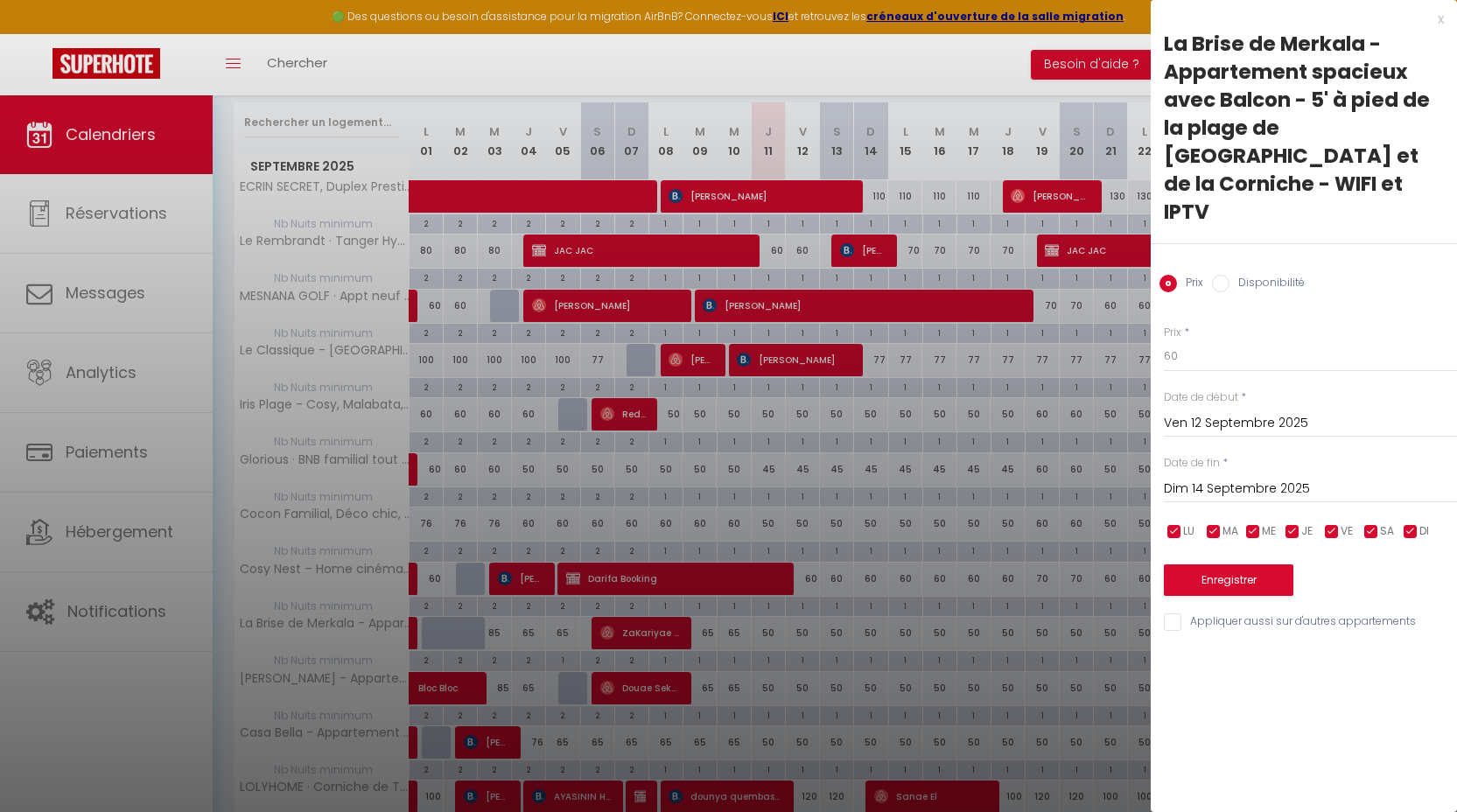
click at [1250, 557] on div "Prix * 60 Statut * Disponible Indisponible Date de début * [DATE] < [DATE] > Di…" at bounding box center [1303, 468] width 306 height 331
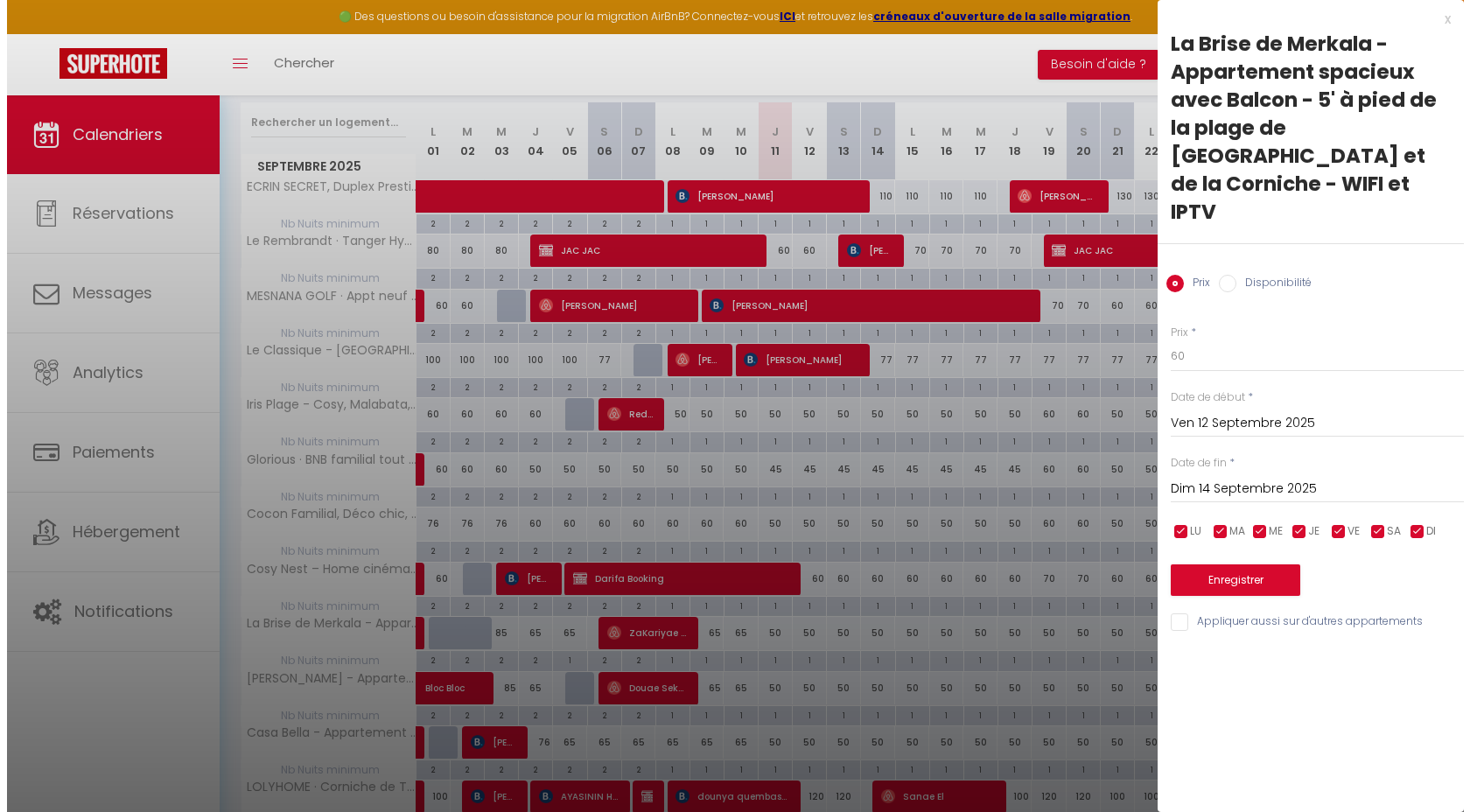
scroll to position [0, 0]
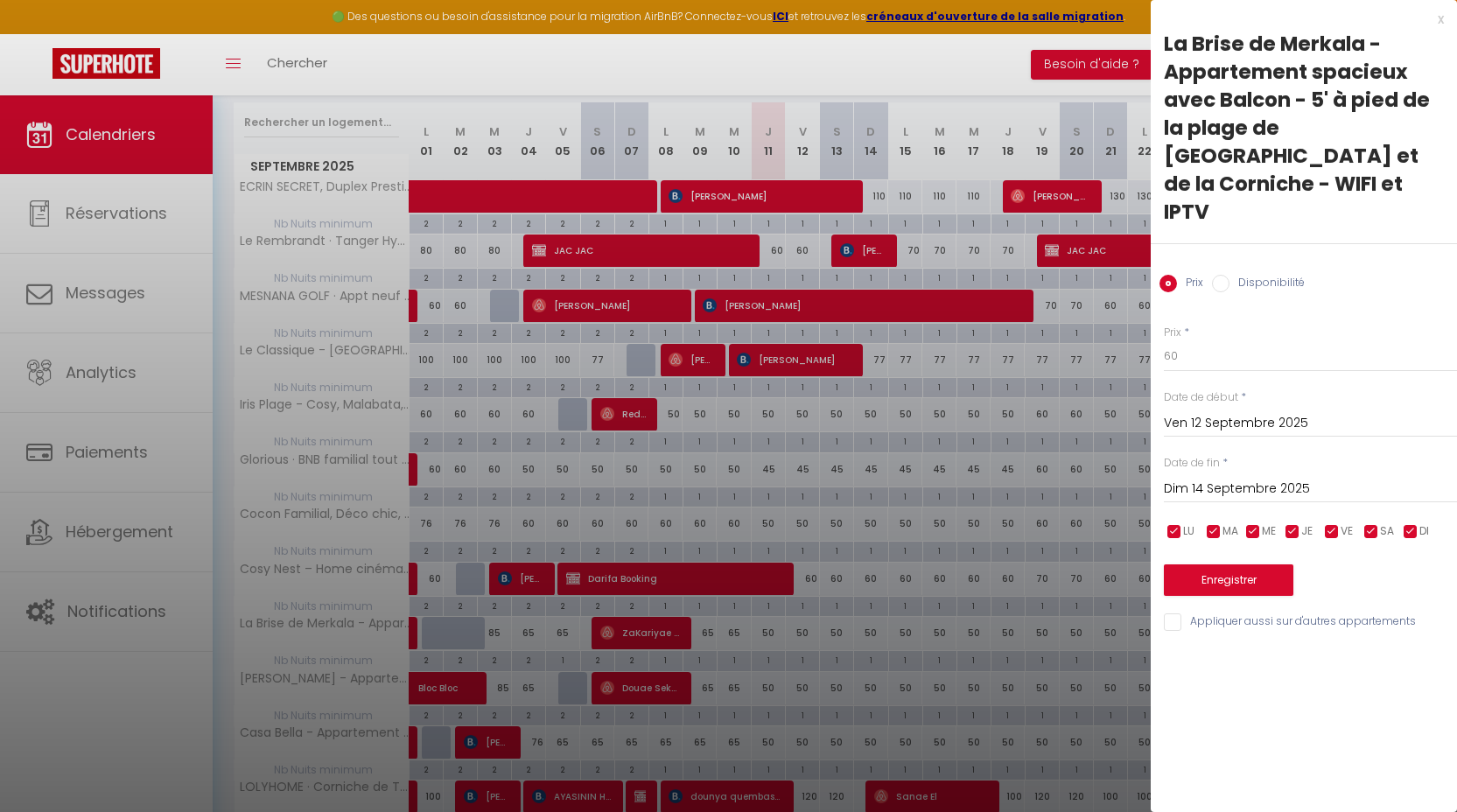
click at [1254, 613] on input "Appliquer aussi sur d'autres appartements" at bounding box center [1310, 622] width 293 height 18
click at [1266, 564] on button "Enregistrer" at bounding box center [1228, 579] width 129 height 31
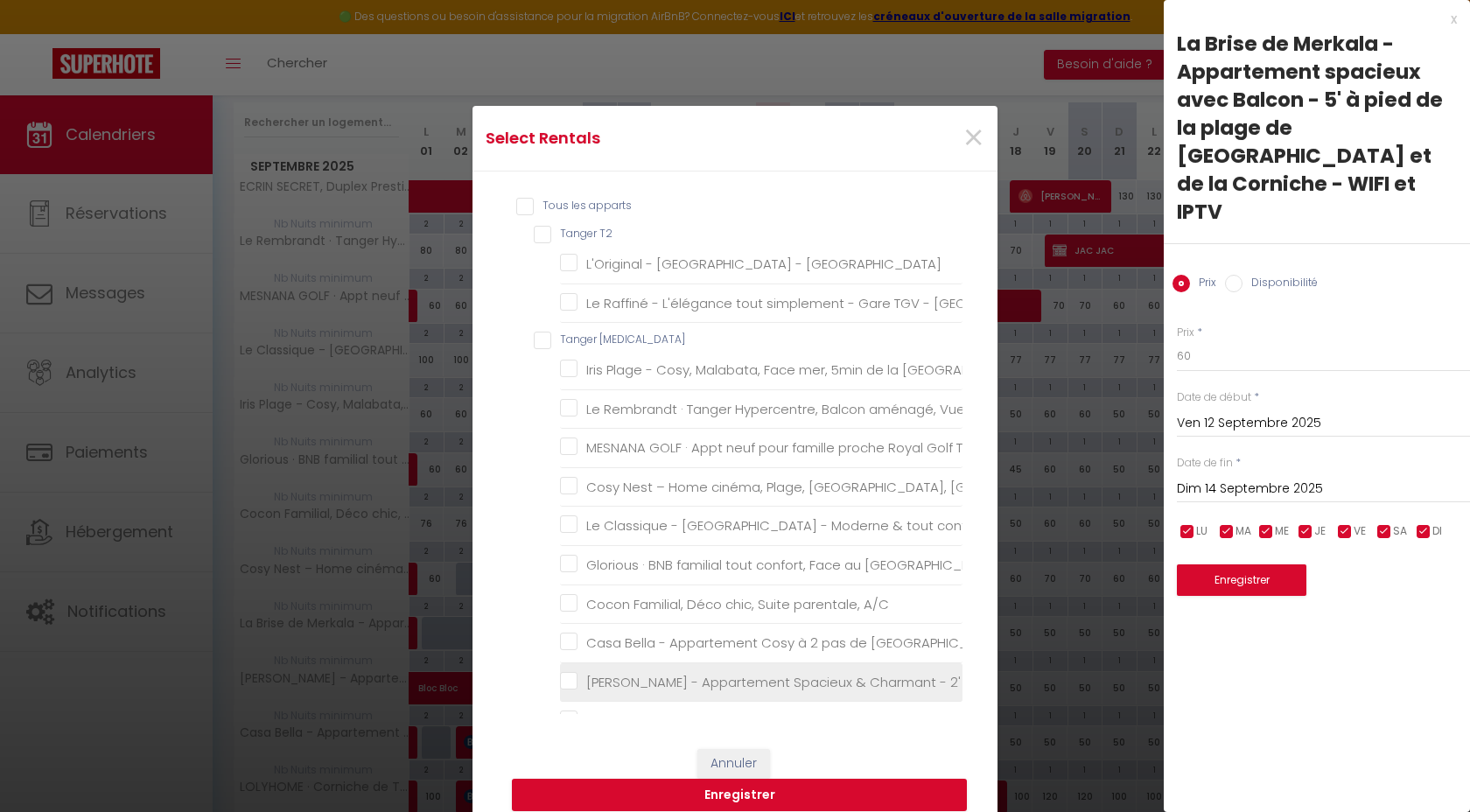
click at [707, 677] on IPTV "[PERSON_NAME] - Appartement Spacieux & Charmant - 2' de la Marina, de la plage …" at bounding box center [760, 682] width 402 height 18
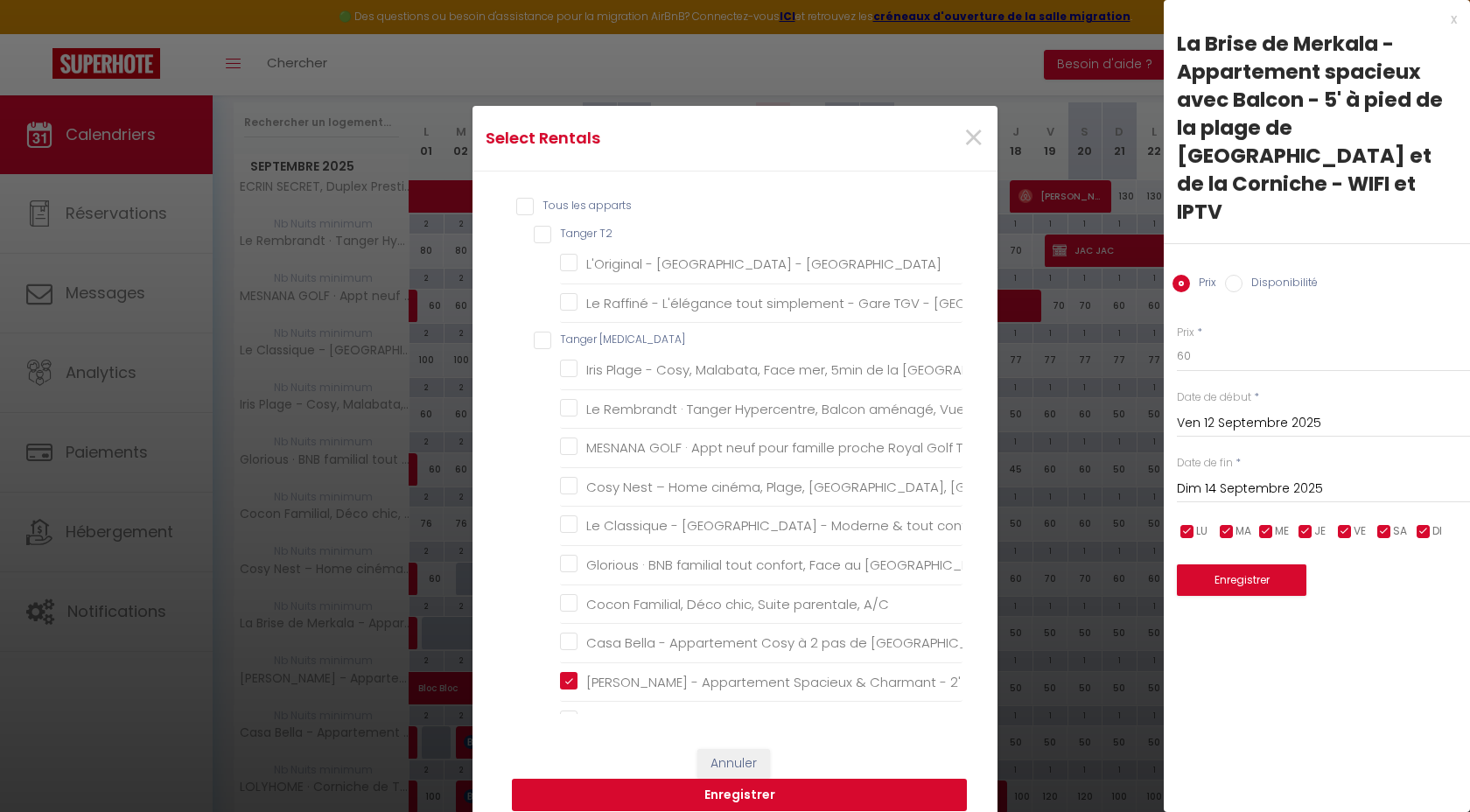
click at [785, 795] on button "Enregistrer" at bounding box center [739, 794] width 455 height 33
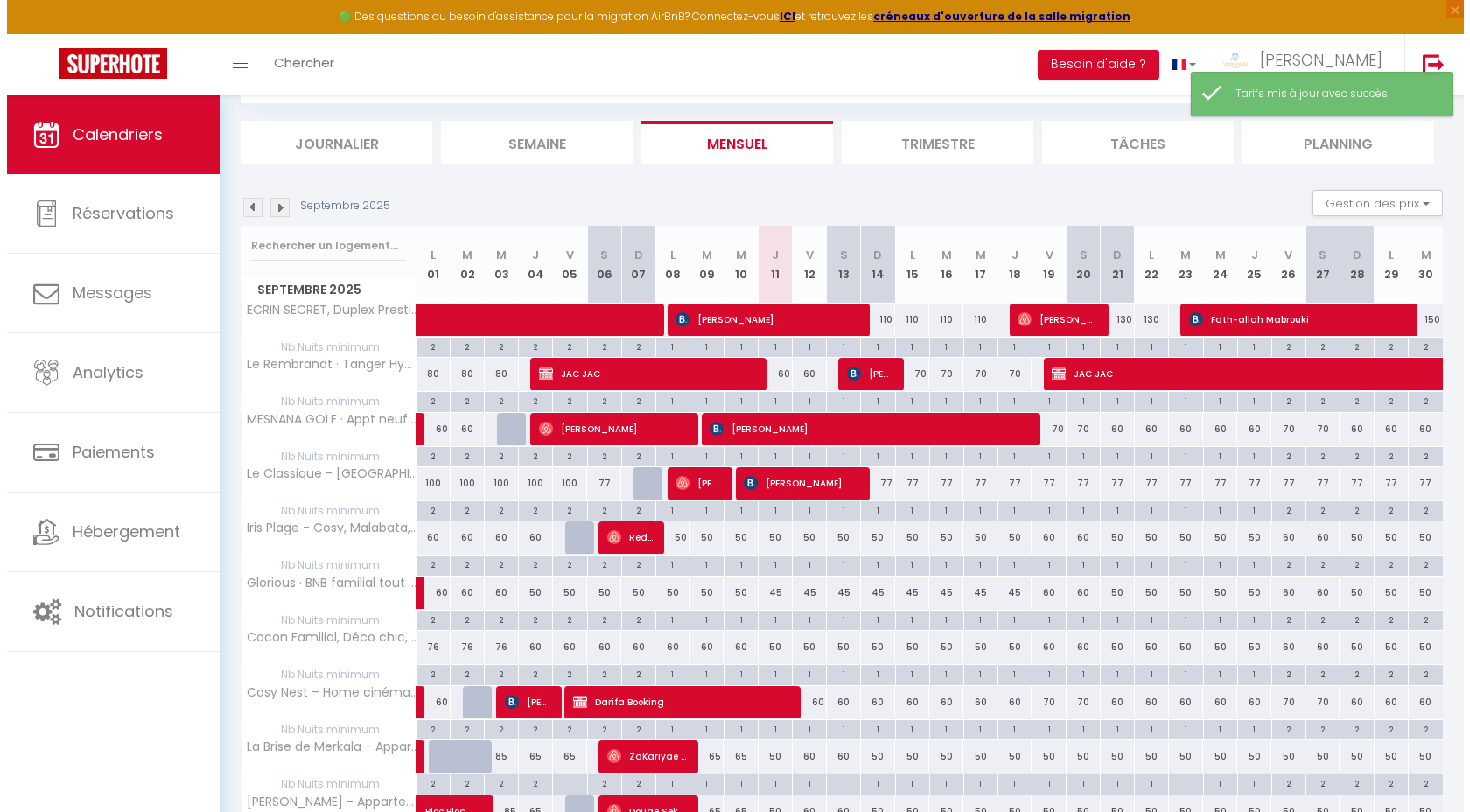
scroll to position [218, 0]
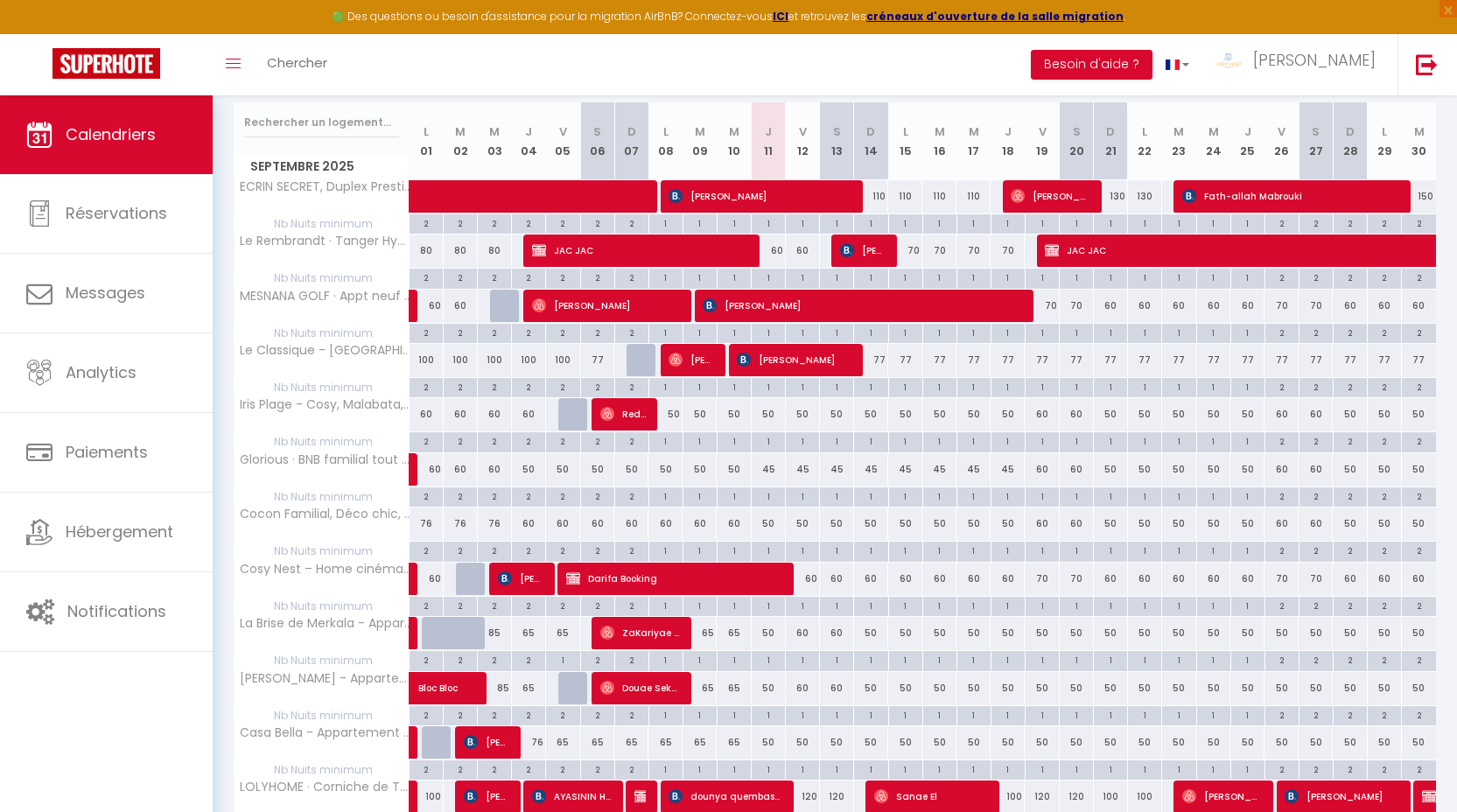
click at [1040, 635] on div "50" at bounding box center [1041, 633] width 34 height 32
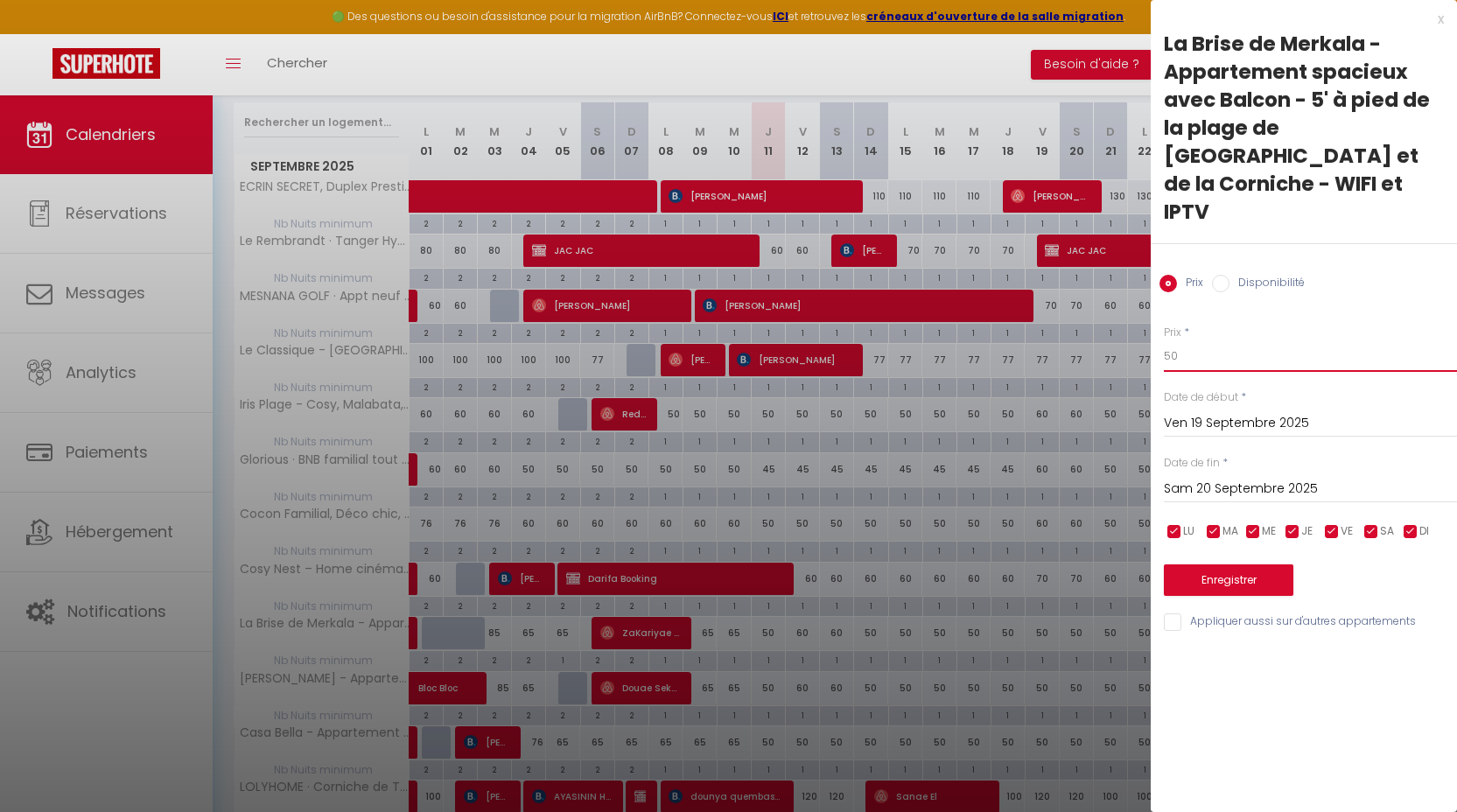
click at [1168, 340] on input "50" at bounding box center [1310, 356] width 293 height 31
click at [1181, 478] on input "Sam 20 Septembre 2025" at bounding box center [1310, 489] width 293 height 23
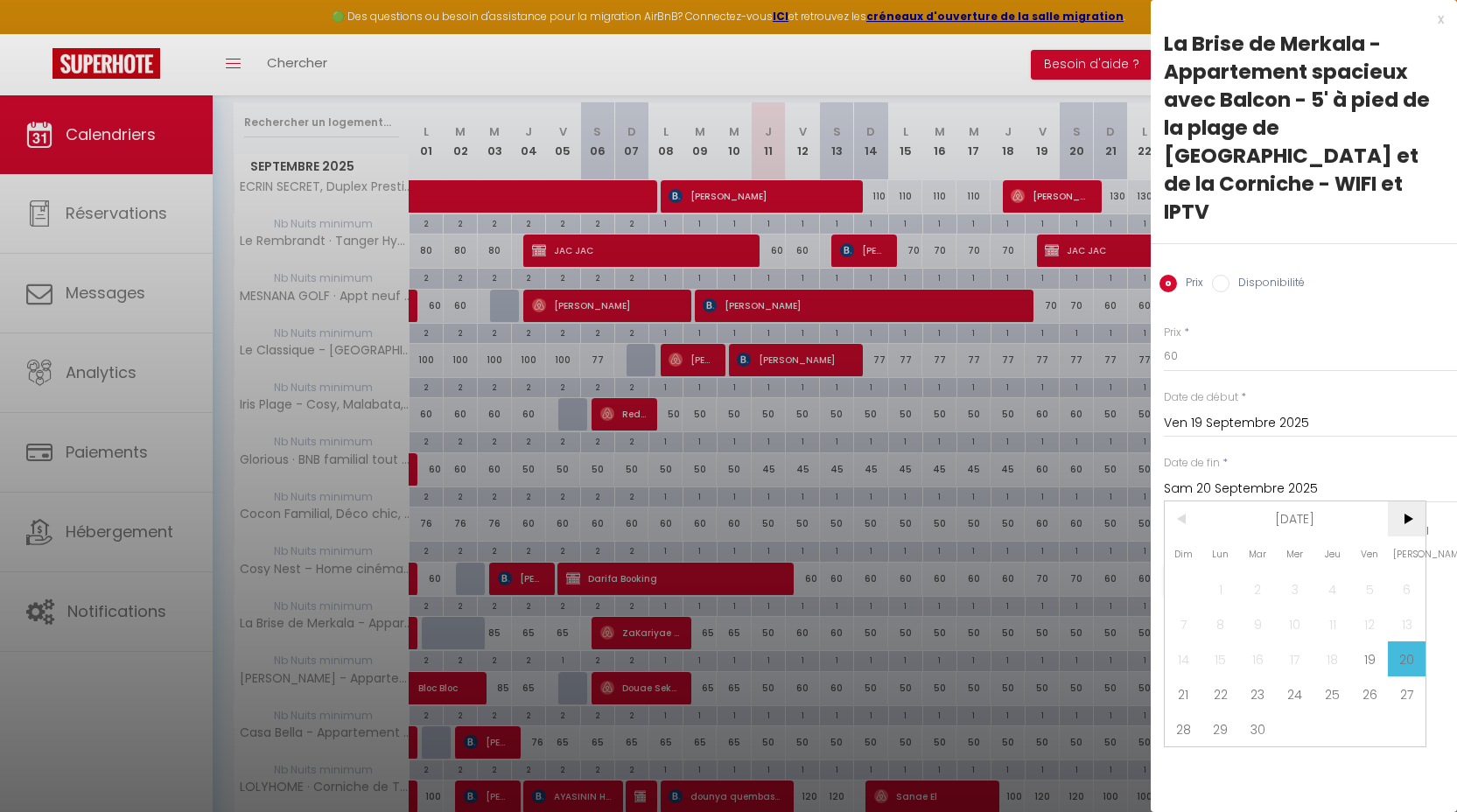
click at [1404, 501] on span ">" at bounding box center [1406, 518] width 37 height 35
click at [1288, 571] on span "1" at bounding box center [1296, 588] width 37 height 35
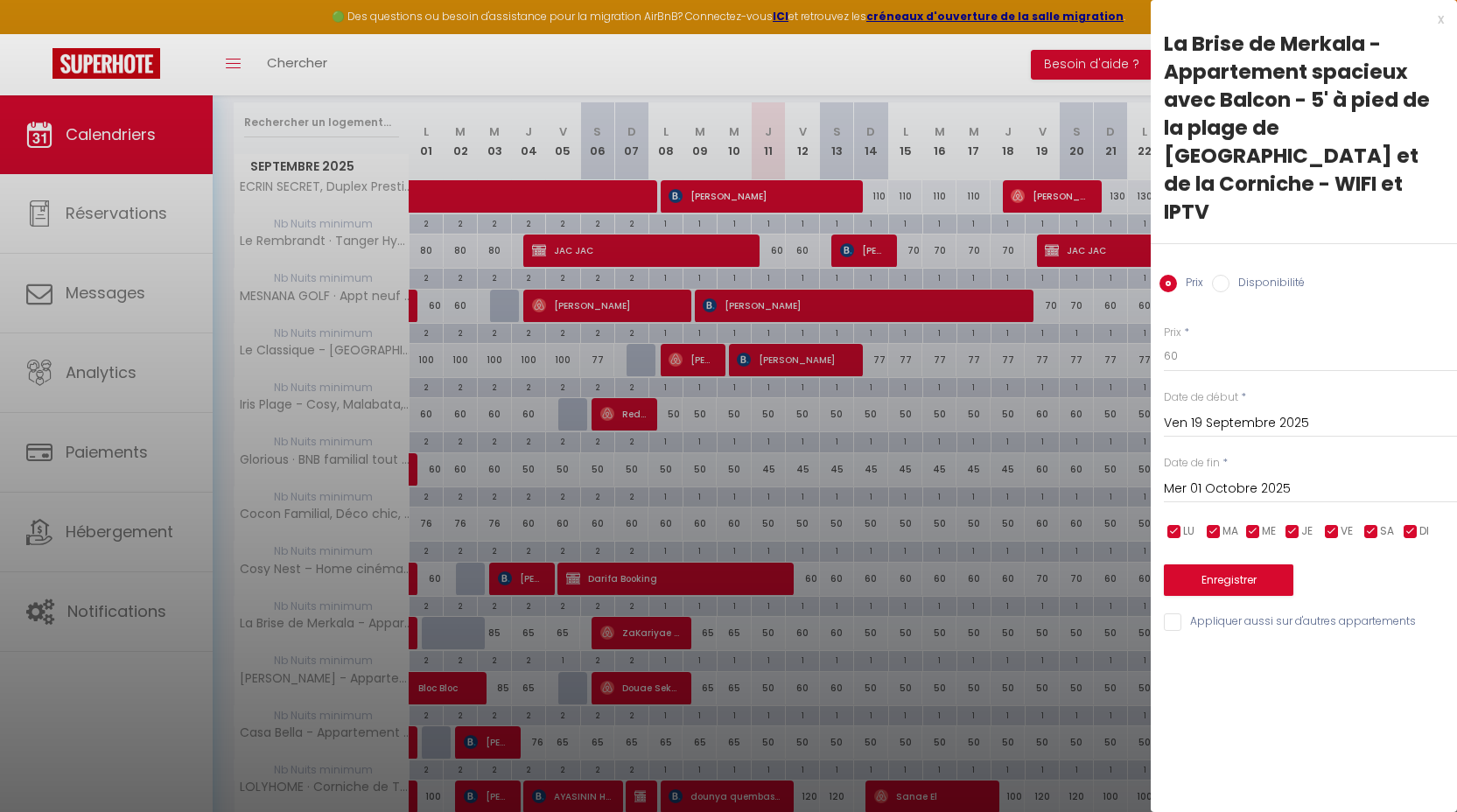
click at [1407, 523] on input "checkbox" at bounding box center [1411, 532] width 18 height 18
click at [1305, 523] on span "JE" at bounding box center [1306, 531] width 12 height 17
drag, startPoint x: 1250, startPoint y: 470, endPoint x: 1239, endPoint y: 474, distance: 11.7
click at [1250, 523] on input "checkbox" at bounding box center [1253, 532] width 18 height 18
click at [1217, 523] on input "checkbox" at bounding box center [1214, 532] width 18 height 18
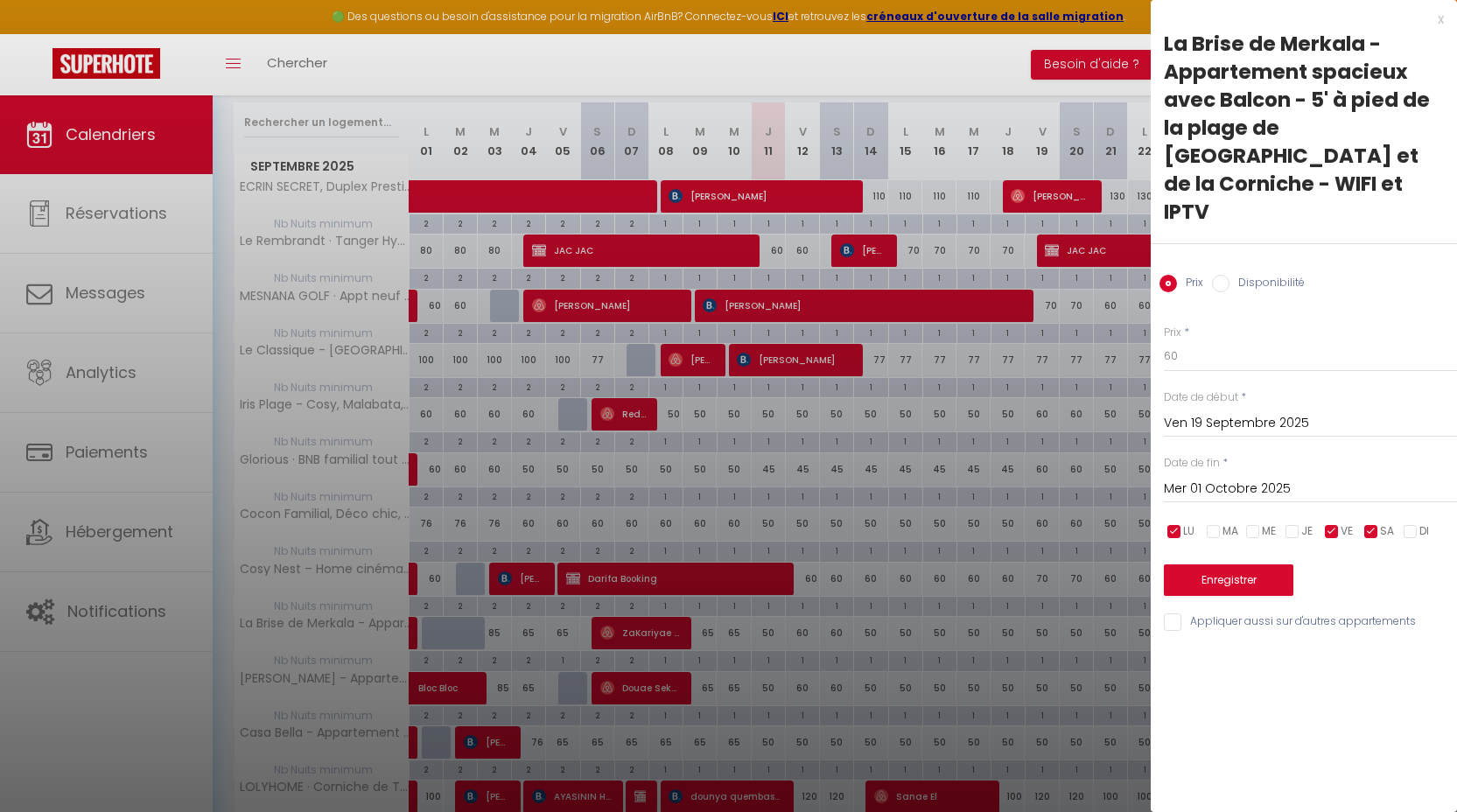
click at [1174, 523] on input "checkbox" at bounding box center [1174, 532] width 18 height 18
click at [1228, 613] on input "Appliquer aussi sur d'autres appartements" at bounding box center [1310, 622] width 293 height 18
click at [1239, 564] on button "Enregistrer" at bounding box center [1228, 579] width 129 height 31
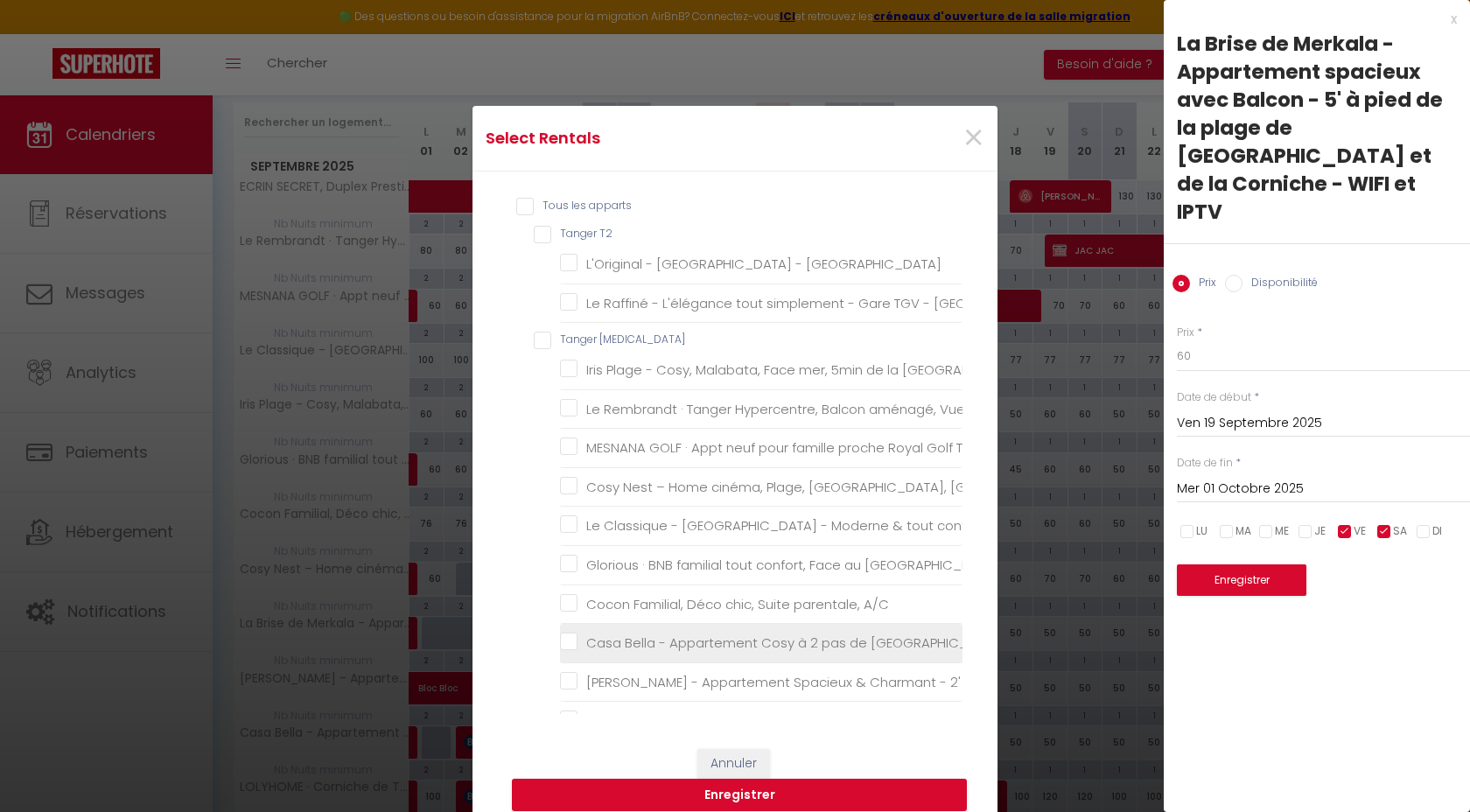
click at [678, 631] on li "Casa Bella - Appartement Cosy à 2 pas de [GEOGRAPHIC_DATA], de [GEOGRAPHIC_DATA…" at bounding box center [760, 644] width 402 height 39
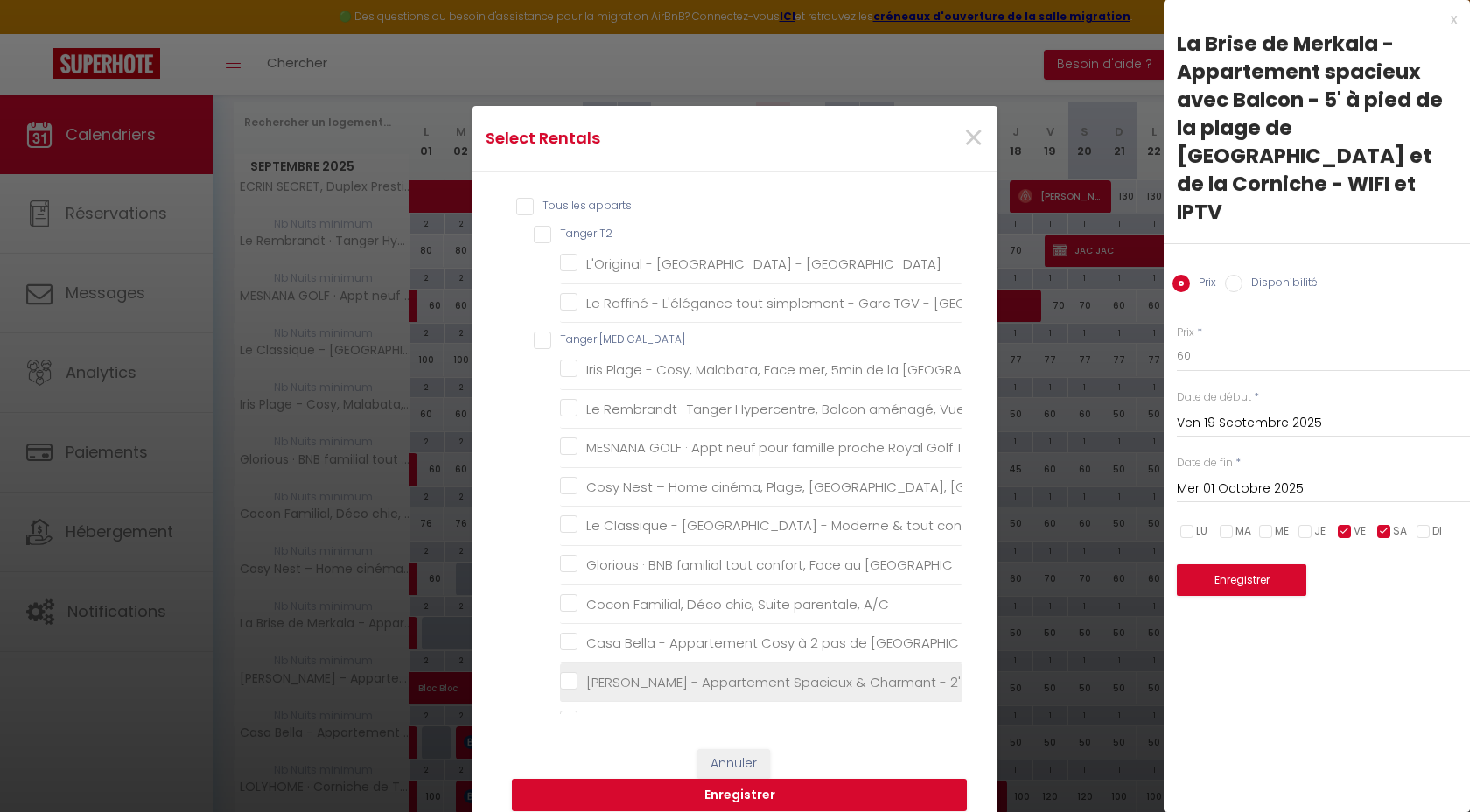
click at [677, 677] on IPTV "[PERSON_NAME] - Appartement Spacieux & Charmant - 2' de la Marina, de la plage …" at bounding box center [760, 682] width 402 height 18
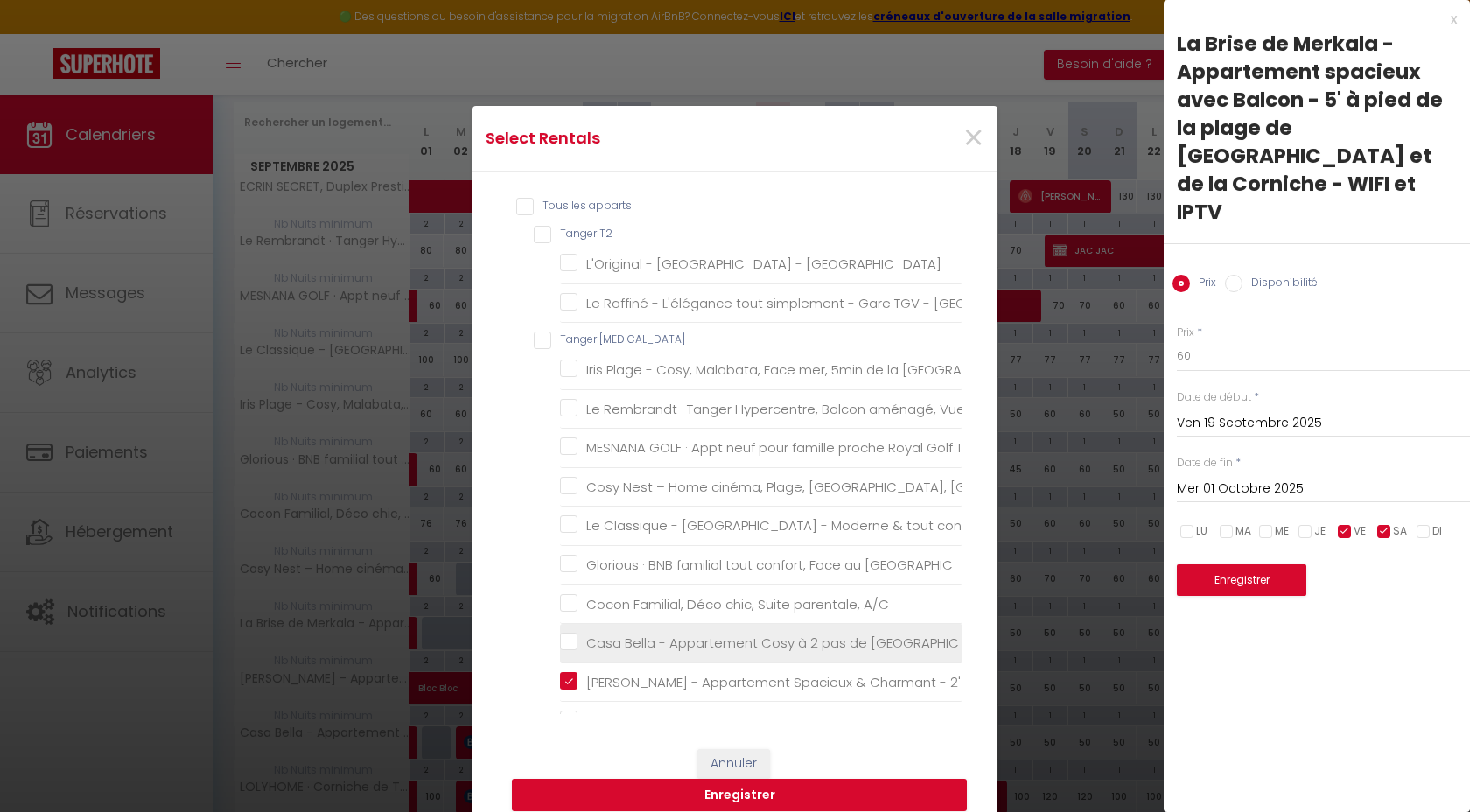
click at [609, 644] on IPTV "Casa Bella - Appartement Cosy à 2 pas de [GEOGRAPHIC_DATA], de [GEOGRAPHIC_DATA…" at bounding box center [760, 643] width 402 height 18
click at [801, 789] on button "Enregistrer" at bounding box center [739, 794] width 455 height 33
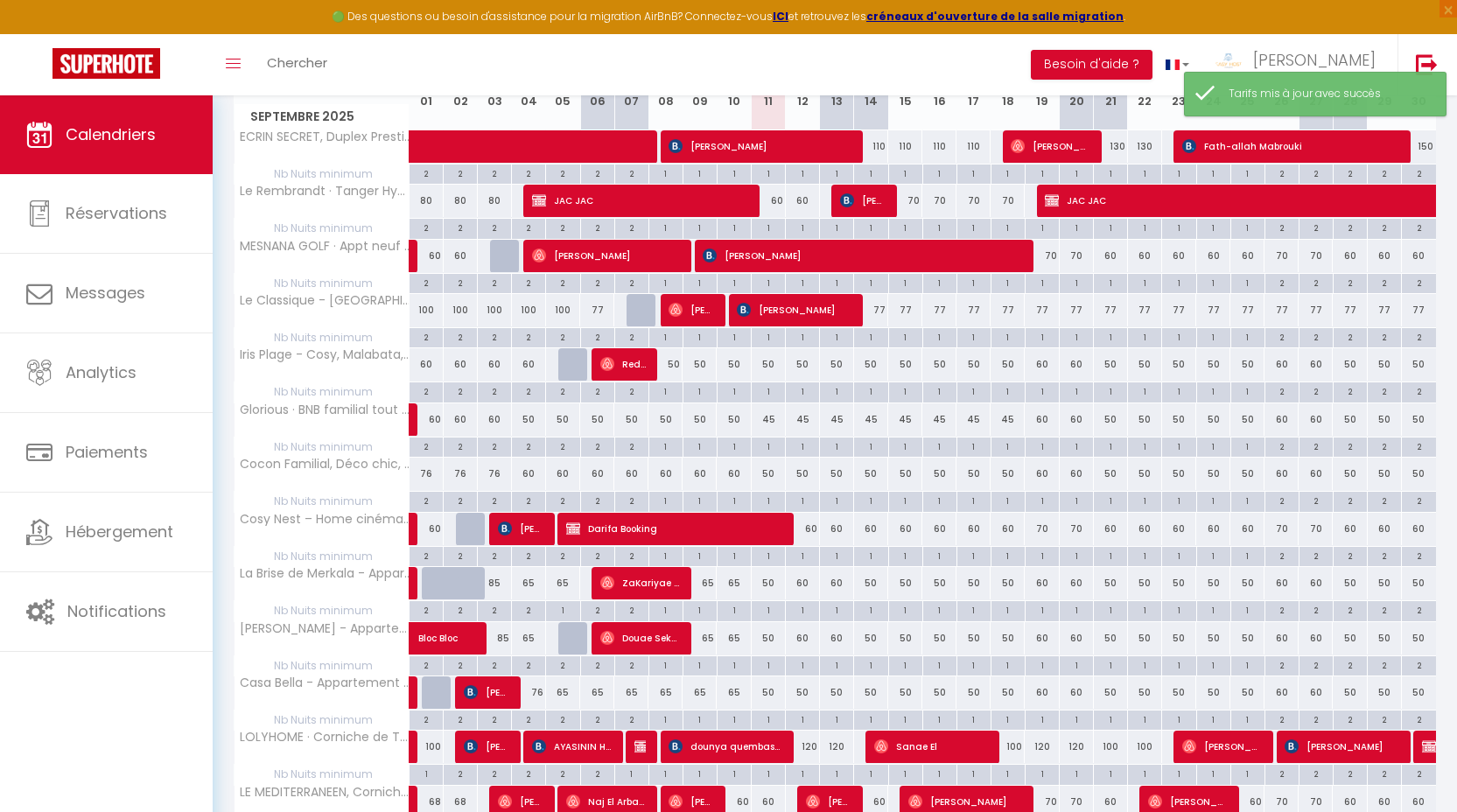
scroll to position [235, 0]
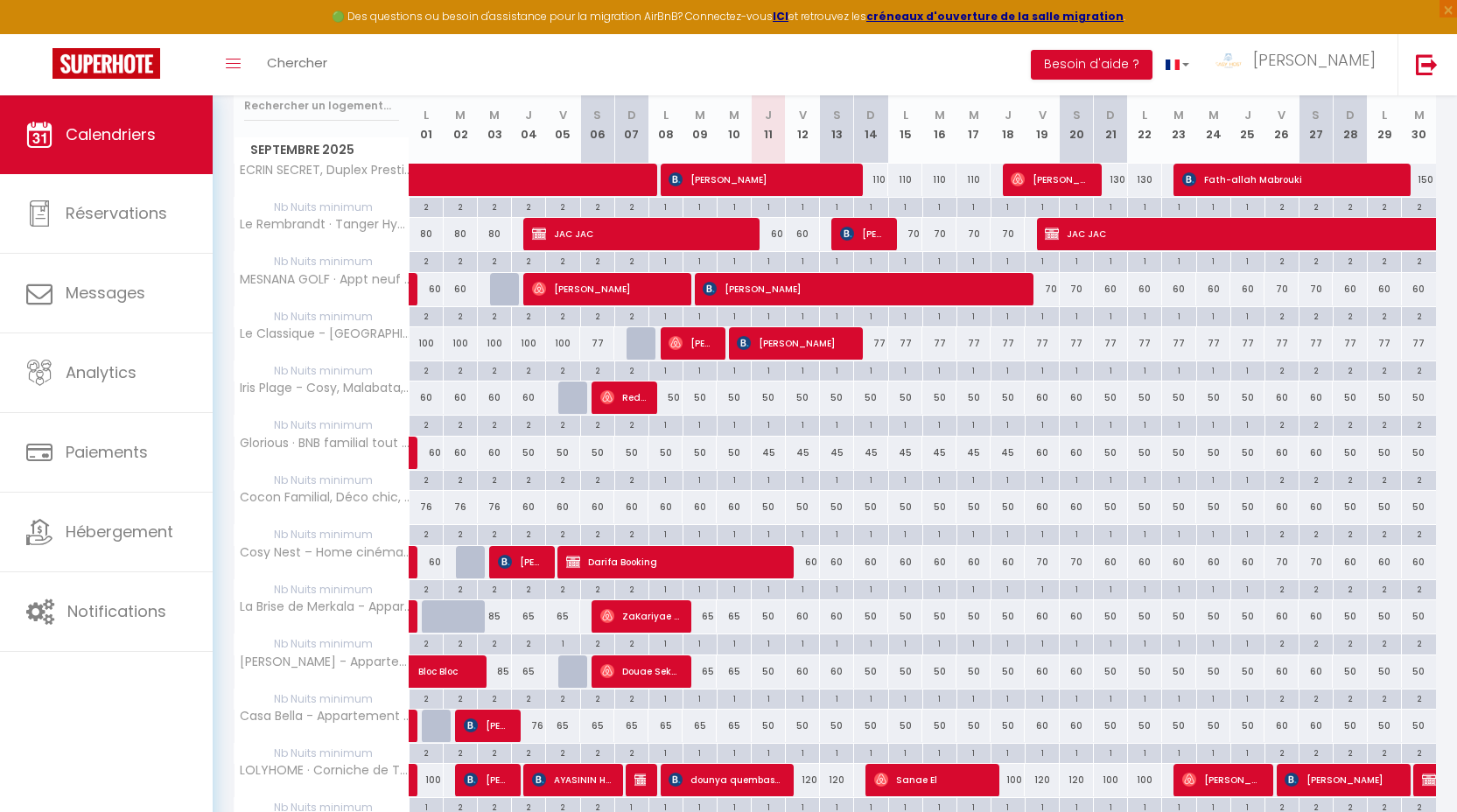
click at [809, 778] on div "120" at bounding box center [803, 780] width 34 height 32
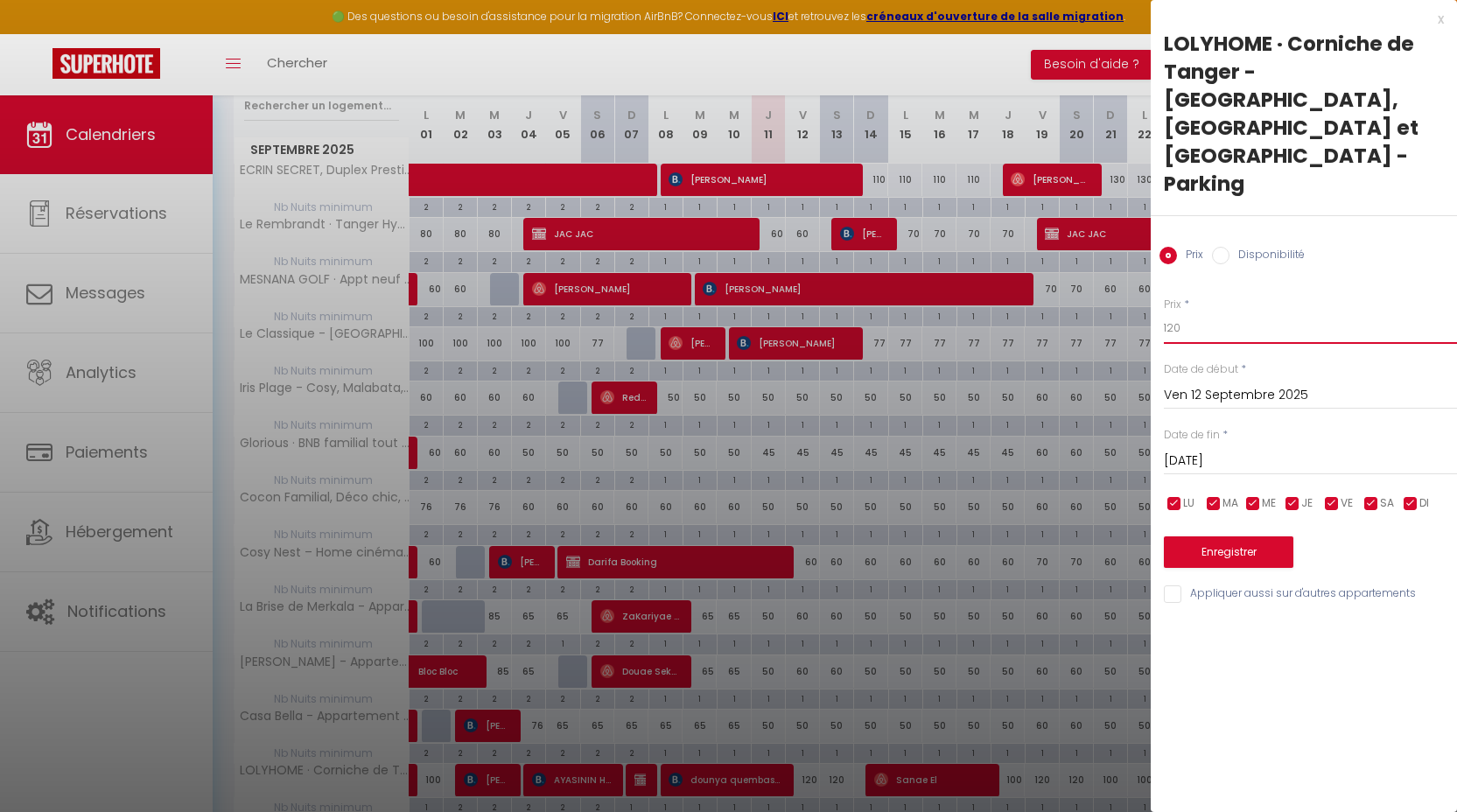
click at [1233, 312] on input "120" at bounding box center [1310, 327] width 293 height 31
click at [1220, 444] on div "[DATE] < [DATE] > Dim Lun Mar Mer Jeu Ven Sam 1 2 3 4 5 6 7 8 9 10 11 12 13 14 …" at bounding box center [1310, 459] width 293 height 31
click at [1222, 449] on input "[DATE]" at bounding box center [1310, 461] width 293 height 23
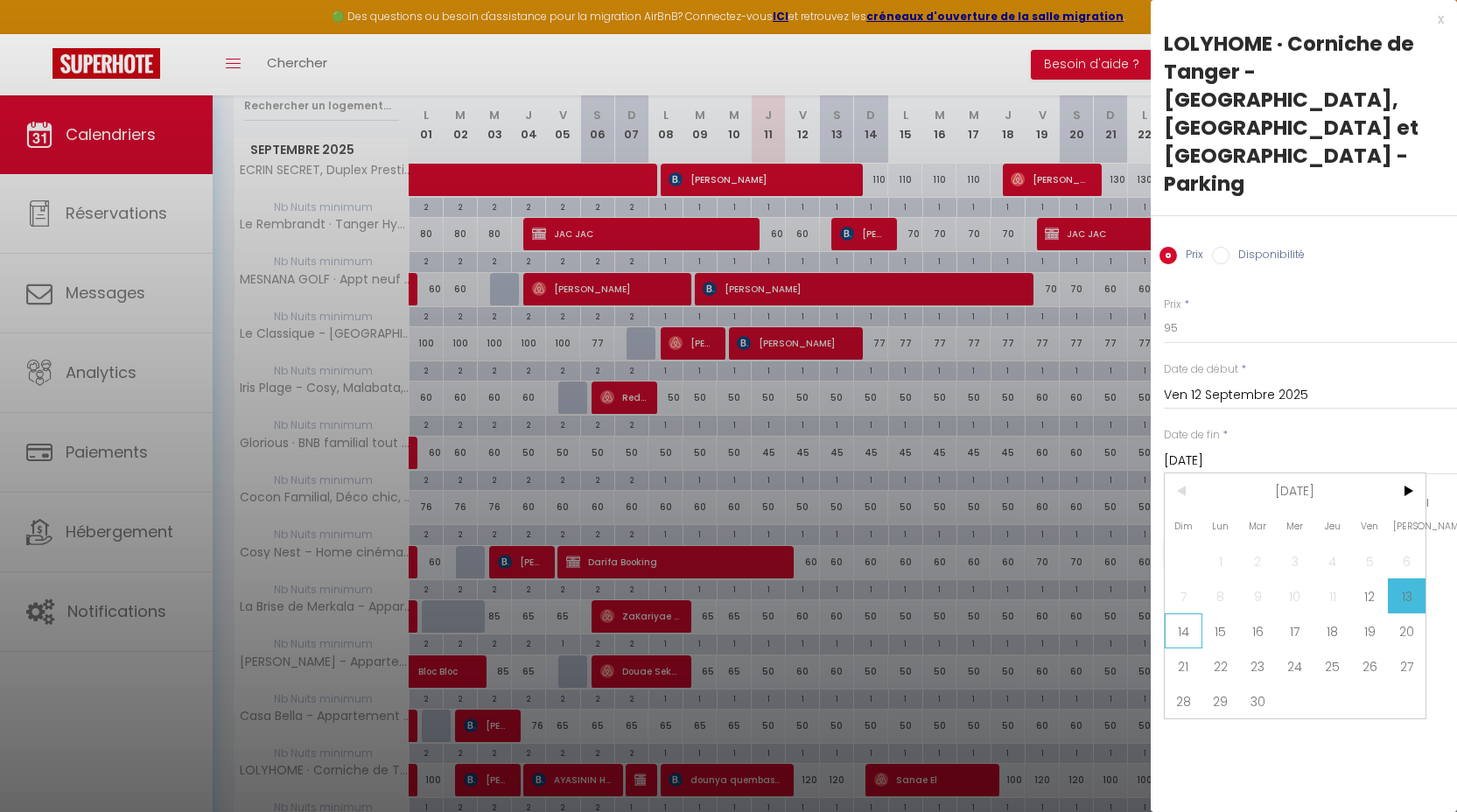
click at [1173, 613] on span "14" at bounding box center [1183, 630] width 37 height 35
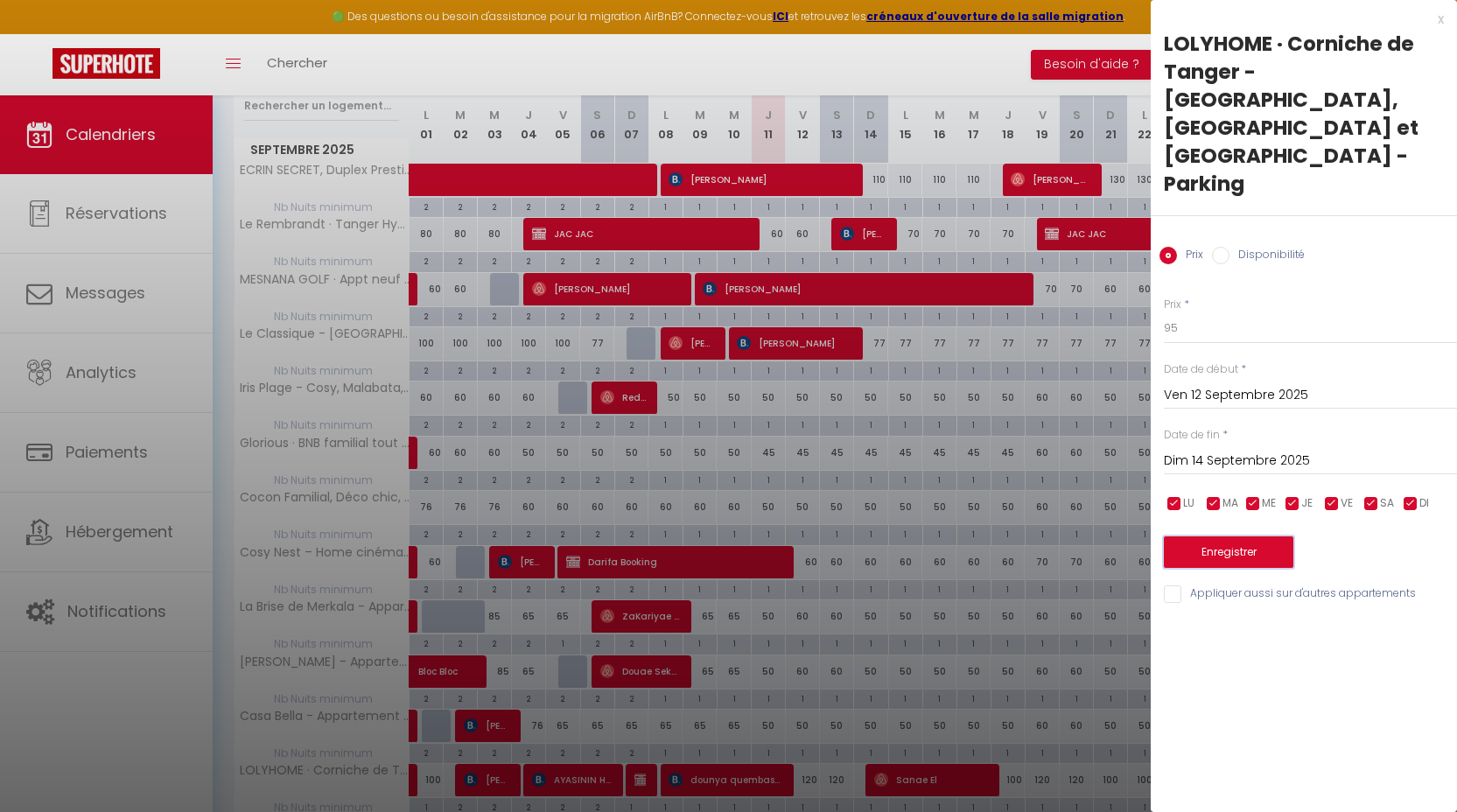
click at [1204, 537] on button "Enregistrer" at bounding box center [1228, 552] width 129 height 31
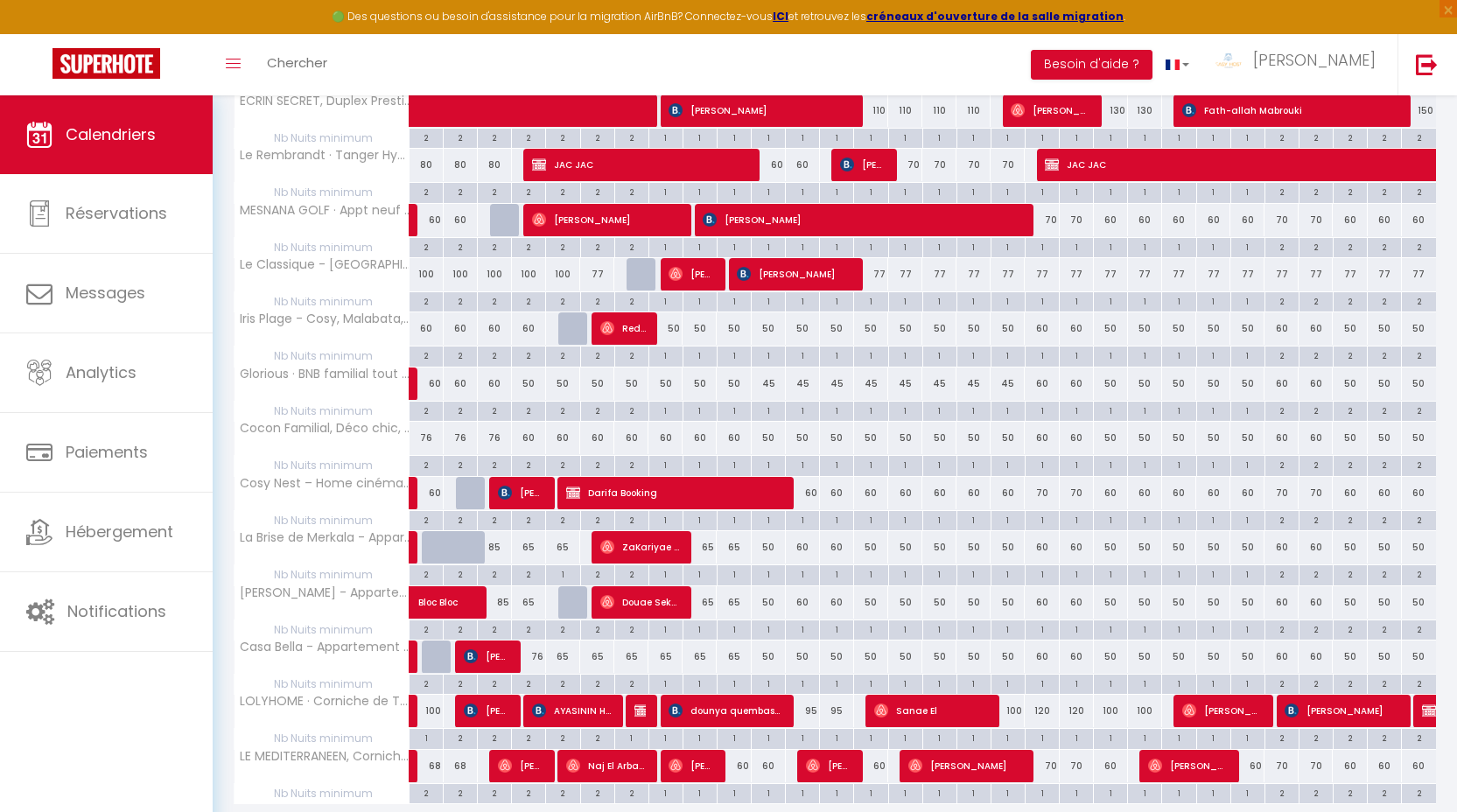
scroll to position [309, 0]
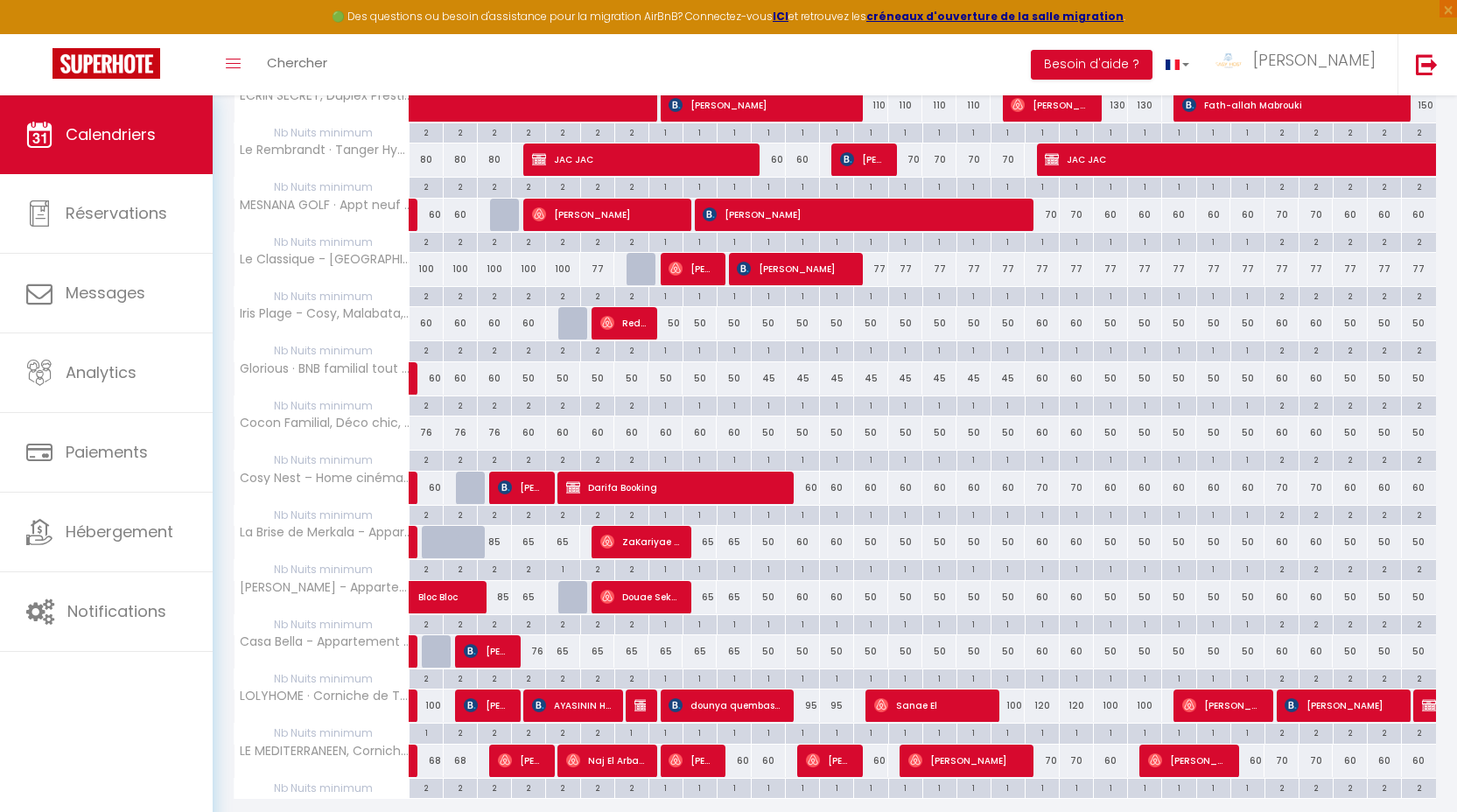
click at [765, 770] on div "60" at bounding box center [769, 760] width 34 height 32
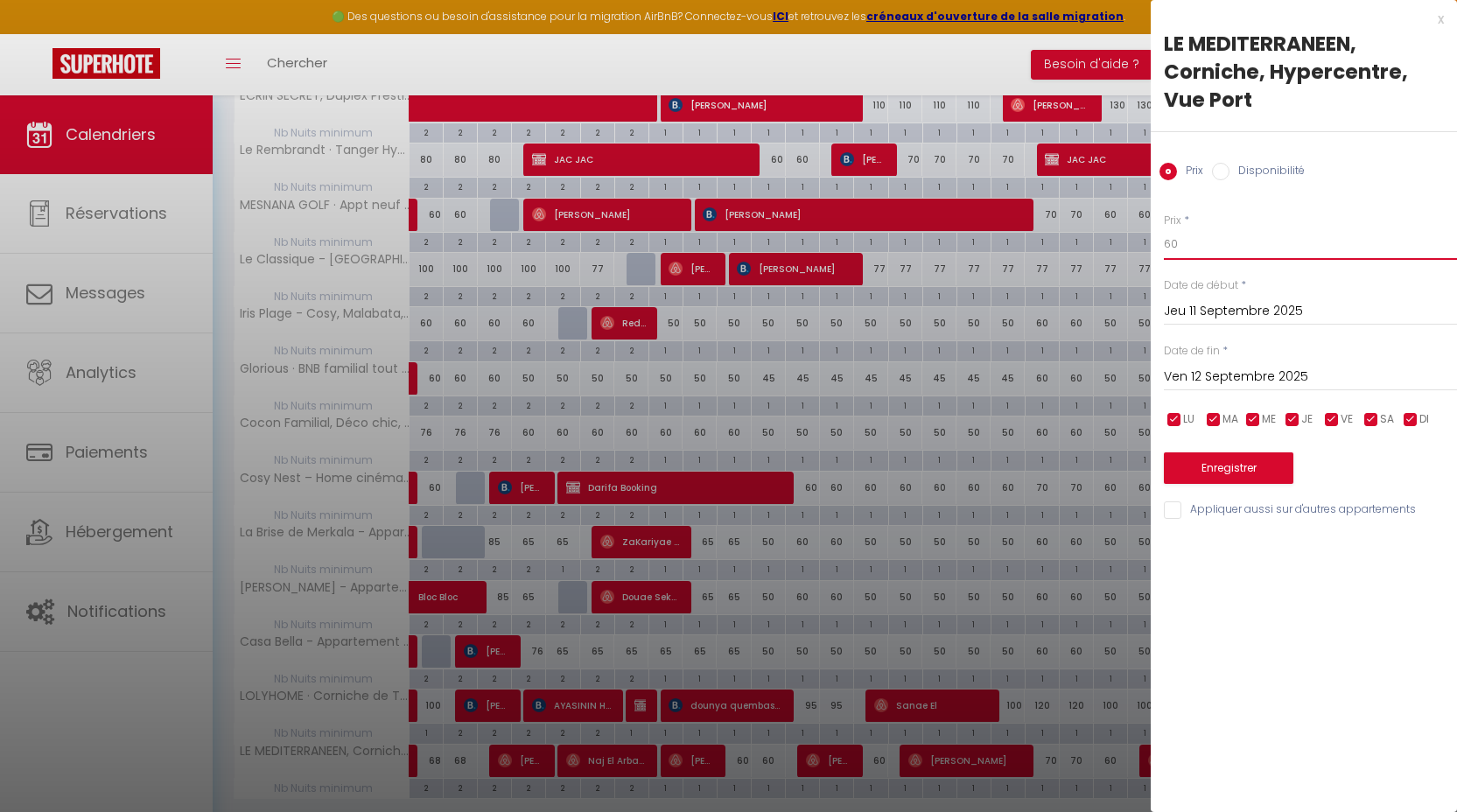
click at [1202, 256] on input "60" at bounding box center [1310, 243] width 293 height 31
drag, startPoint x: 1206, startPoint y: 462, endPoint x: 1203, endPoint y: 474, distance: 12.4
click at [1206, 462] on button "Enregistrer" at bounding box center [1228, 467] width 129 height 31
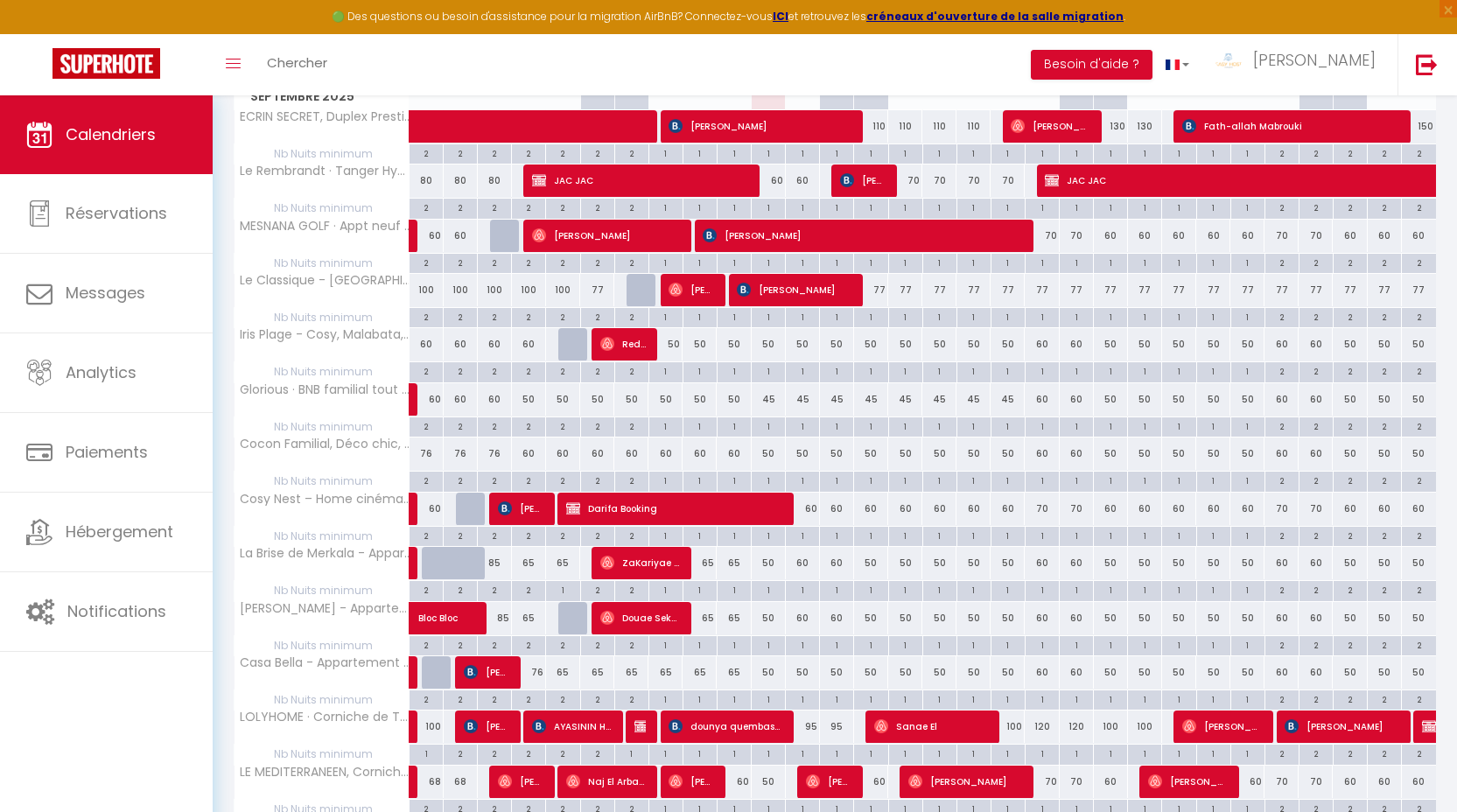
scroll to position [368, 0]
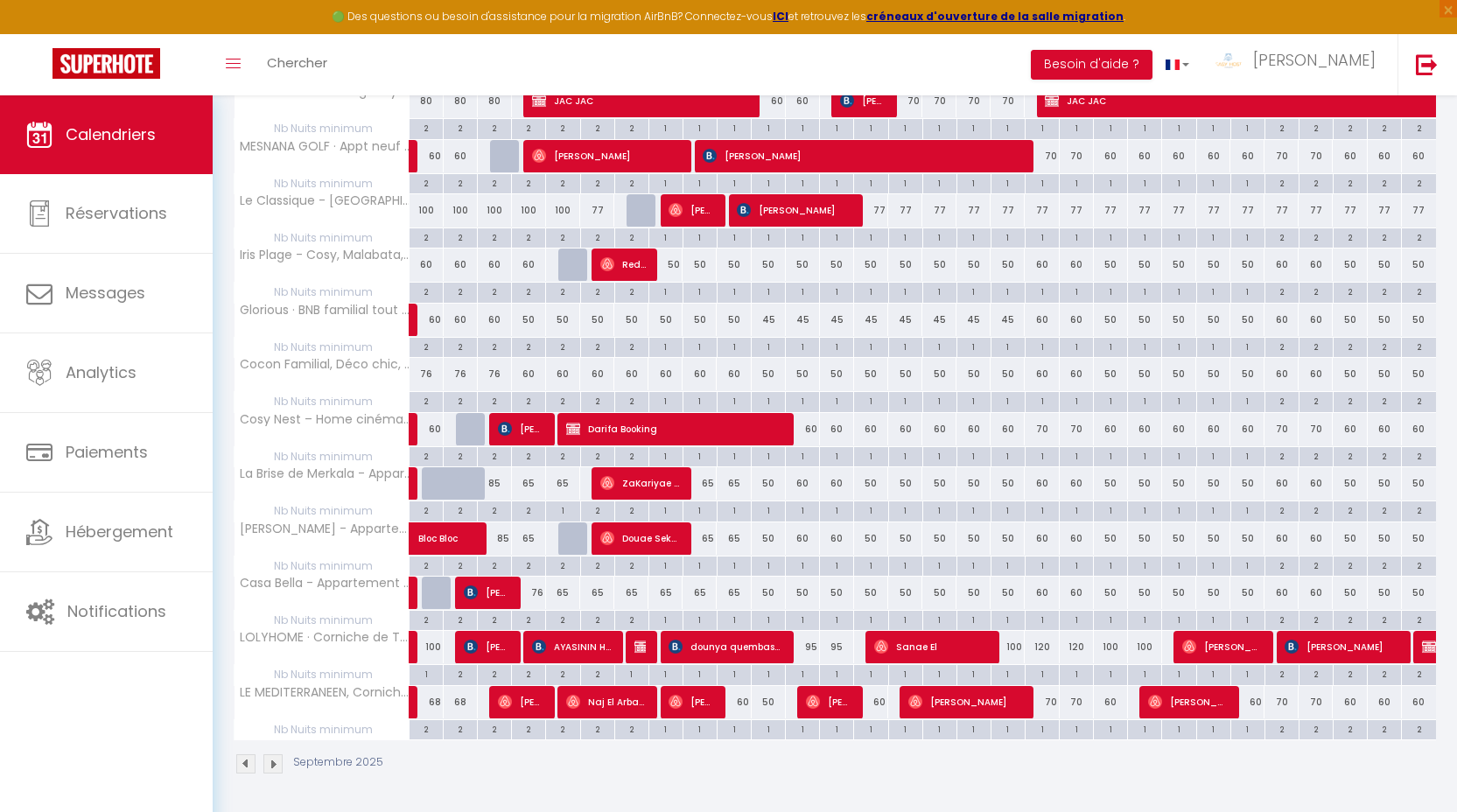
click at [1114, 708] on div "60" at bounding box center [1111, 701] width 34 height 32
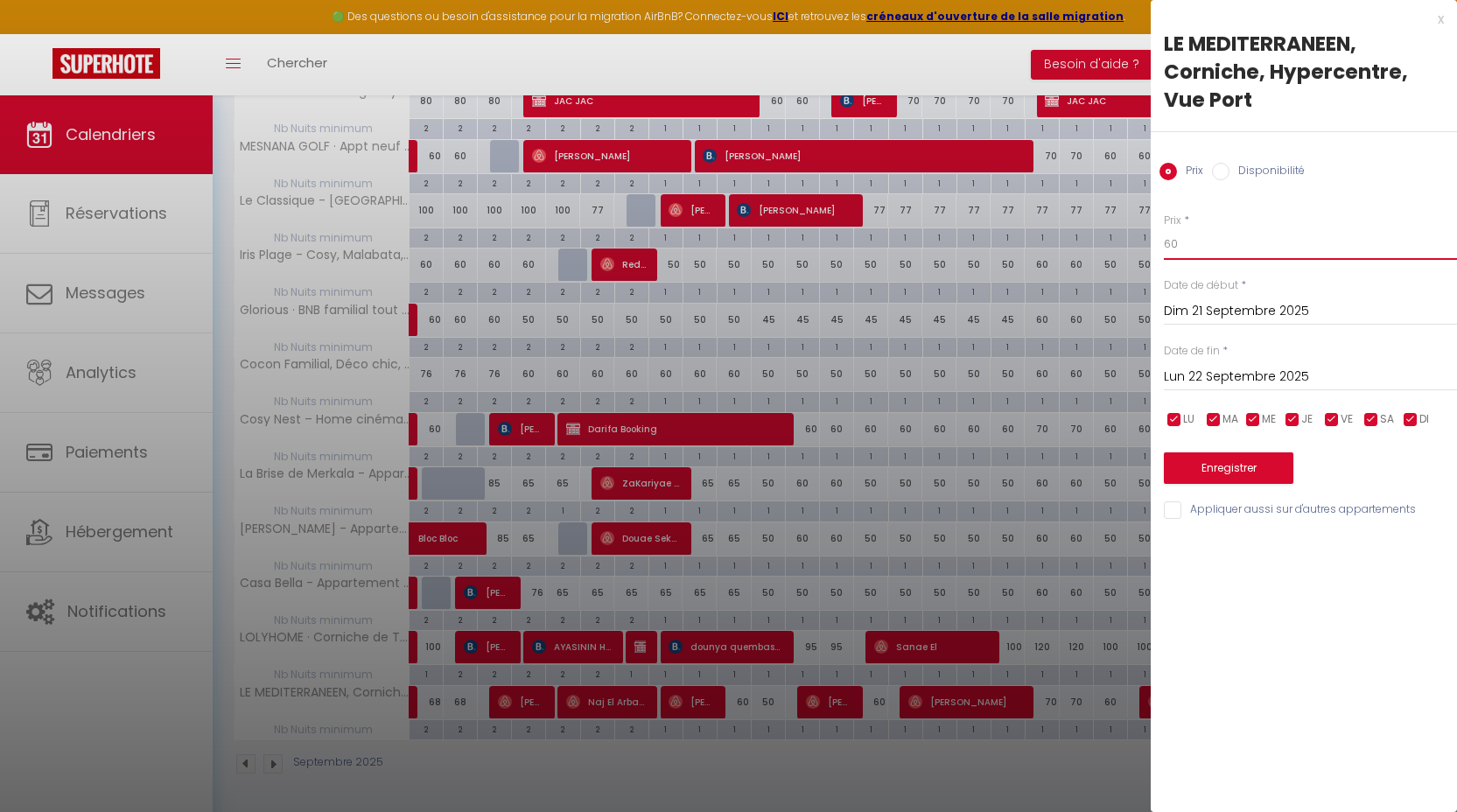
click at [1199, 250] on input "60" at bounding box center [1310, 243] width 293 height 31
click at [1245, 386] on input "Lun 22 Septembre 2025" at bounding box center [1310, 377] width 293 height 23
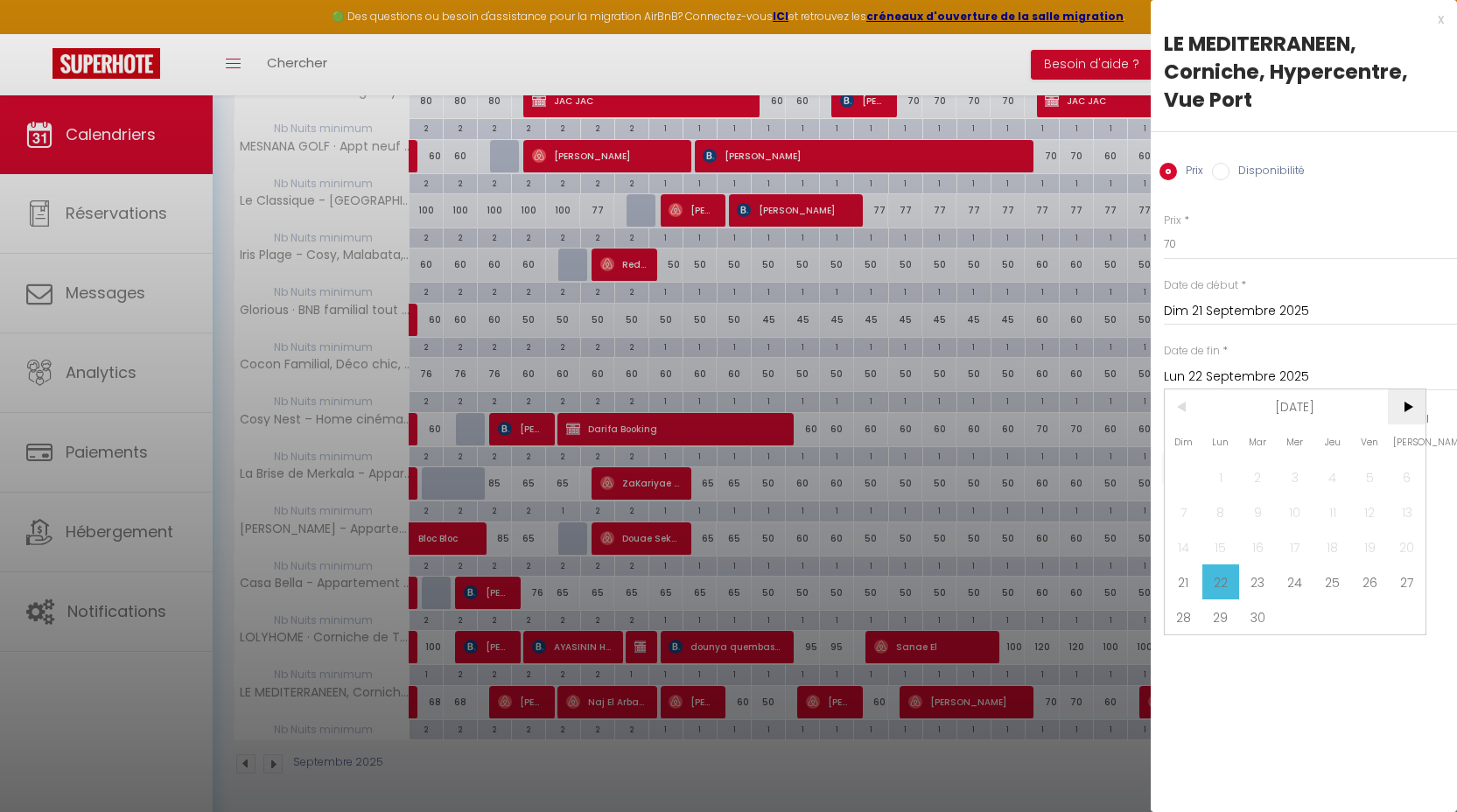
click at [1395, 411] on span ">" at bounding box center [1406, 406] width 37 height 35
click at [1291, 472] on span "1" at bounding box center [1296, 476] width 37 height 35
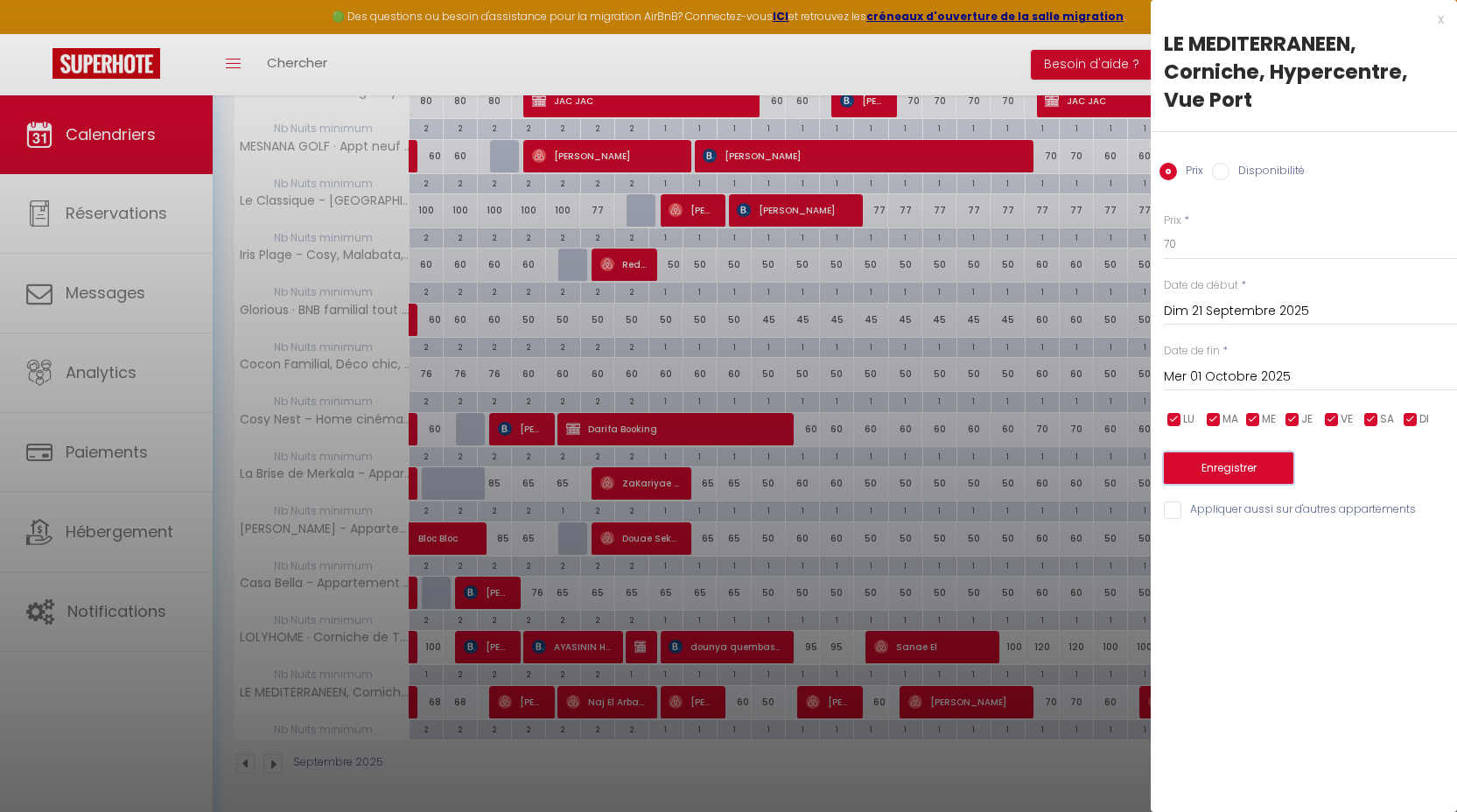
click at [1239, 473] on button "Enregistrer" at bounding box center [1228, 467] width 129 height 31
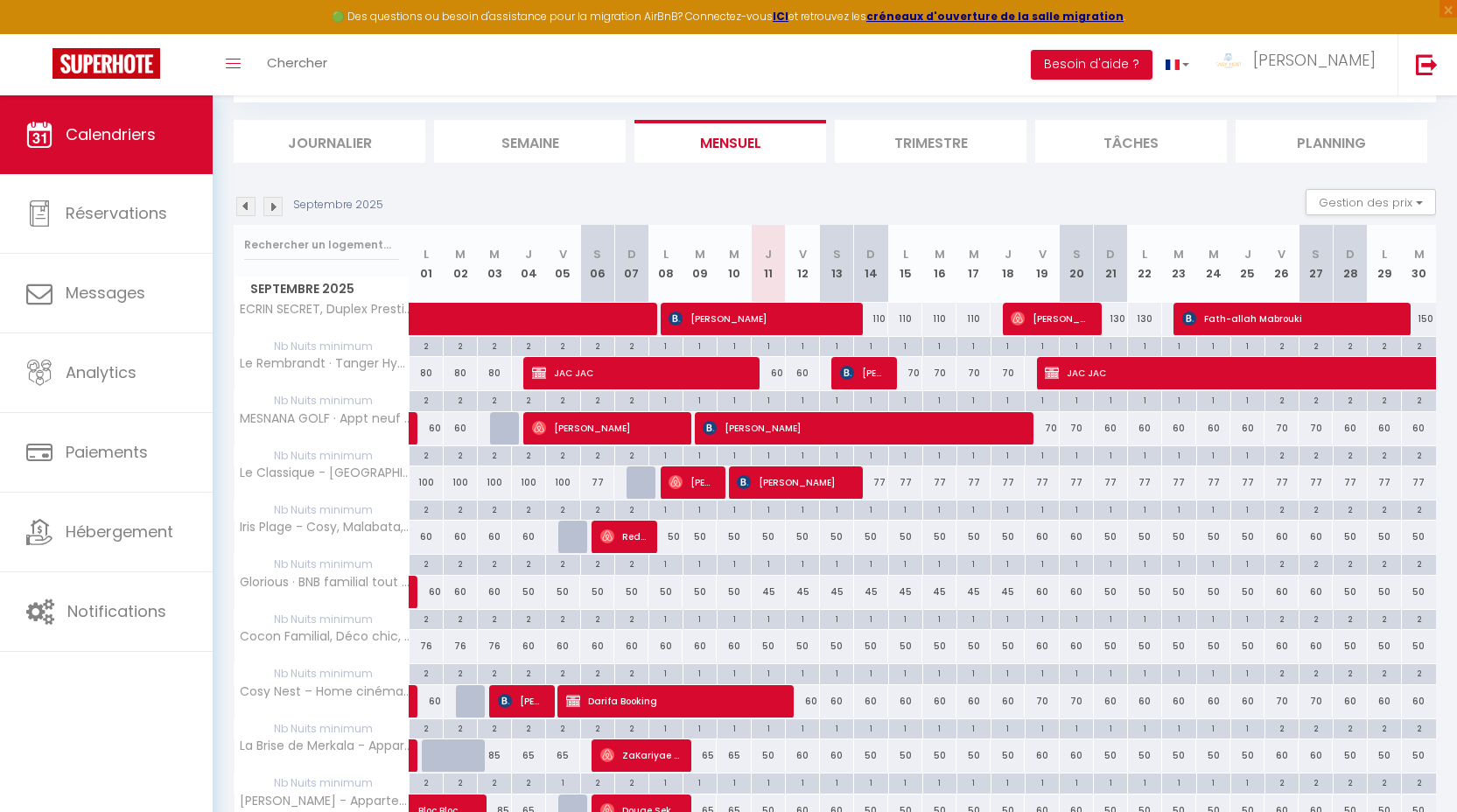
scroll to position [0, 0]
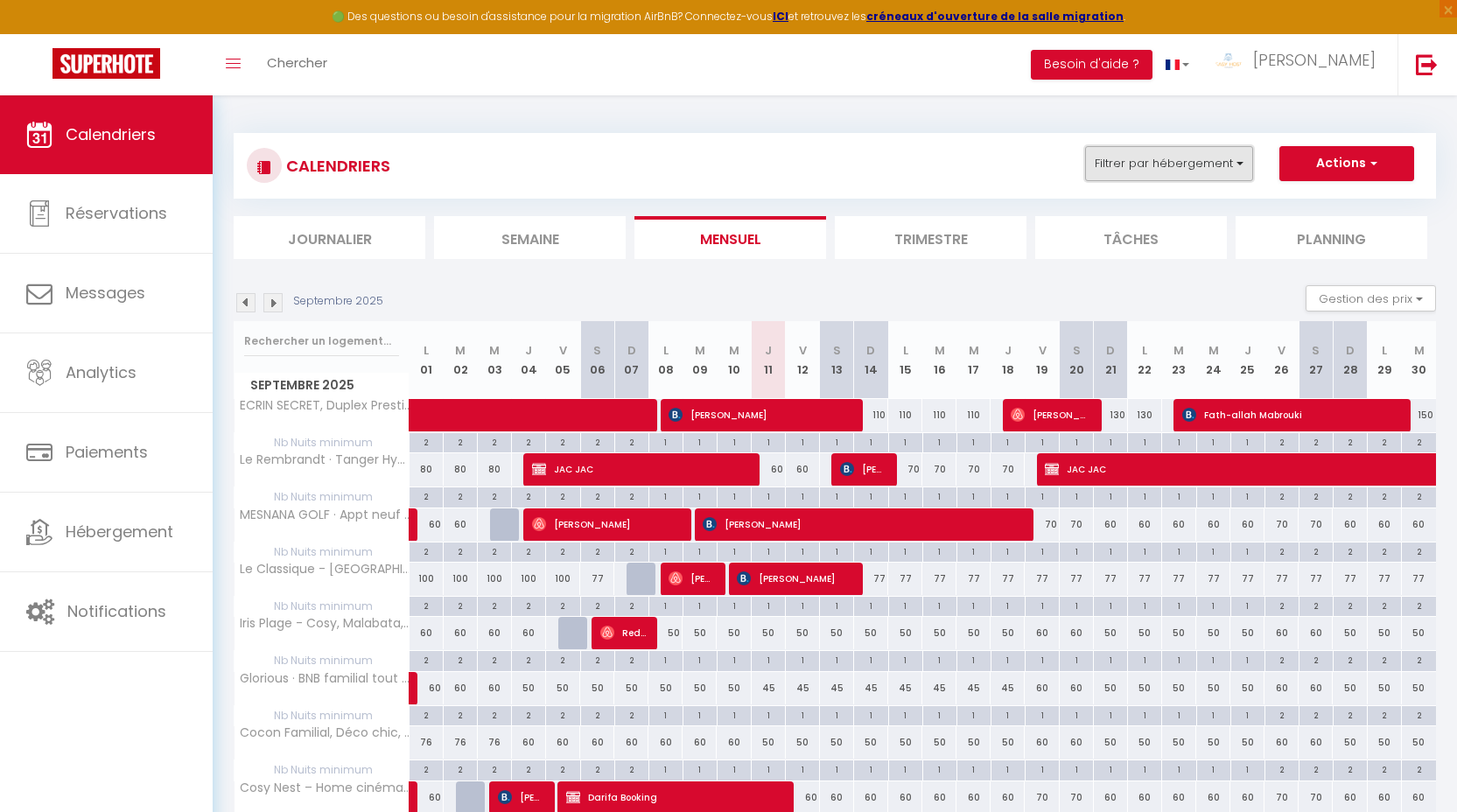
click at [1178, 166] on button "Filtrer par hébergement" at bounding box center [1169, 163] width 168 height 35
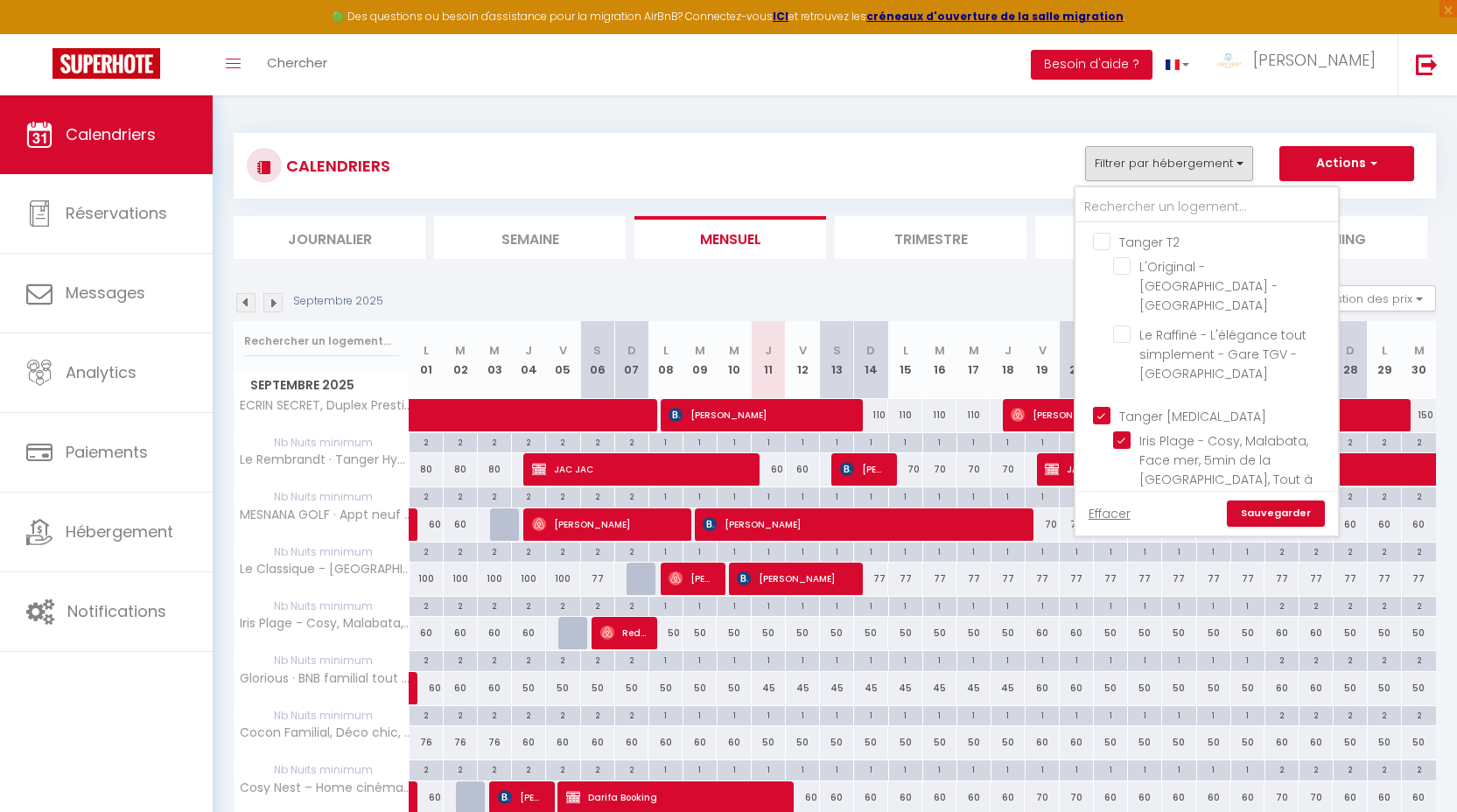
drag, startPoint x: 1155, startPoint y: 412, endPoint x: 1170, endPoint y: 401, distance: 18.6
click at [1155, 412] on input "Tanger [MEDICAL_DATA]" at bounding box center [1224, 414] width 262 height 18
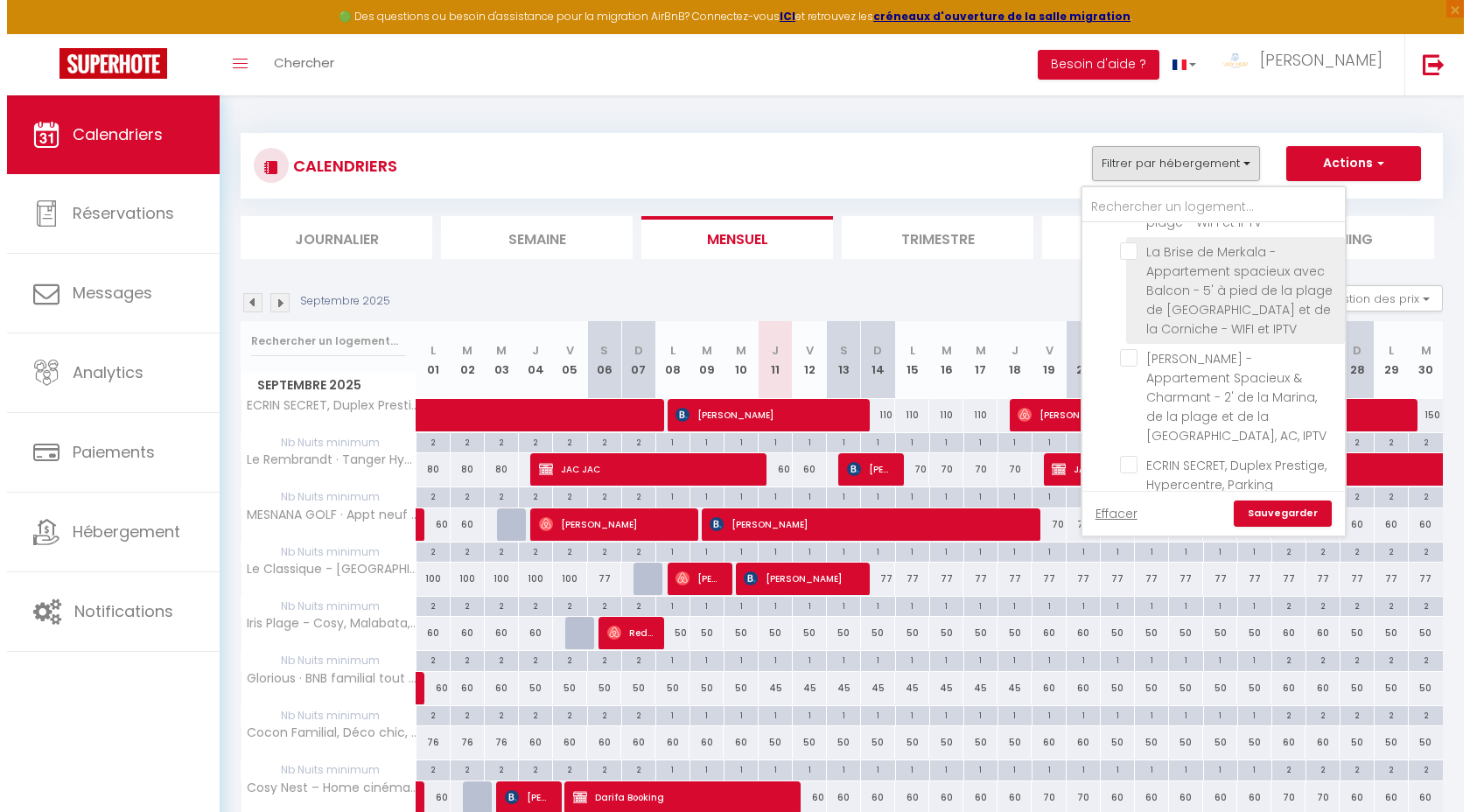
scroll to position [1074, 0]
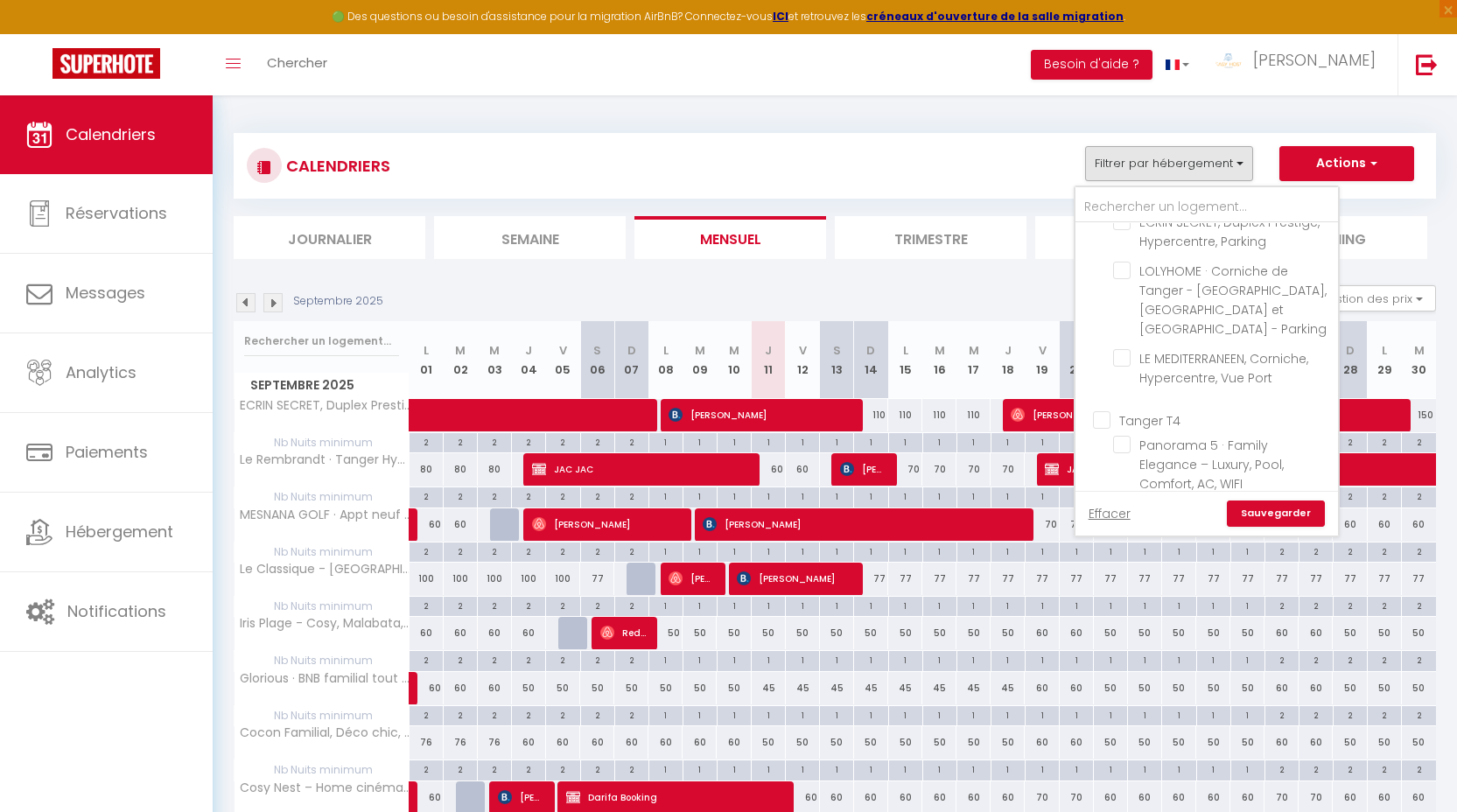
click at [1158, 410] on input "Tanger T4" at bounding box center [1224, 419] width 262 height 18
click at [1273, 509] on link "Sauvegarder" at bounding box center [1276, 513] width 98 height 26
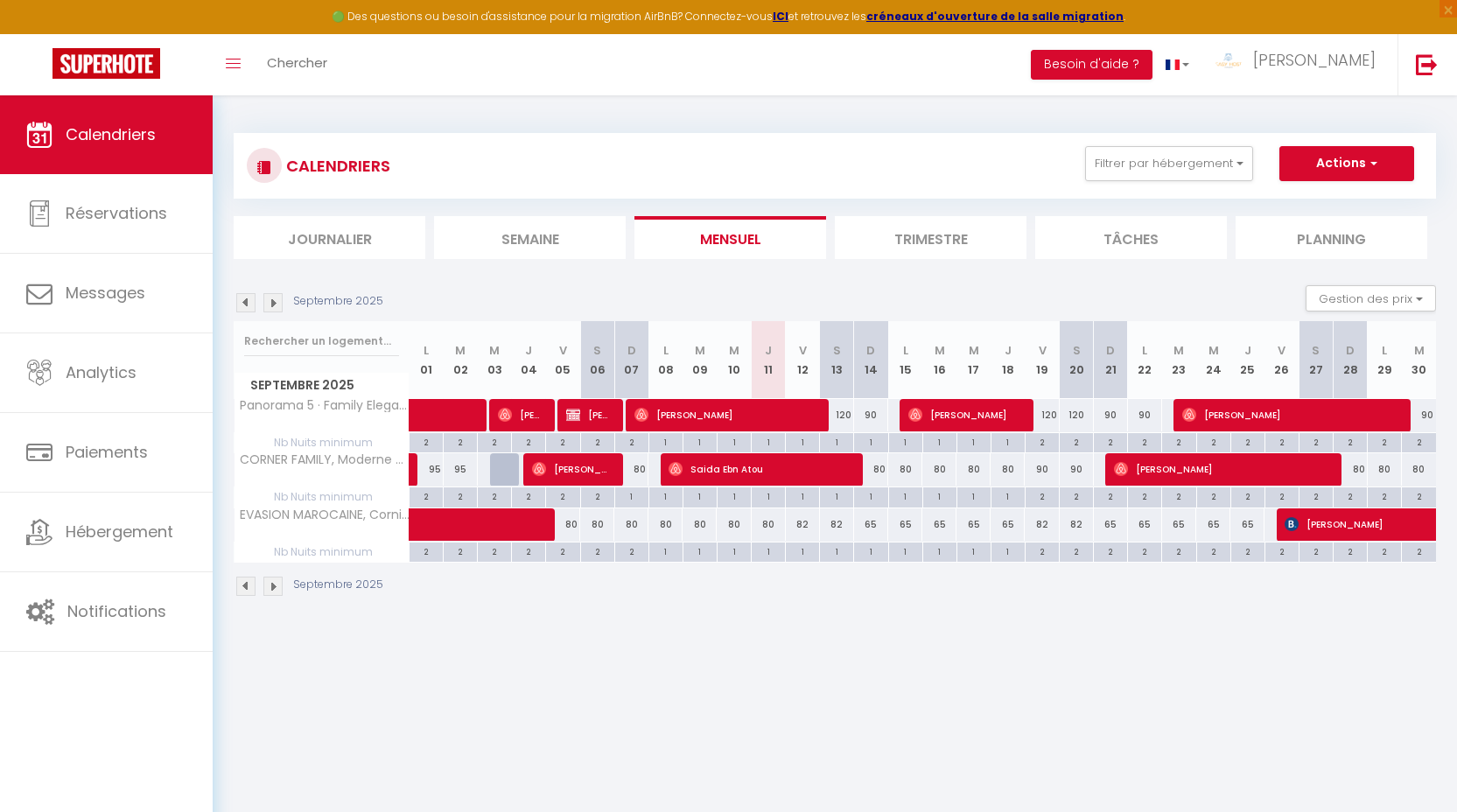
click at [1042, 442] on div "2" at bounding box center [1041, 441] width 33 height 17
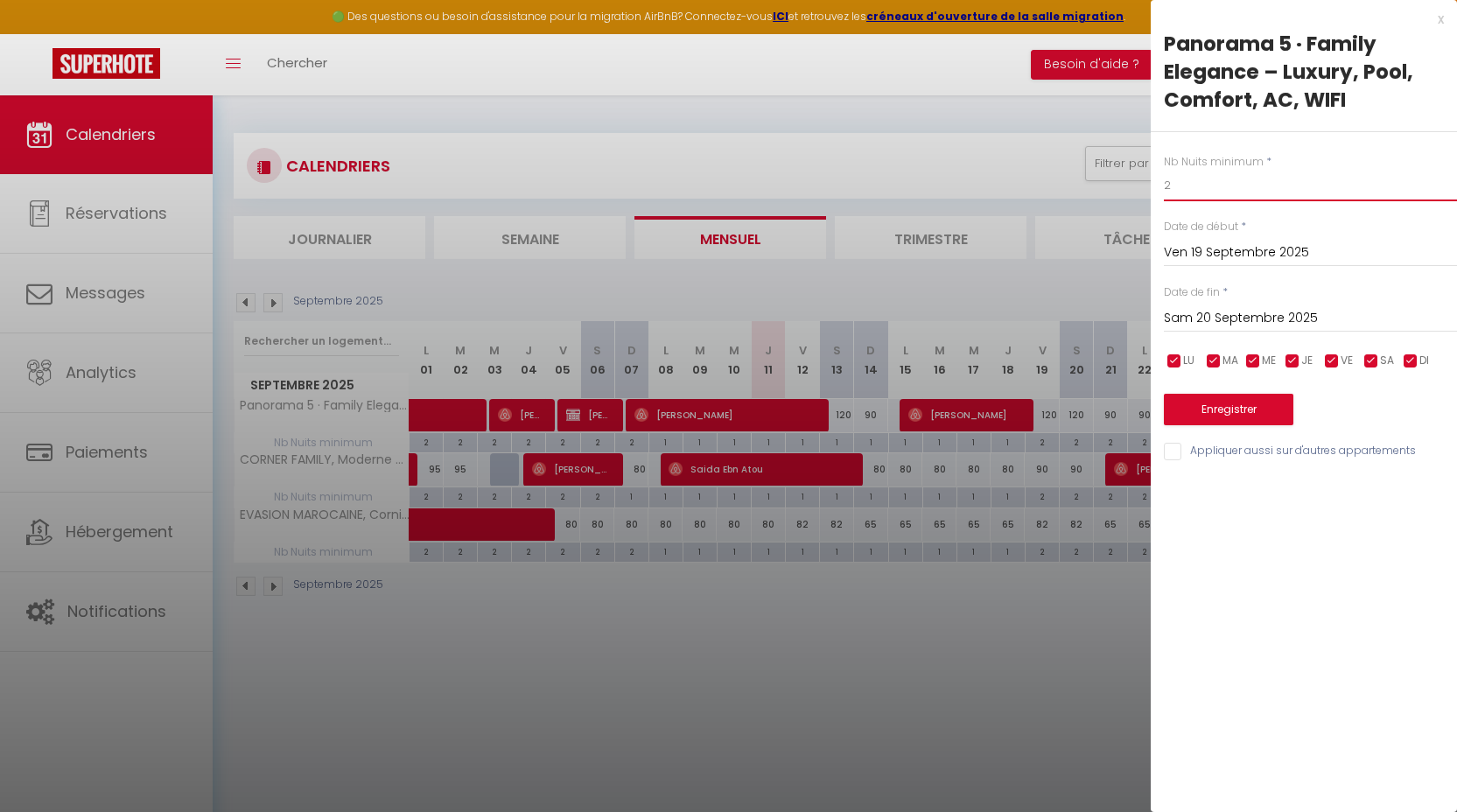
click at [1280, 184] on input "2" at bounding box center [1310, 185] width 293 height 31
click at [1287, 329] on input "Sam 20 Septembre 2025" at bounding box center [1310, 318] width 293 height 23
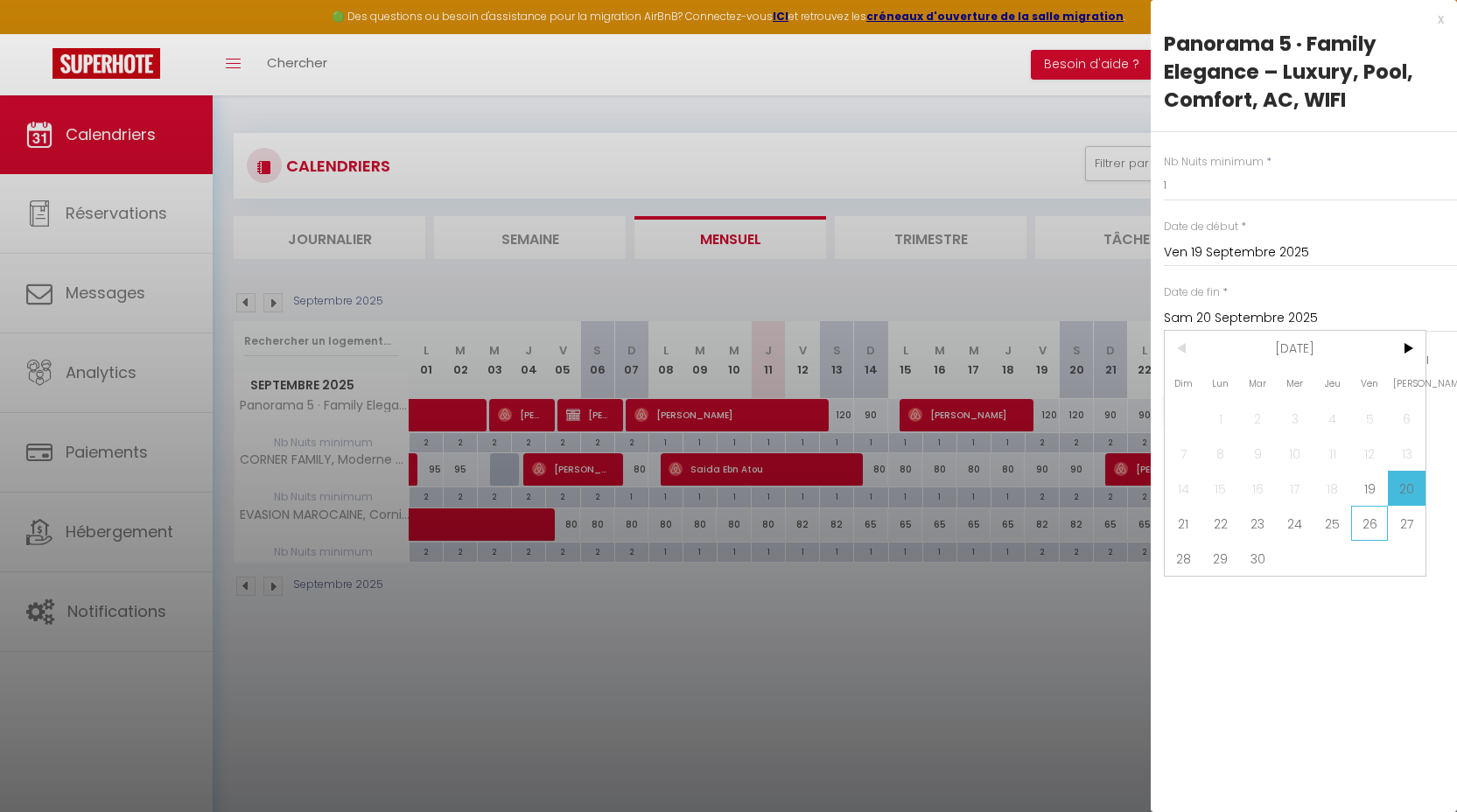
click at [1372, 533] on span "26" at bounding box center [1370, 522] width 37 height 35
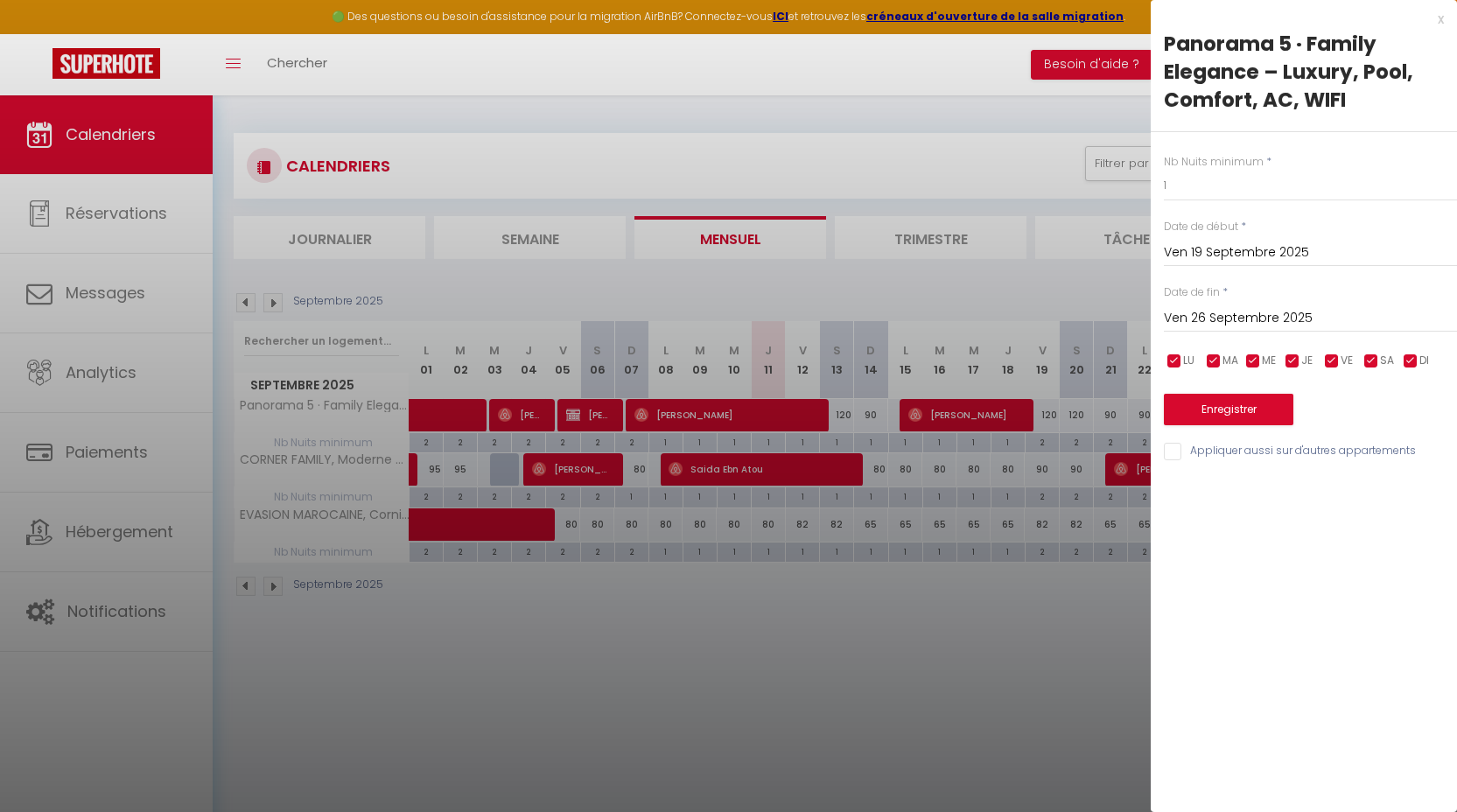
click at [1239, 459] on input "Appliquer aussi sur d'autres appartements" at bounding box center [1310, 452] width 293 height 18
click at [1228, 419] on button "Enregistrer" at bounding box center [1228, 409] width 129 height 31
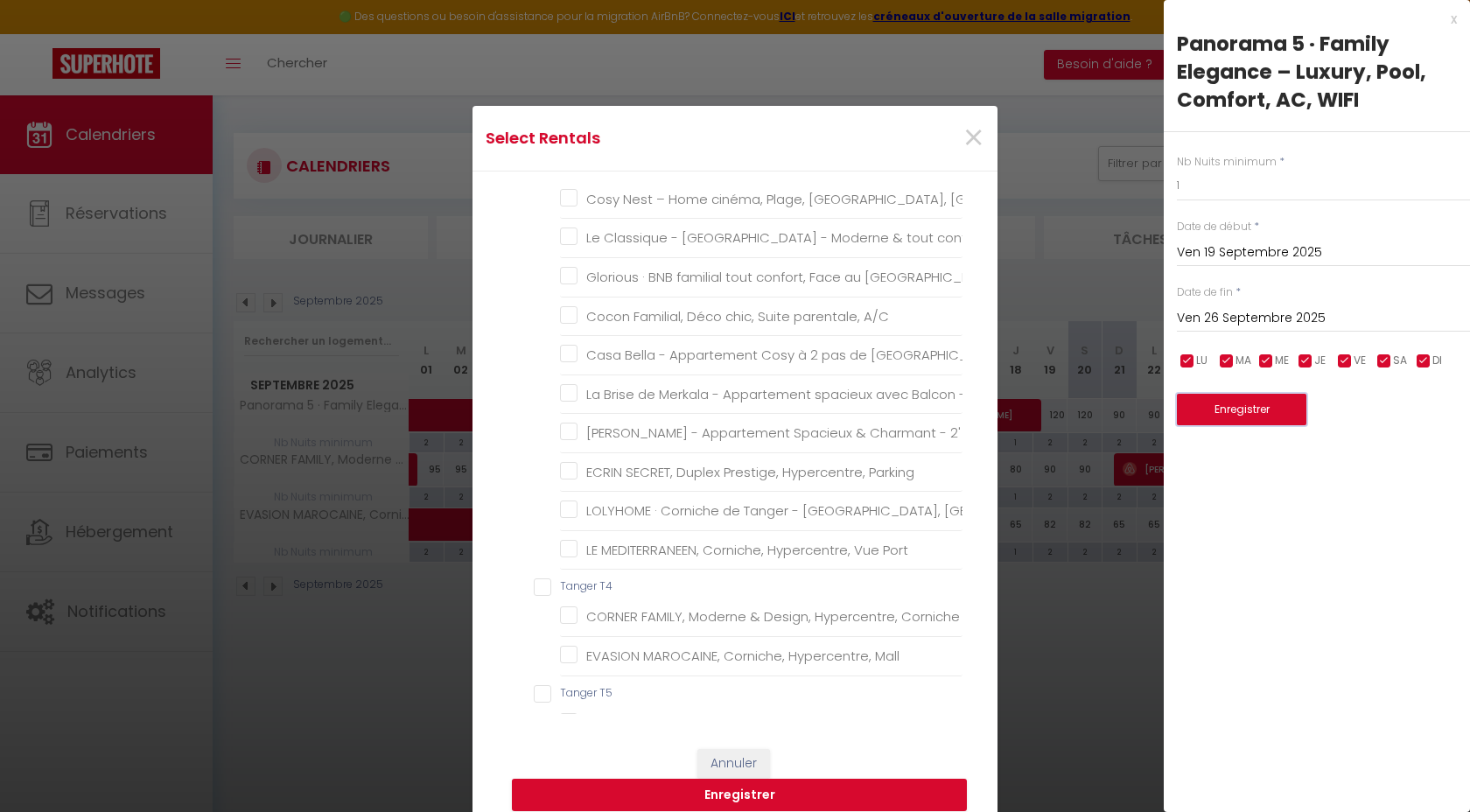
scroll to position [288, 0]
click at [600, 584] on T4 "Tanger T4" at bounding box center [748, 587] width 429 height 18
click at [651, 801] on button "Enregistrer" at bounding box center [739, 794] width 455 height 33
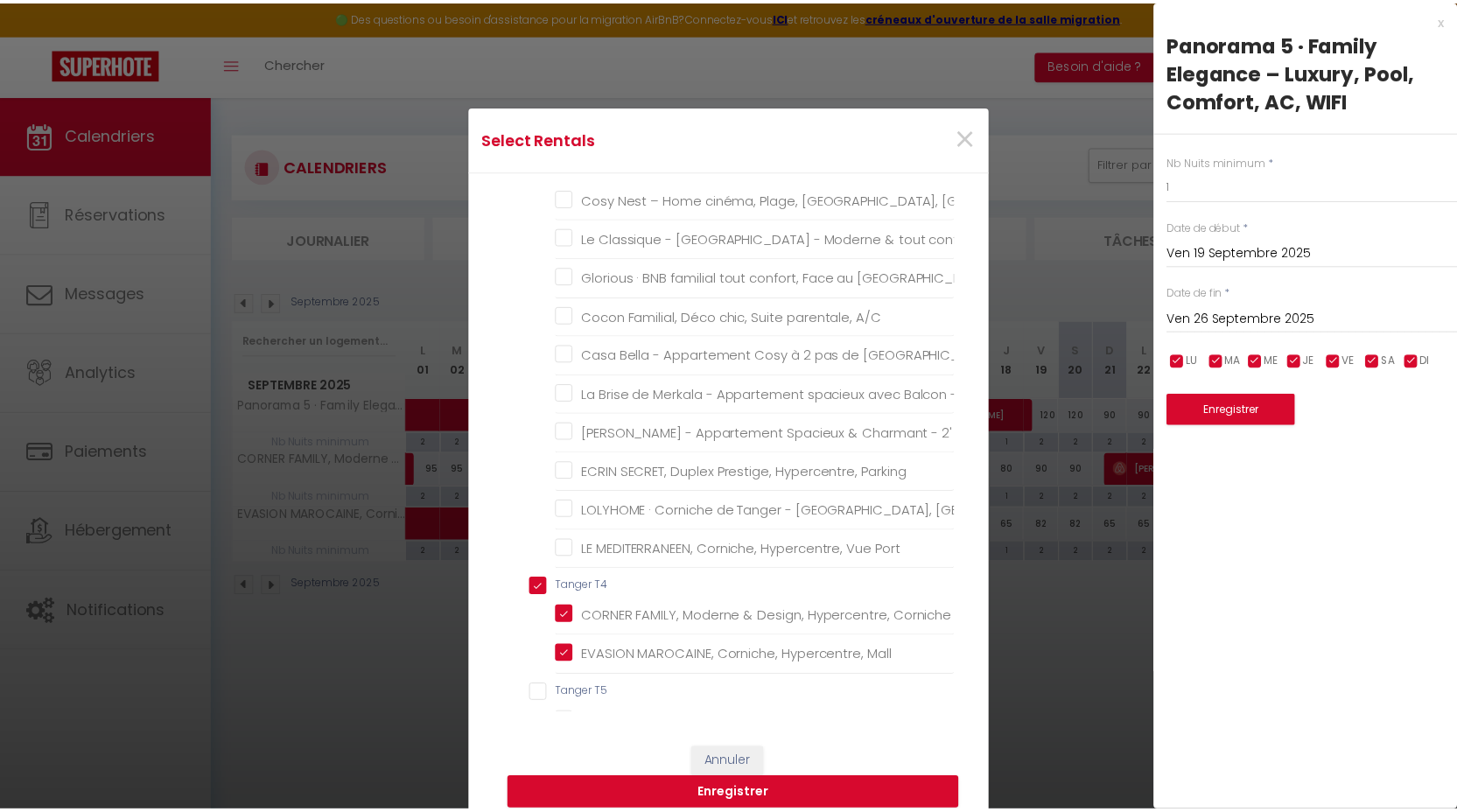
scroll to position [0, 0]
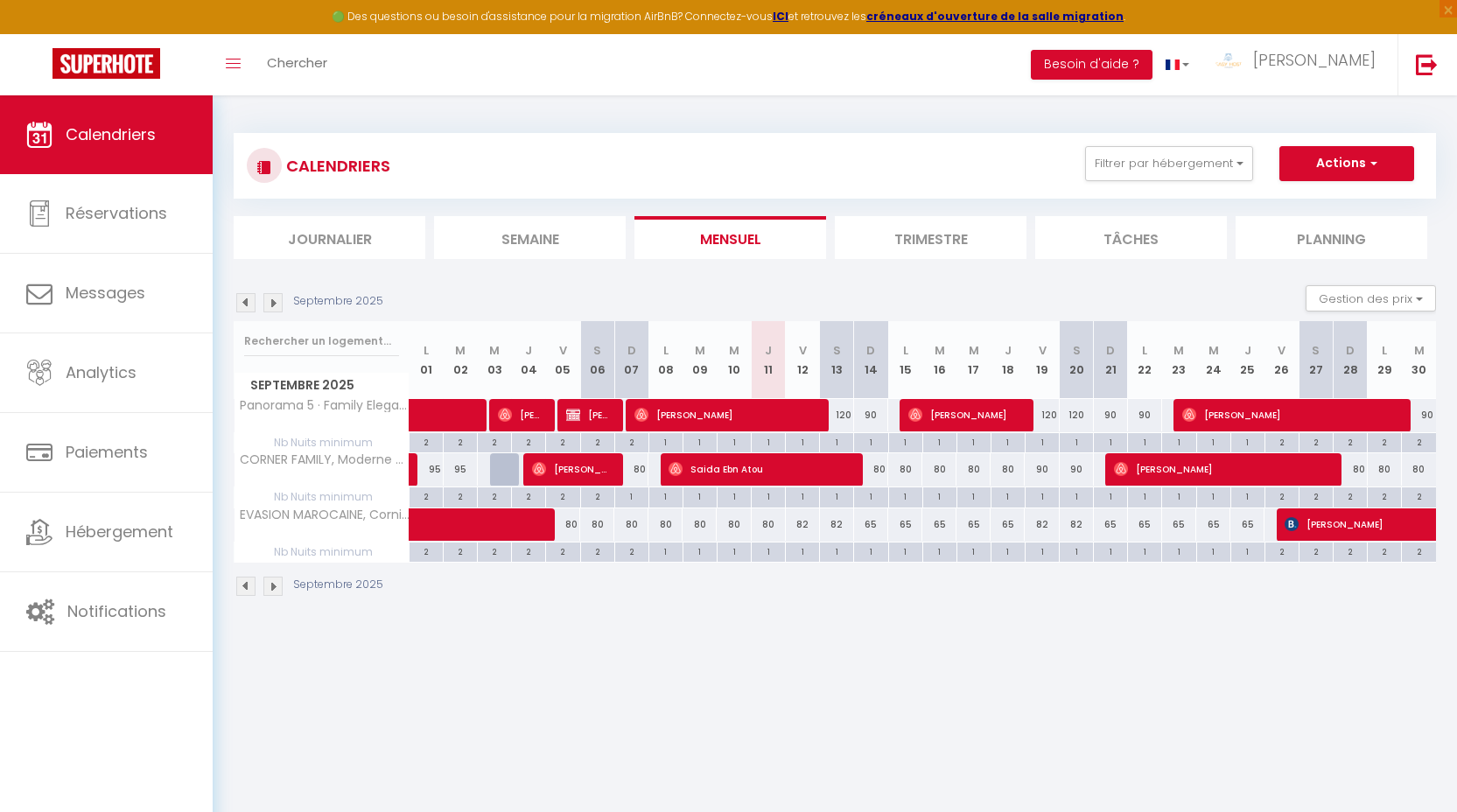
click at [839, 406] on div "120" at bounding box center [836, 414] width 34 height 32
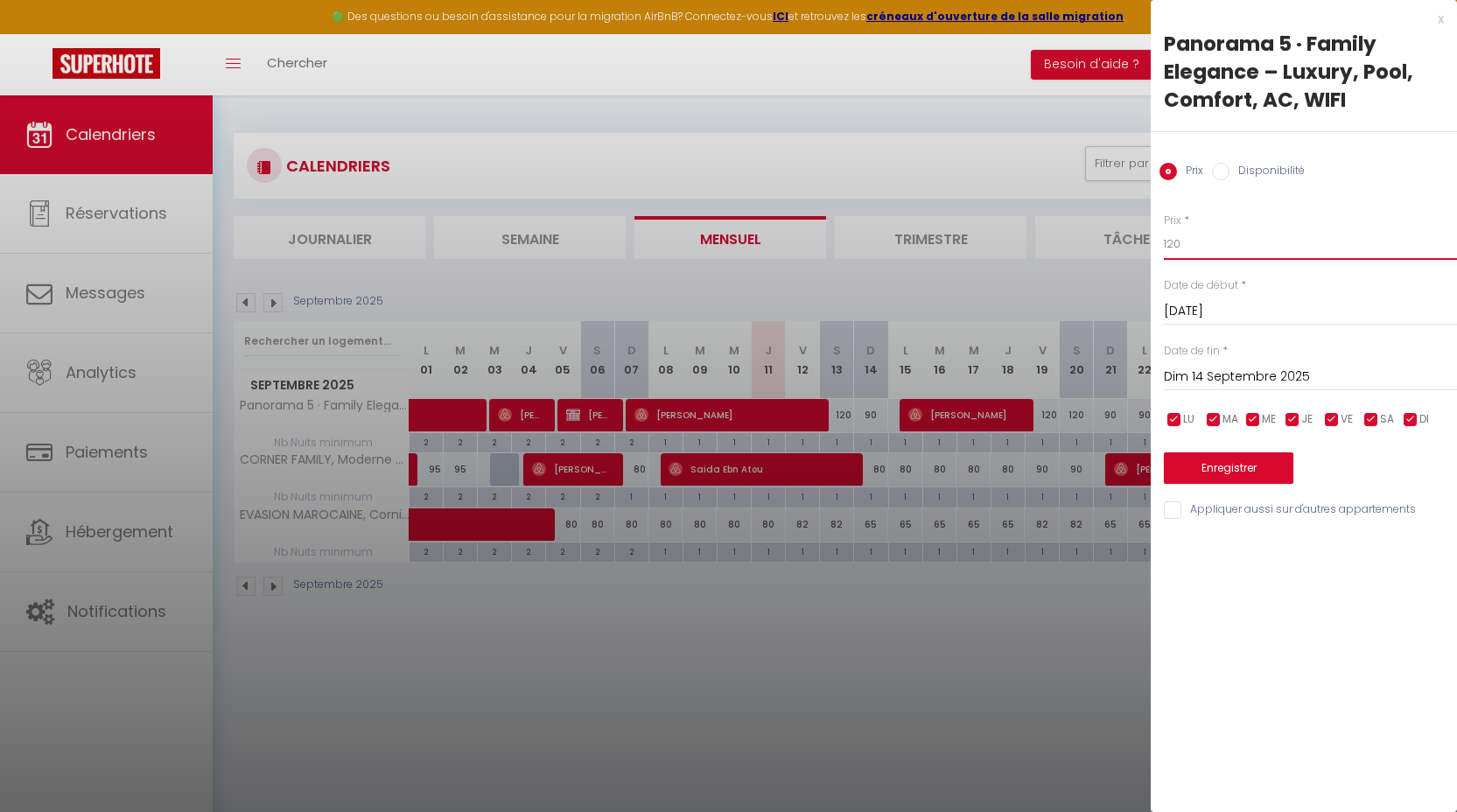
click at [1188, 240] on input "120" at bounding box center [1310, 243] width 293 height 31
click at [1256, 470] on button "Enregistrer" at bounding box center [1228, 467] width 129 height 31
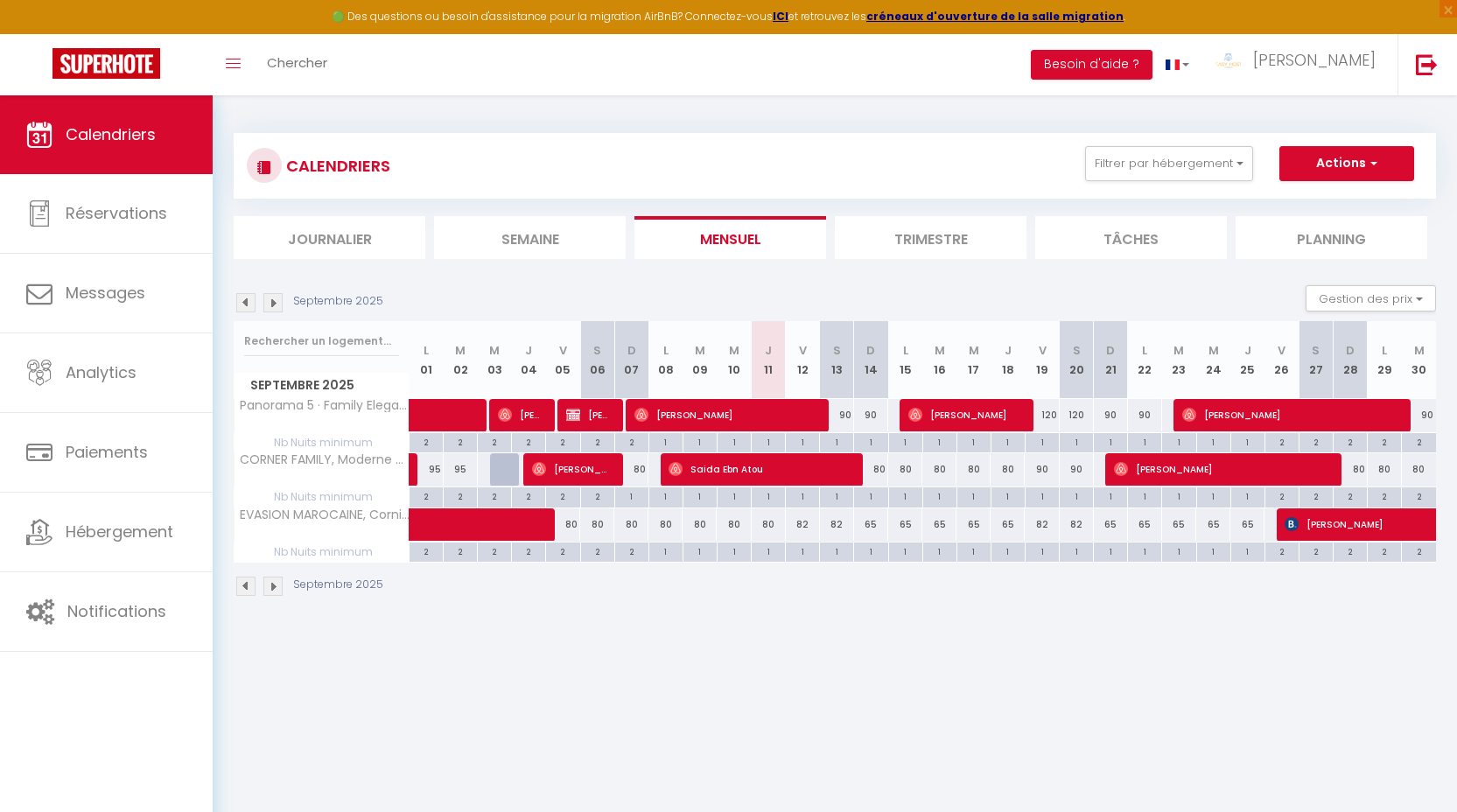
click at [1111, 408] on div "90" at bounding box center [1111, 414] width 34 height 32
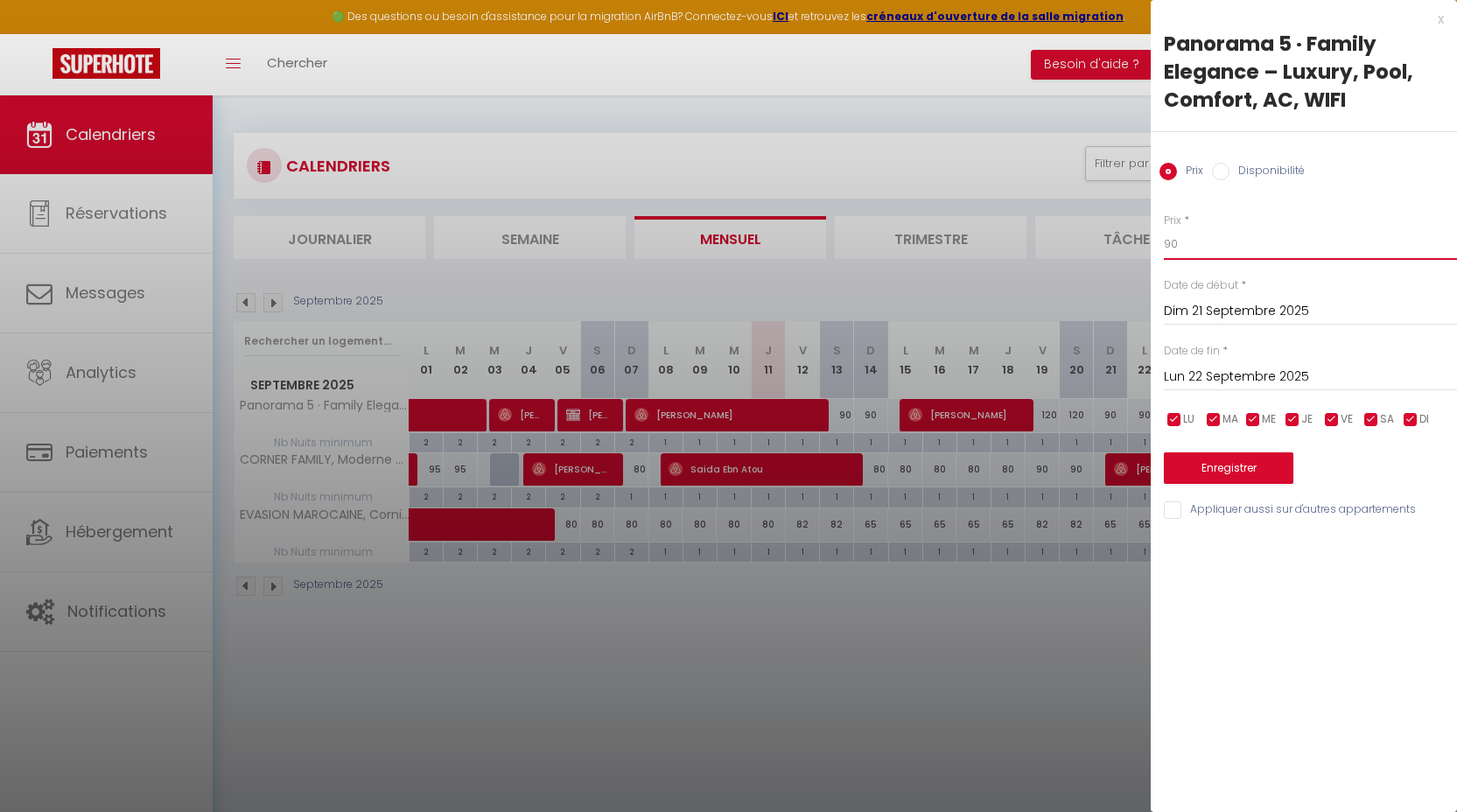
click at [1196, 235] on input "90" at bounding box center [1310, 243] width 293 height 31
click at [1217, 387] on input "Lun 22 Septembre 2025" at bounding box center [1310, 377] width 293 height 23
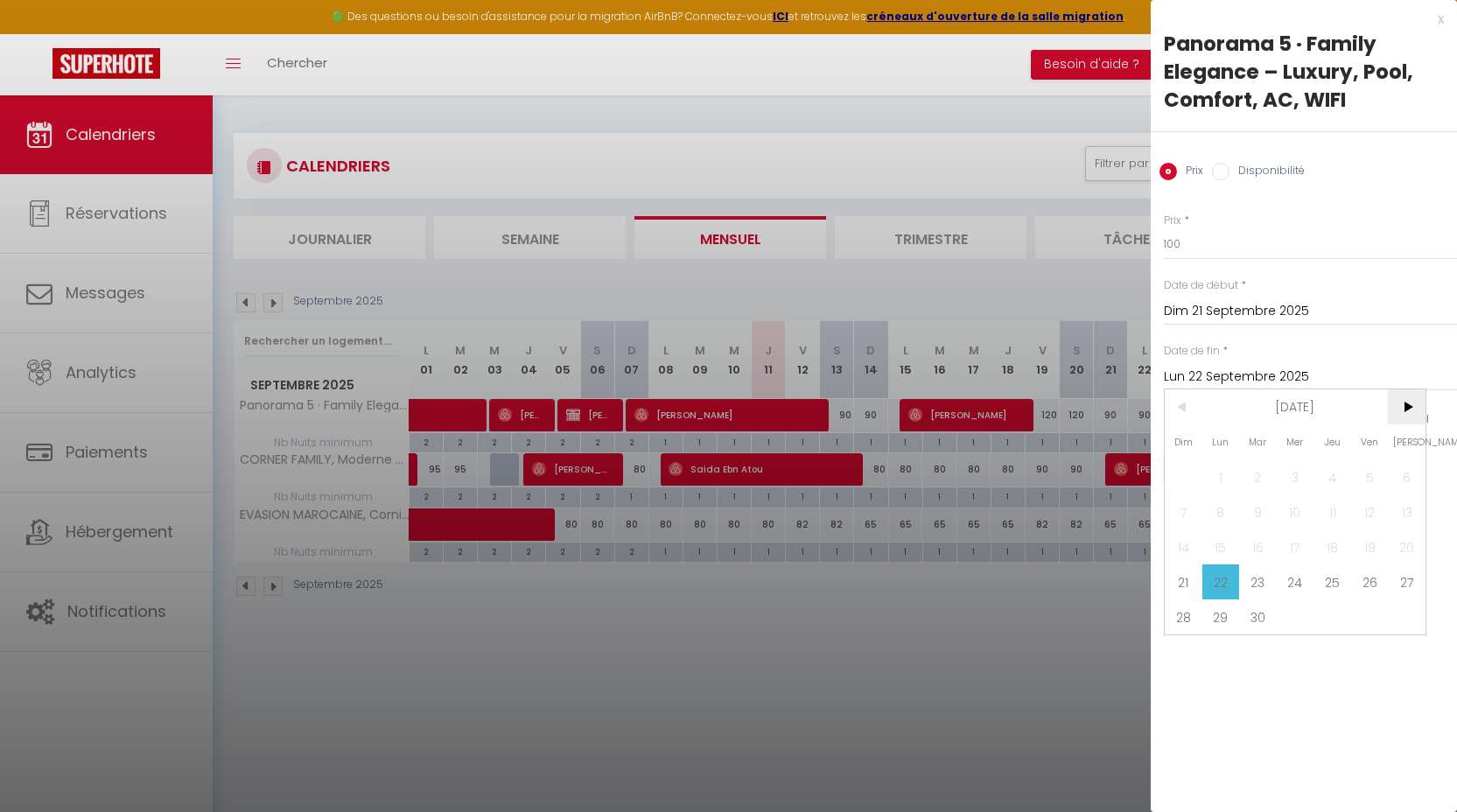
click at [1412, 407] on span ">" at bounding box center [1406, 406] width 37 height 35
click at [1304, 475] on span "1" at bounding box center [1296, 476] width 37 height 35
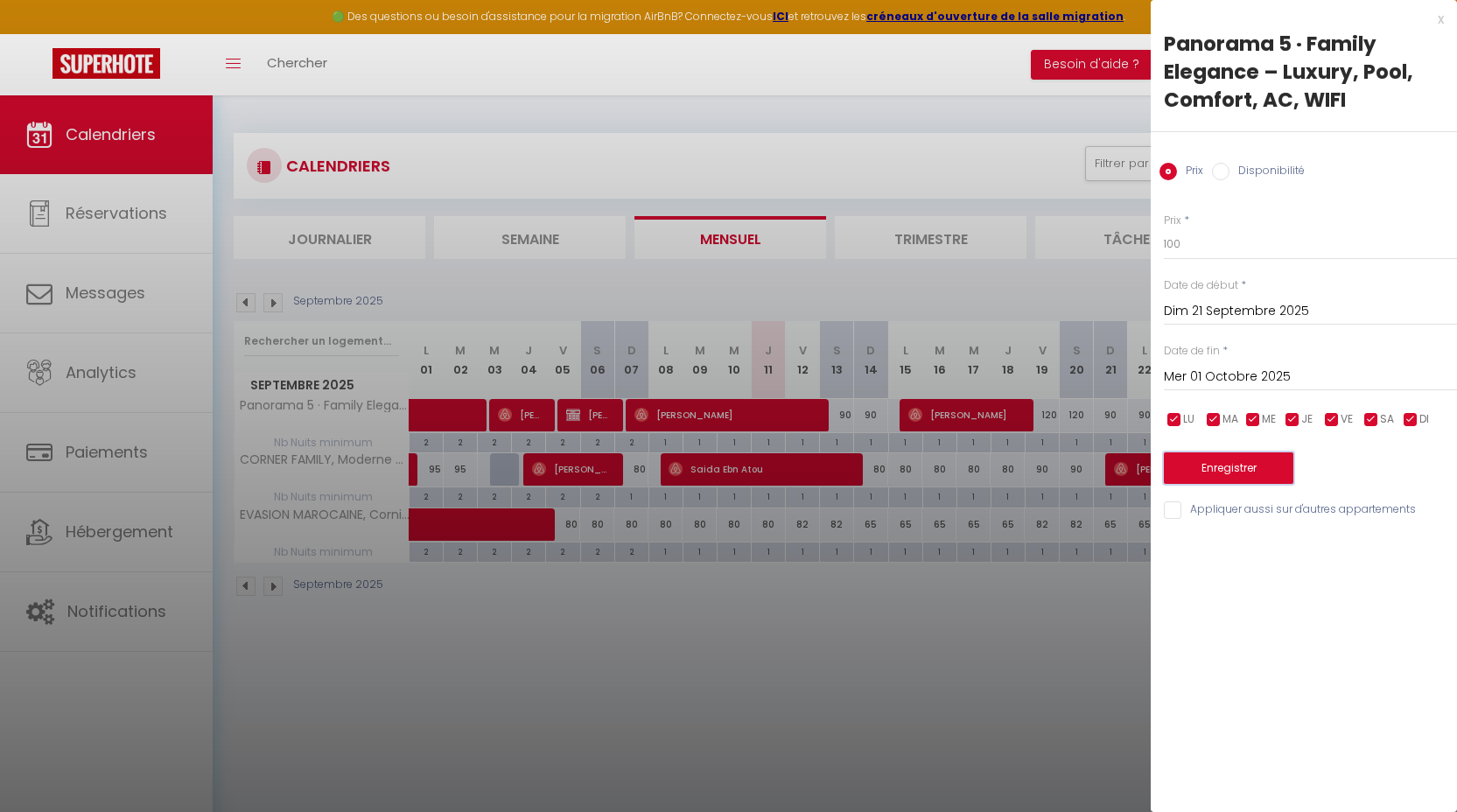
click at [1267, 475] on button "Enregistrer" at bounding box center [1228, 467] width 129 height 31
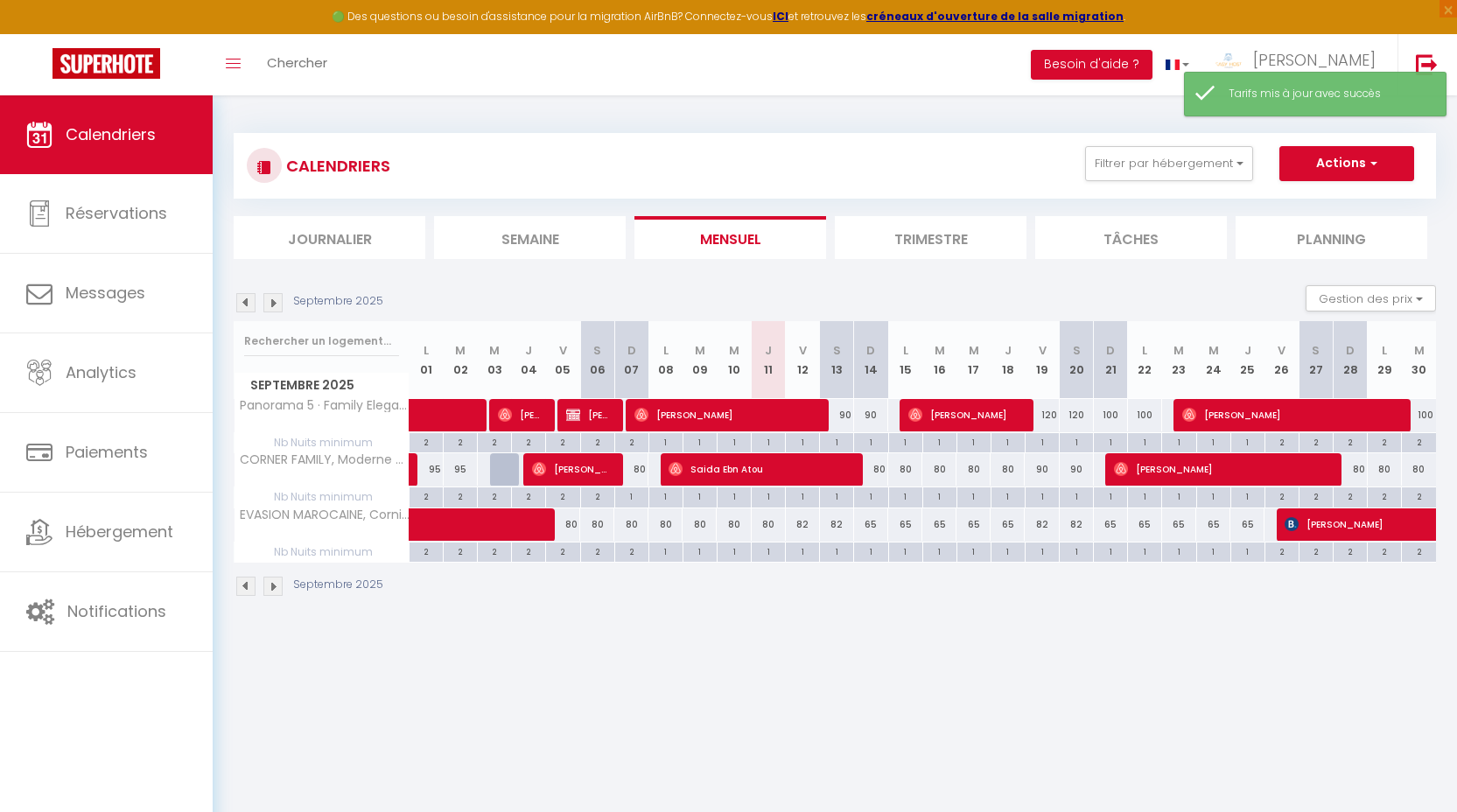
click at [279, 304] on img at bounding box center [273, 303] width 20 height 20
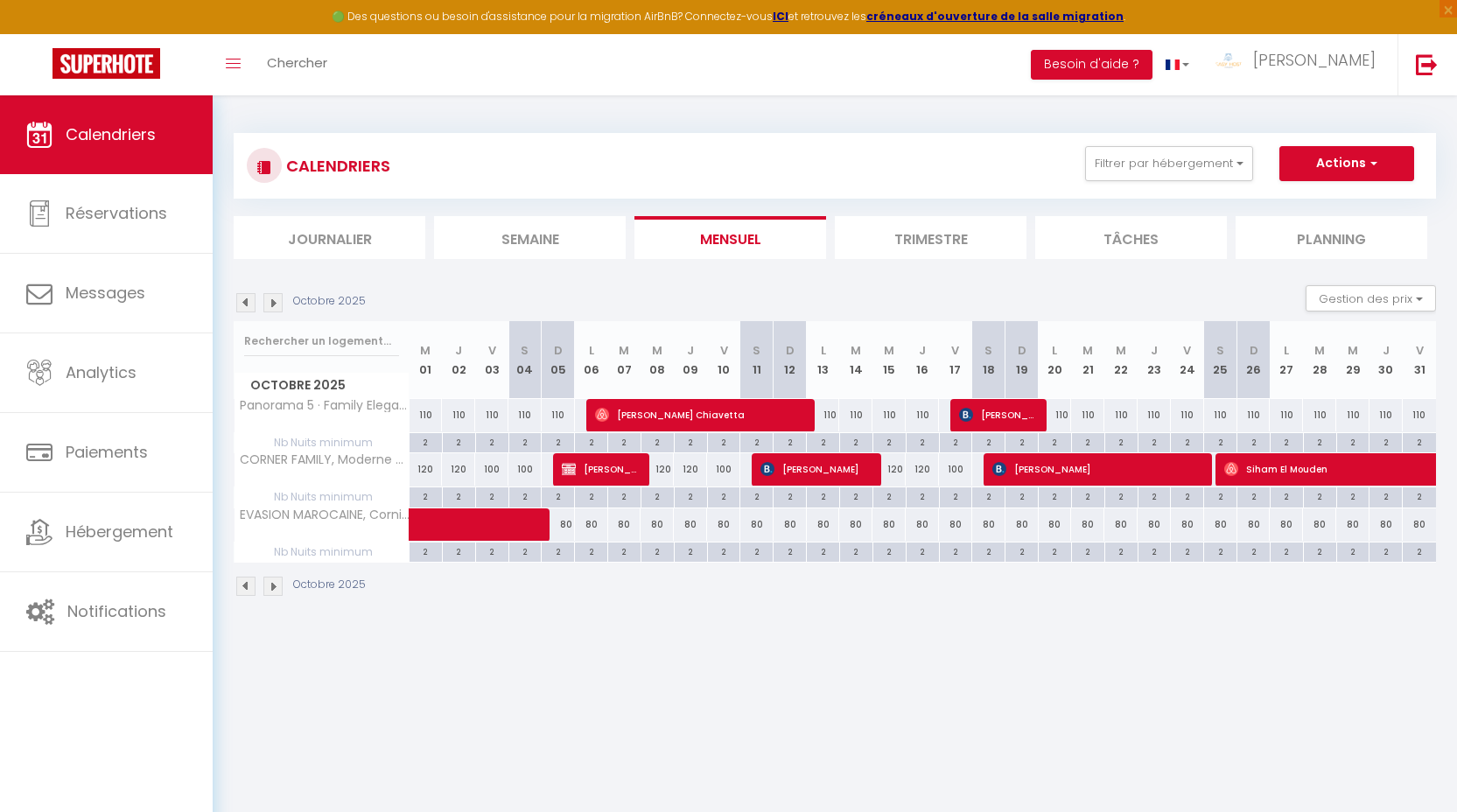
click at [426, 416] on div "110" at bounding box center [425, 414] width 33 height 32
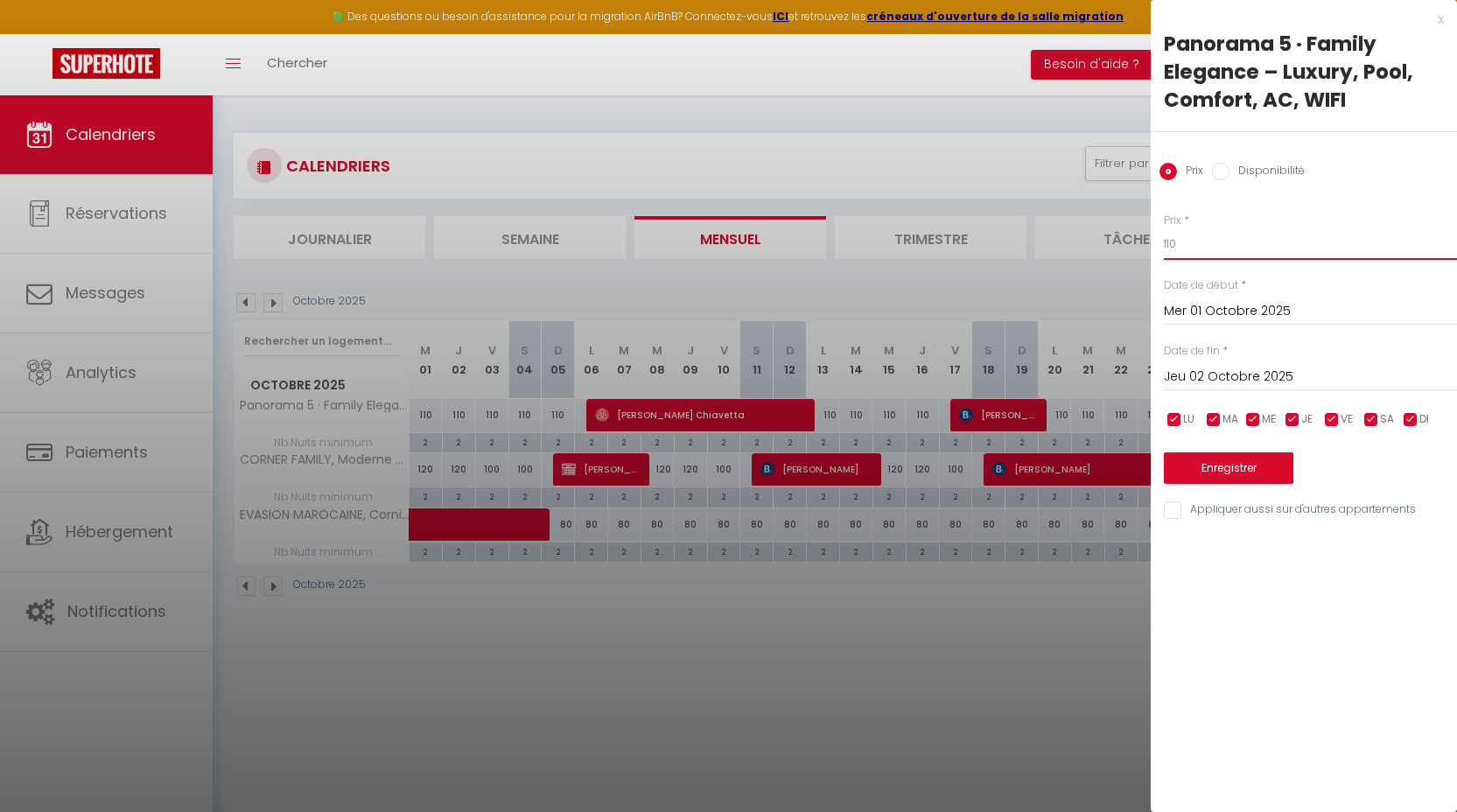
click at [1206, 236] on input "110" at bounding box center [1310, 243] width 293 height 31
click at [1274, 377] on input "Jeu 02 Octobre 2025" at bounding box center [1310, 377] width 293 height 23
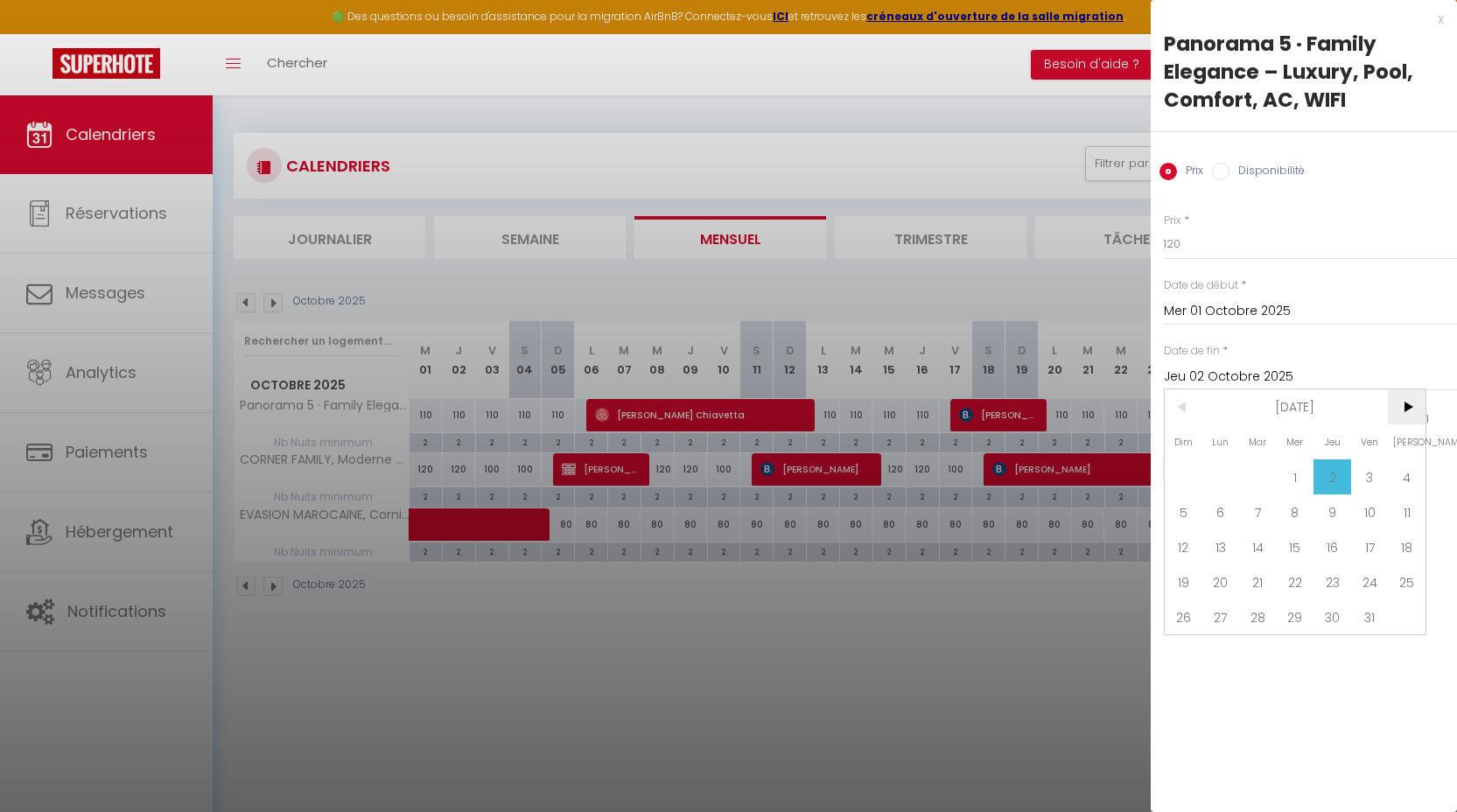
click at [1412, 406] on span ">" at bounding box center [1406, 406] width 37 height 35
click at [1408, 480] on span "1" at bounding box center [1406, 476] width 37 height 35
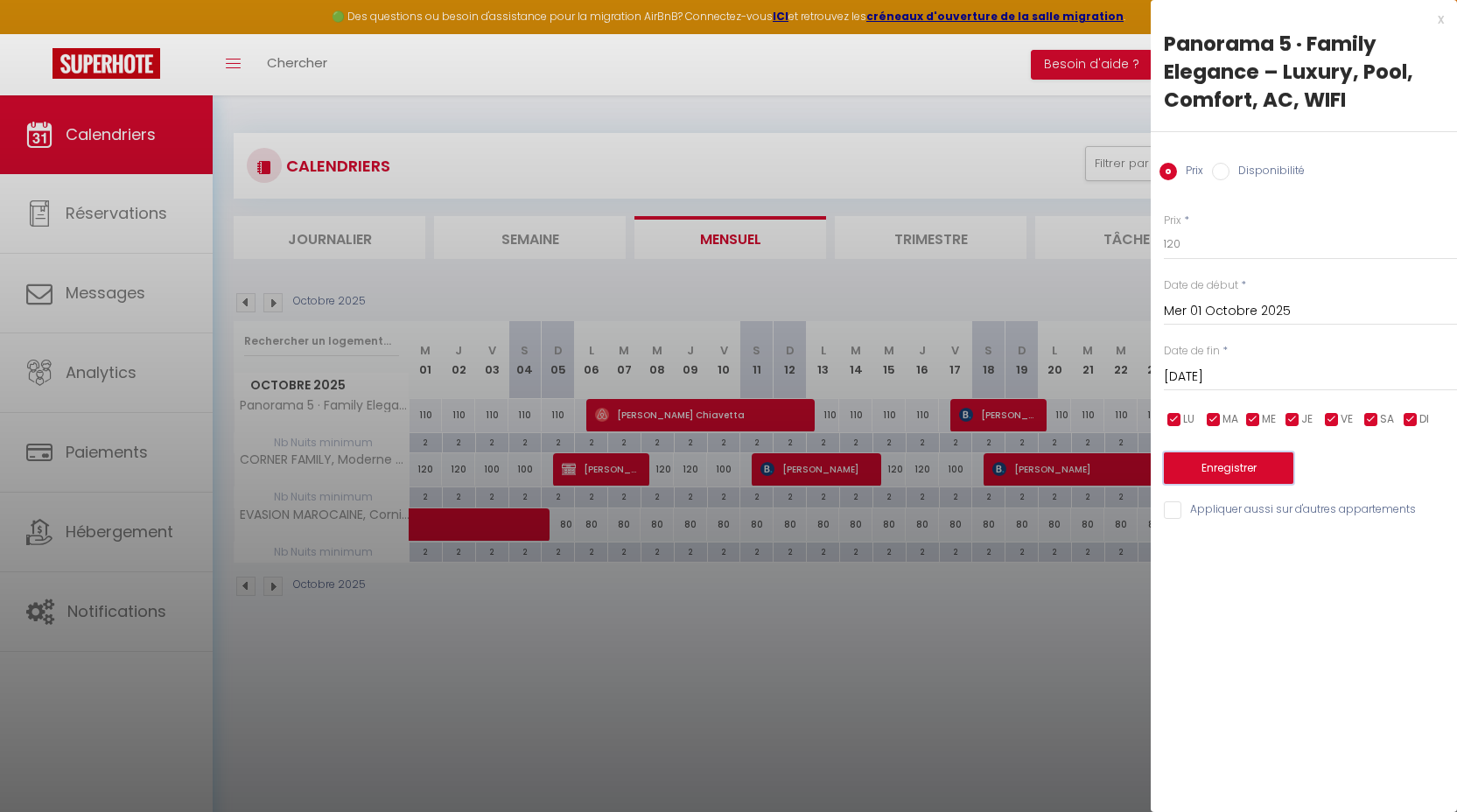
click at [1272, 475] on button "Enregistrer" at bounding box center [1228, 467] width 129 height 31
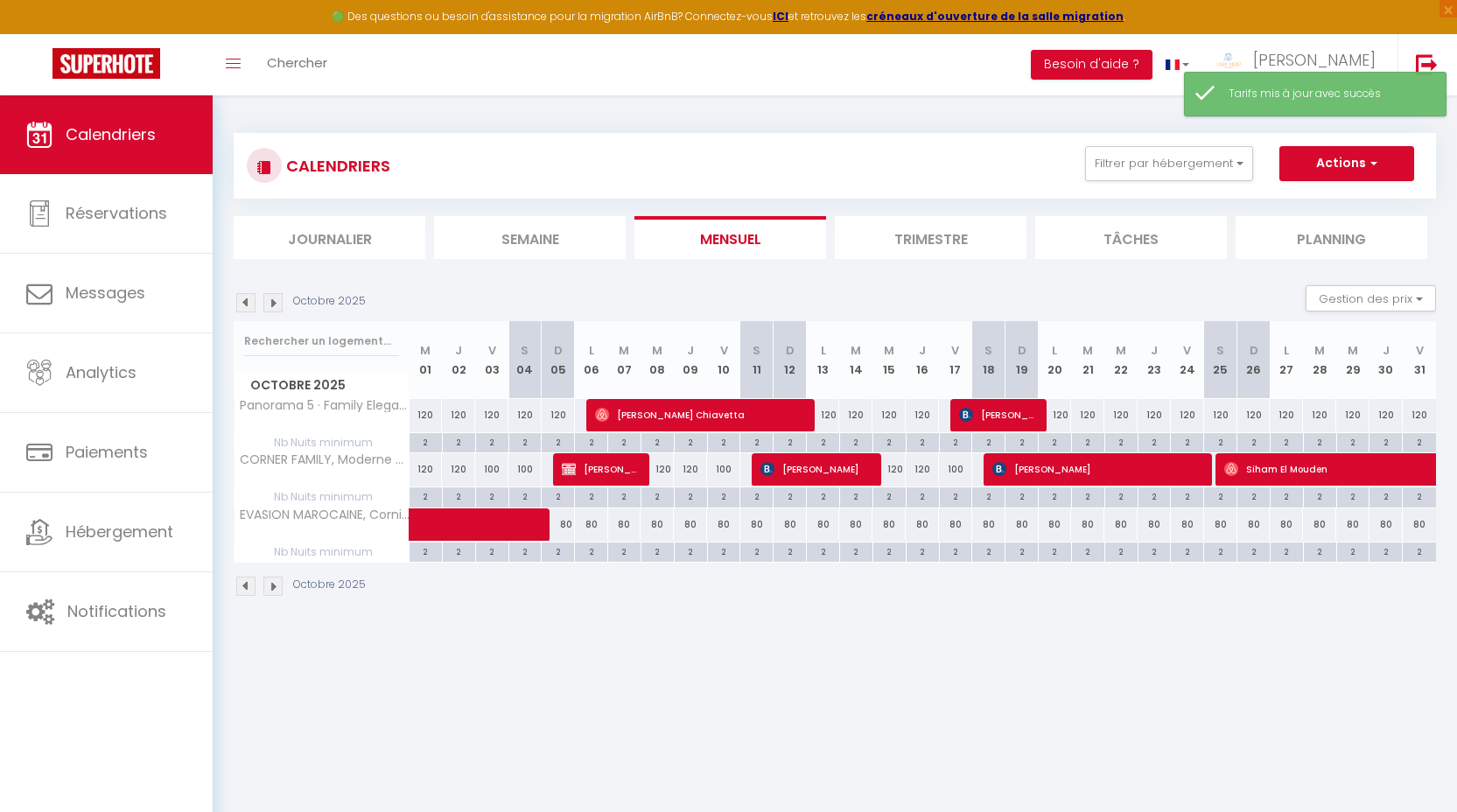
click at [253, 302] on img at bounding box center [246, 303] width 20 height 20
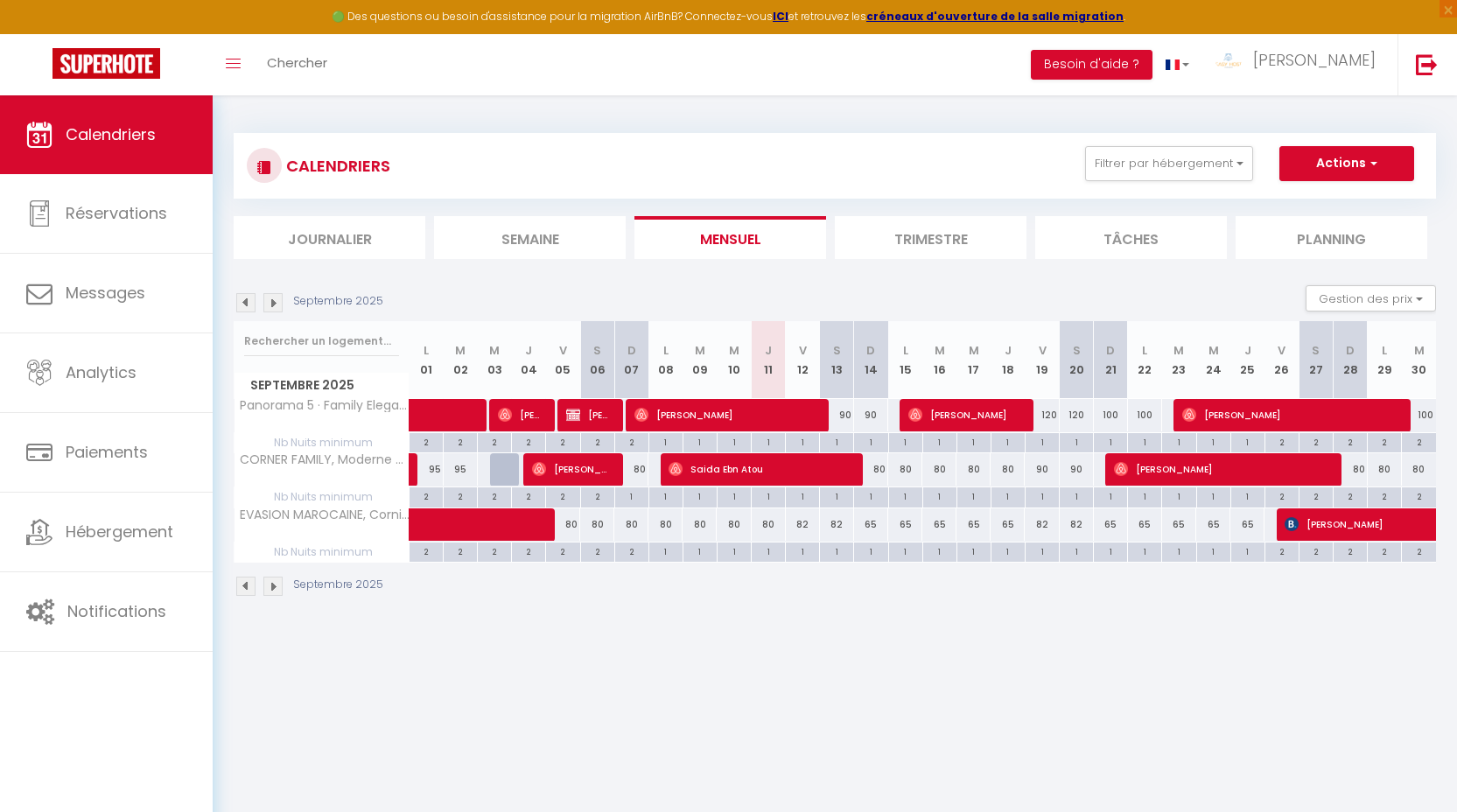
click at [771, 528] on div "80" at bounding box center [769, 524] width 34 height 32
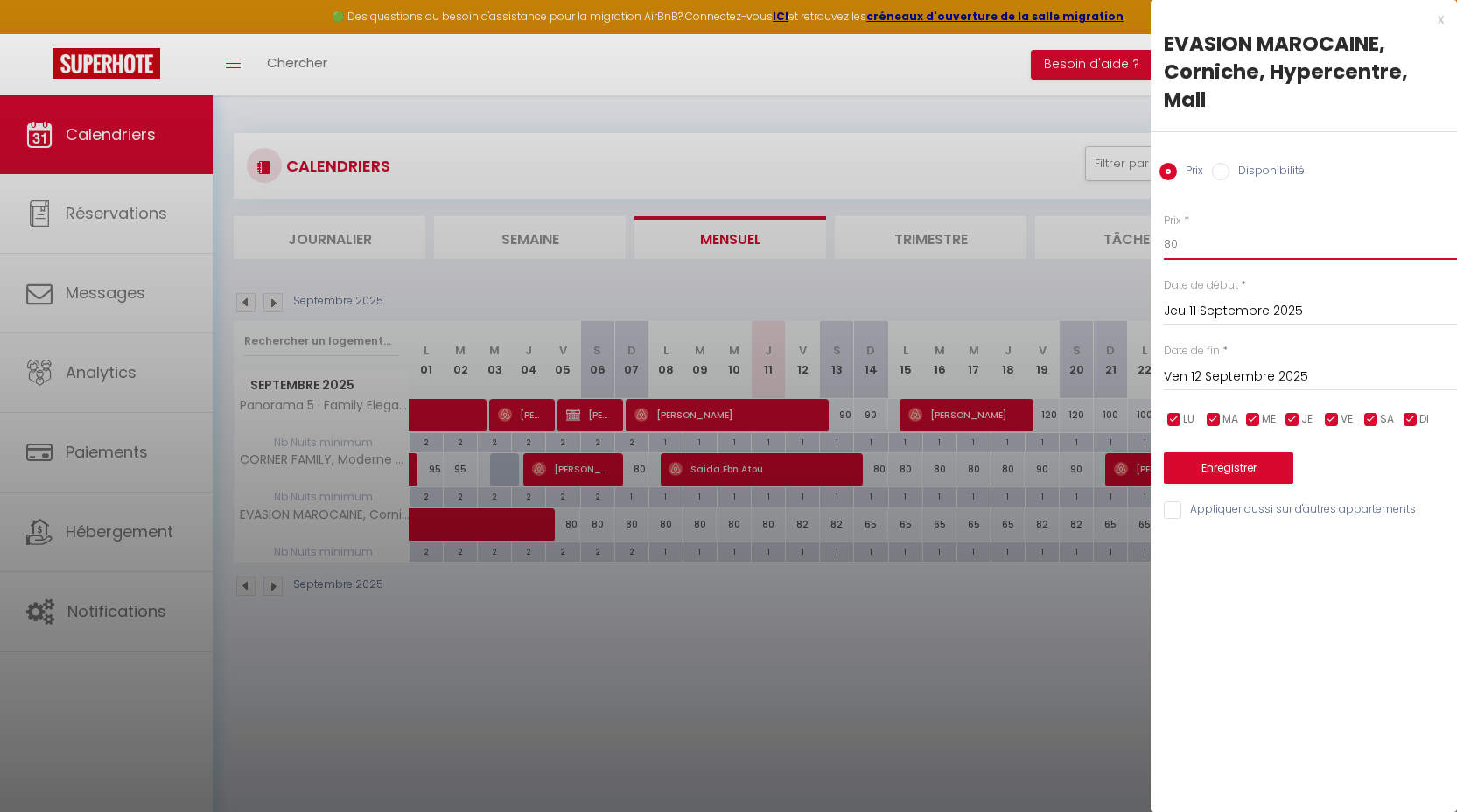
click at [1181, 240] on input "80" at bounding box center [1310, 243] width 293 height 31
click at [1205, 372] on input "Ven 12 Septembre 2025" at bounding box center [1310, 377] width 293 height 23
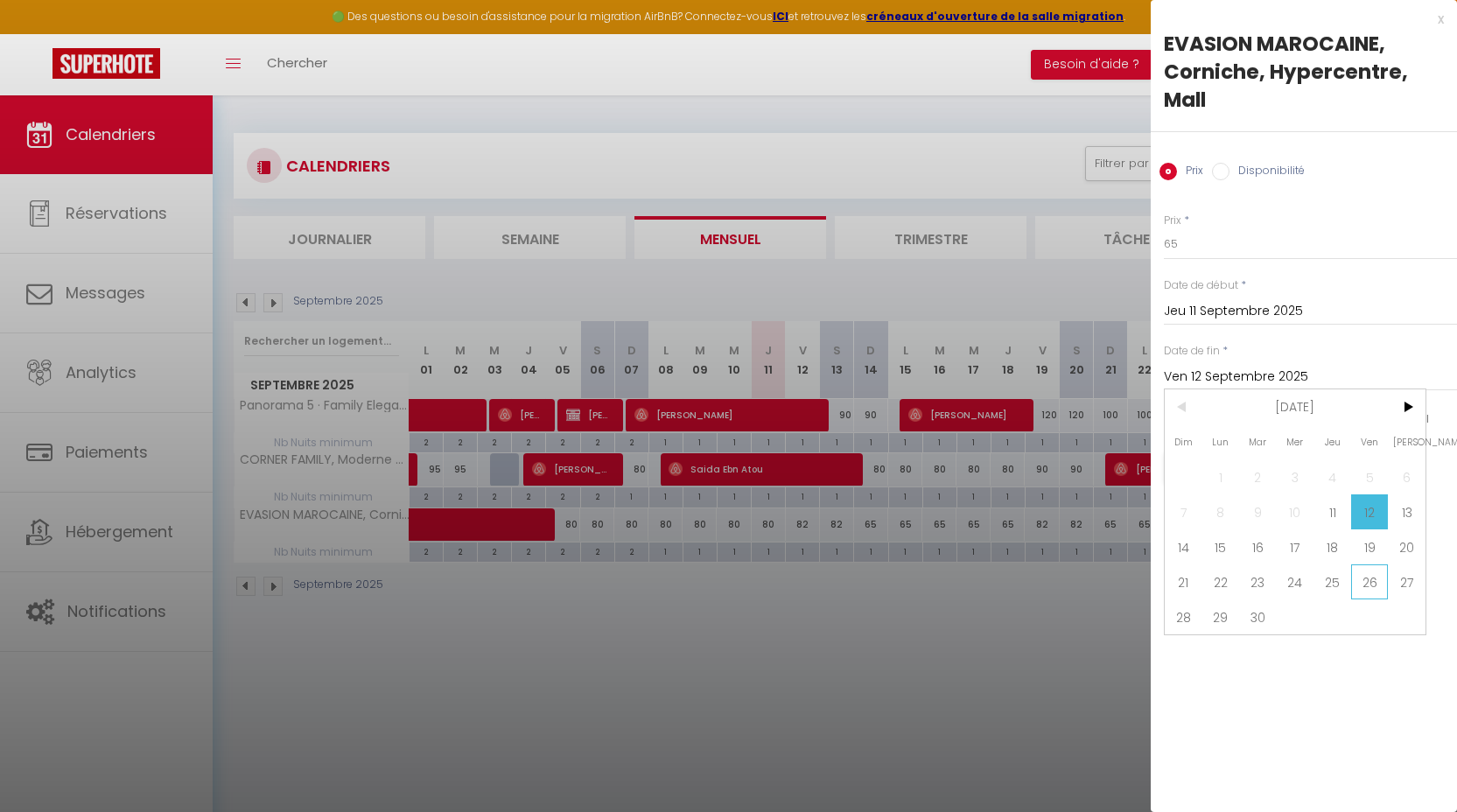
click at [1379, 584] on span "26" at bounding box center [1370, 581] width 37 height 35
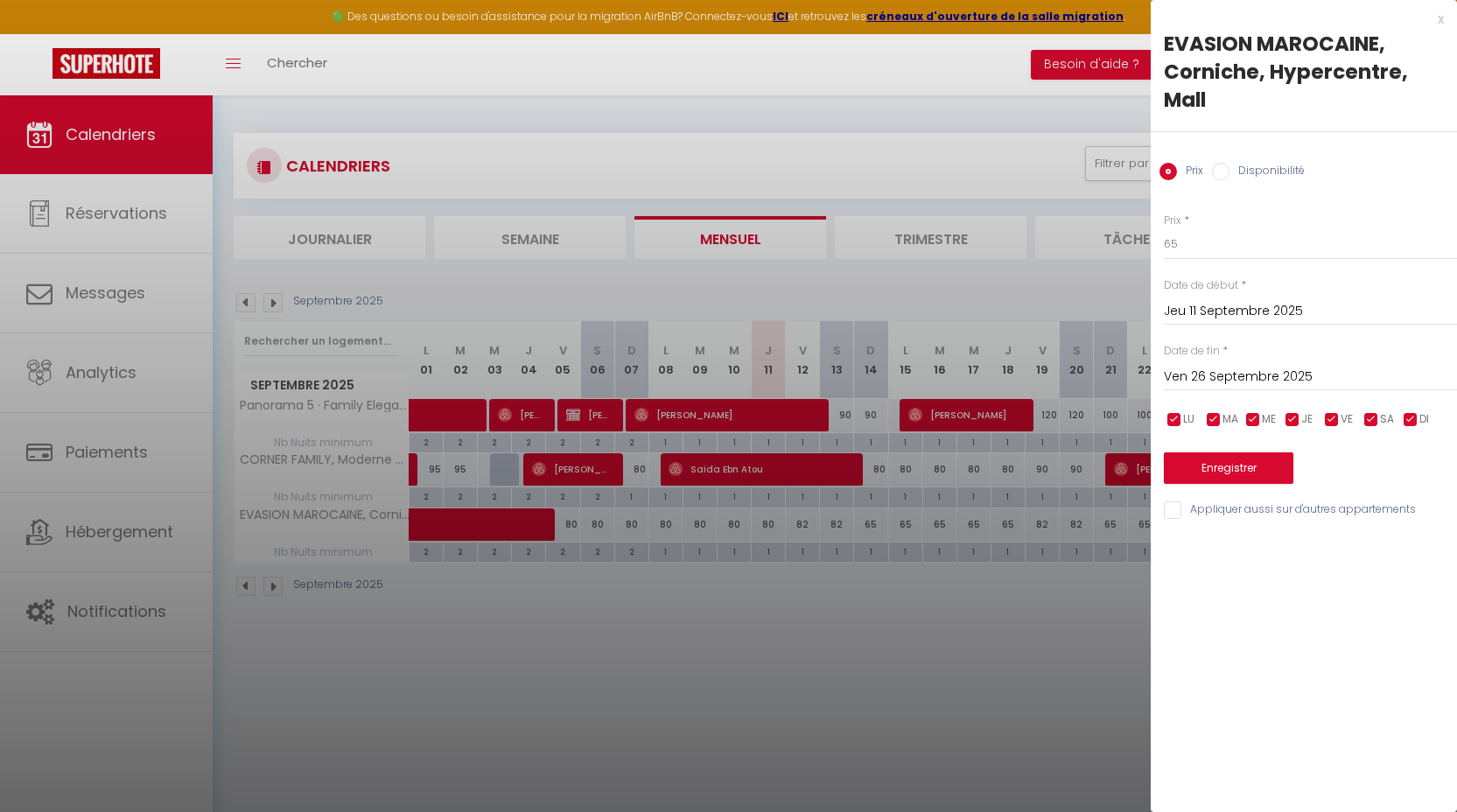
click at [1231, 447] on div "Enregistrer" at bounding box center [1310, 457] width 293 height 53
click at [1250, 472] on button "Enregistrer" at bounding box center [1228, 467] width 129 height 31
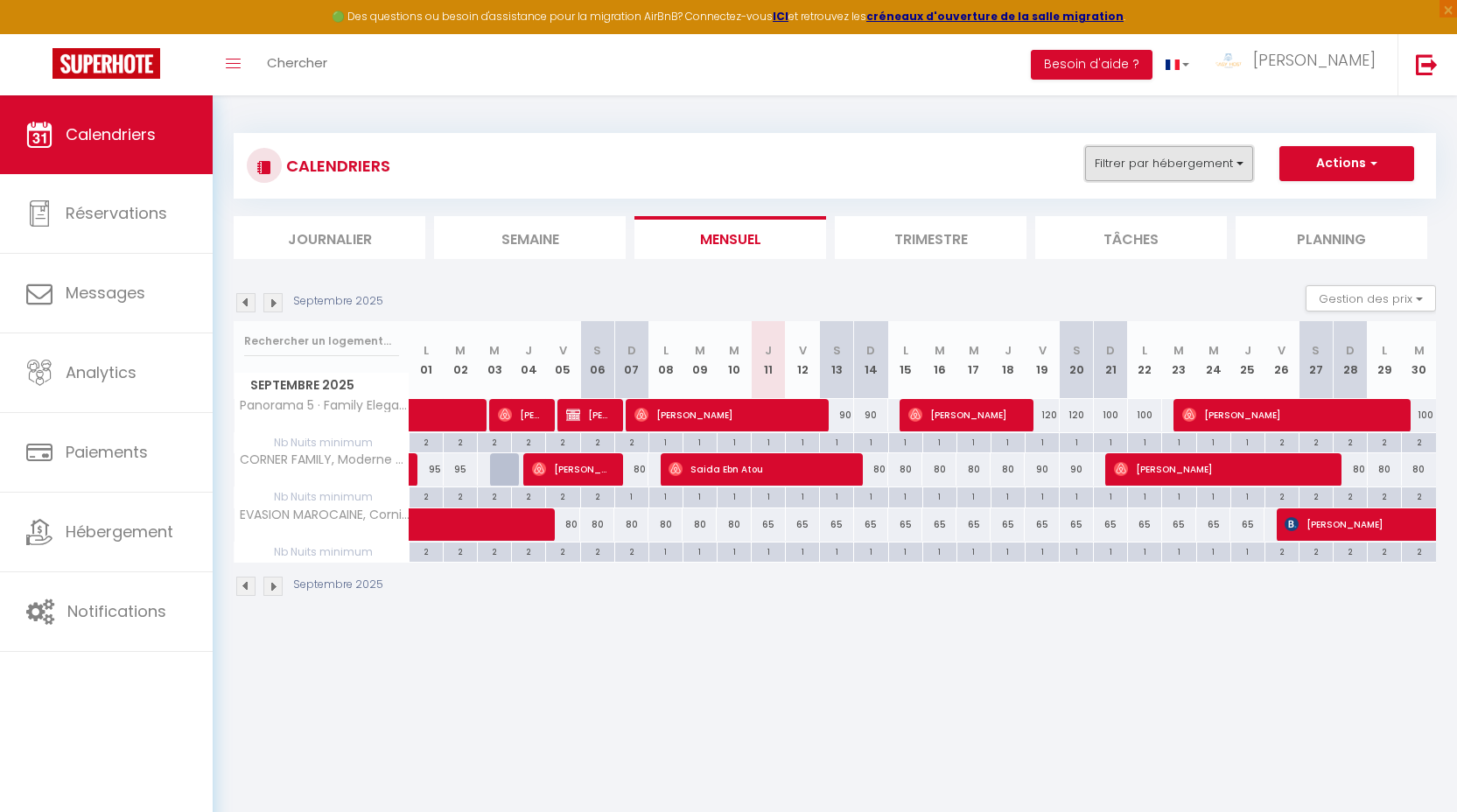
click at [1220, 170] on button "Filtrer par hébergement" at bounding box center [1169, 163] width 168 height 35
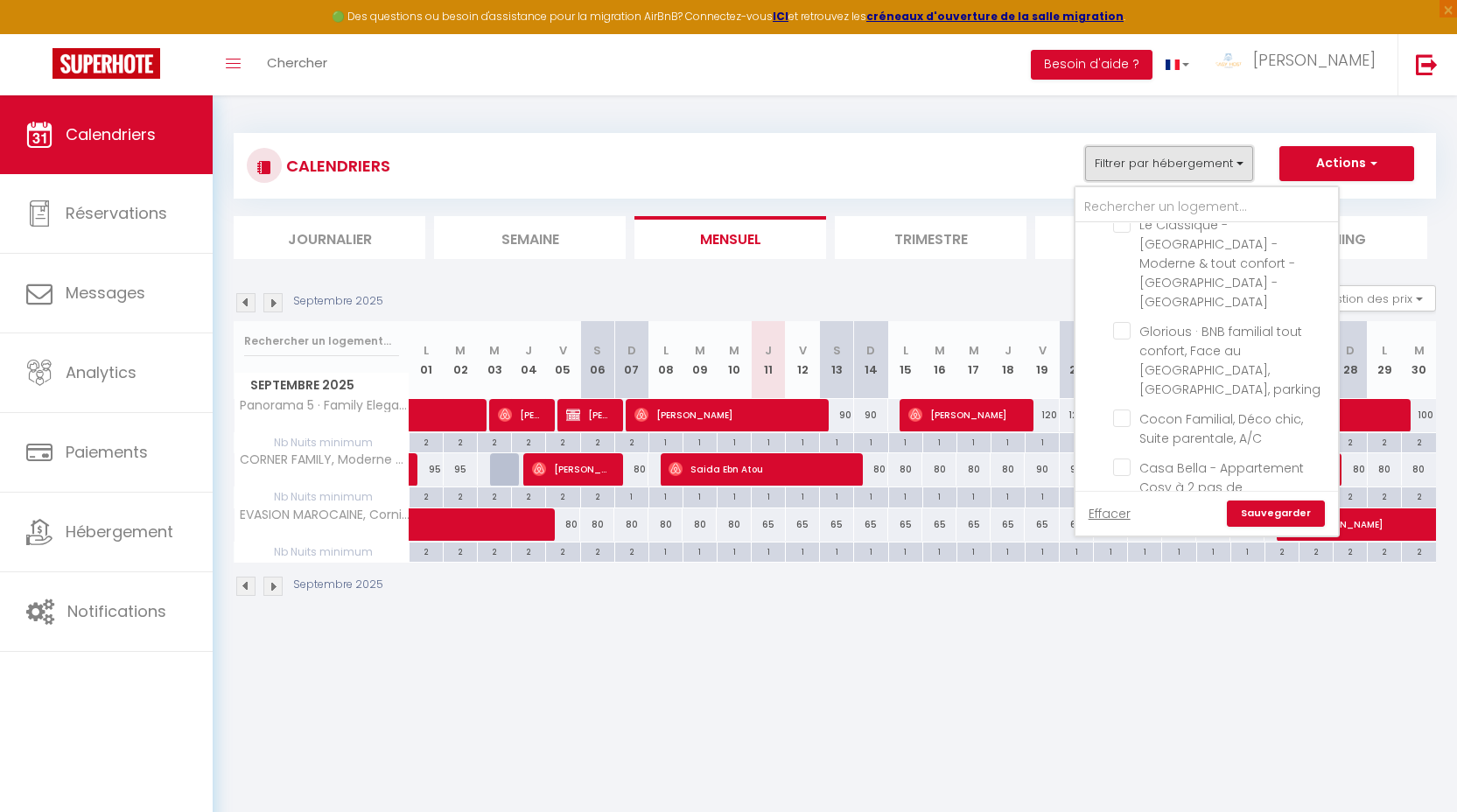
scroll to position [963, 0]
click at [1144, 521] on input "Tanger T4" at bounding box center [1224, 530] width 262 height 18
click at [1173, 511] on input "Tanger T5" at bounding box center [1224, 520] width 262 height 18
click at [1286, 509] on link "Sauvegarder" at bounding box center [1276, 513] width 98 height 26
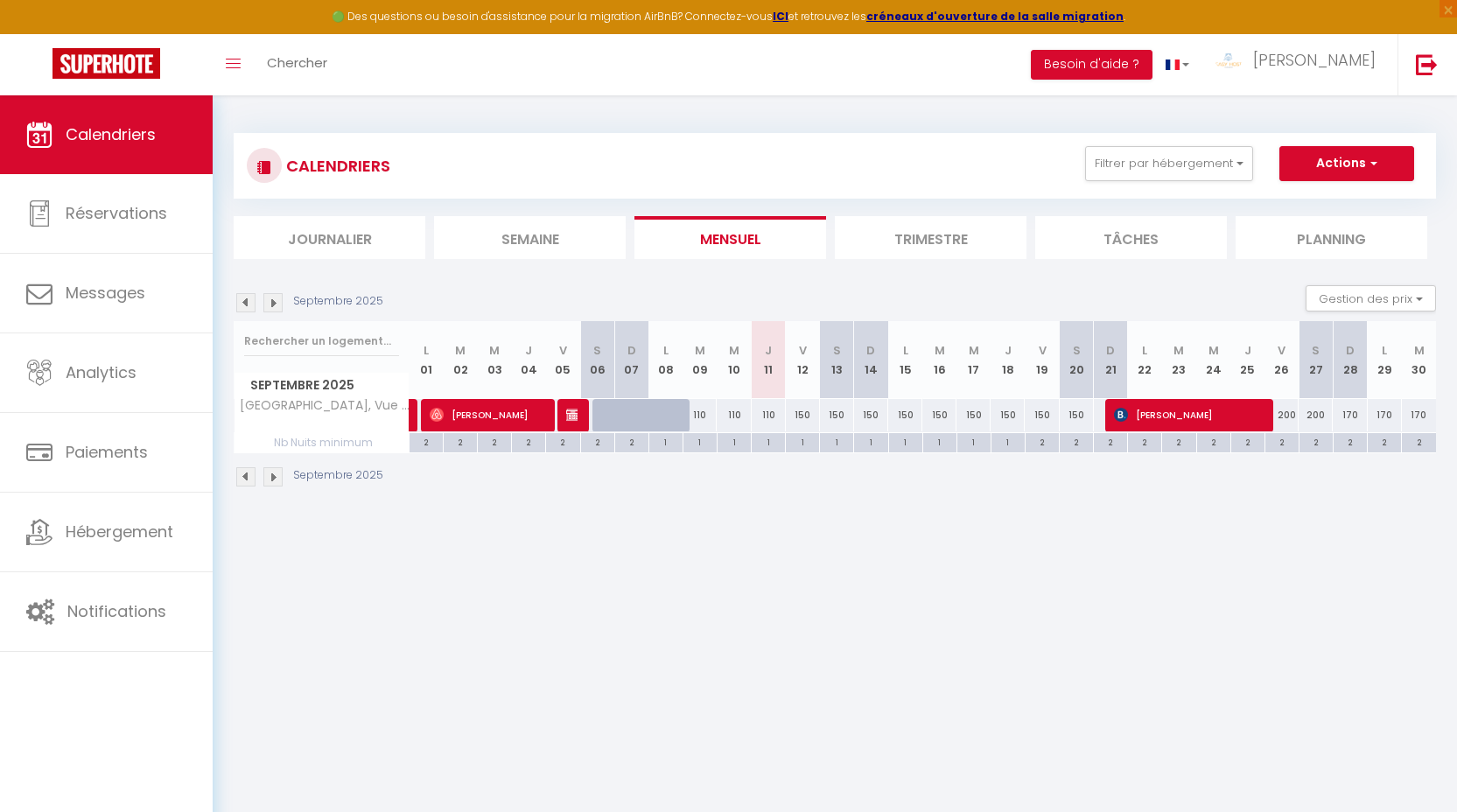
click at [797, 416] on div "150" at bounding box center [803, 414] width 34 height 32
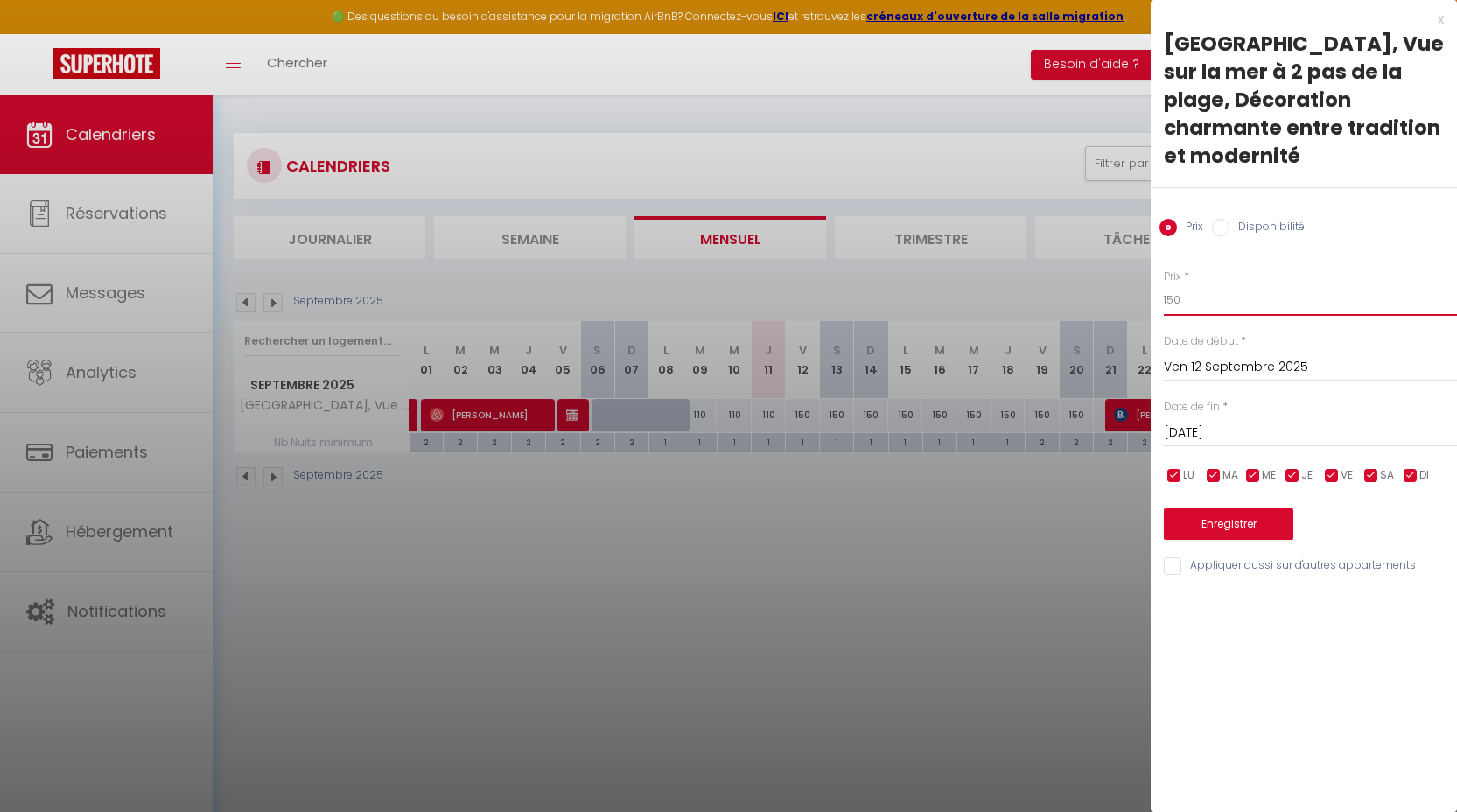
click at [1203, 305] on input "150" at bounding box center [1310, 299] width 293 height 31
click at [1226, 426] on input "[DATE]" at bounding box center [1310, 433] width 293 height 23
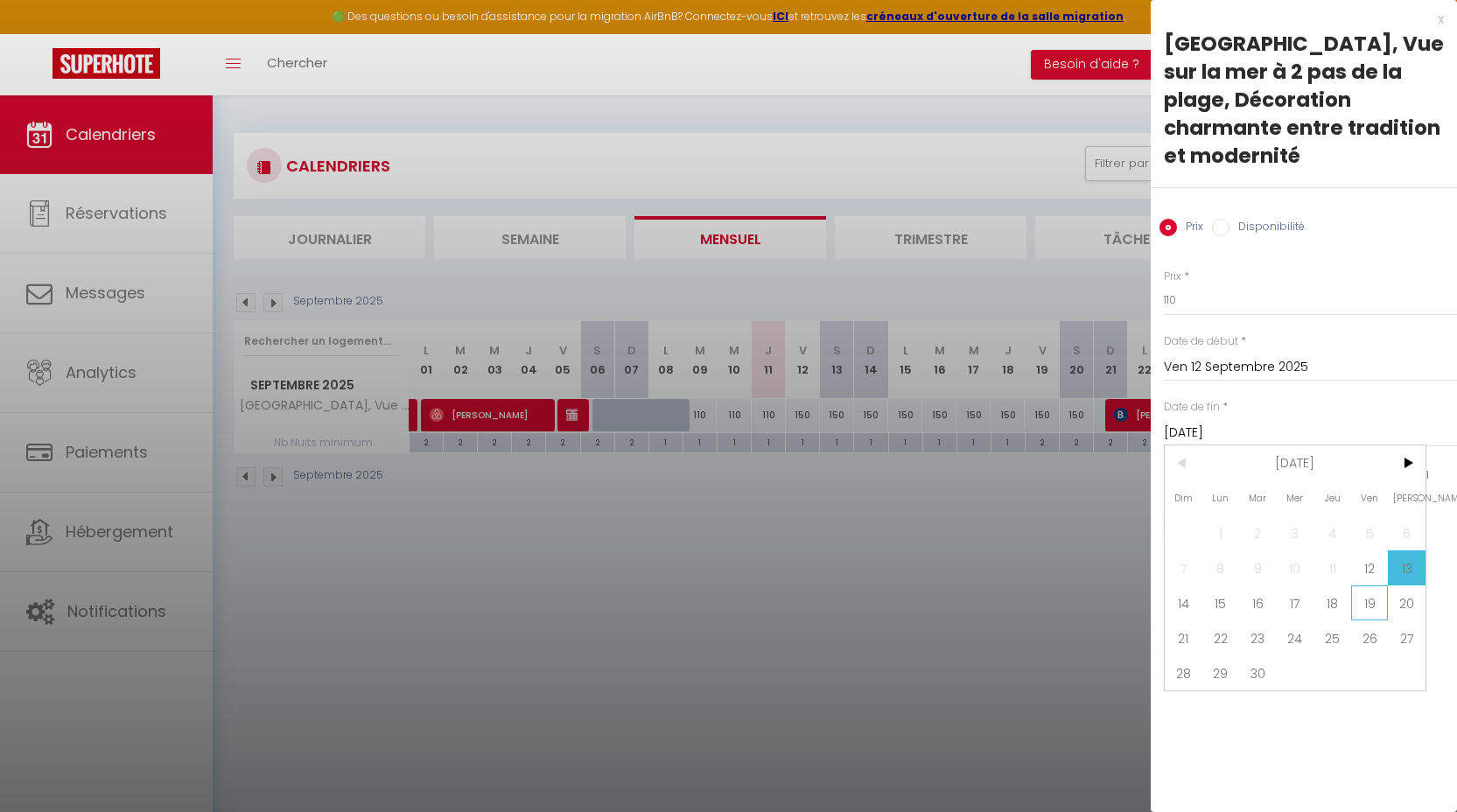
click at [1366, 606] on span "19" at bounding box center [1370, 602] width 37 height 35
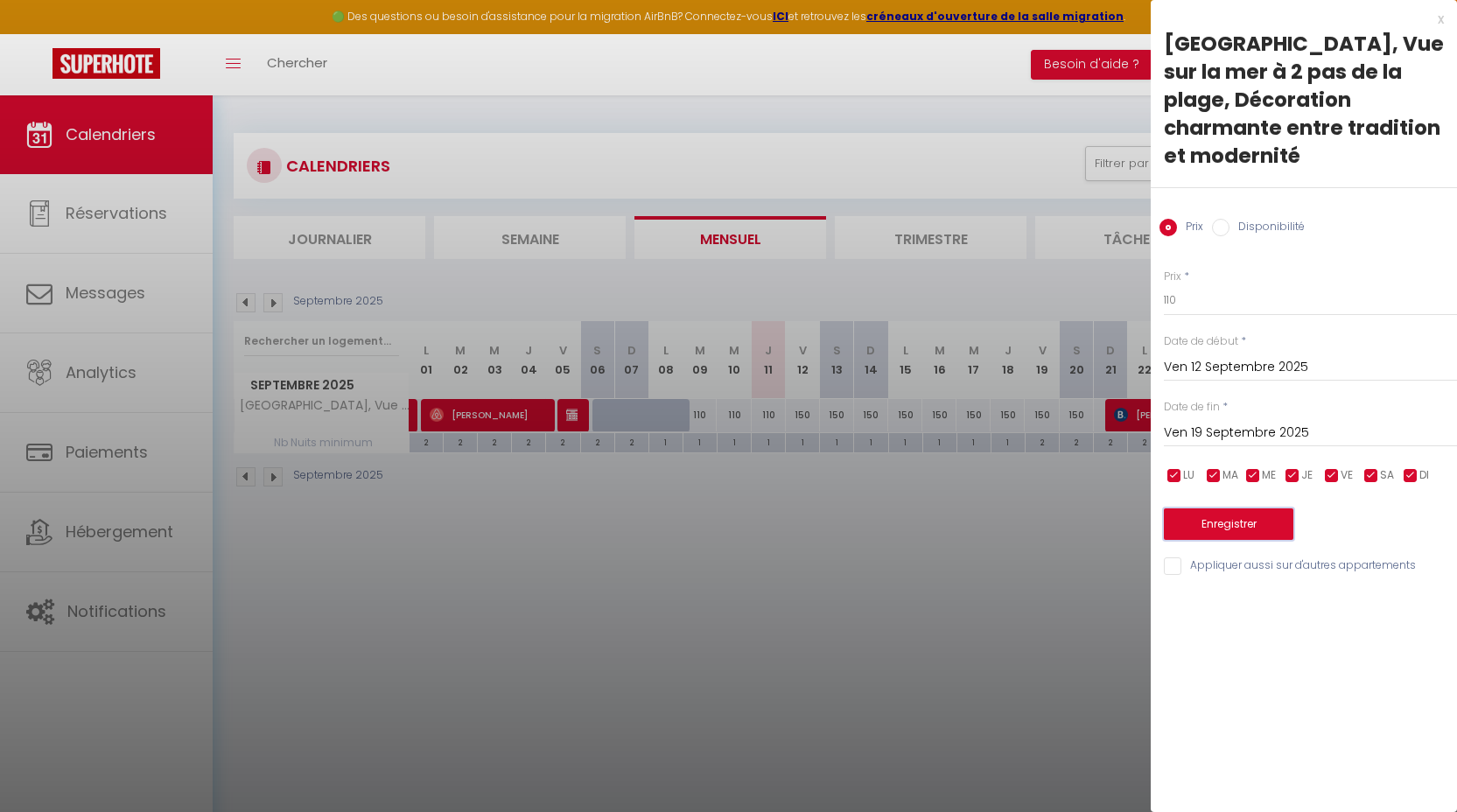
click at [1246, 526] on button "Enregistrer" at bounding box center [1228, 523] width 129 height 31
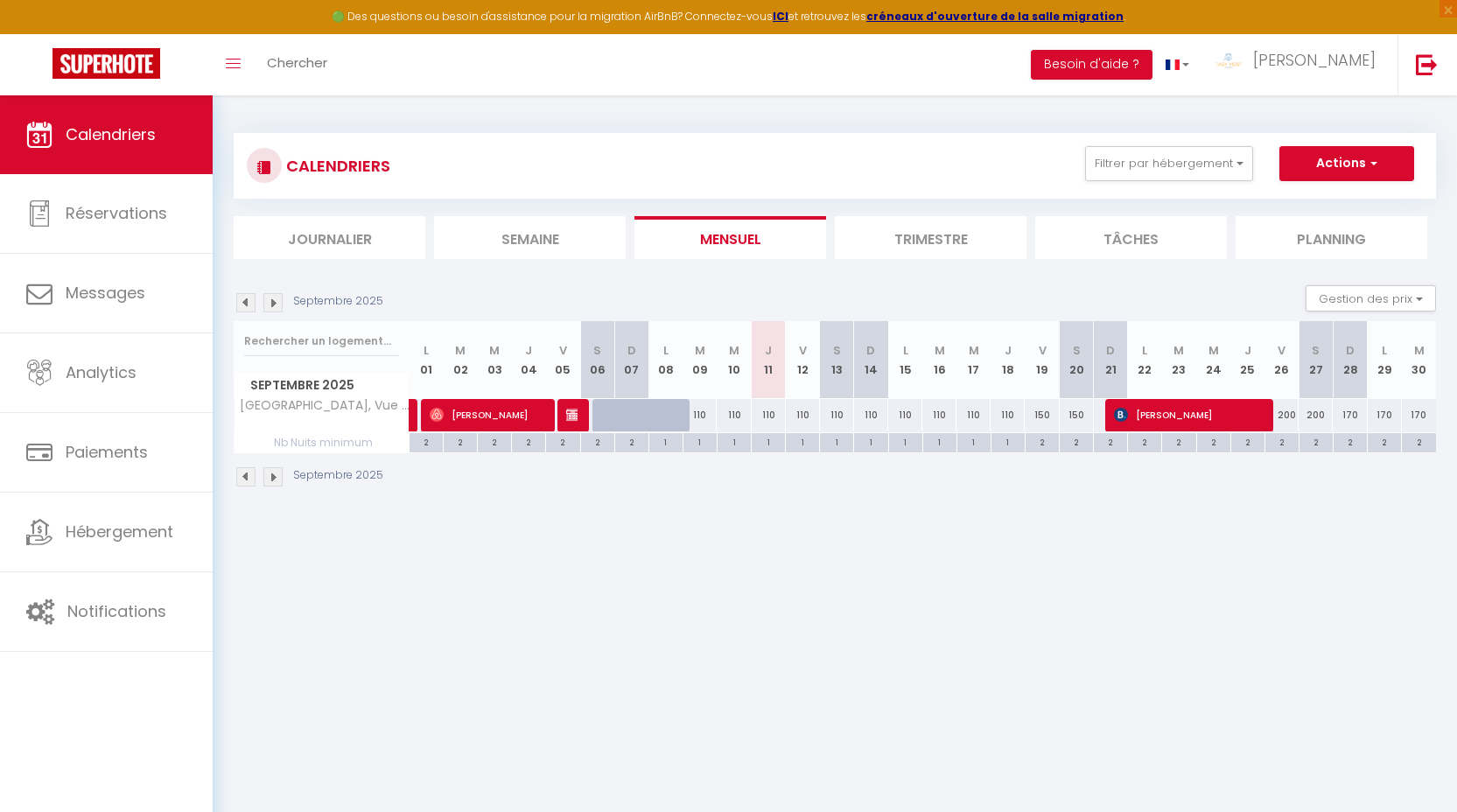
click at [1040, 447] on div "2" at bounding box center [1041, 441] width 33 height 17
click at [0, 0] on div at bounding box center [0, 0] width 0 height 0
click at [1042, 449] on div "2" at bounding box center [1041, 443] width 34 height 21
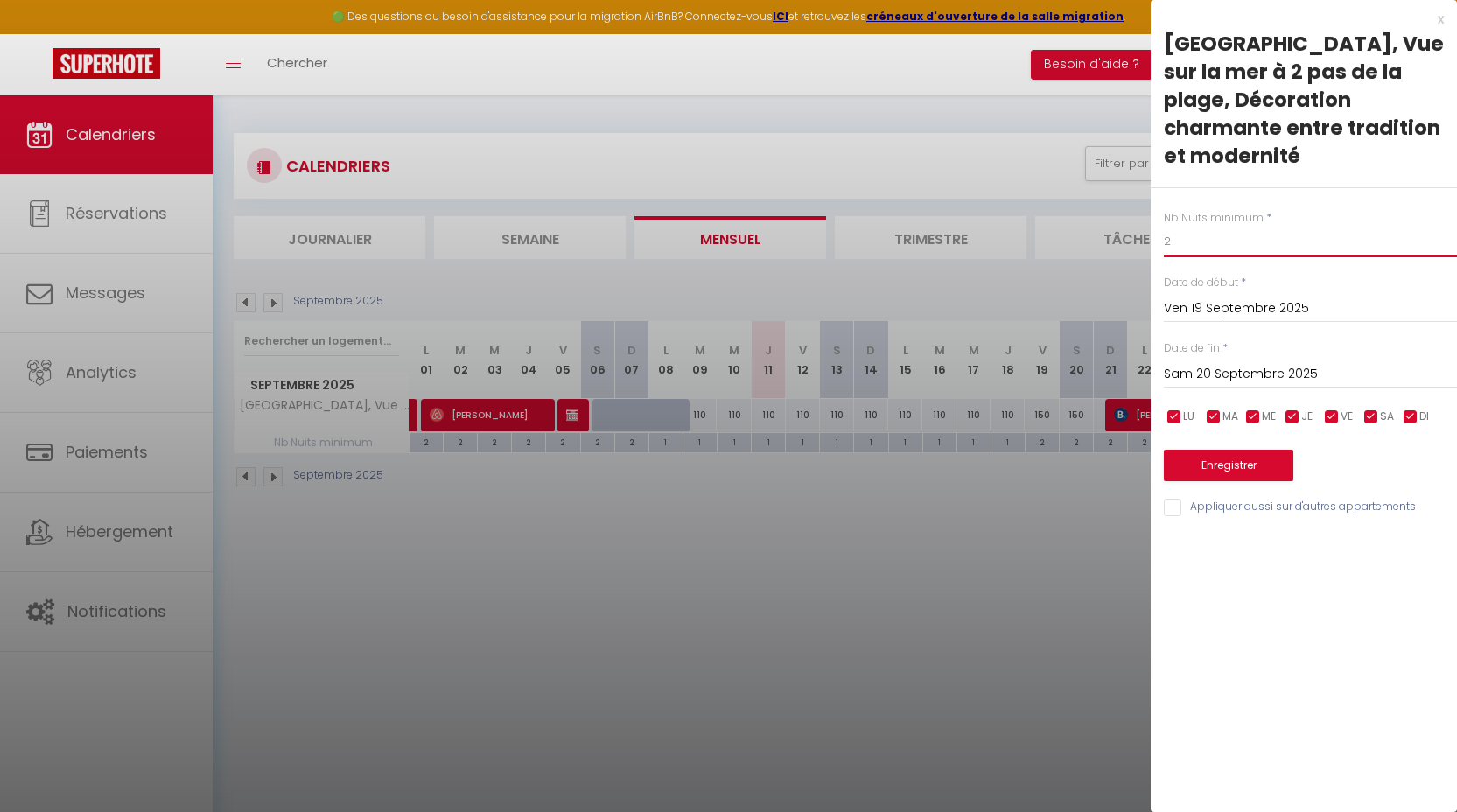
click at [1209, 245] on input "2" at bounding box center [1310, 241] width 293 height 31
click at [1239, 375] on input "Sam 20 Septembre 2025" at bounding box center [1310, 374] width 293 height 23
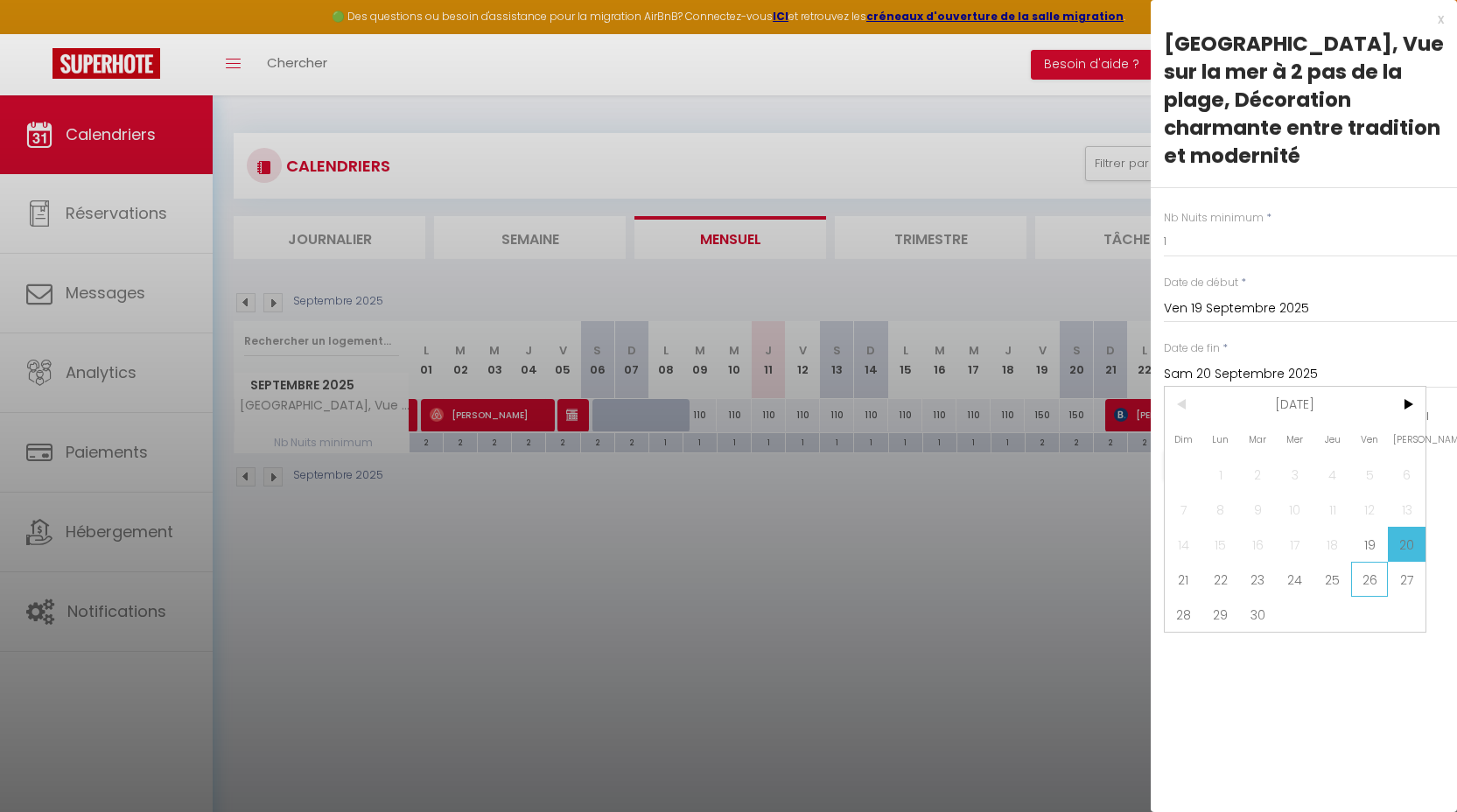
click at [1356, 584] on span "26" at bounding box center [1370, 578] width 37 height 35
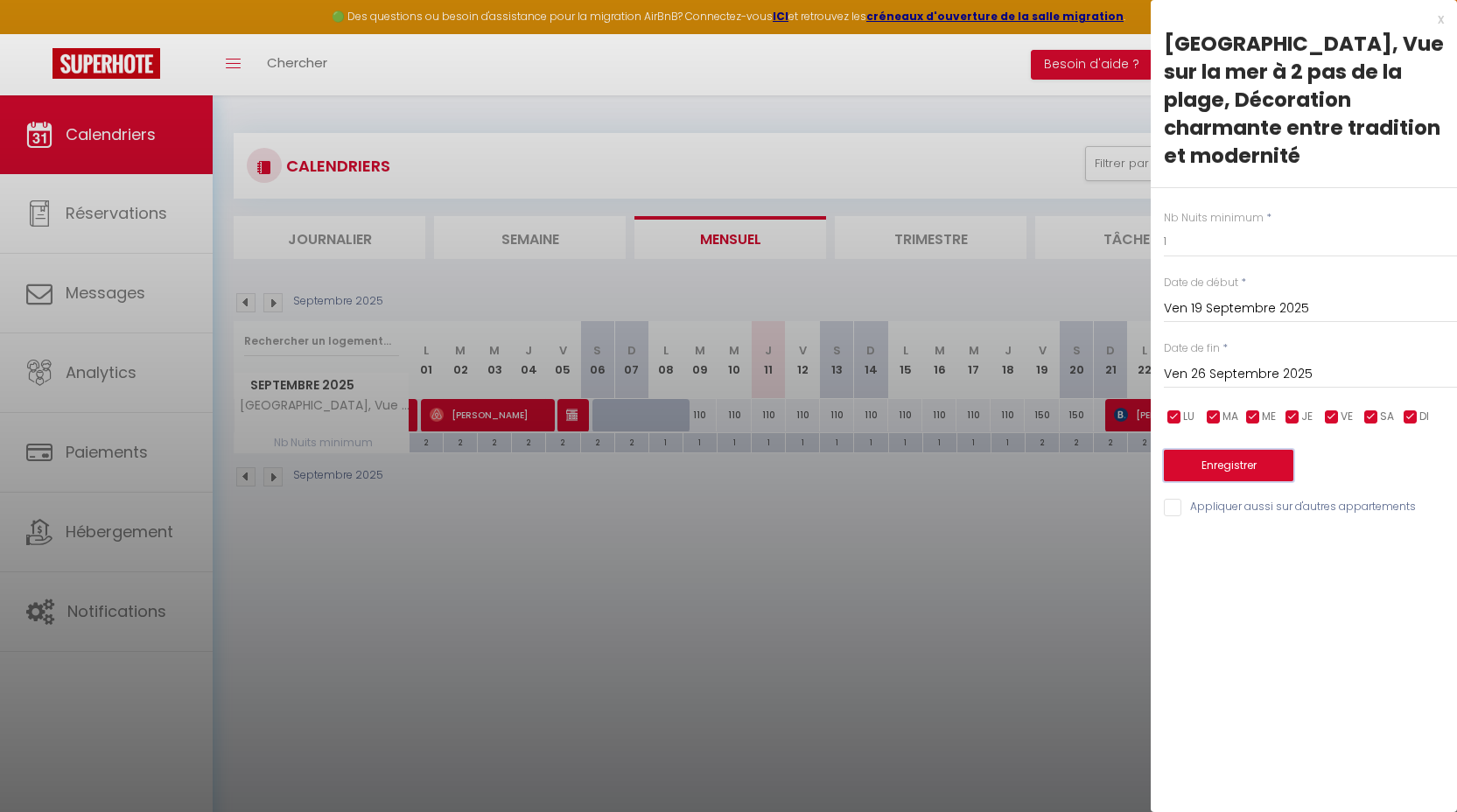
click at [1247, 463] on button "Enregistrer" at bounding box center [1228, 464] width 129 height 31
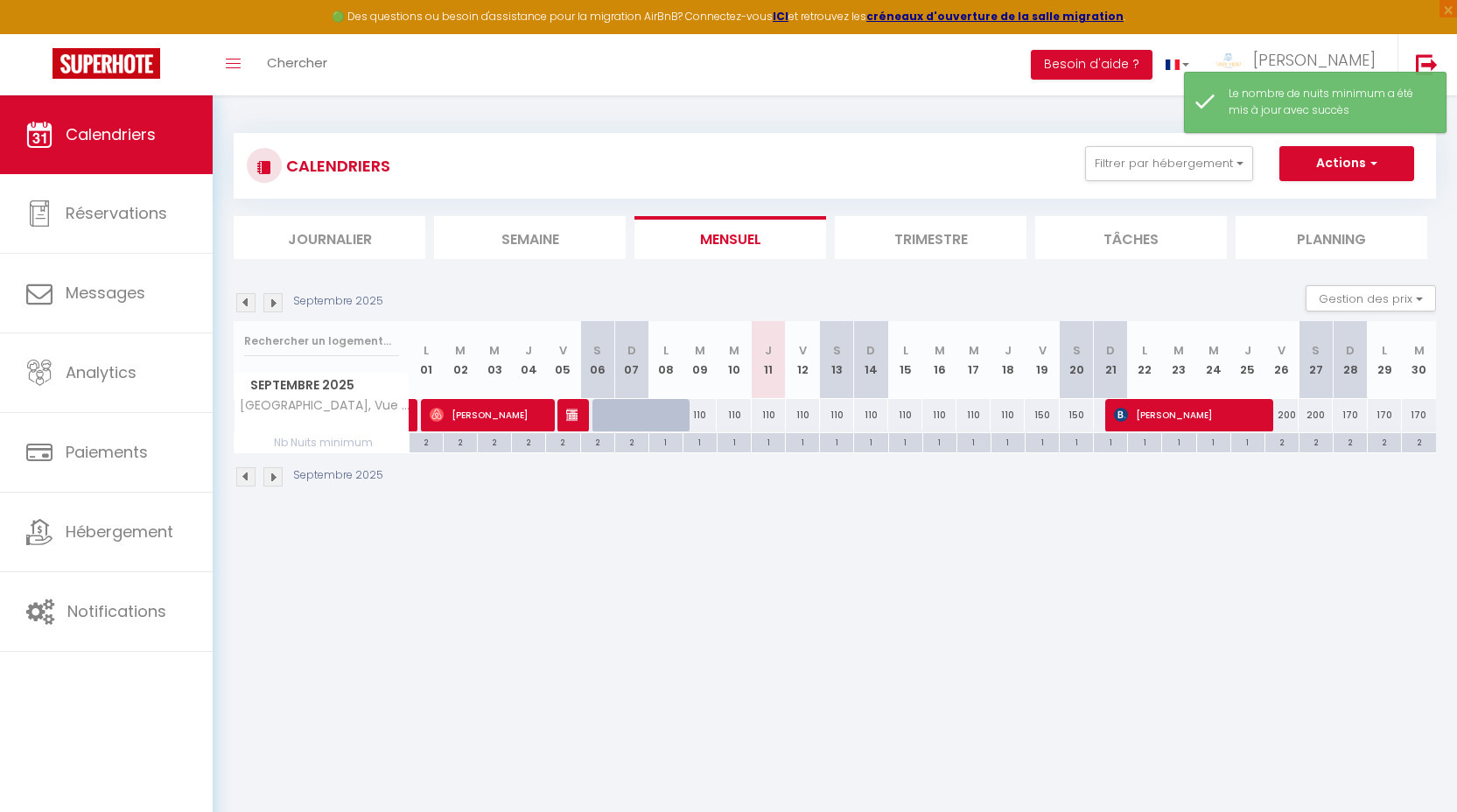
click at [273, 299] on img at bounding box center [273, 303] width 20 height 20
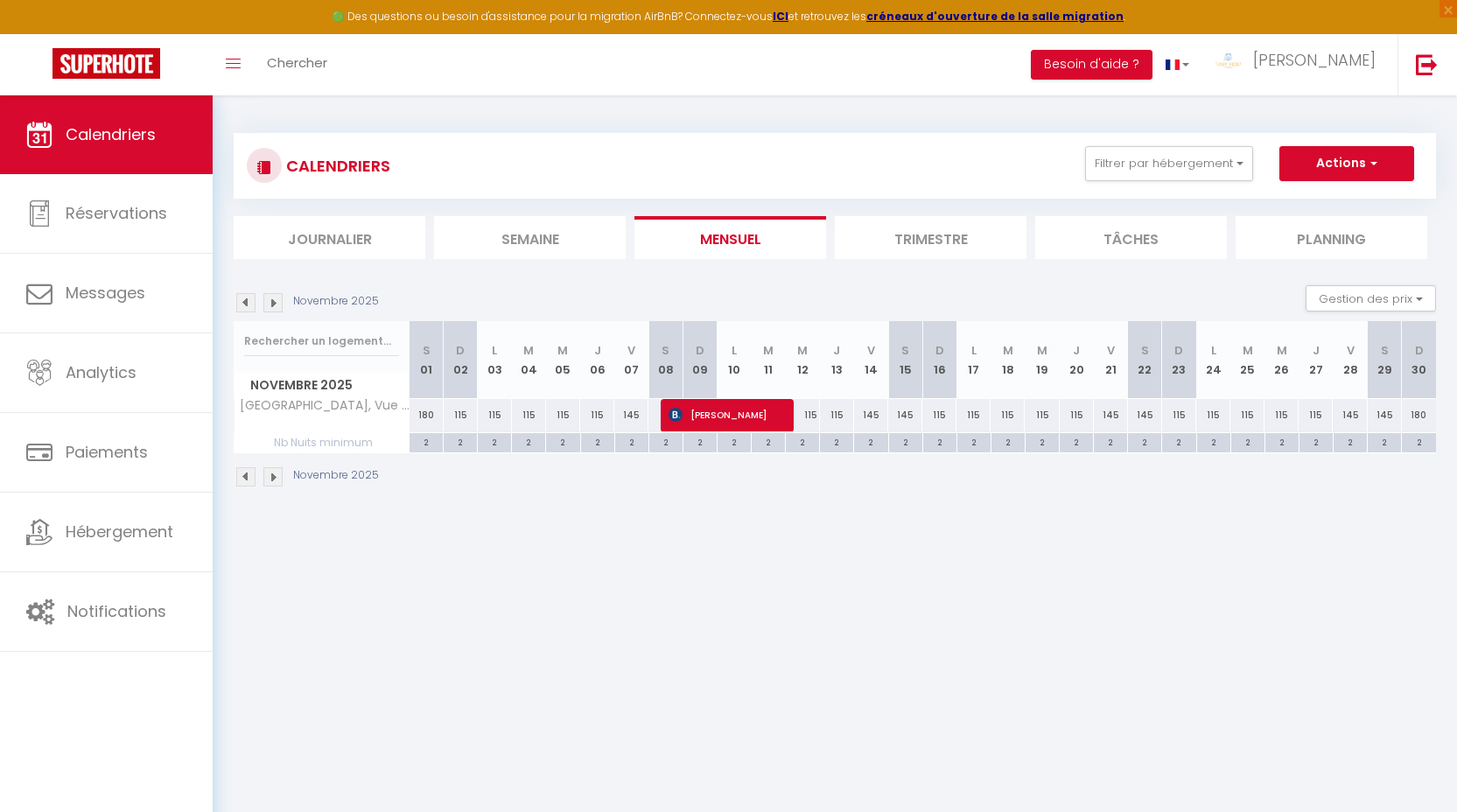
click at [461, 410] on div "115" at bounding box center [461, 414] width 34 height 32
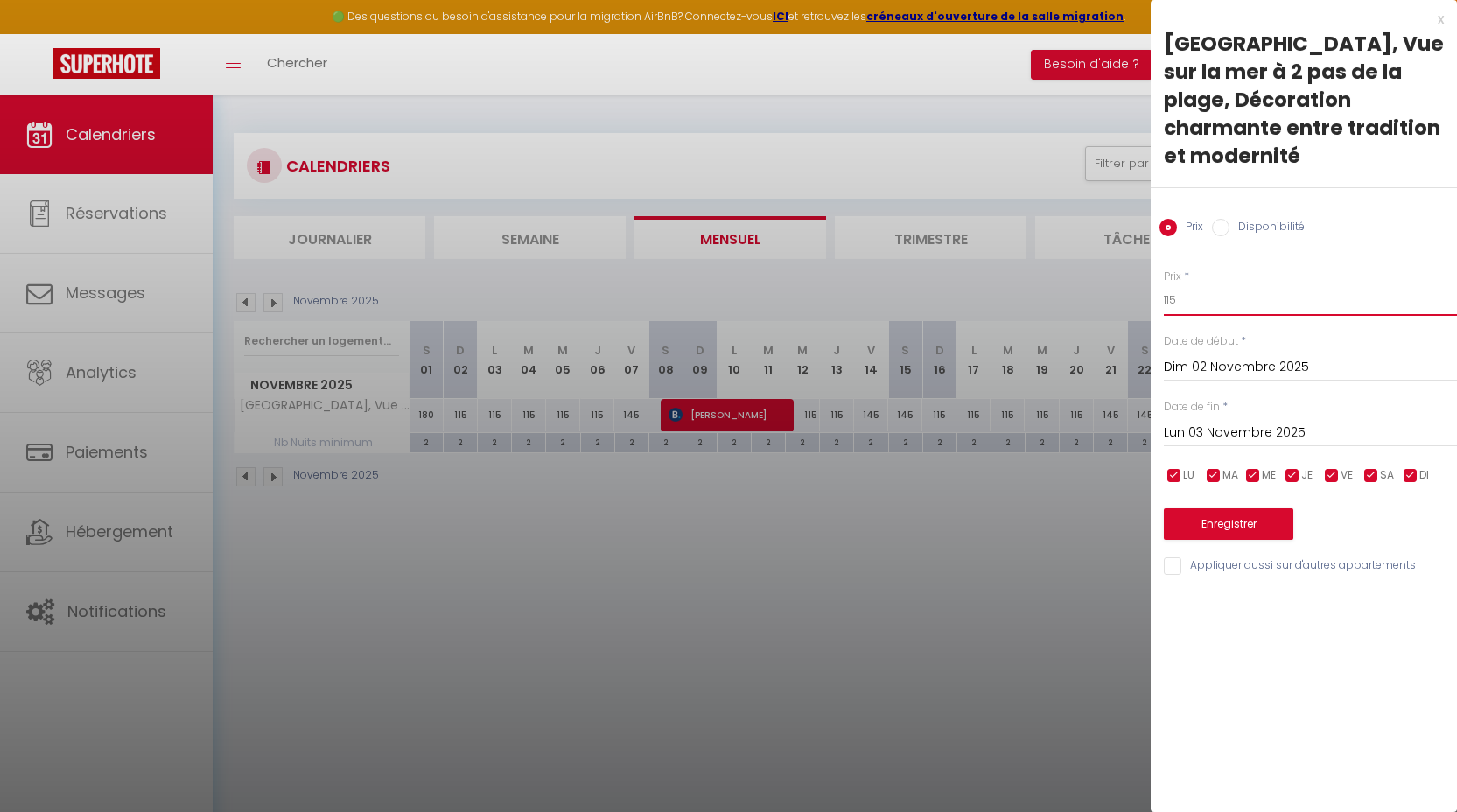
click at [1200, 306] on input "115" at bounding box center [1310, 299] width 293 height 31
click at [1223, 428] on input "Lun 03 Novembre 2025" at bounding box center [1310, 433] width 293 height 23
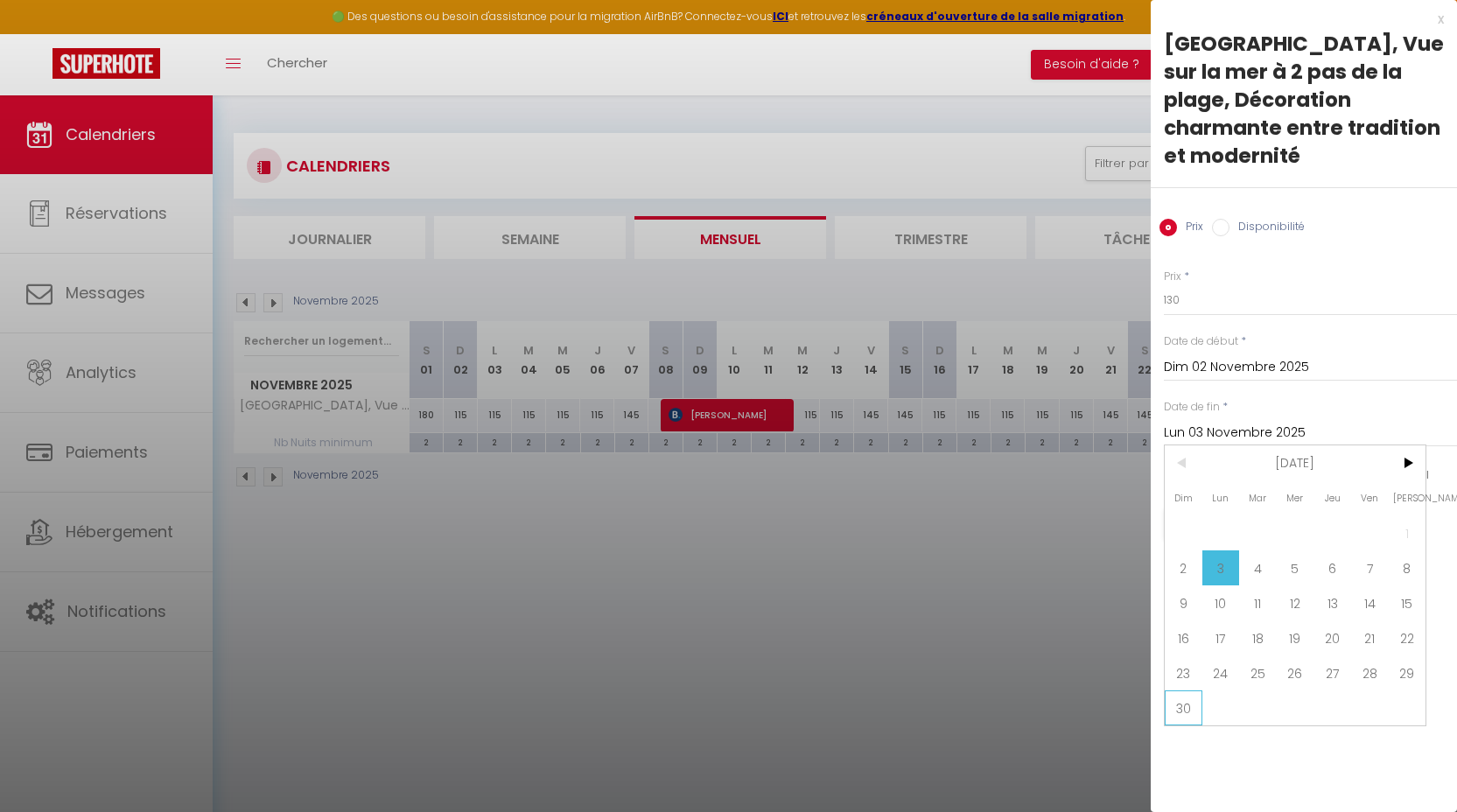
click at [1190, 711] on span "30" at bounding box center [1183, 707] width 37 height 35
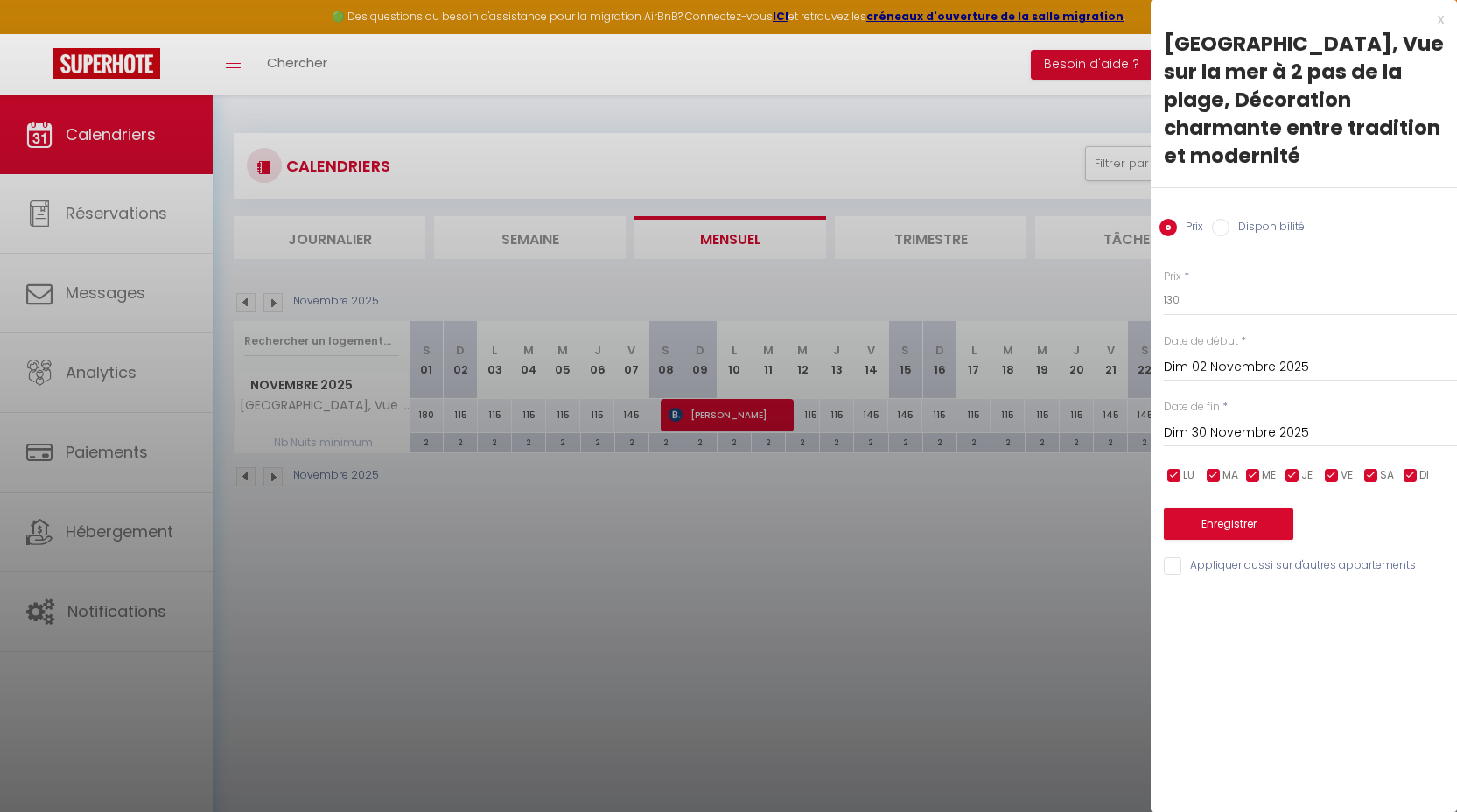
click at [1379, 472] on input "checkbox" at bounding box center [1371, 476] width 18 height 18
click at [1344, 476] on span "VE" at bounding box center [1346, 475] width 12 height 17
click at [1262, 536] on button "Enregistrer" at bounding box center [1228, 523] width 129 height 31
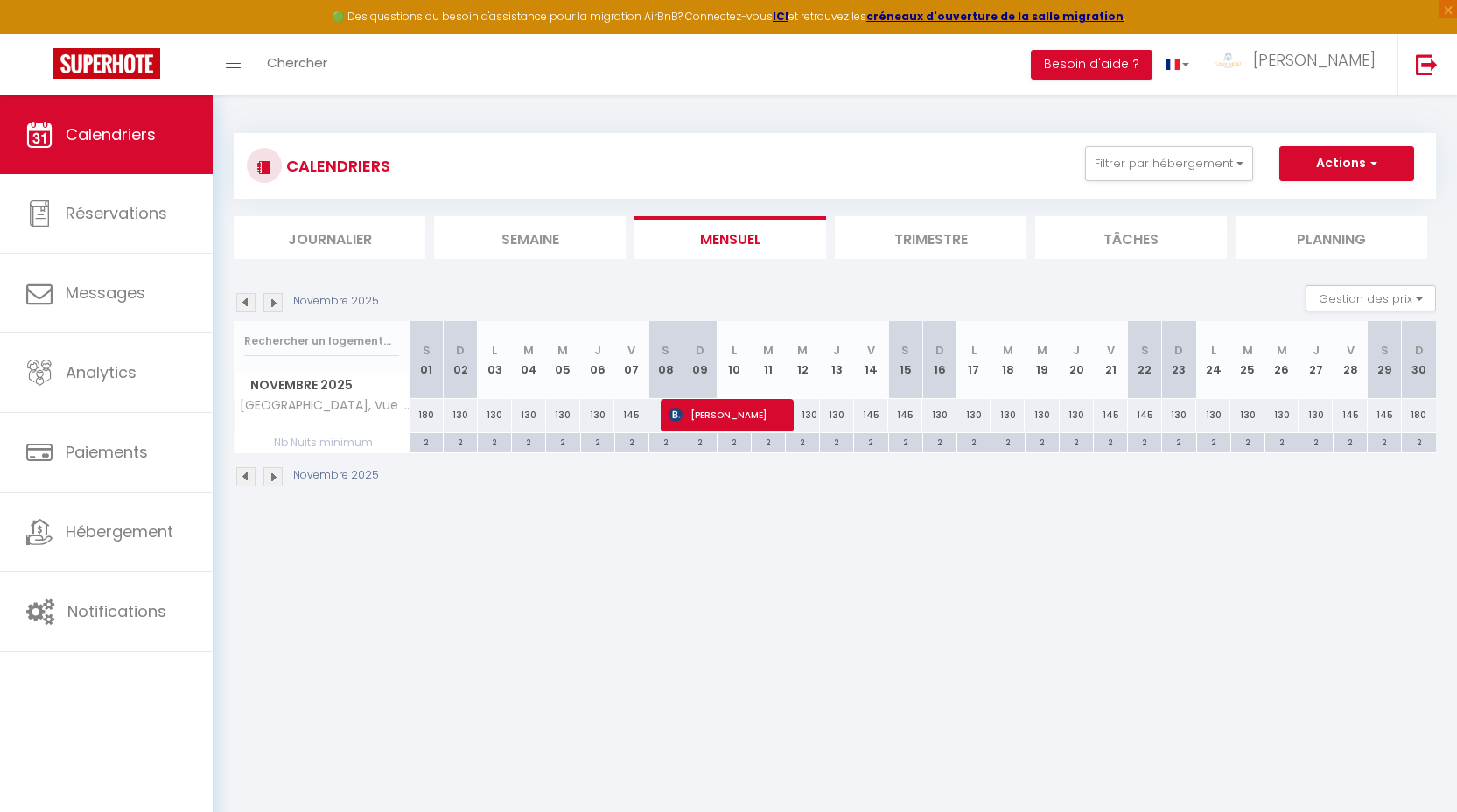
click at [246, 307] on img at bounding box center [246, 303] width 20 height 20
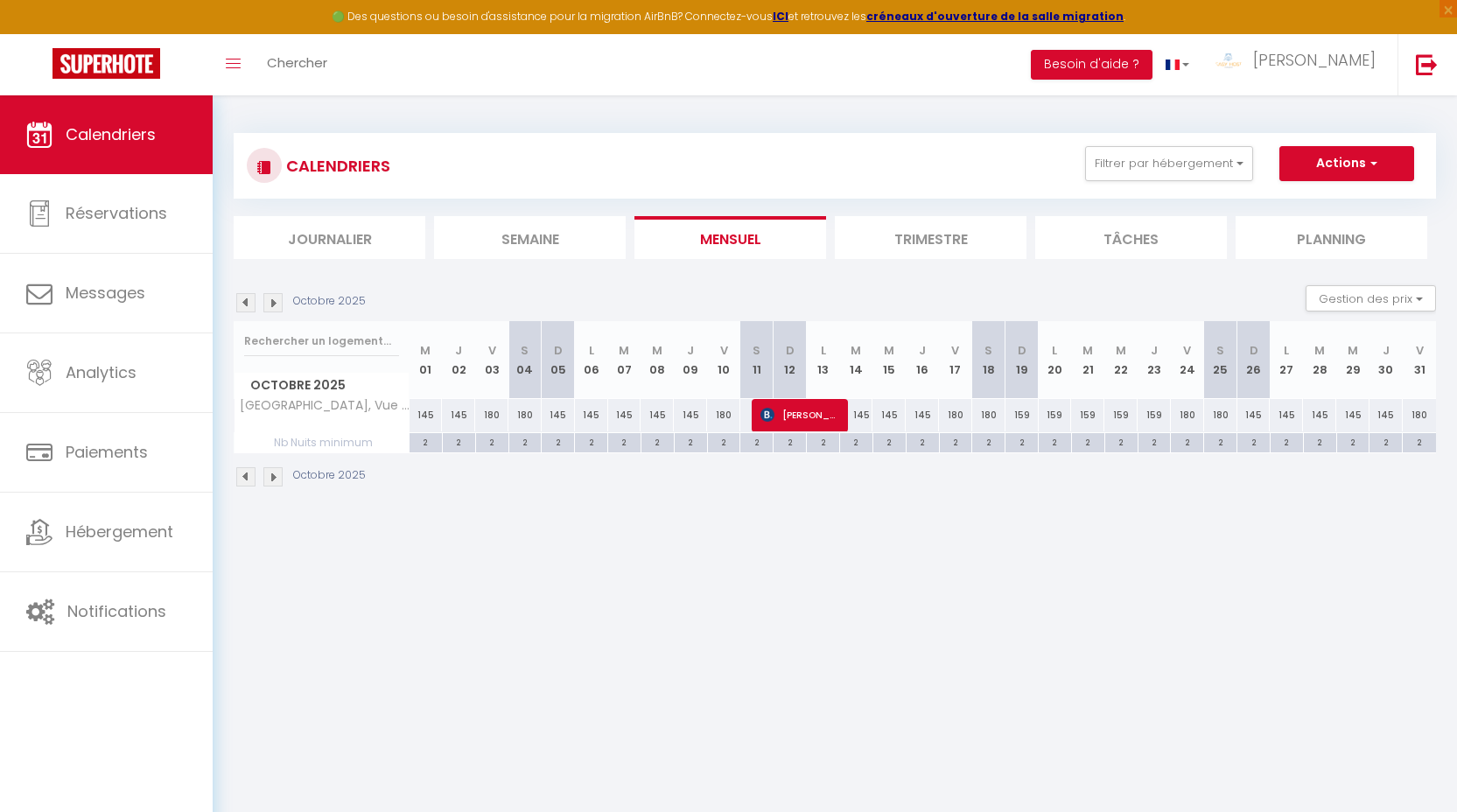
click at [419, 413] on div "145" at bounding box center [425, 414] width 33 height 32
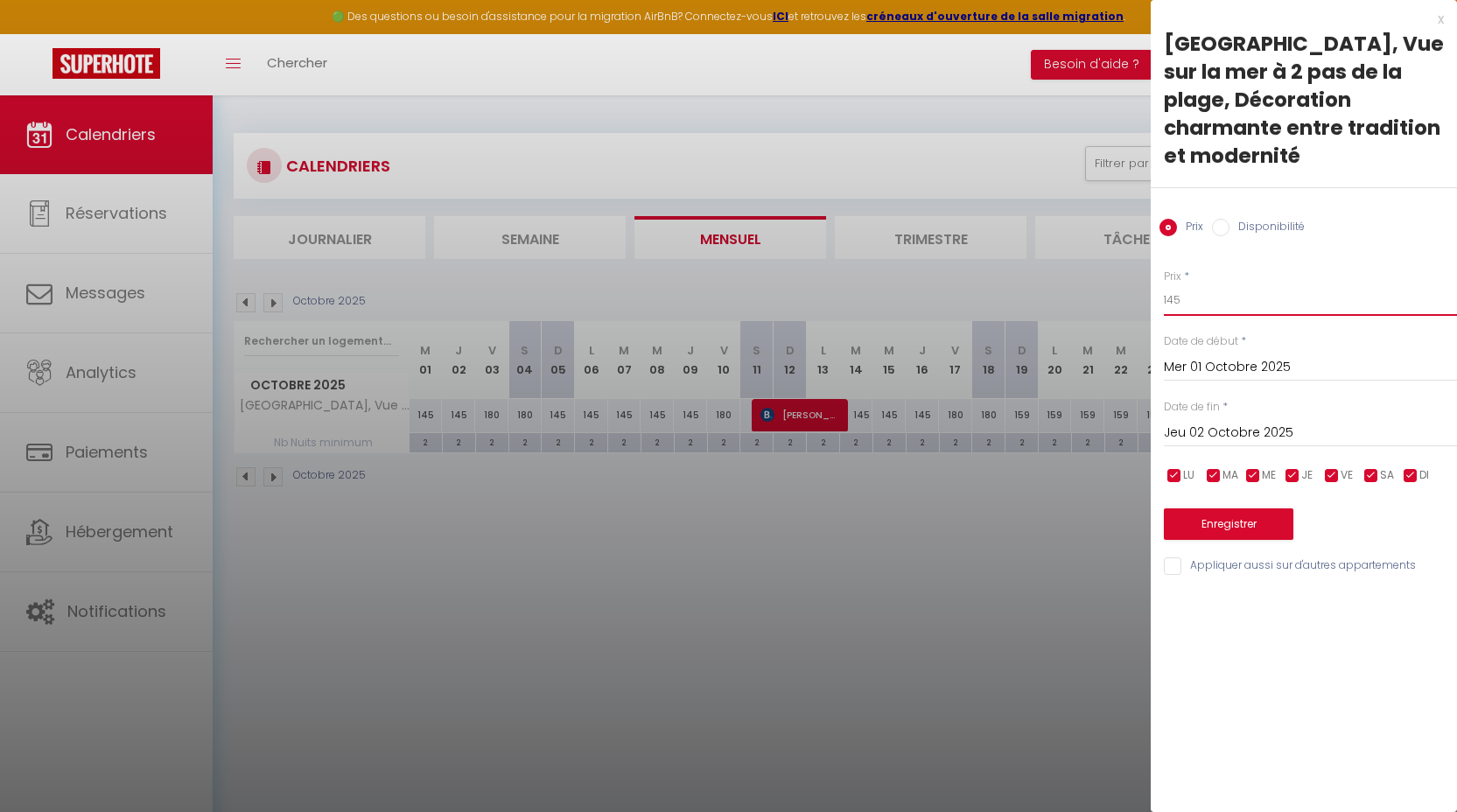
click at [1206, 289] on input "145" at bounding box center [1310, 299] width 293 height 31
click at [1206, 290] on input "145" at bounding box center [1310, 299] width 293 height 31
click at [1260, 433] on input "Jeu 02 Octobre 2025" at bounding box center [1310, 433] width 293 height 23
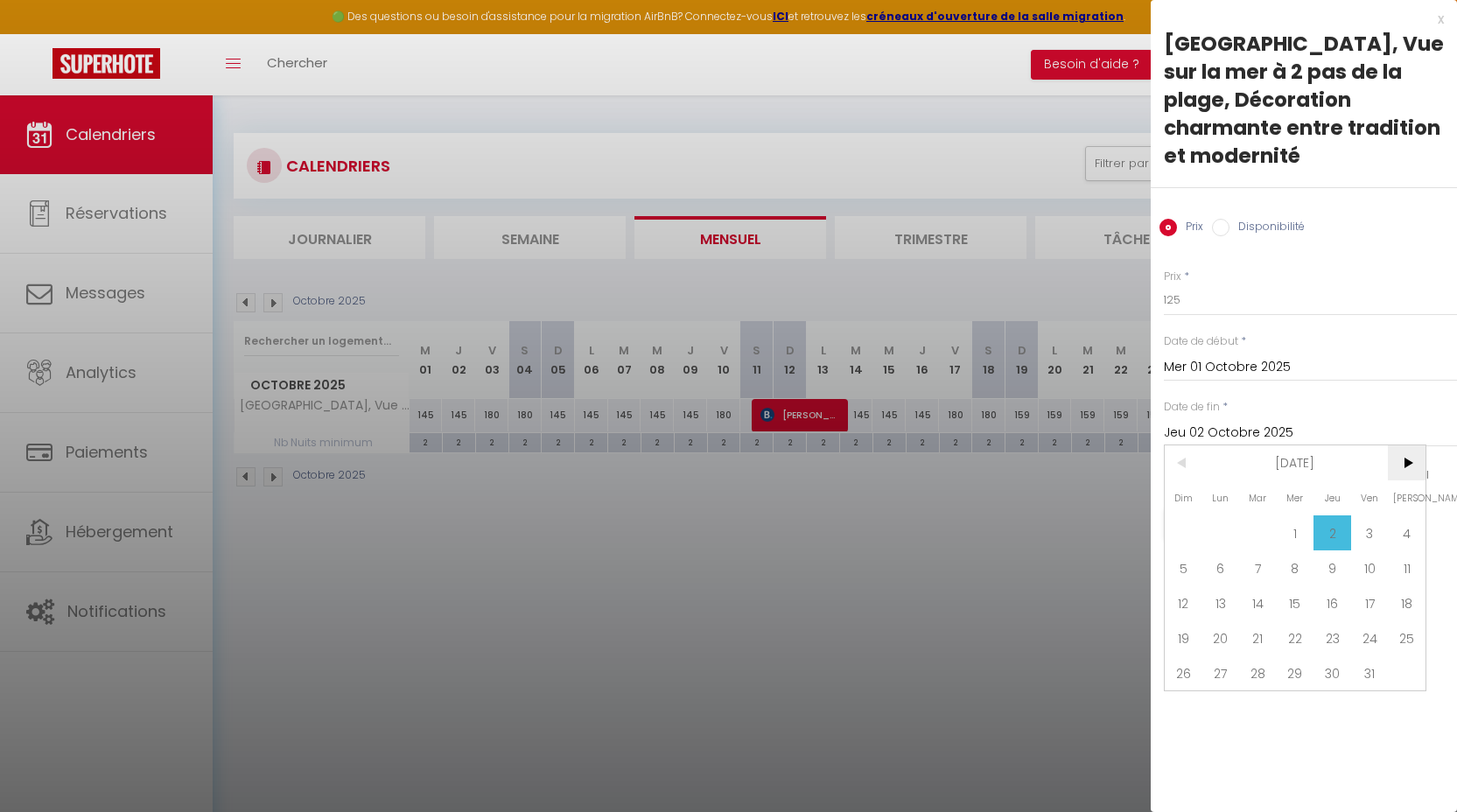
click at [1404, 468] on span ">" at bounding box center [1406, 462] width 37 height 35
click at [1403, 530] on span "1" at bounding box center [1406, 532] width 37 height 35
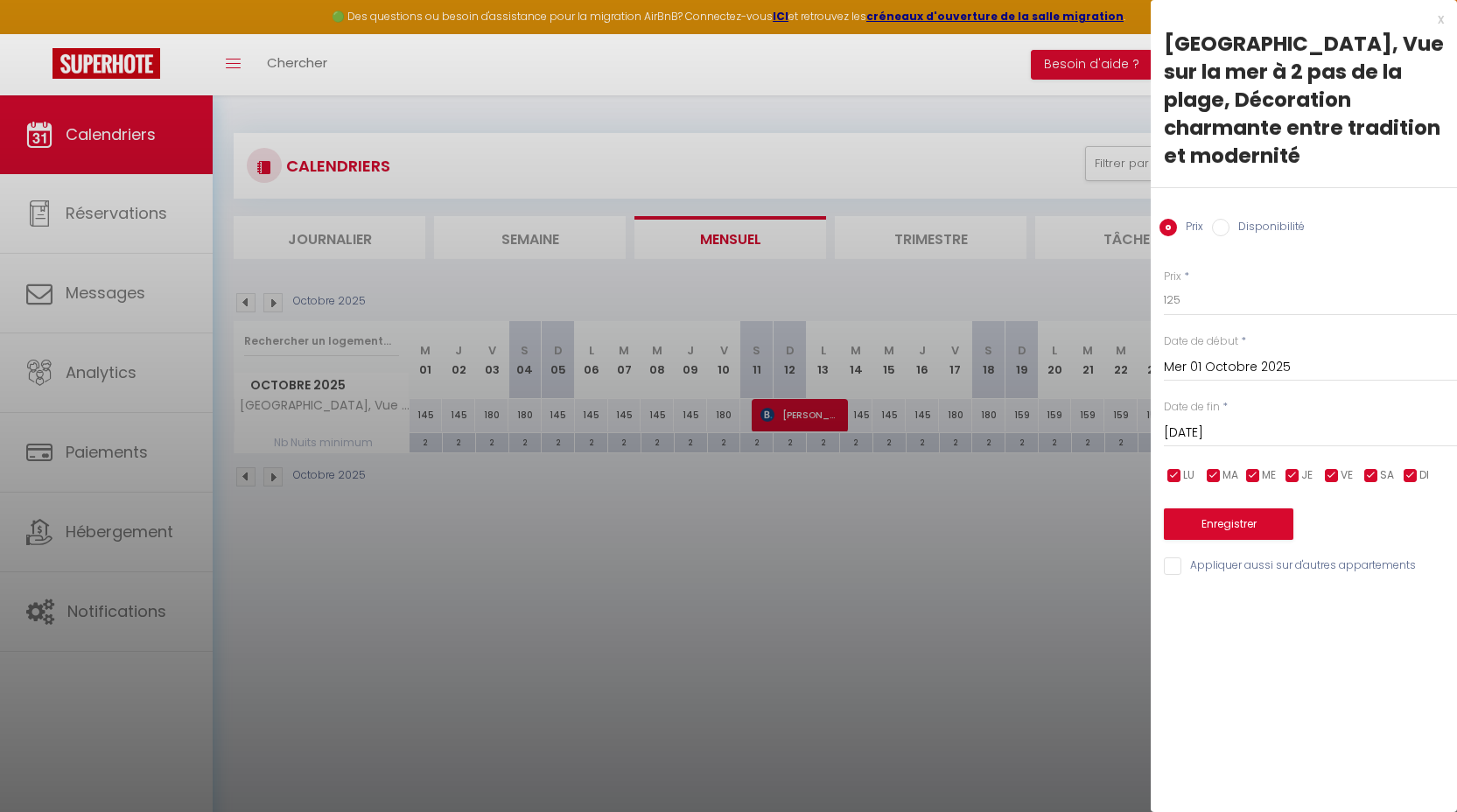
drag, startPoint x: 1379, startPoint y: 473, endPoint x: 1357, endPoint y: 472, distance: 22.0
click at [1379, 472] on input "checkbox" at bounding box center [1371, 476] width 18 height 18
click at [1352, 472] on span "VE" at bounding box center [1346, 475] width 12 height 17
click at [1280, 517] on button "Enregistrer" at bounding box center [1228, 523] width 129 height 31
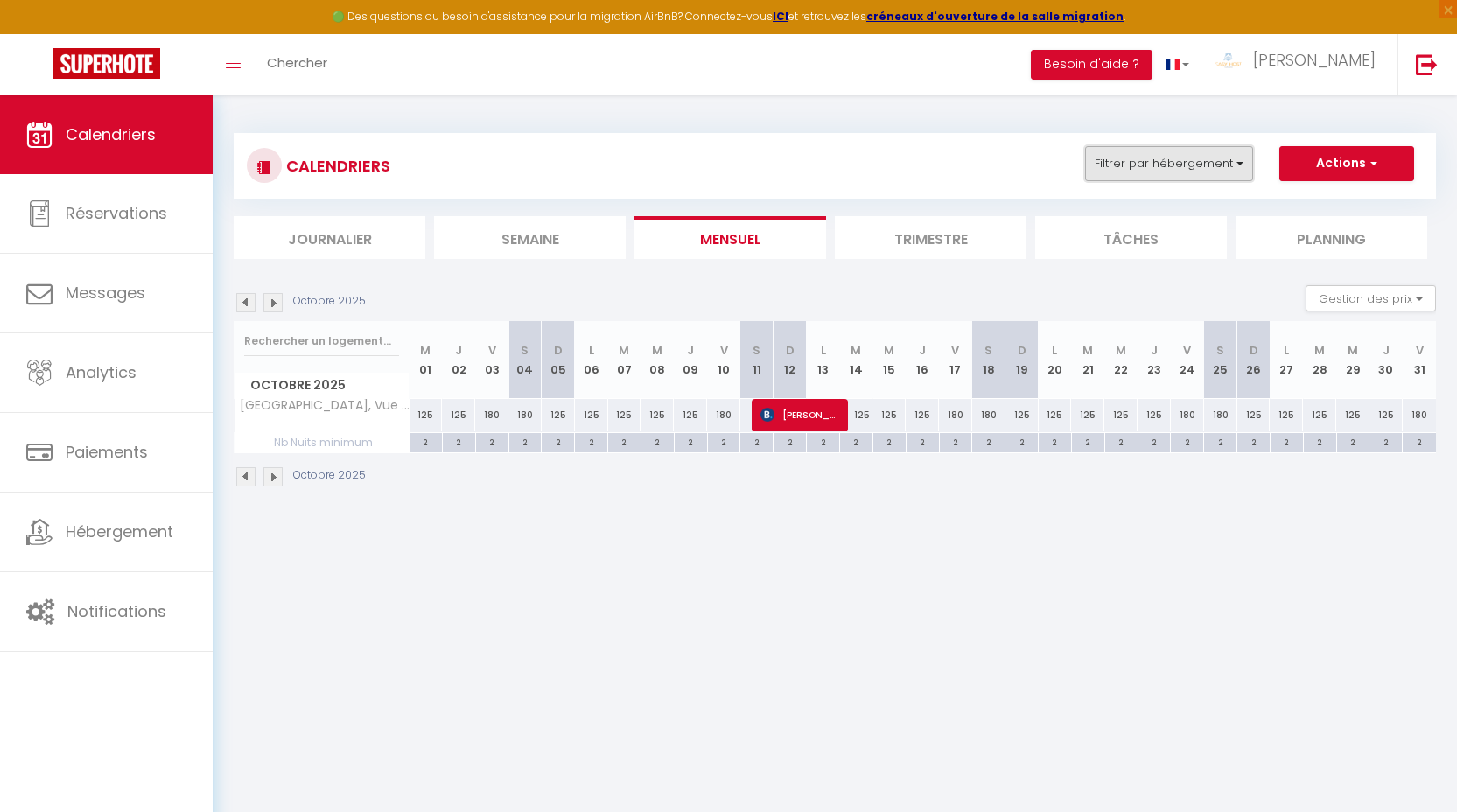
click at [1221, 165] on button "Filtrer par hébergement" at bounding box center [1169, 163] width 168 height 35
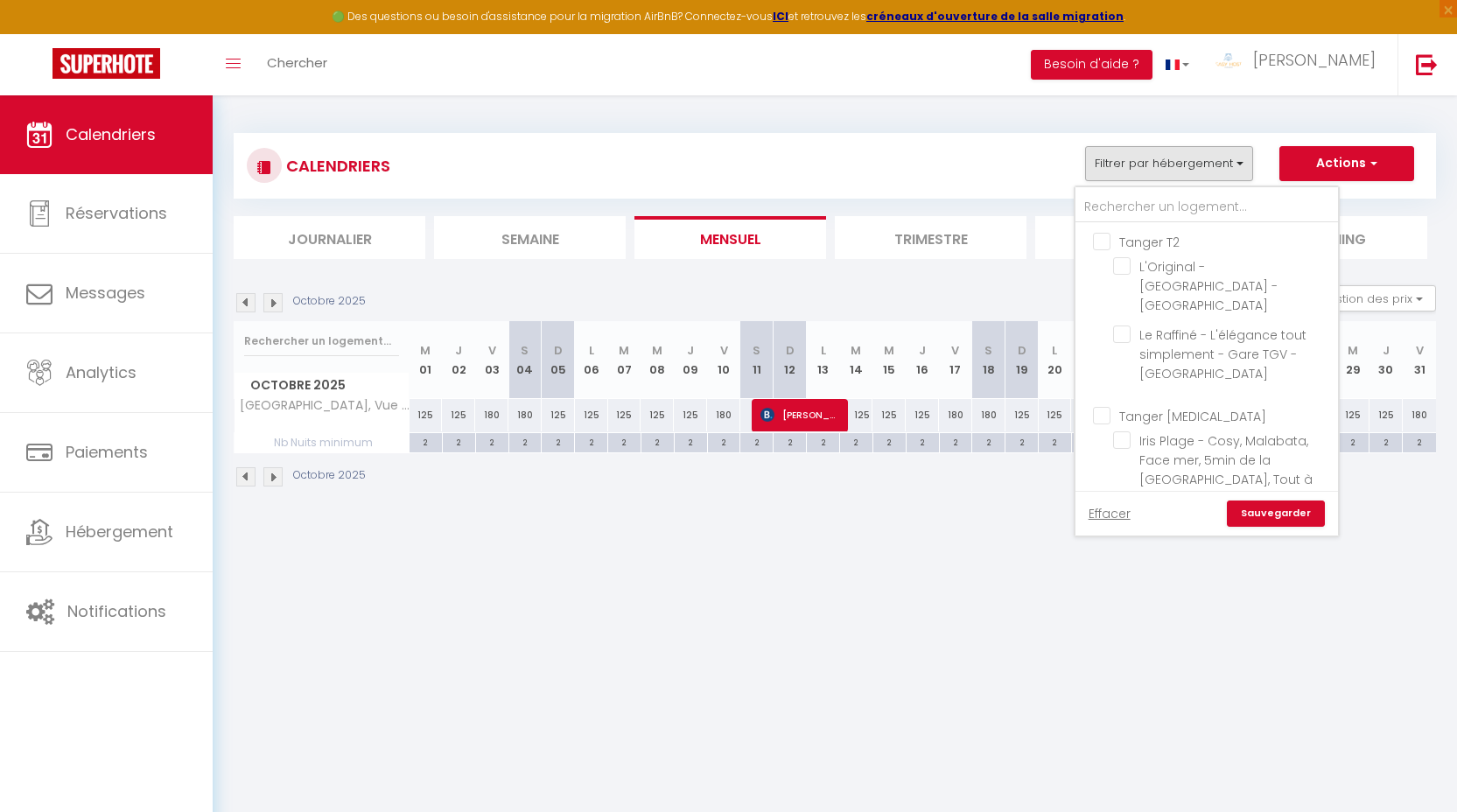
click at [1146, 236] on input "Tanger T2" at bounding box center [1224, 241] width 262 height 18
click at [1151, 569] on span "Tanger T5" at bounding box center [1149, 578] width 62 height 18
click at [1151, 566] on input "Tanger T5" at bounding box center [1224, 575] width 262 height 18
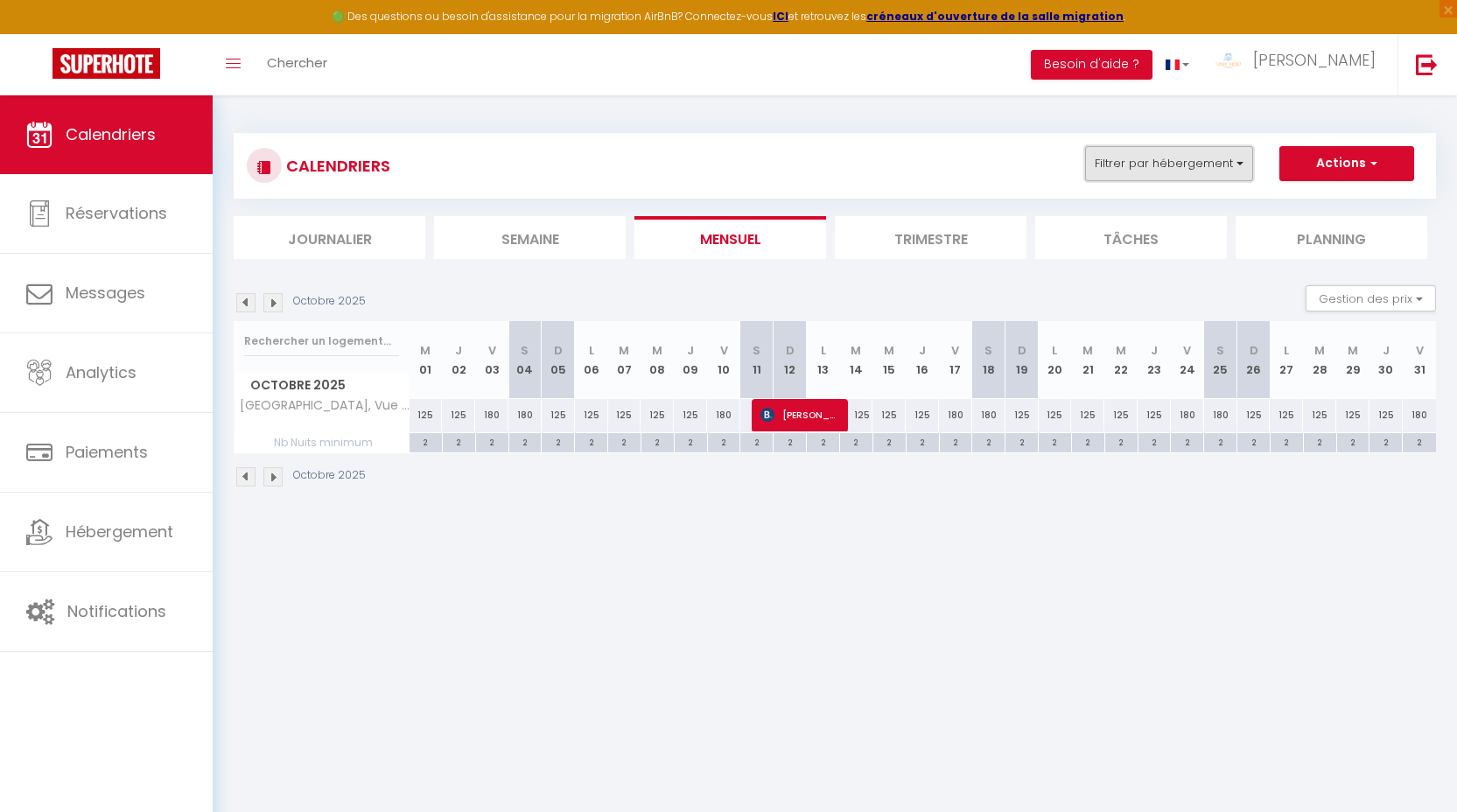
click at [1192, 159] on button "Filtrer par hébergement" at bounding box center [1169, 163] width 168 height 35
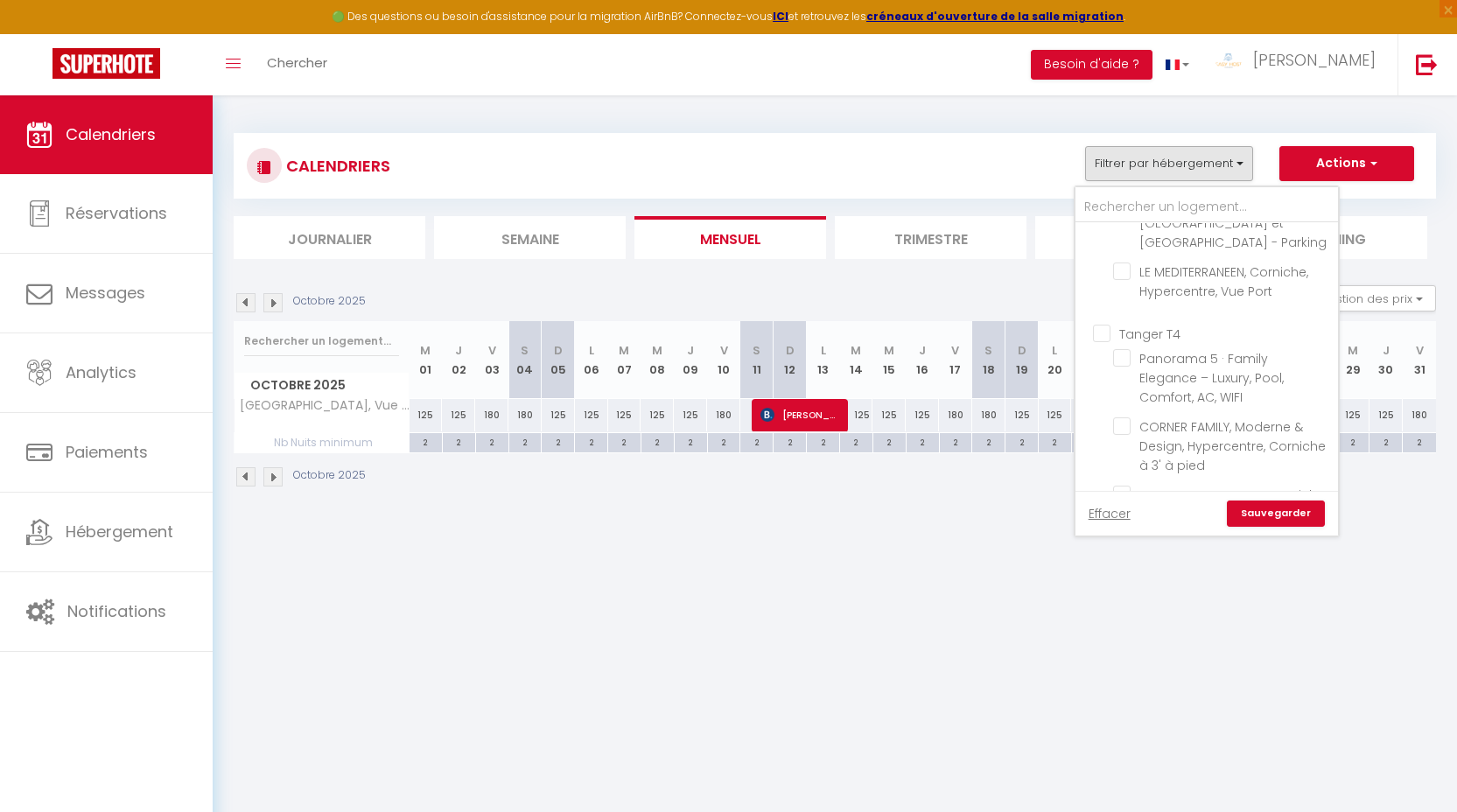
click at [1261, 513] on link "Sauvegarder" at bounding box center [1276, 513] width 98 height 26
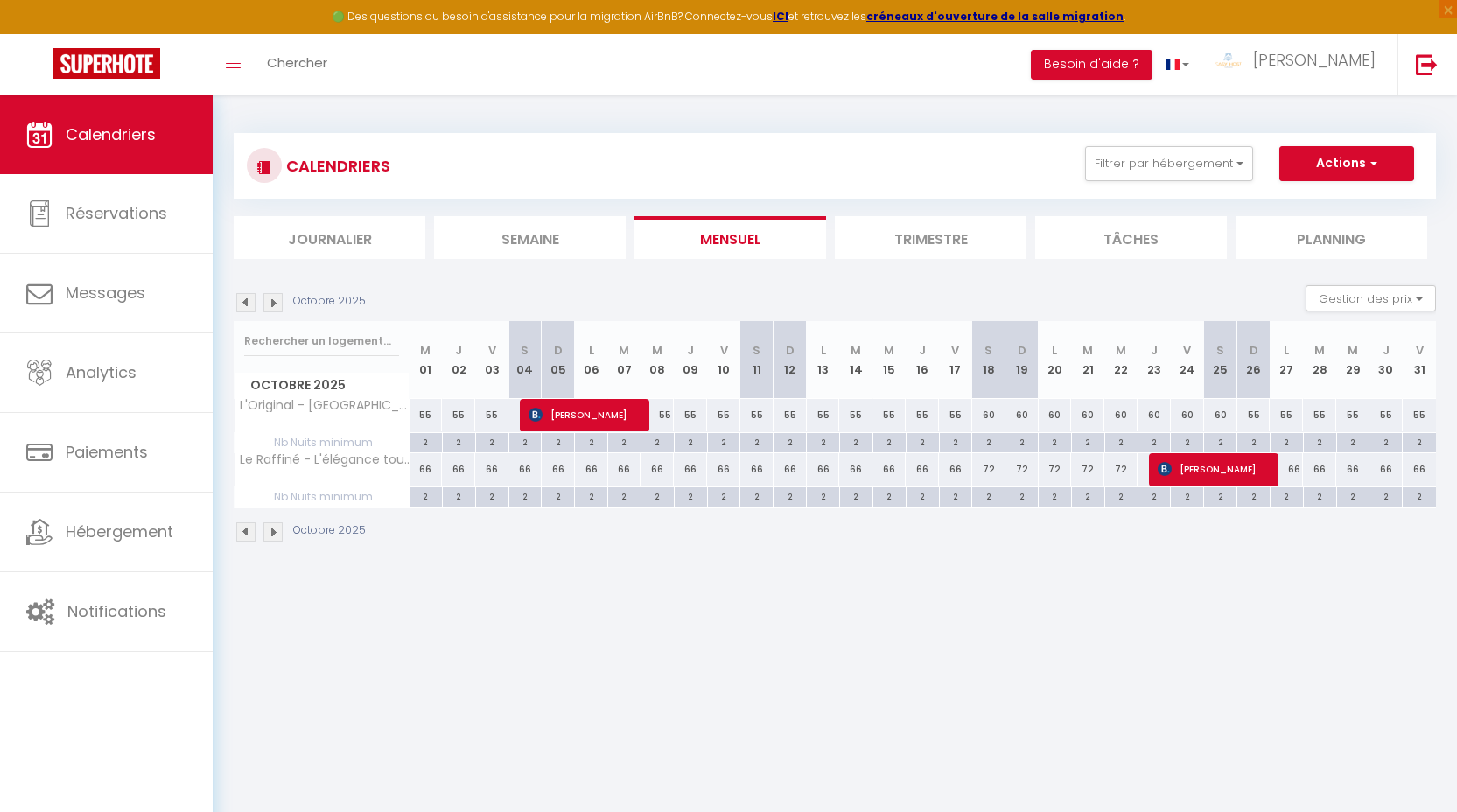
click at [239, 309] on img at bounding box center [246, 303] width 20 height 20
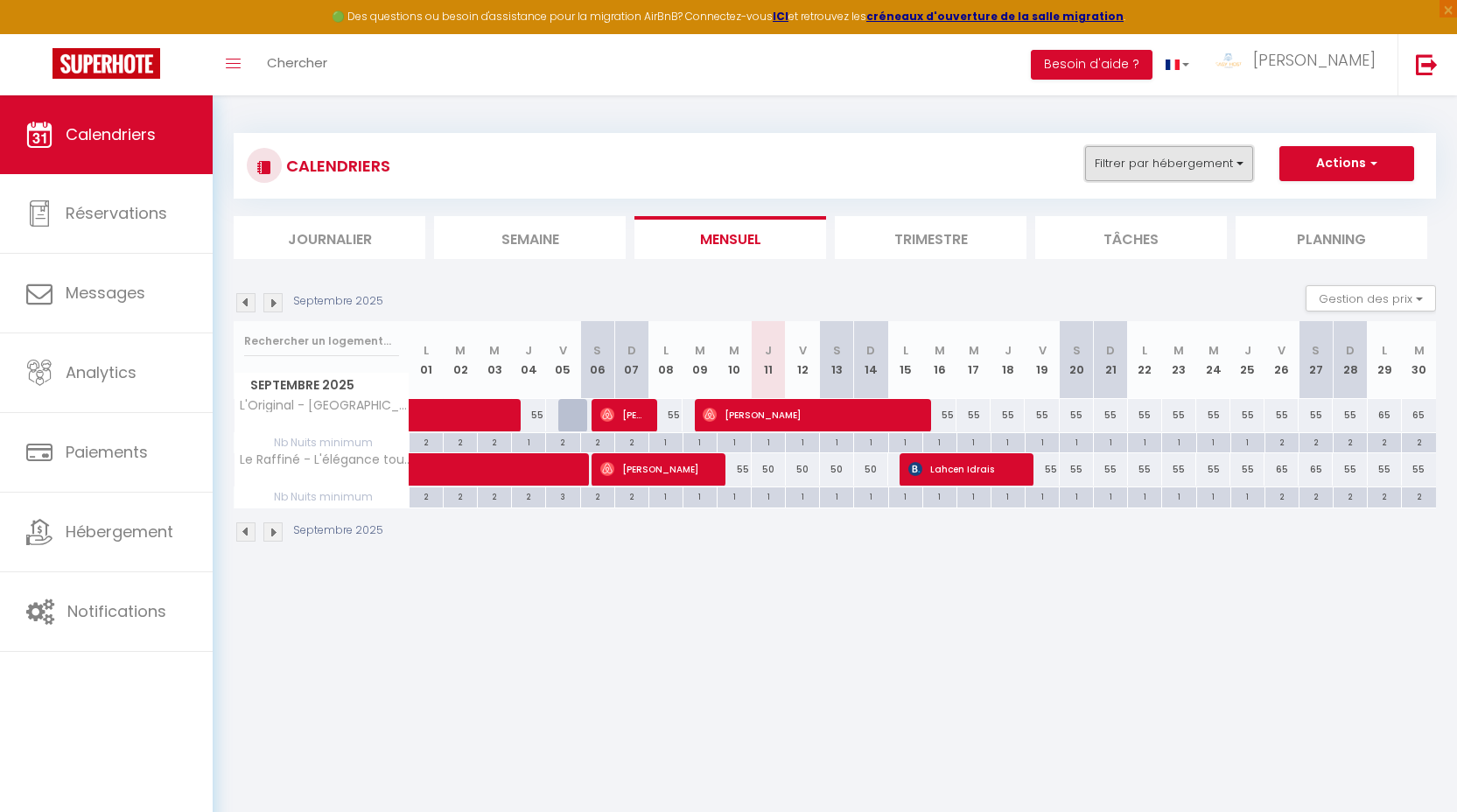
click at [1165, 164] on button "Filtrer par hébergement" at bounding box center [1169, 163] width 168 height 35
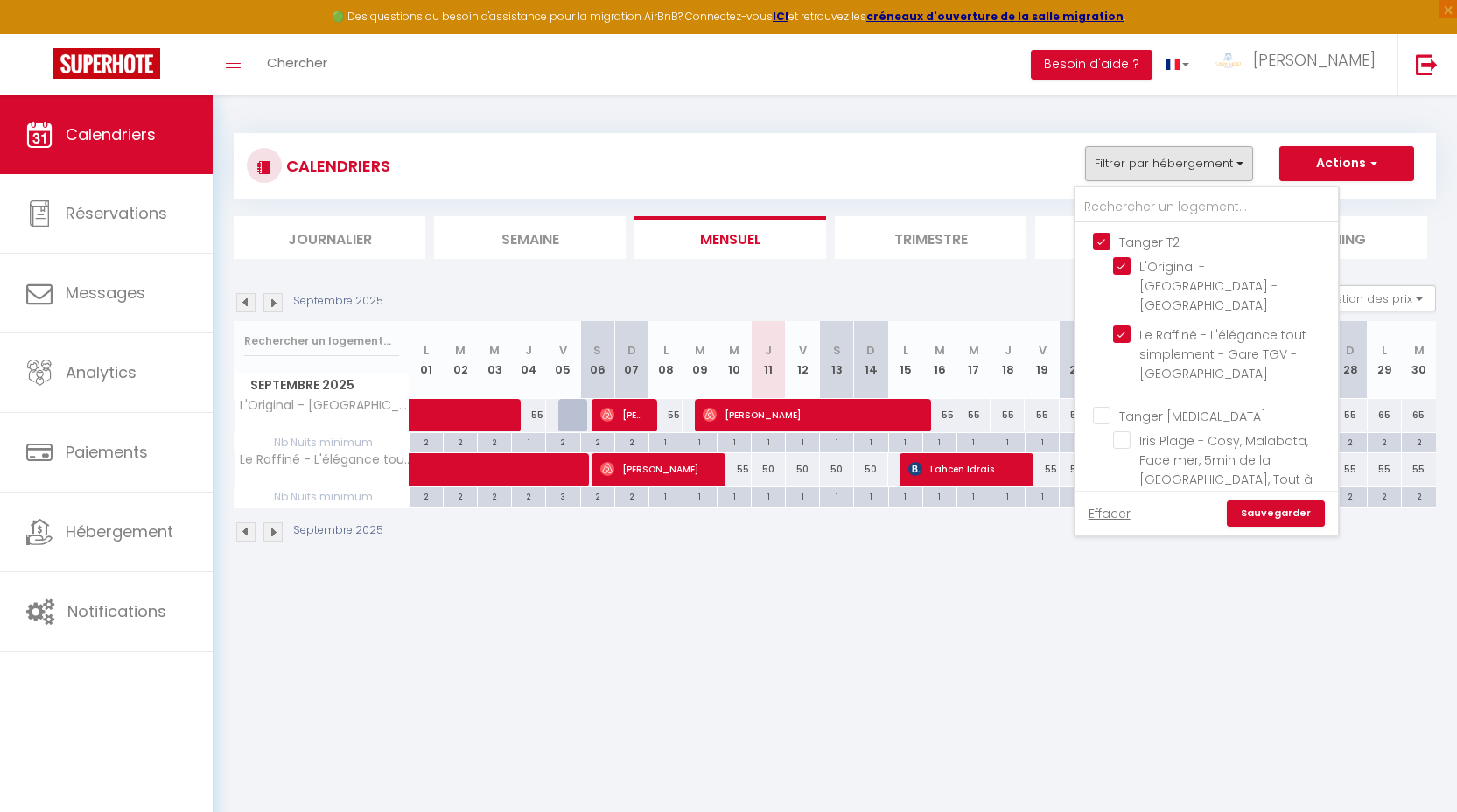
click at [1157, 244] on input "Tanger T2" at bounding box center [1224, 241] width 262 height 18
click at [1165, 414] on input "Tanger [MEDICAL_DATA]" at bounding box center [1224, 414] width 262 height 18
click at [1262, 507] on link "Sauvegarder" at bounding box center [1276, 513] width 98 height 26
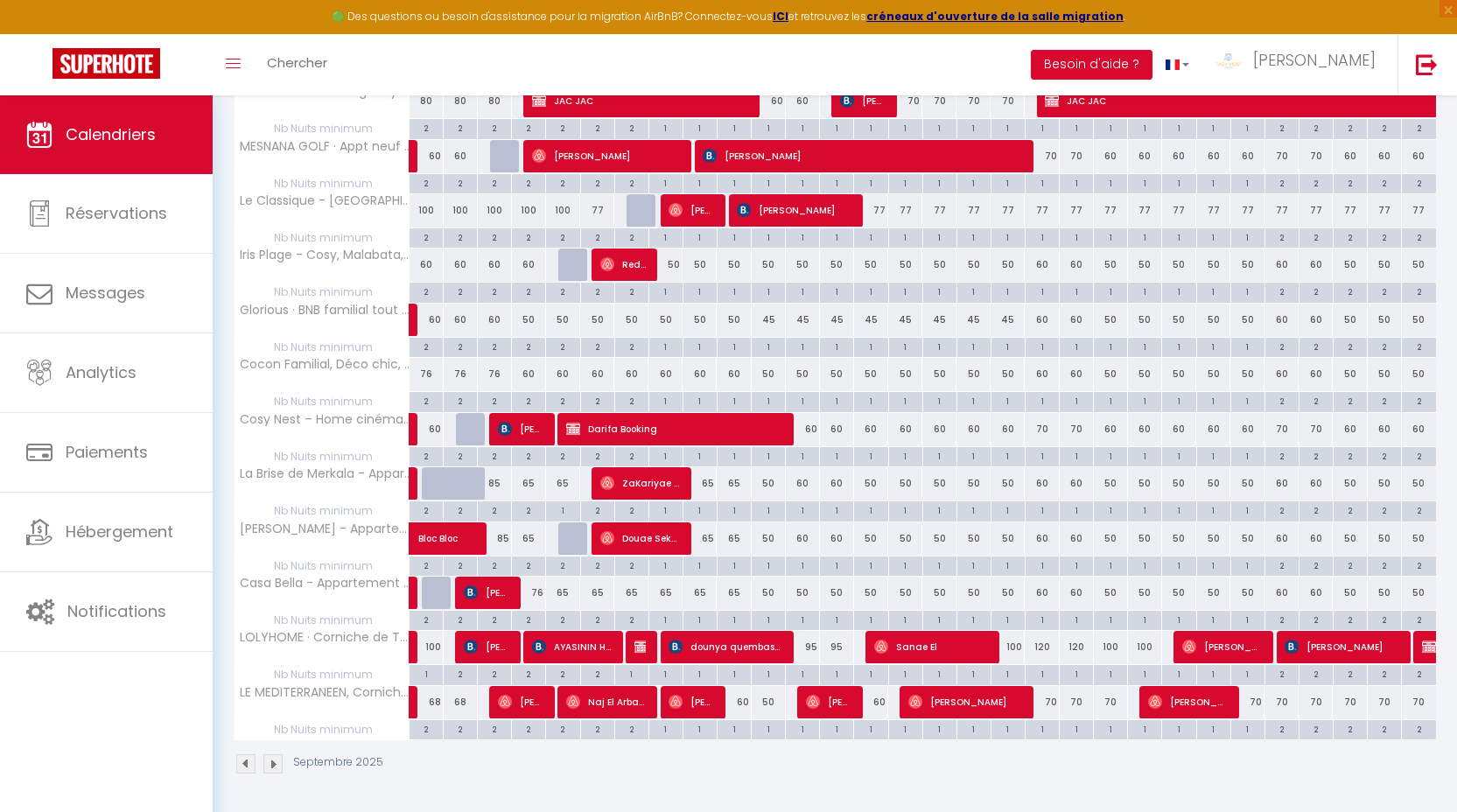
scroll to position [0, 0]
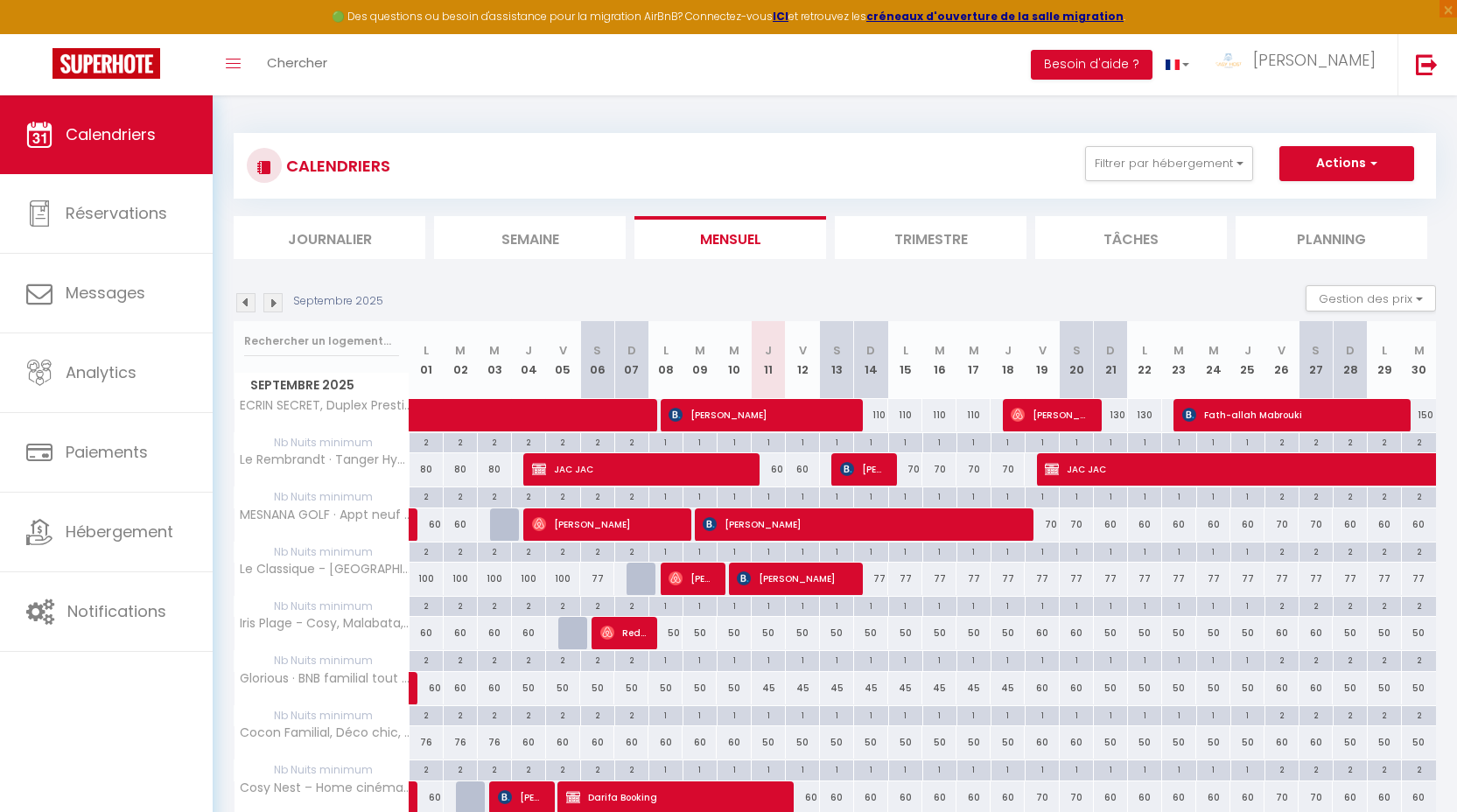
click at [1182, 142] on div "CALENDRIERS Filtrer par hébergement Tanger T2 L'Original - [GEOGRAPHIC_DATA] - …" at bounding box center [835, 166] width 1202 height 66
click at [1182, 168] on button "Filtrer par hébergement" at bounding box center [1169, 163] width 168 height 35
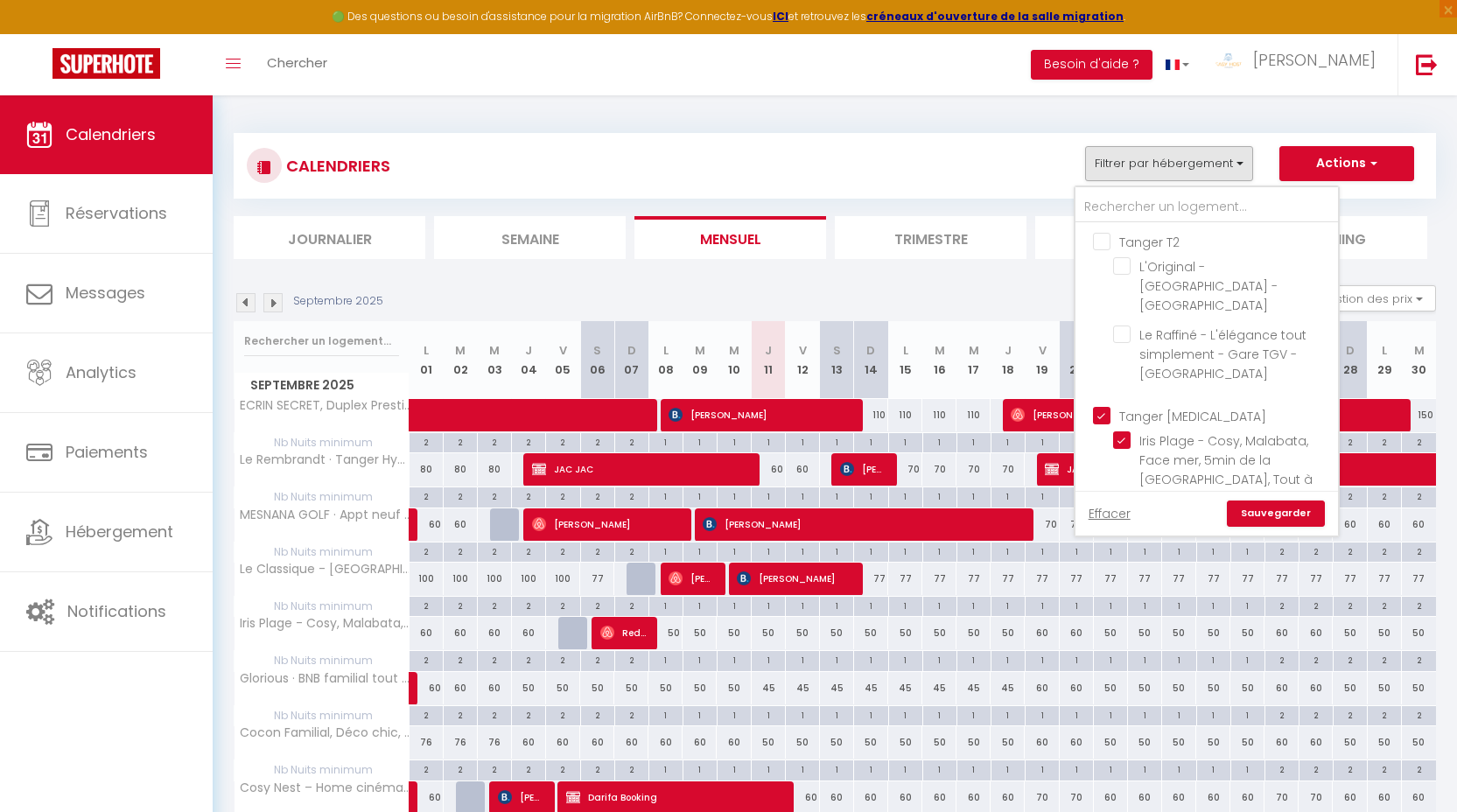
click at [1143, 414] on input "Tanger [MEDICAL_DATA]" at bounding box center [1224, 414] width 262 height 18
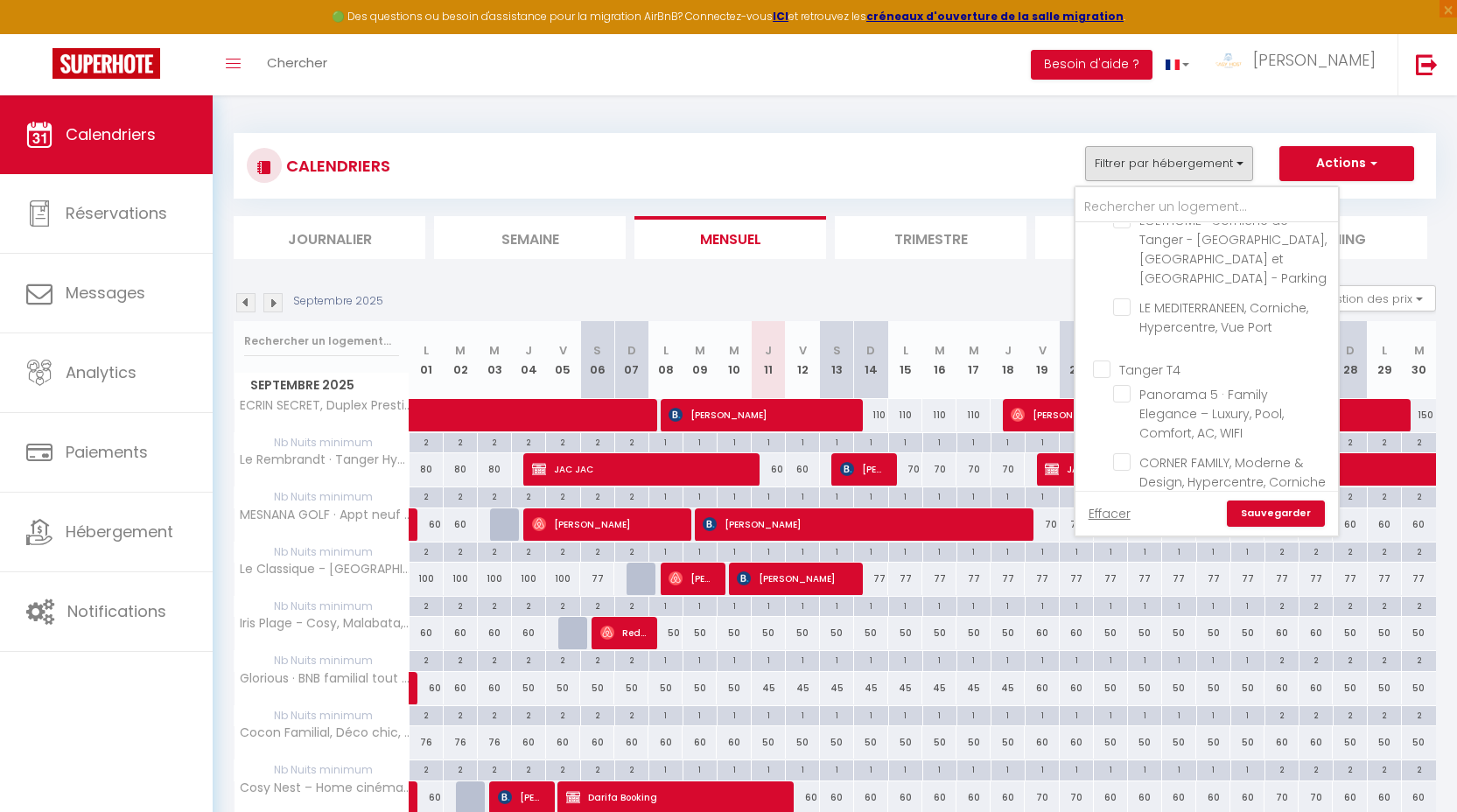
click at [1145, 359] on input "Tanger T4" at bounding box center [1224, 368] width 262 height 18
click at [1271, 526] on link "Sauvegarder" at bounding box center [1276, 513] width 98 height 26
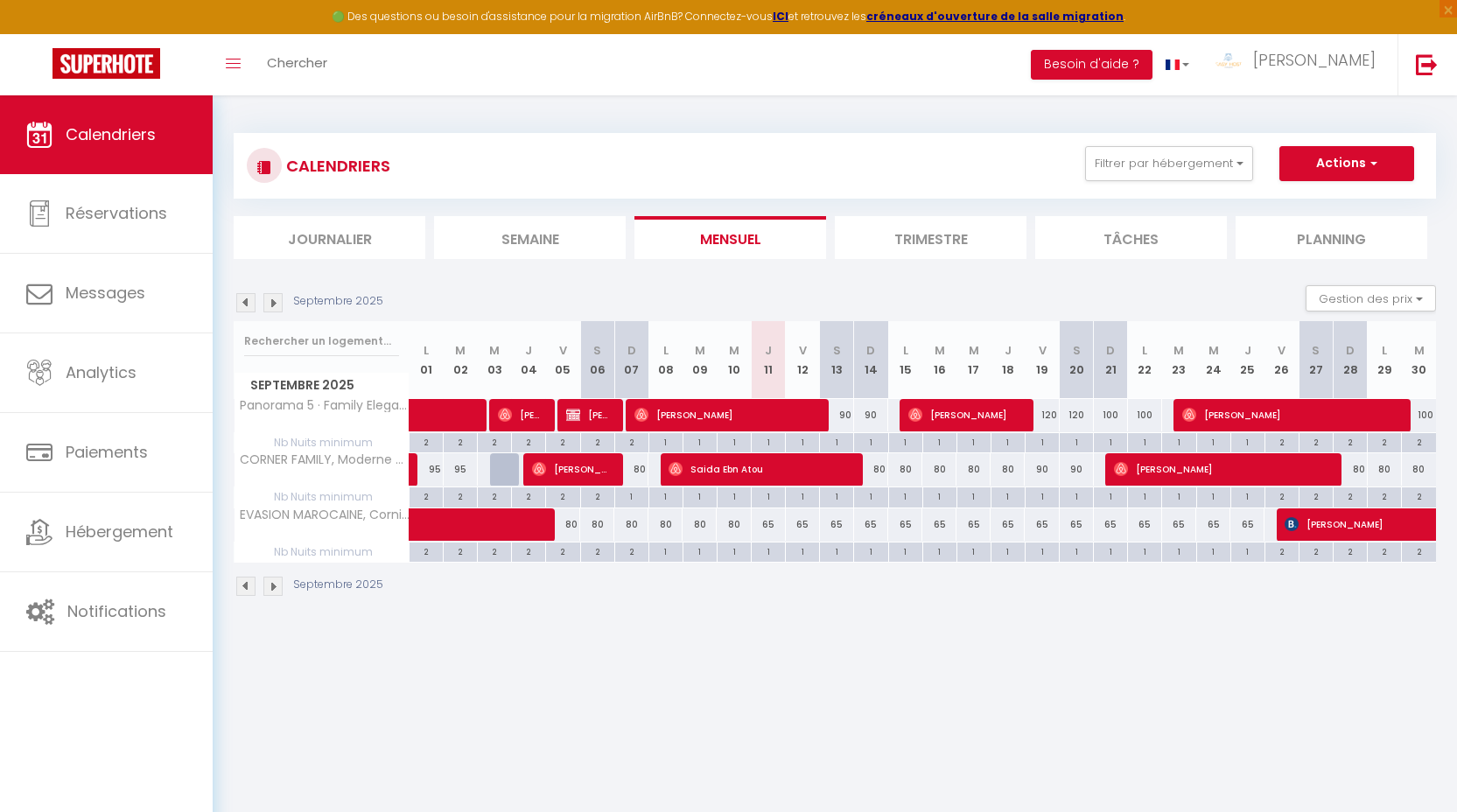
click at [271, 308] on img at bounding box center [273, 303] width 20 height 20
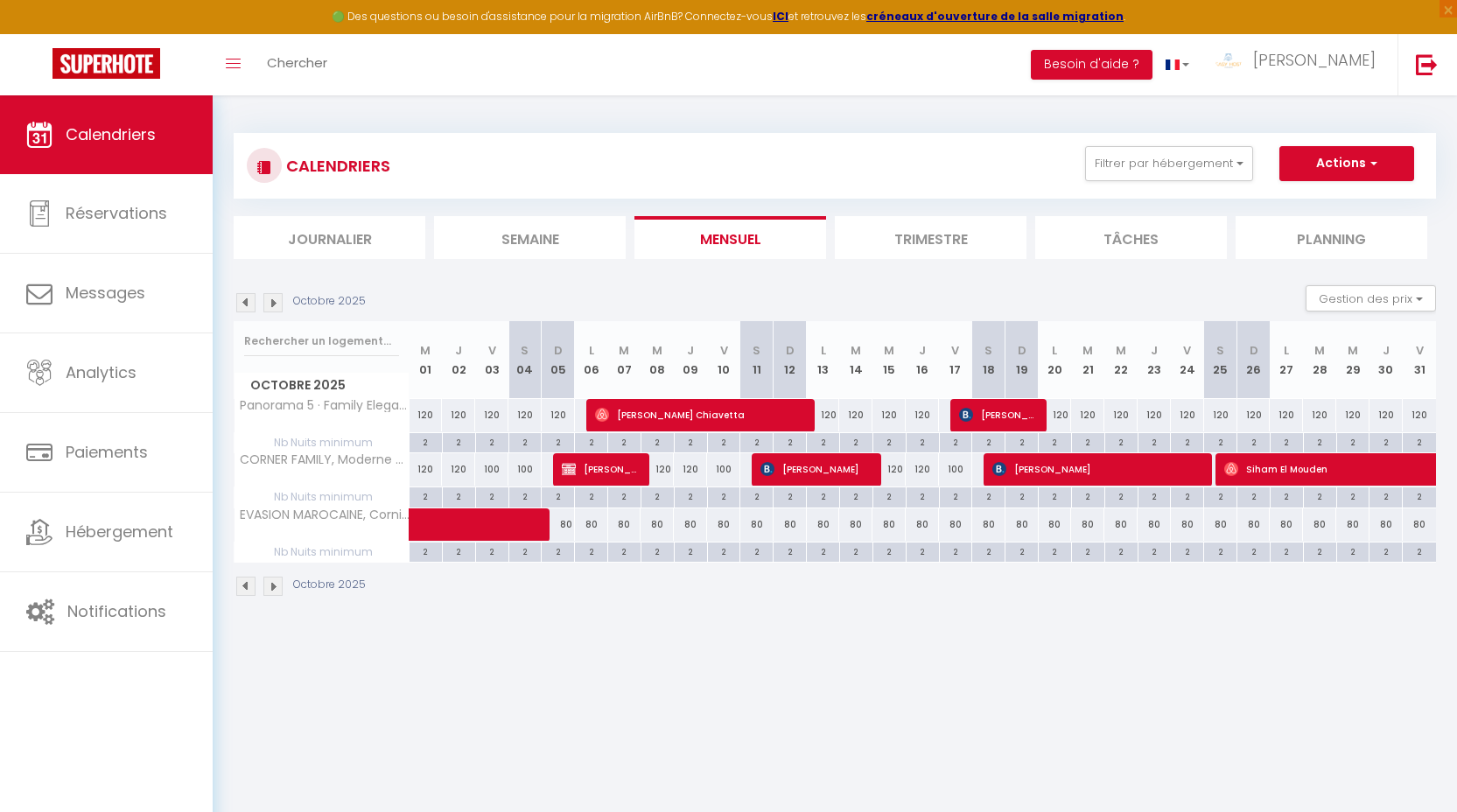
click at [247, 304] on img at bounding box center [246, 303] width 20 height 20
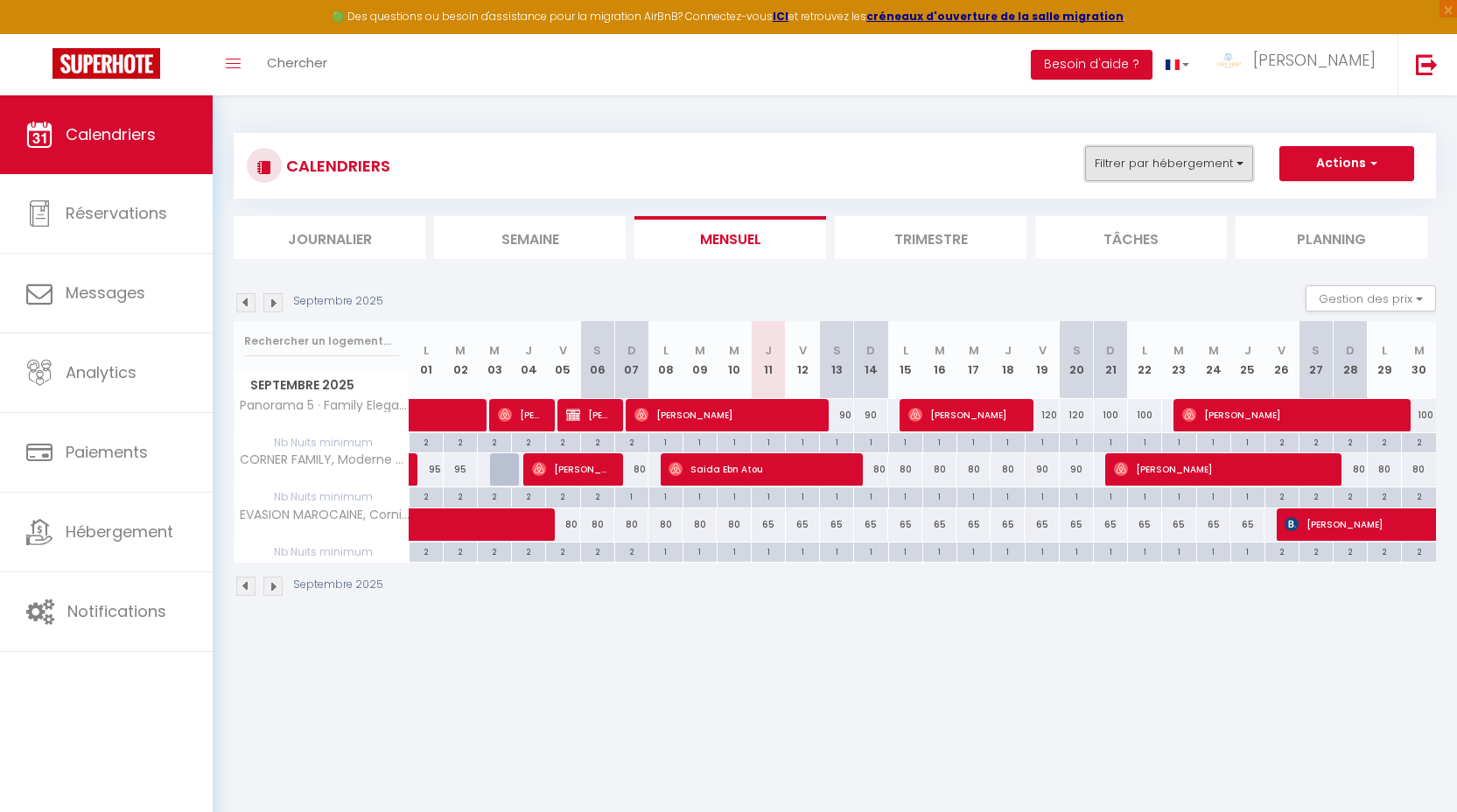
click at [1154, 165] on button "Filtrer par hébergement" at bounding box center [1169, 163] width 168 height 35
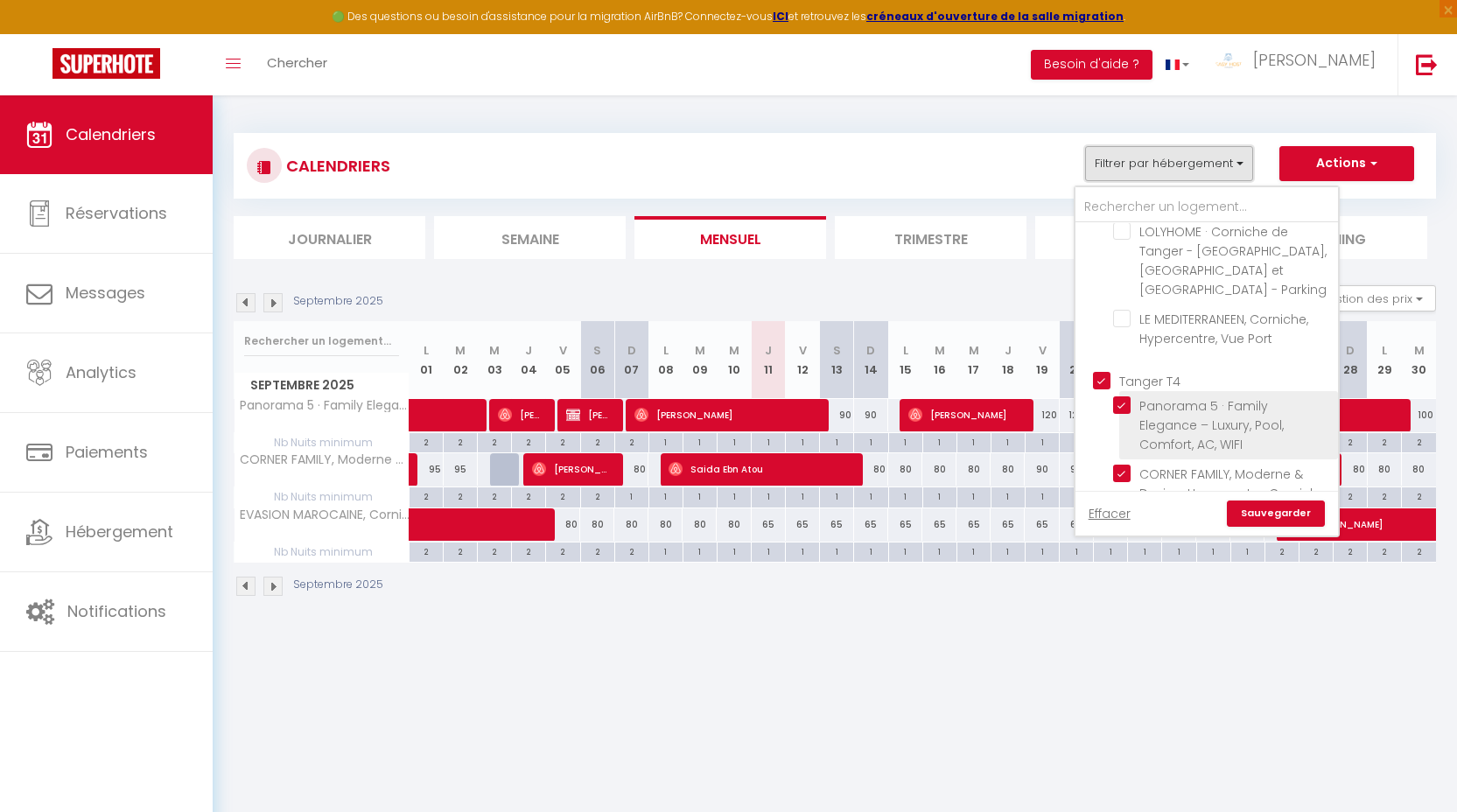
scroll to position [1112, 0]
click at [1137, 372] on input "Tanger T4" at bounding box center [1224, 381] width 262 height 18
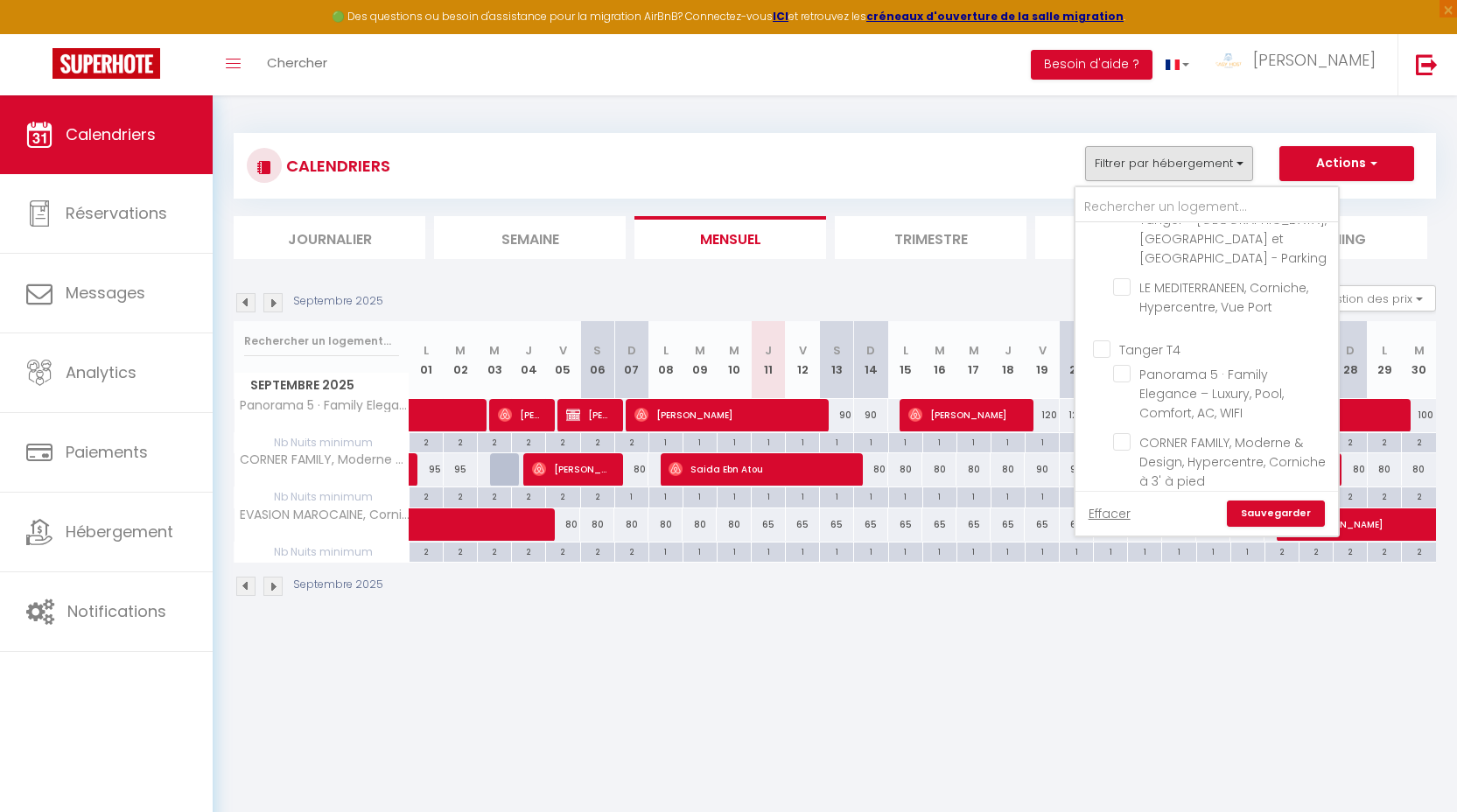
click at [1164, 562] on input "Tanger T5" at bounding box center [1224, 571] width 262 height 18
click at [1264, 525] on link "Sauvegarder" at bounding box center [1276, 513] width 98 height 26
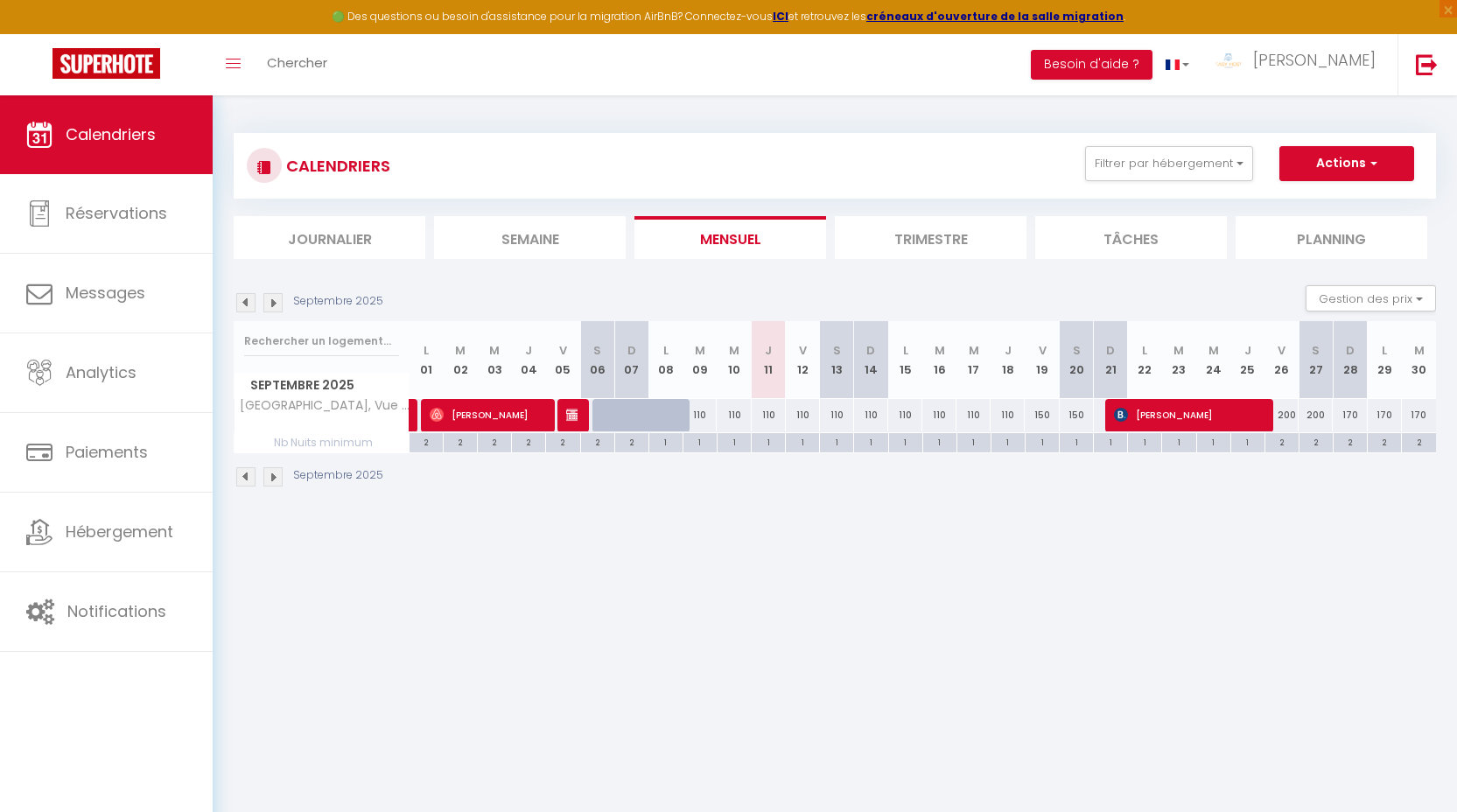
click at [277, 304] on img at bounding box center [273, 303] width 20 height 20
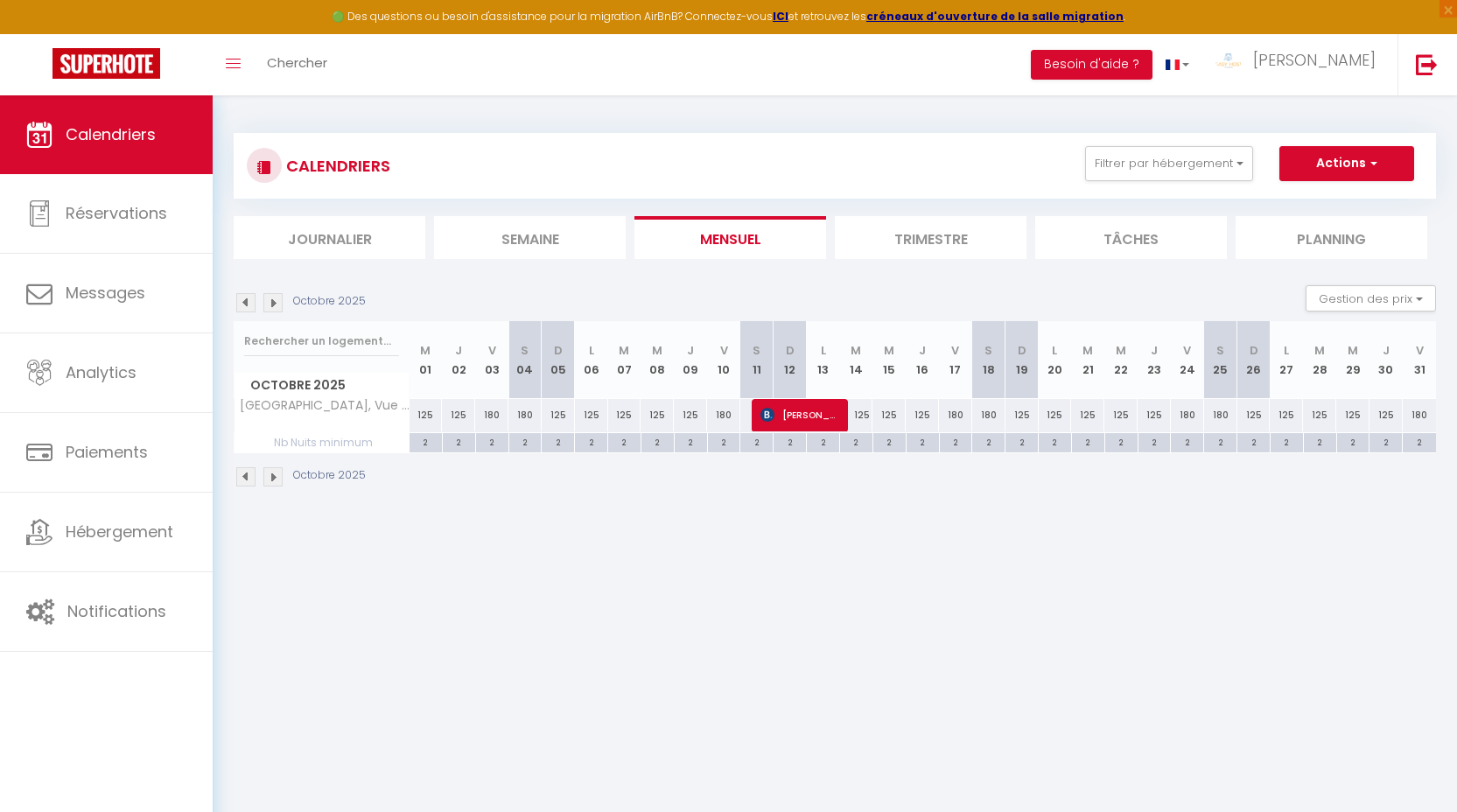
click at [277, 304] on img at bounding box center [273, 303] width 20 height 20
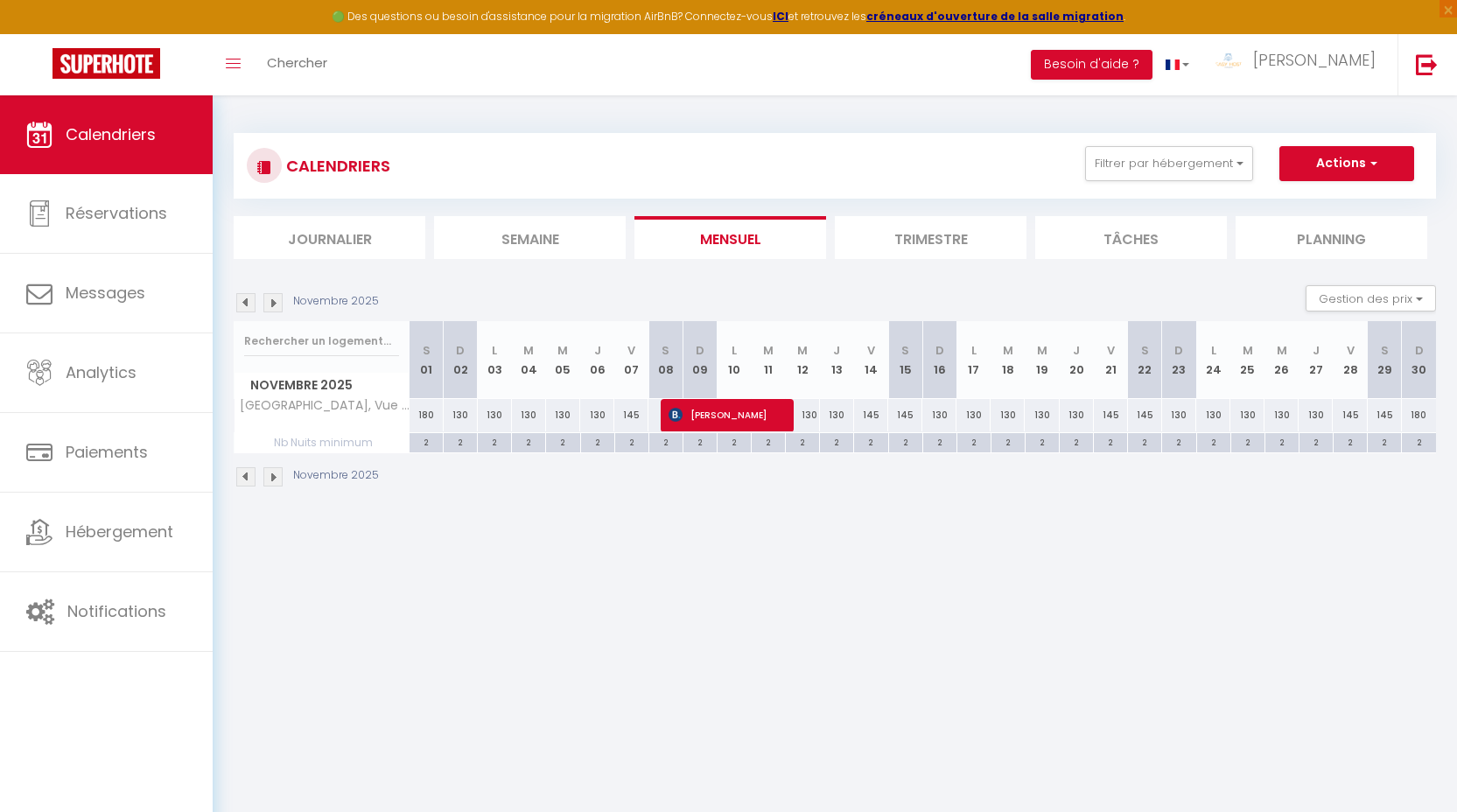
click at [244, 298] on img at bounding box center [246, 303] width 20 height 20
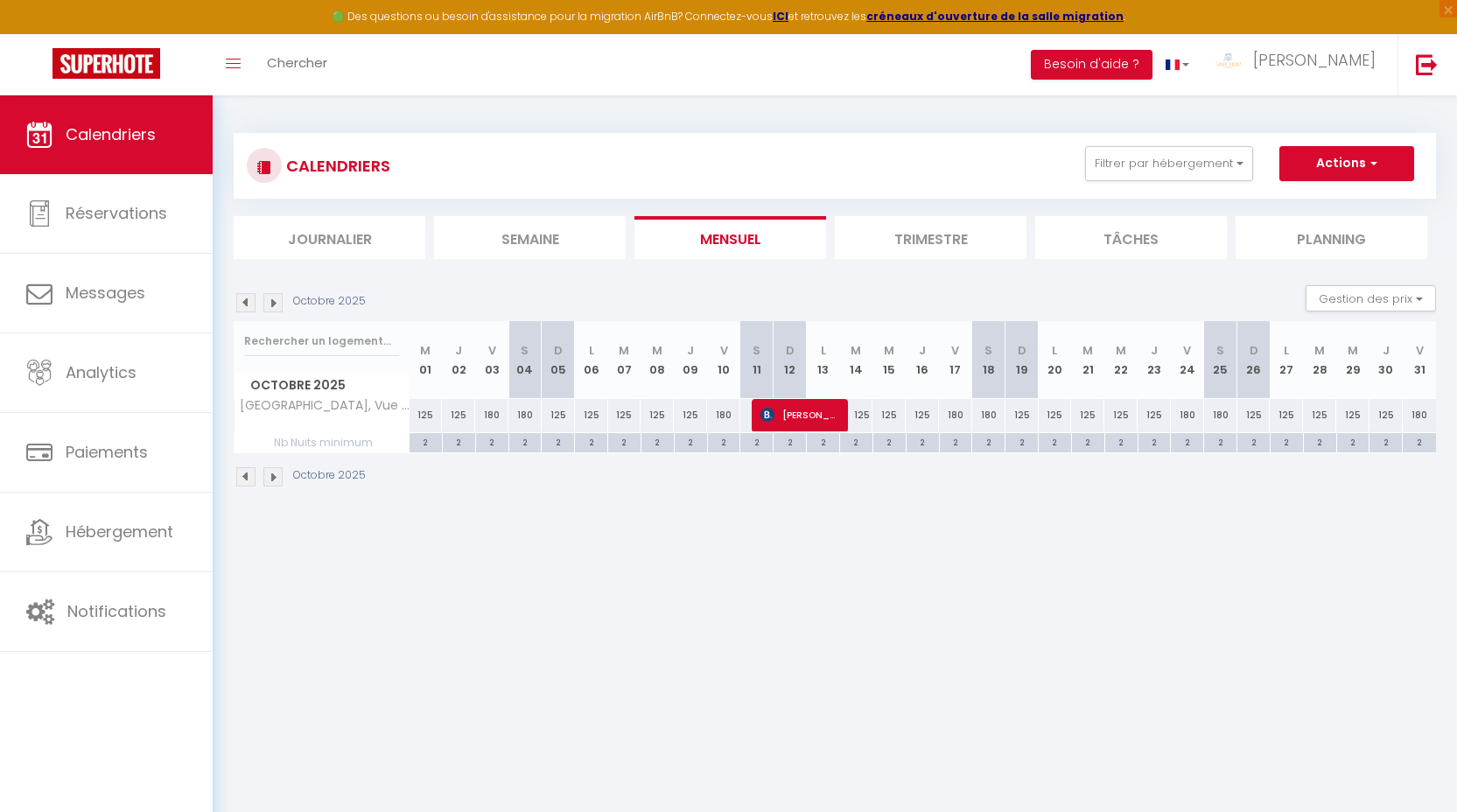
click at [242, 295] on img at bounding box center [246, 303] width 20 height 20
